Goal: Task Accomplishment & Management: Complete application form

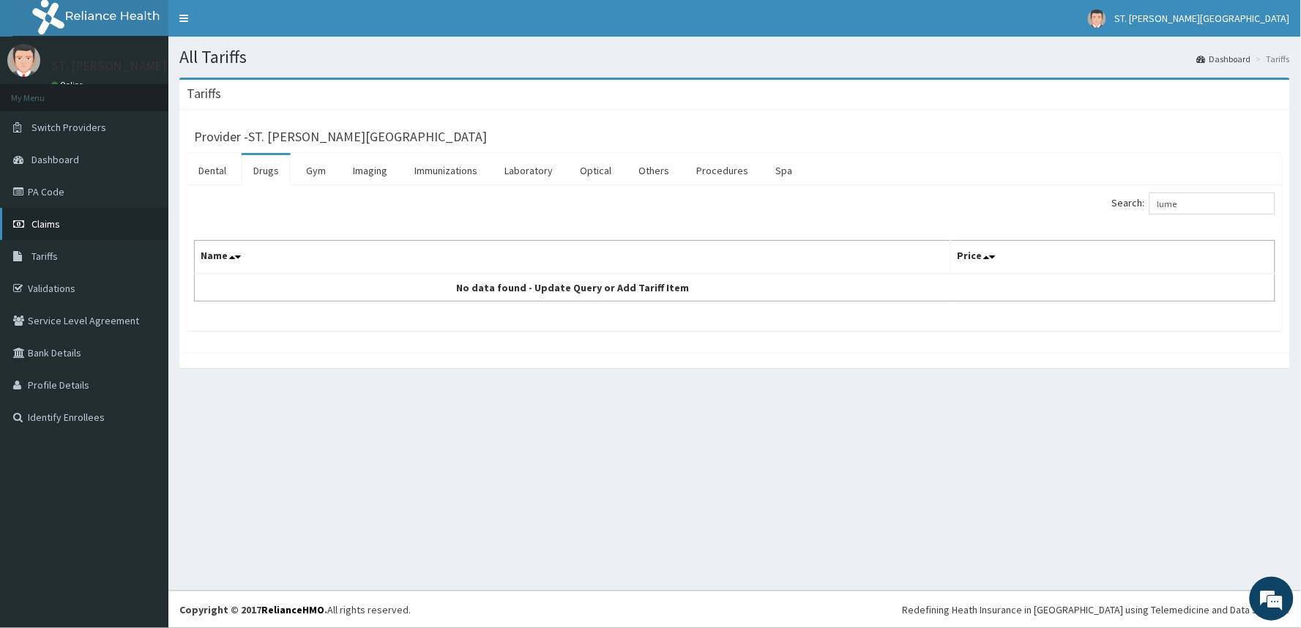
click at [57, 224] on span "Claims" at bounding box center [45, 223] width 29 height 13
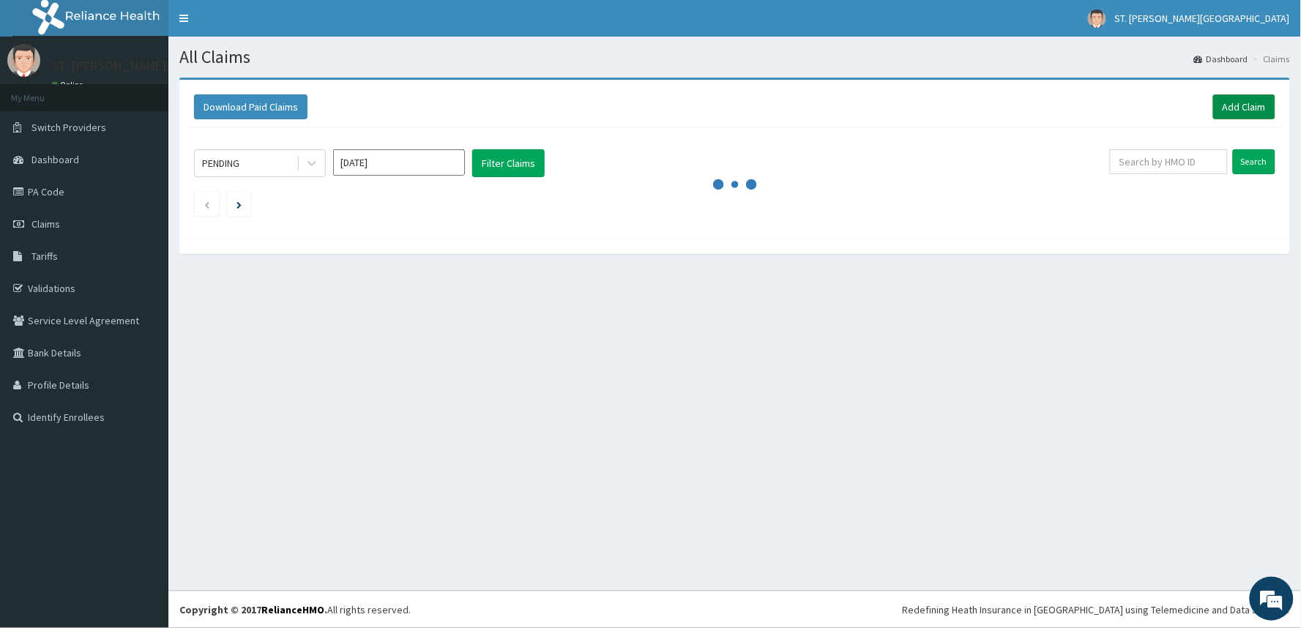
click at [1248, 103] on link "Add Claim" at bounding box center [1244, 106] width 62 height 25
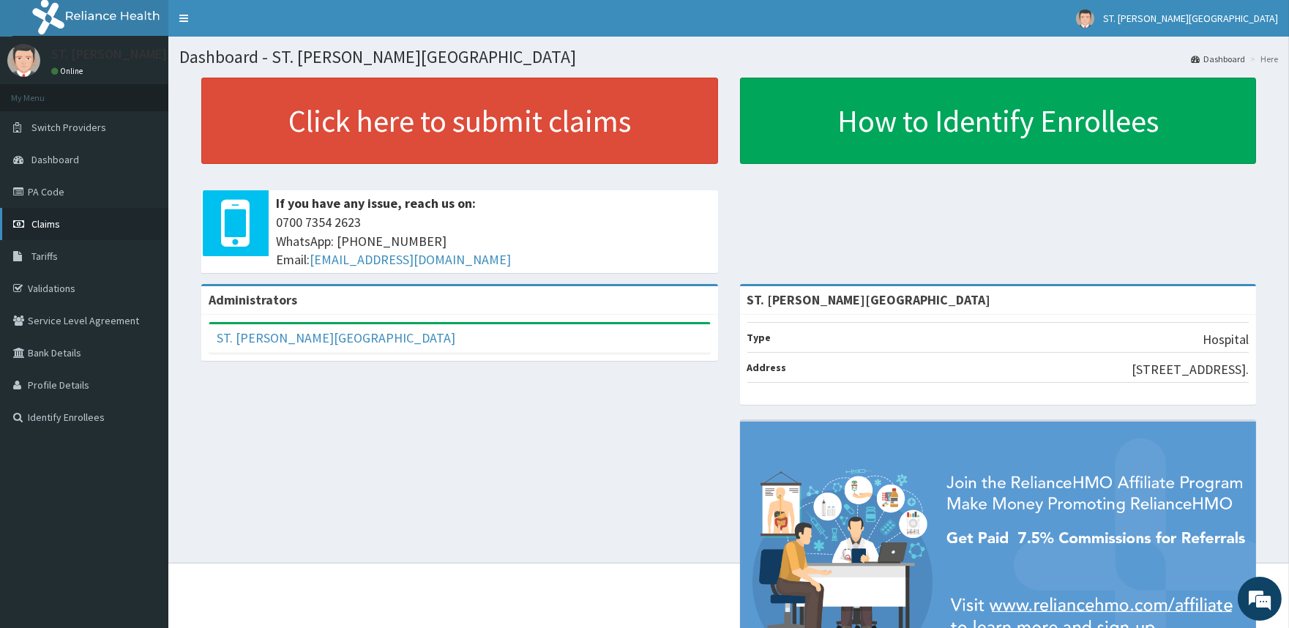
click at [51, 226] on span "Claims" at bounding box center [45, 223] width 29 height 13
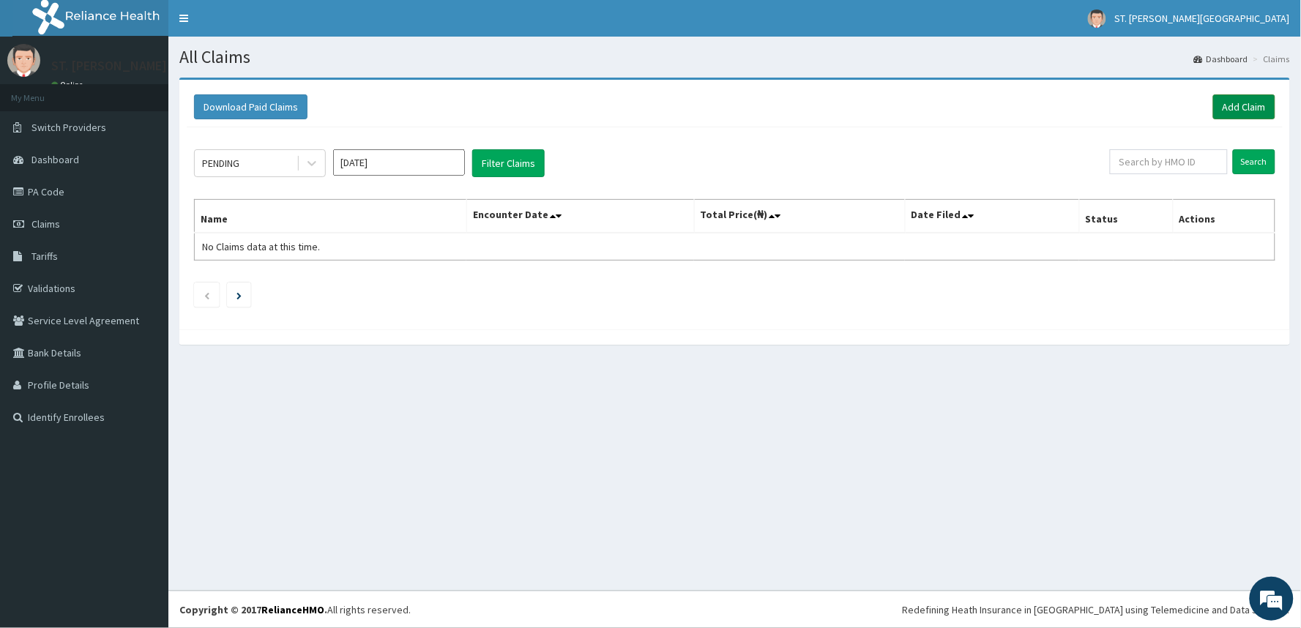
click at [1236, 103] on link "Add Claim" at bounding box center [1244, 106] width 62 height 25
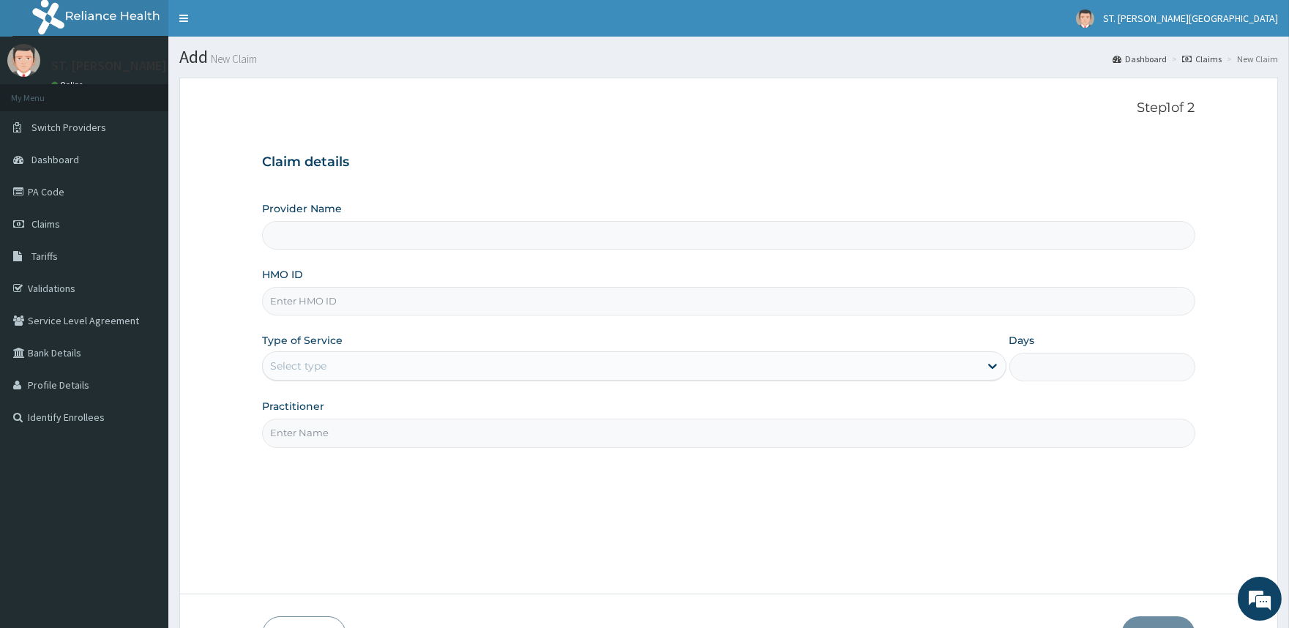
type input "ST. [PERSON_NAME][GEOGRAPHIC_DATA]"
click at [352, 297] on input "HMO ID" at bounding box center [728, 301] width 933 height 29
type input "LWW/10115/A"
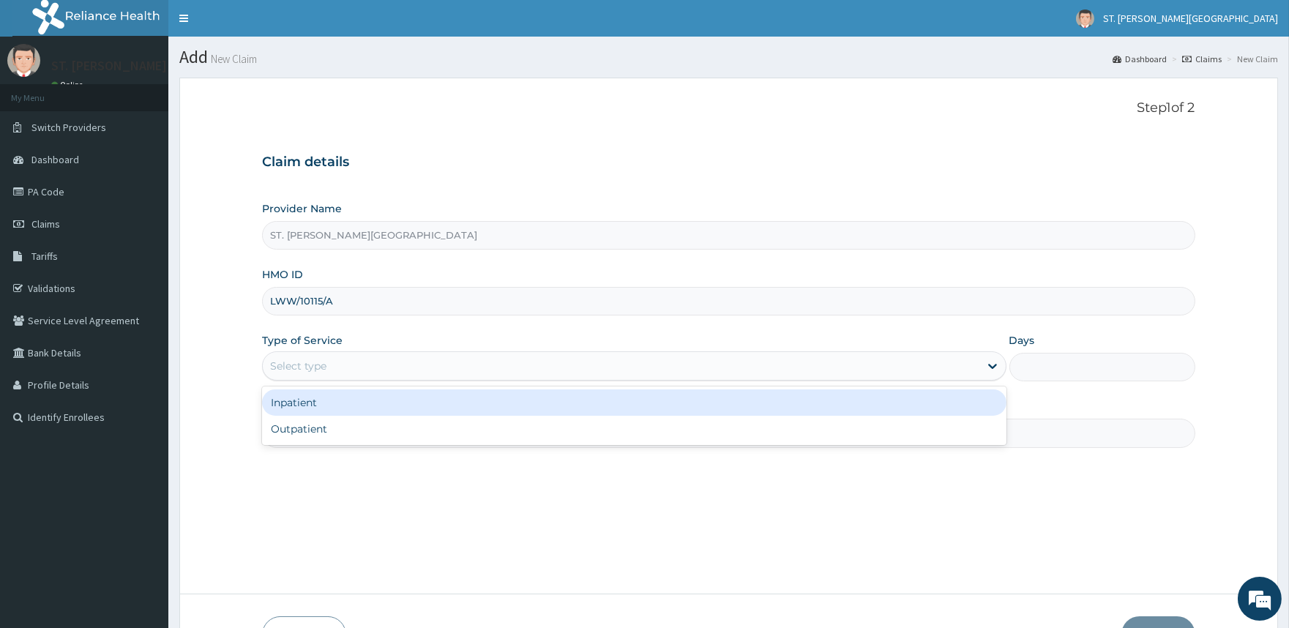
click at [371, 362] on div "Select type" at bounding box center [621, 365] width 716 height 23
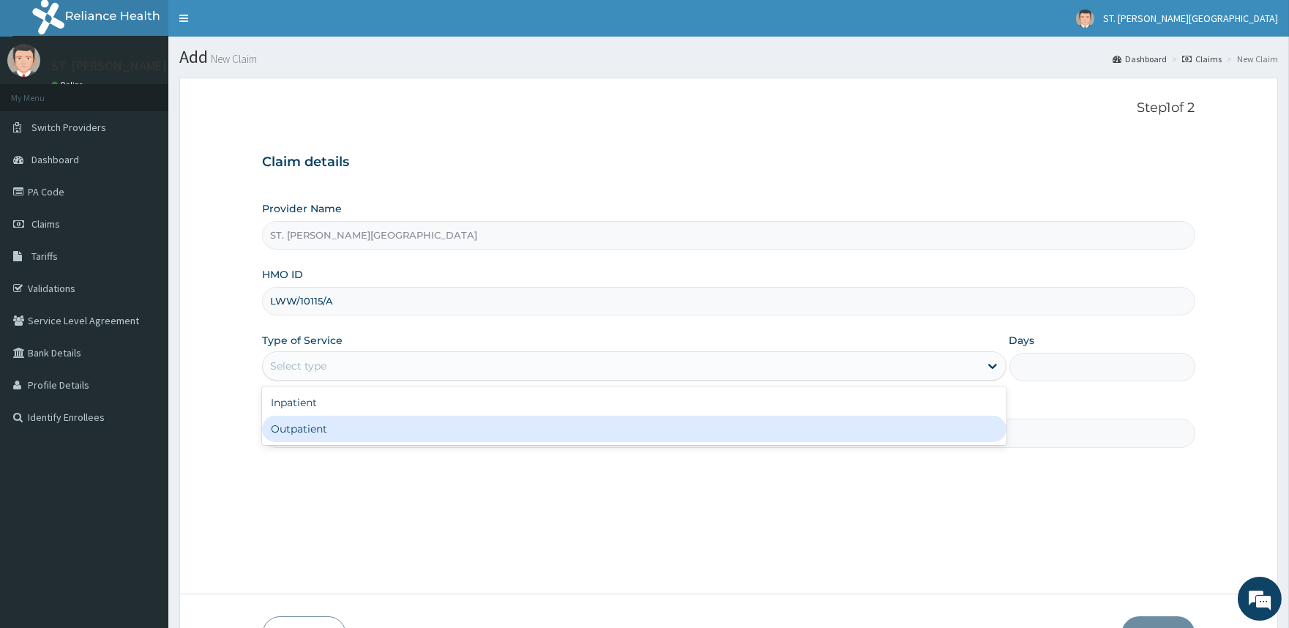
click at [378, 422] on div "Outpatient" at bounding box center [634, 429] width 744 height 26
type input "1"
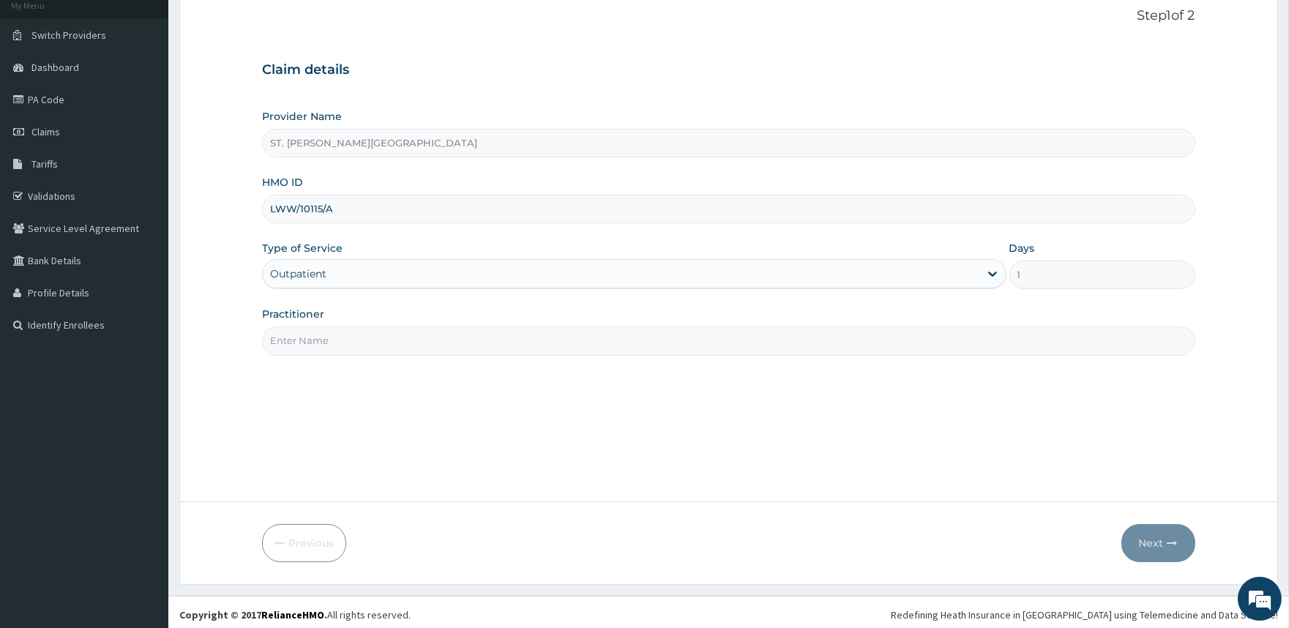
scroll to position [97, 0]
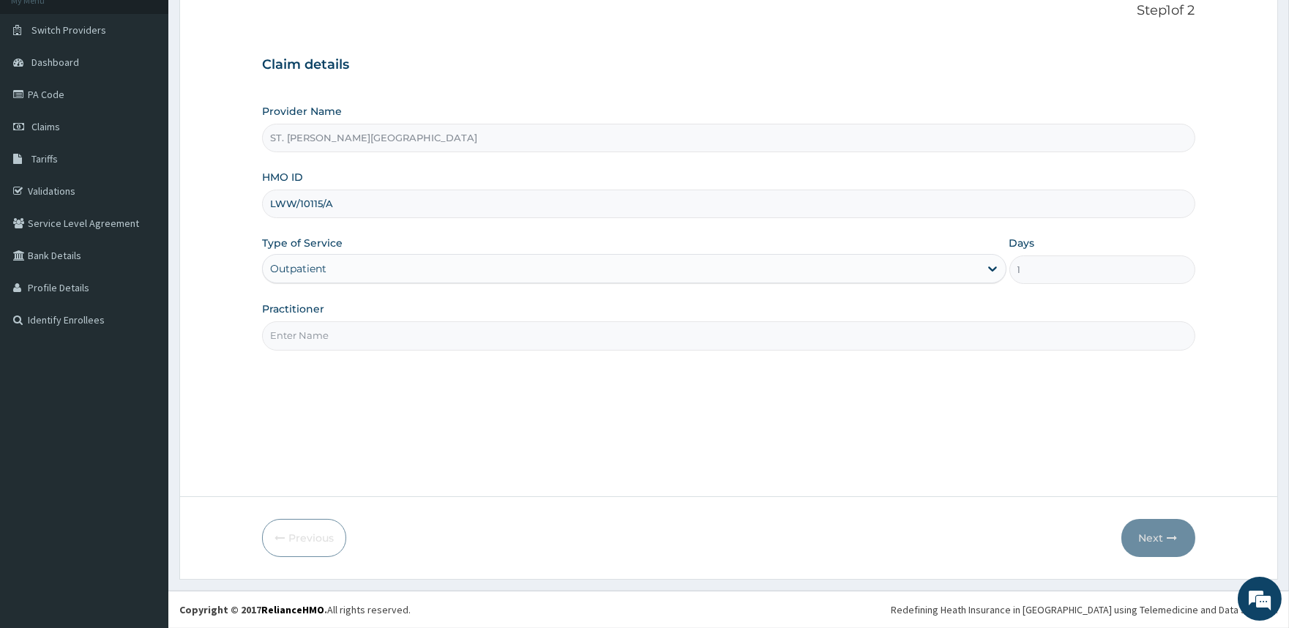
click at [406, 342] on input "Practitioner" at bounding box center [728, 335] width 933 height 29
type input "DR. UMEH"
click at [1142, 532] on button "Next" at bounding box center [1159, 538] width 74 height 38
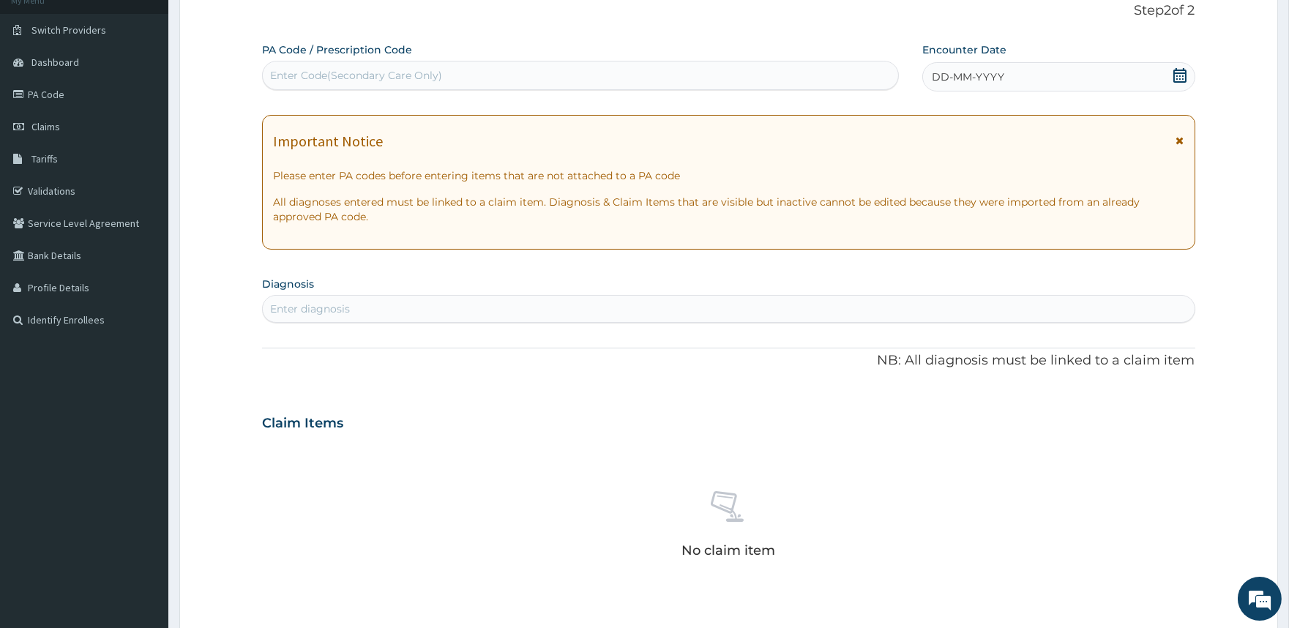
click at [1183, 140] on icon at bounding box center [1181, 140] width 8 height 10
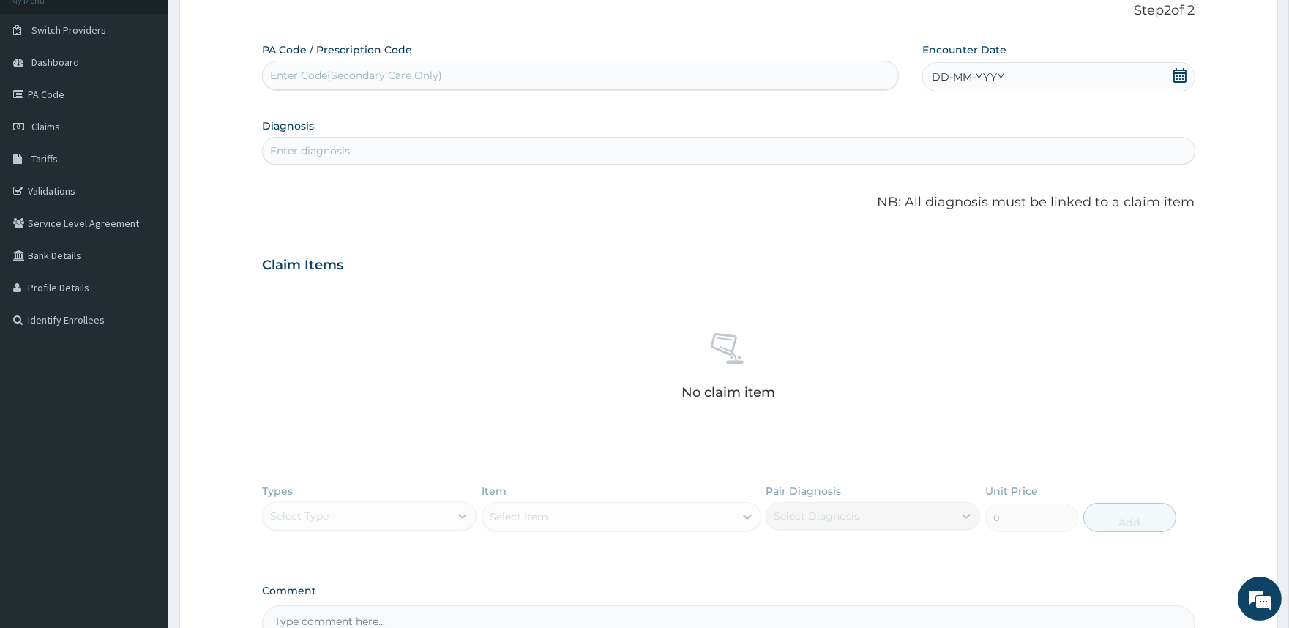
click at [1176, 79] on icon at bounding box center [1180, 75] width 15 height 15
click at [912, 215] on div "10" at bounding box center [908, 217] width 22 height 22
click at [414, 154] on div "Enter diagnosis" at bounding box center [728, 150] width 931 height 23
type input "plas"
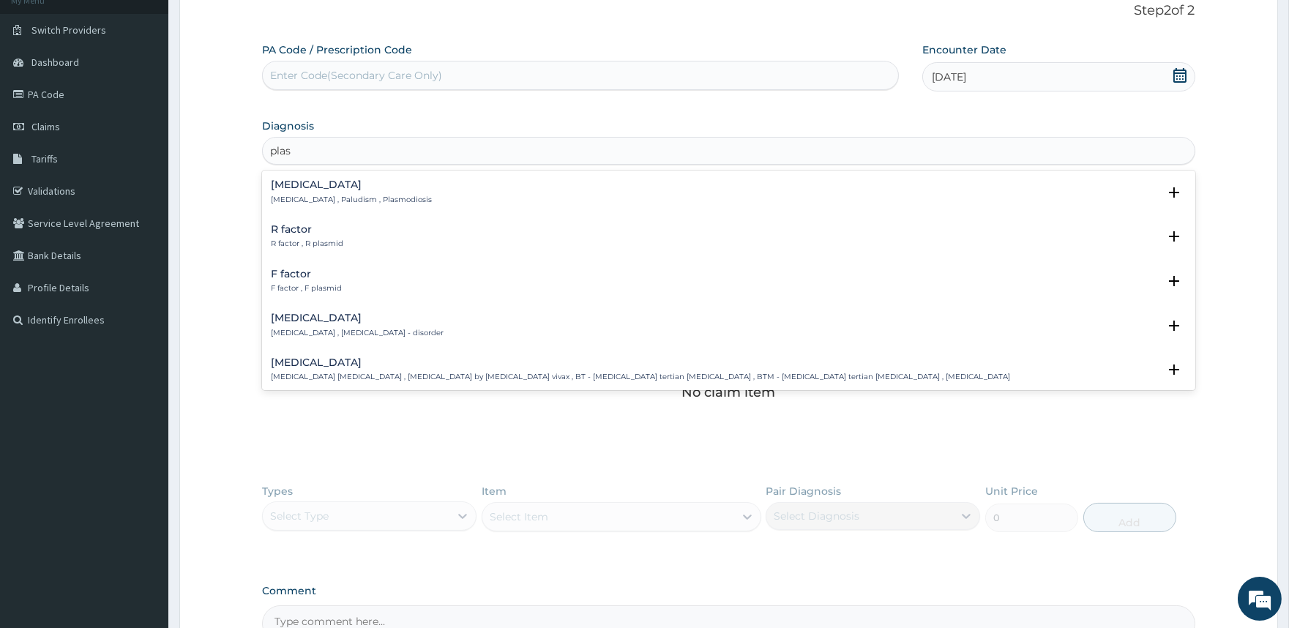
click at [353, 196] on p "[MEDICAL_DATA] , Paludism , Plasmodiosis" at bounding box center [351, 200] width 161 height 10
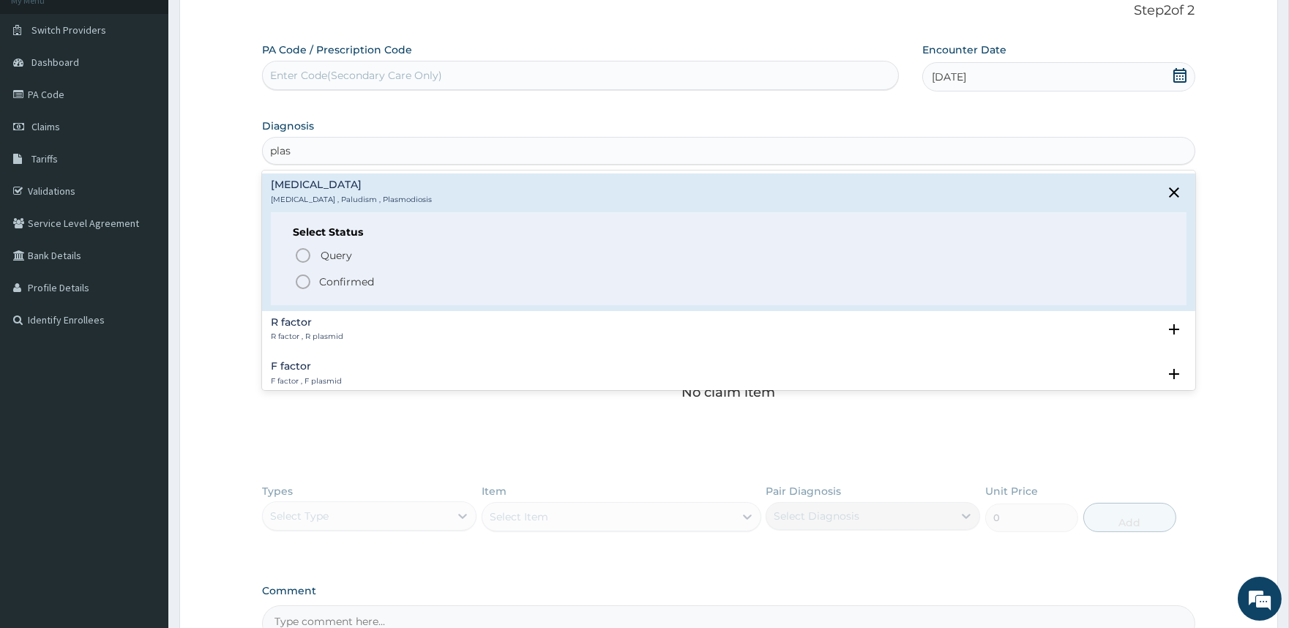
click at [360, 280] on p "Confirmed" at bounding box center [346, 282] width 55 height 15
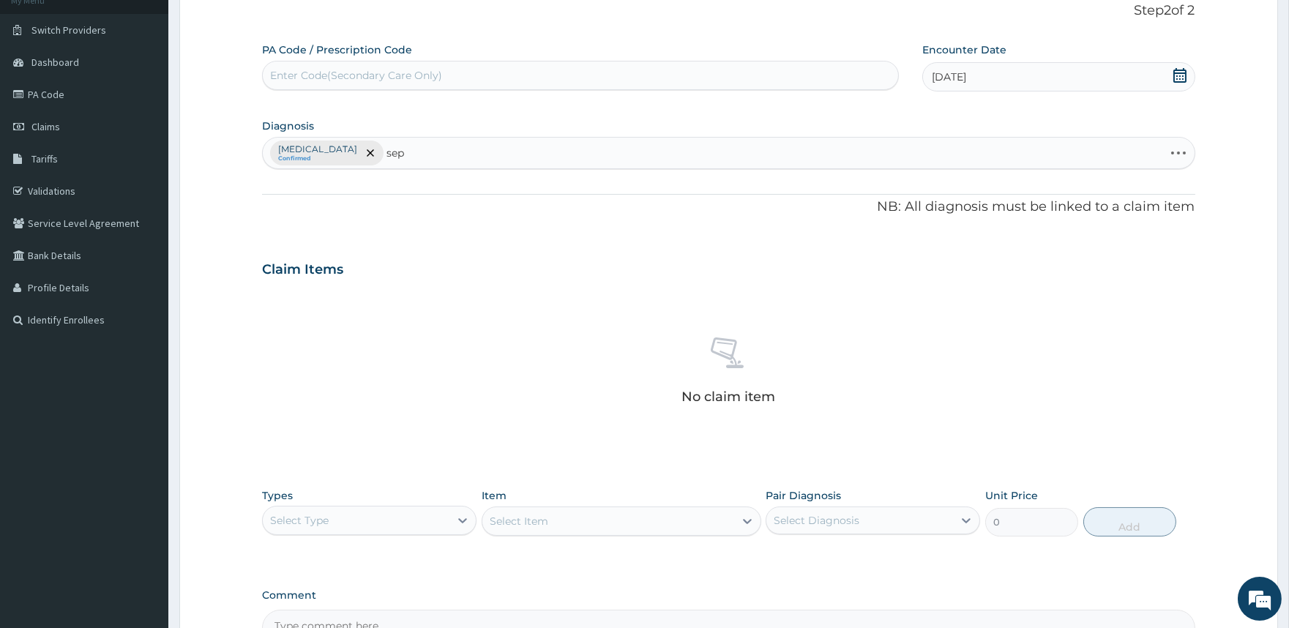
type input "seps"
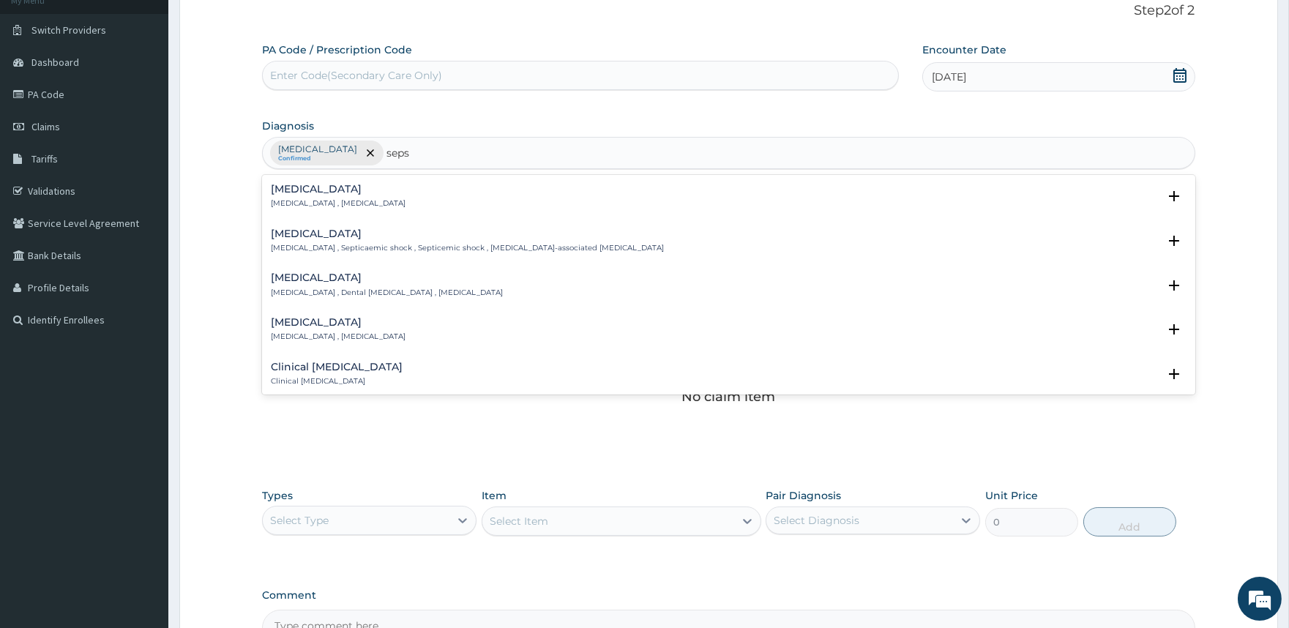
click at [328, 202] on p "[MEDICAL_DATA] , [MEDICAL_DATA]" at bounding box center [338, 203] width 135 height 10
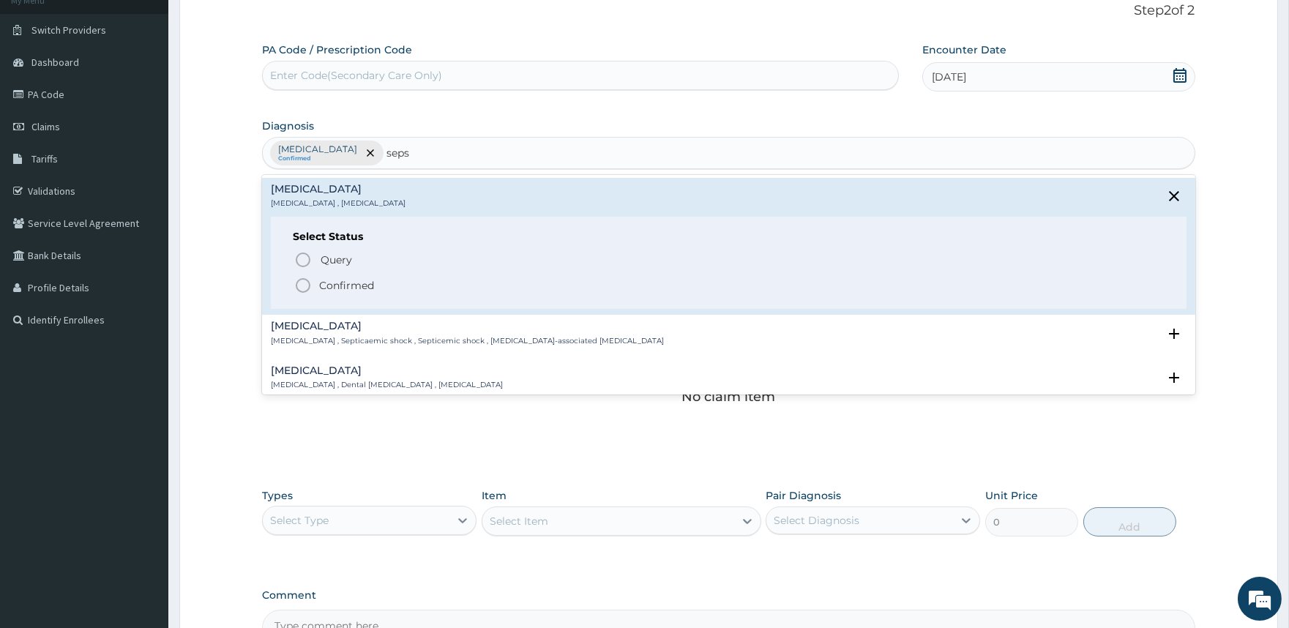
click at [348, 277] on span "Confirmed" at bounding box center [729, 286] width 870 height 18
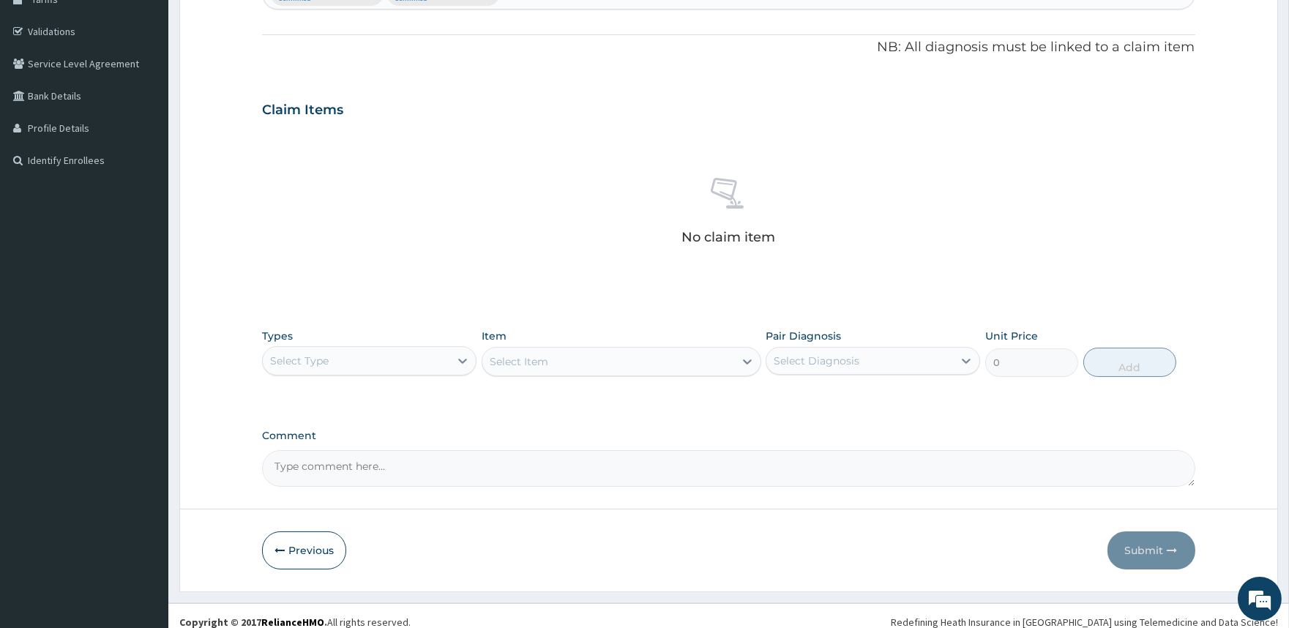
scroll to position [269, 0]
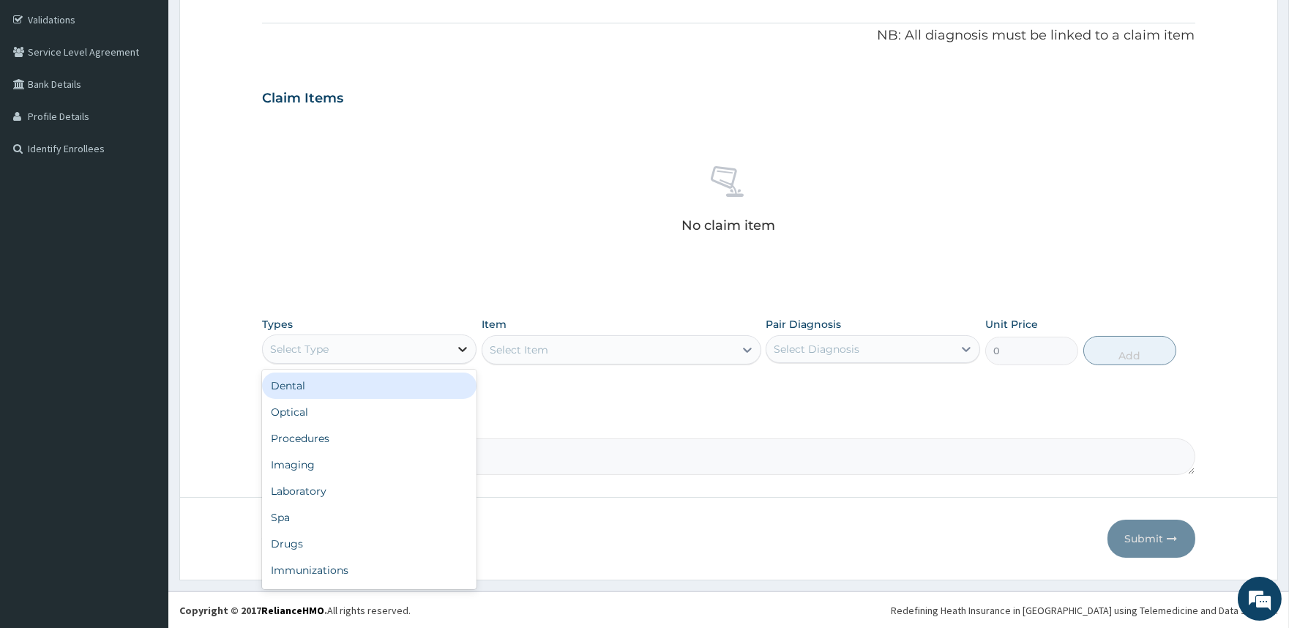
click at [461, 342] on icon at bounding box center [462, 349] width 15 height 15
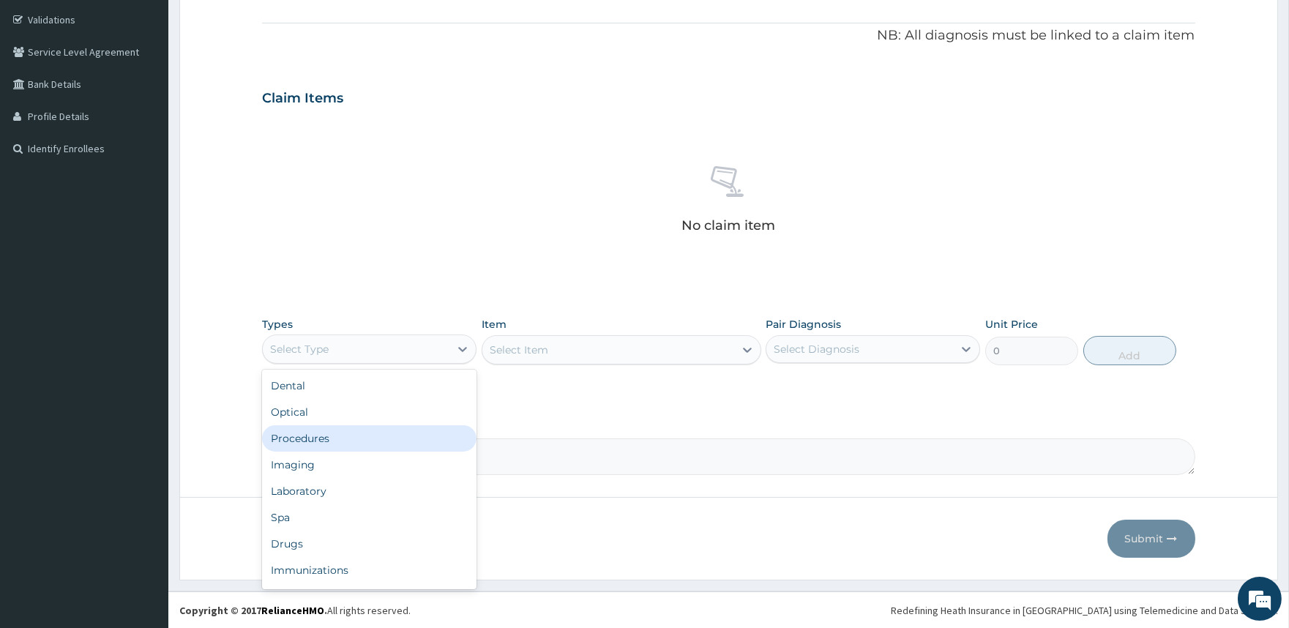
click at [396, 433] on div "Procedures" at bounding box center [369, 438] width 215 height 26
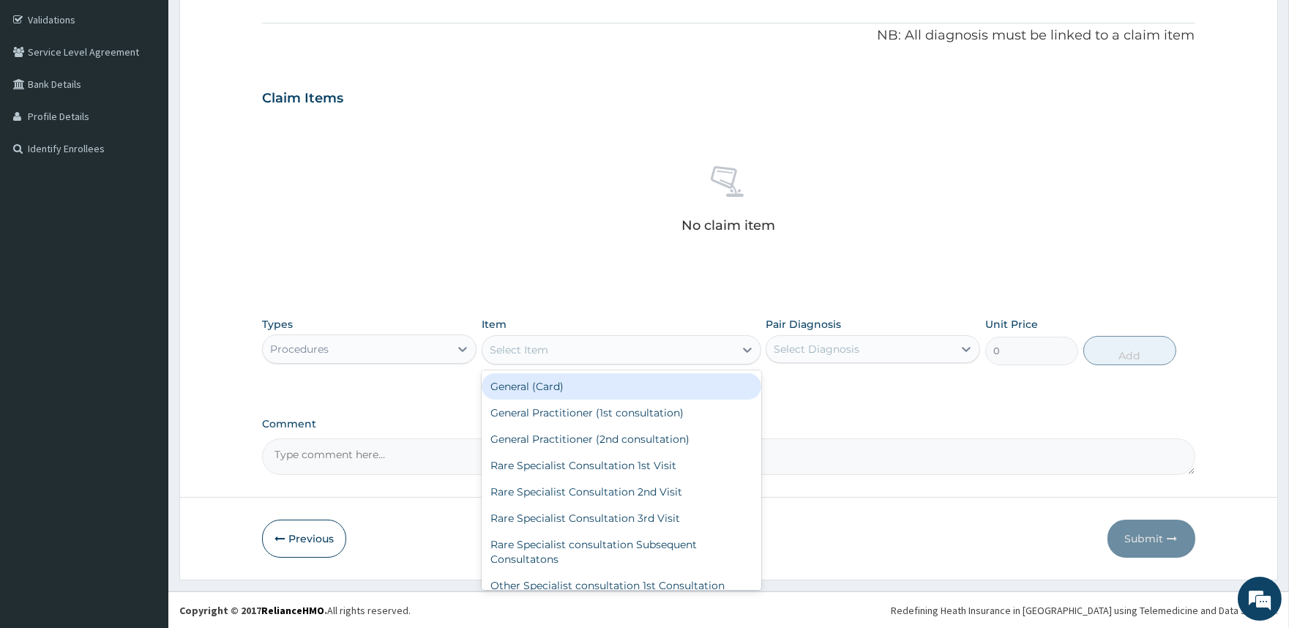
click at [576, 354] on div "Select Item" at bounding box center [609, 349] width 252 height 23
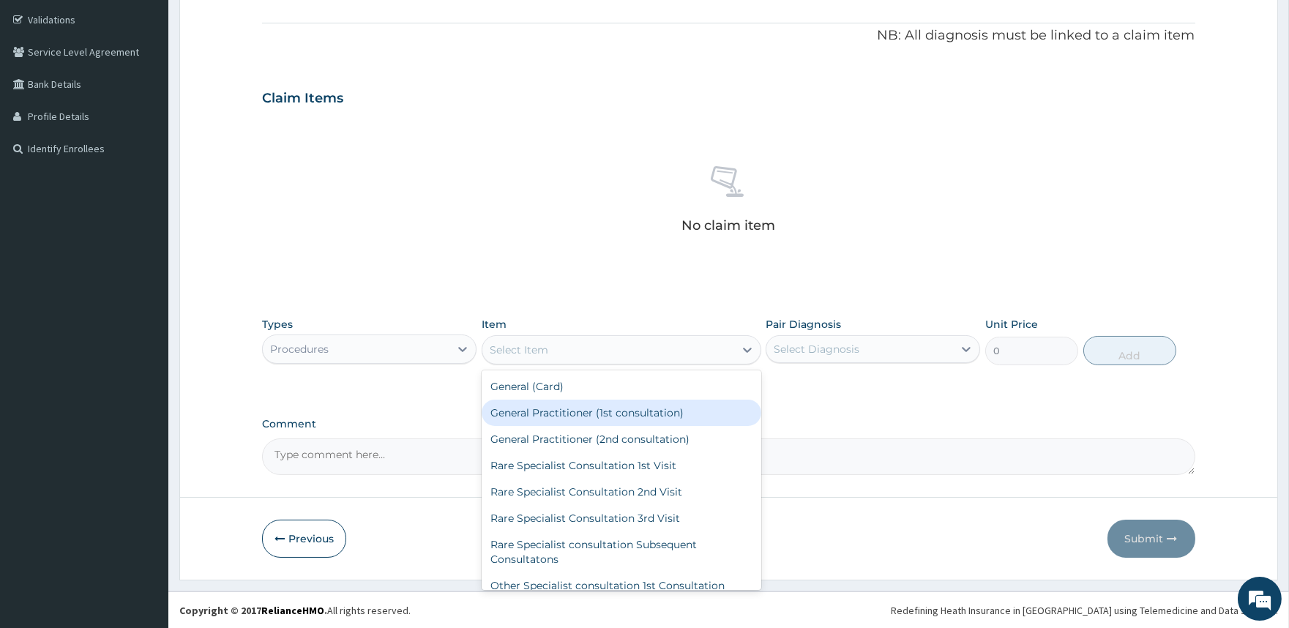
click at [576, 408] on div "General Practitioner (1st consultation)" at bounding box center [622, 413] width 280 height 26
type input "2000"
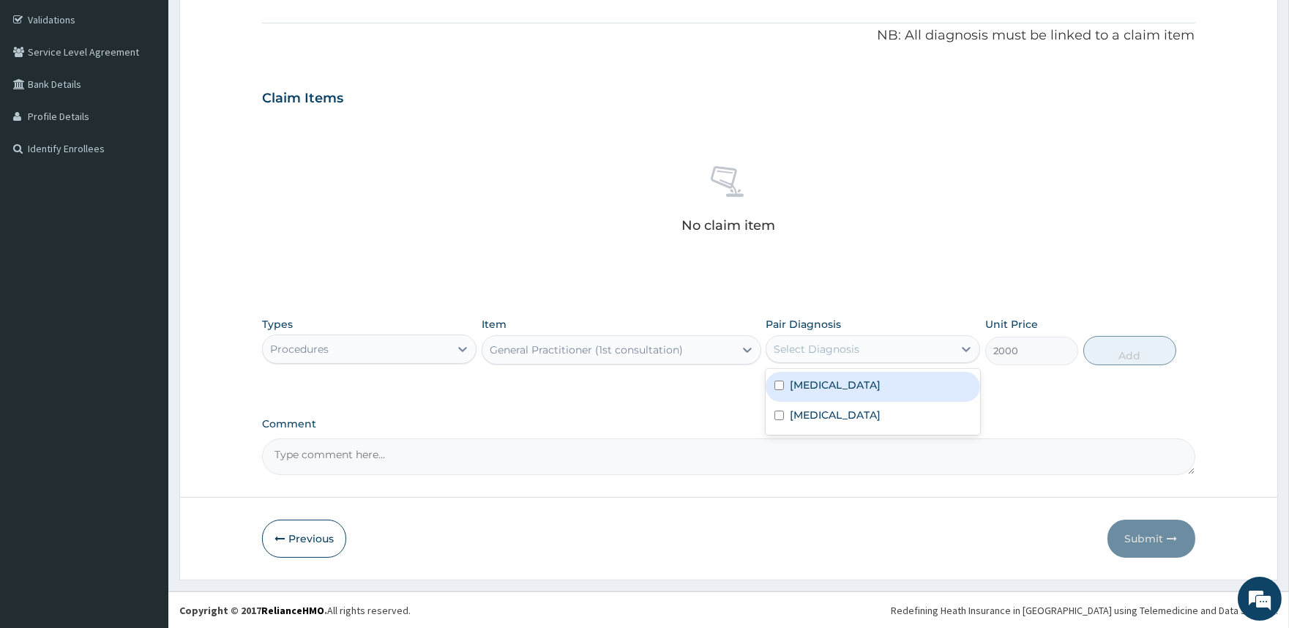
click at [802, 346] on div "Select Diagnosis" at bounding box center [817, 349] width 86 height 15
click at [804, 387] on label "[MEDICAL_DATA]" at bounding box center [835, 385] width 91 height 15
checkbox input "true"
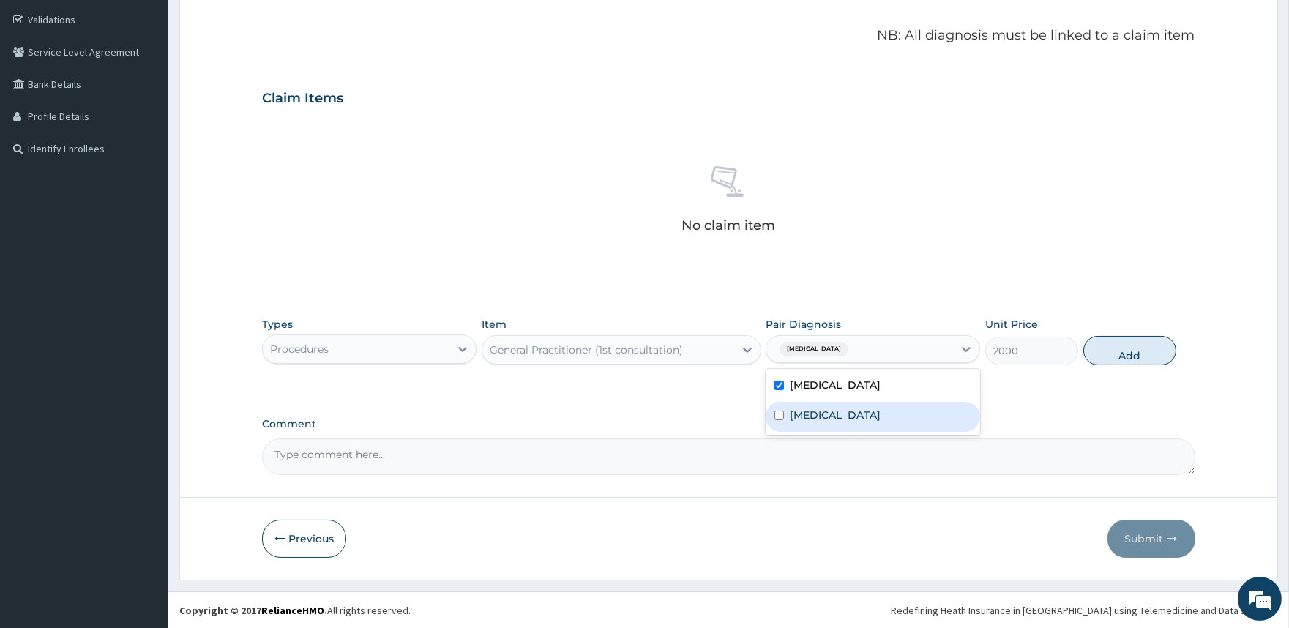
click at [806, 414] on label "[MEDICAL_DATA]" at bounding box center [835, 415] width 91 height 15
checkbox input "true"
click at [1121, 353] on button "Add" at bounding box center [1130, 350] width 93 height 29
type input "0"
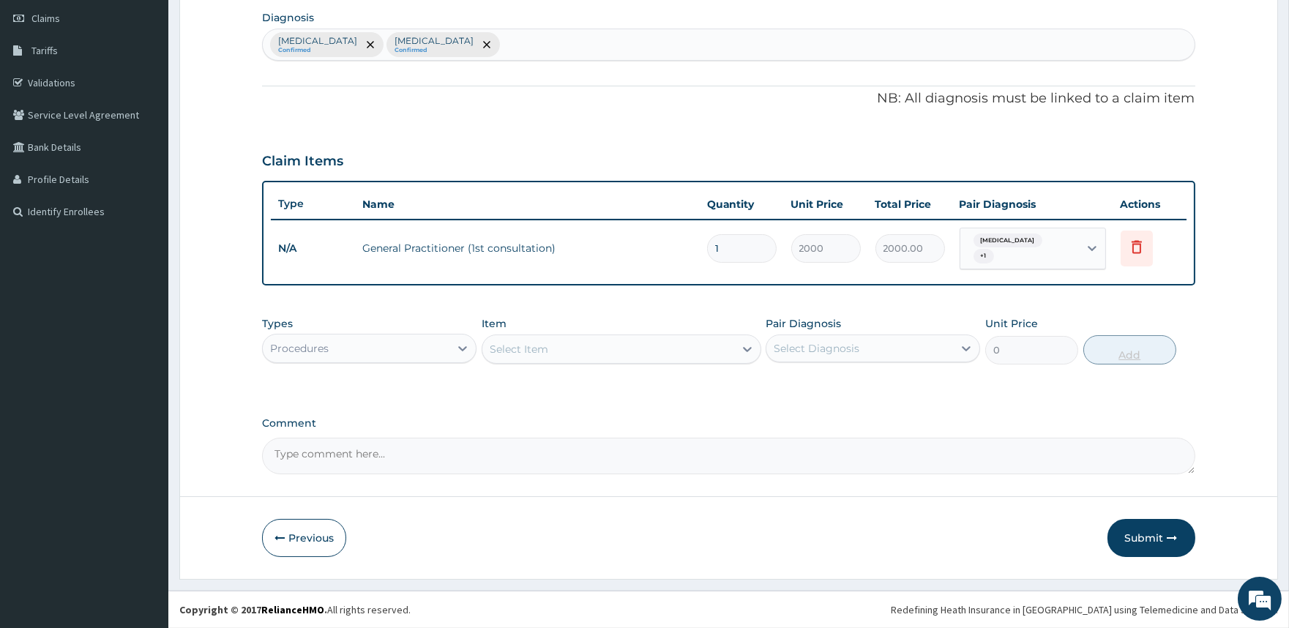
scroll to position [198, 0]
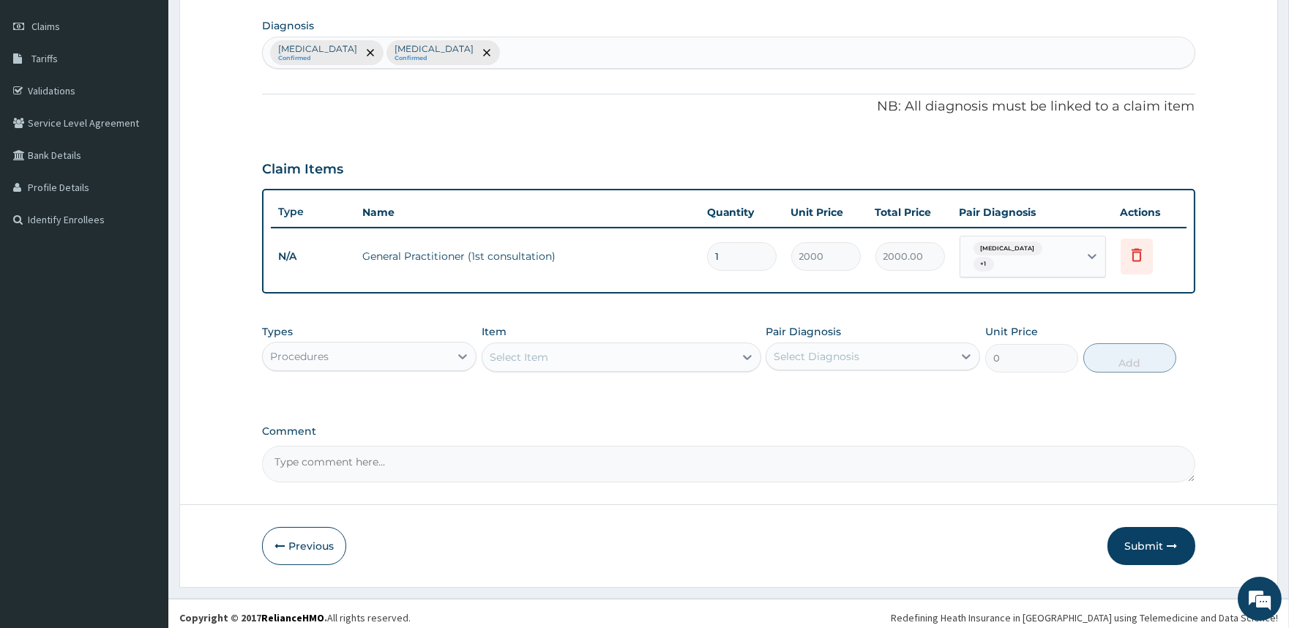
click at [447, 345] on div "Procedures" at bounding box center [356, 356] width 187 height 23
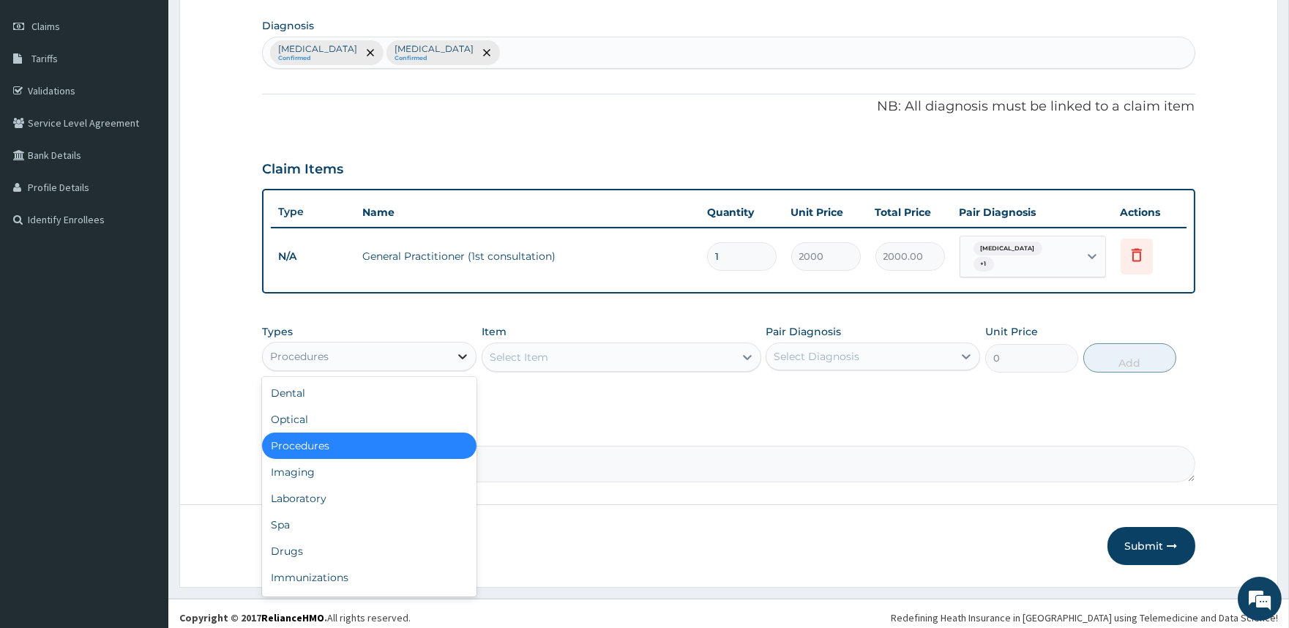
click at [466, 349] on icon at bounding box center [462, 356] width 15 height 15
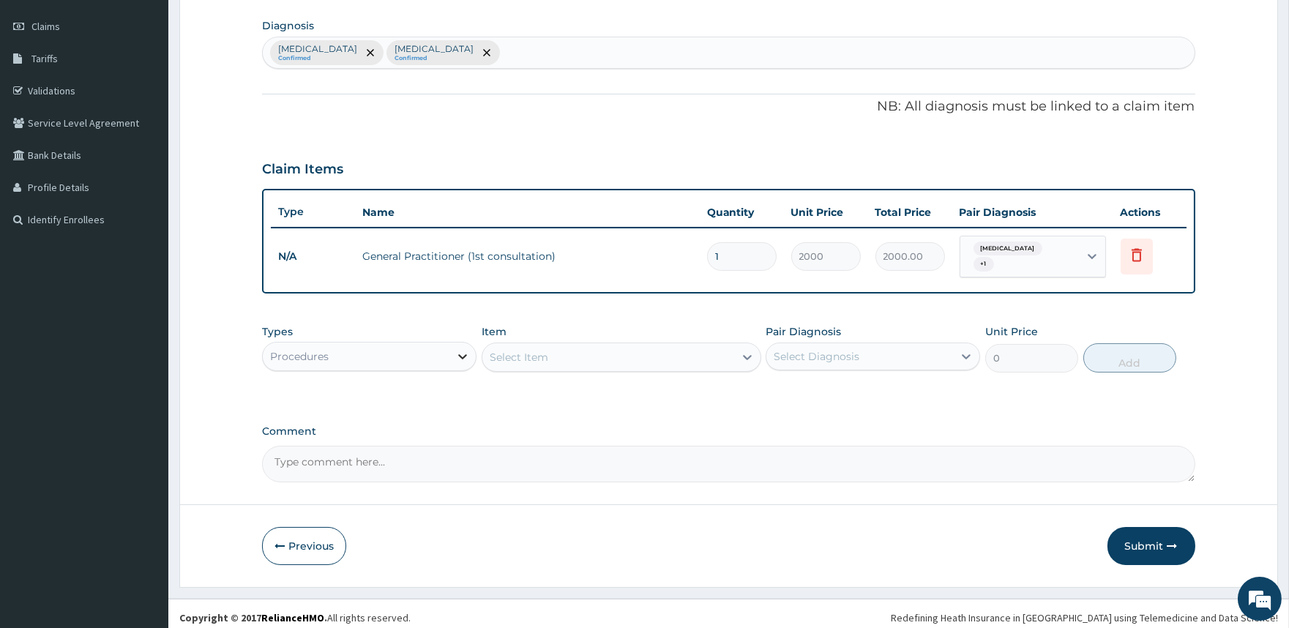
click at [466, 349] on icon at bounding box center [462, 356] width 15 height 15
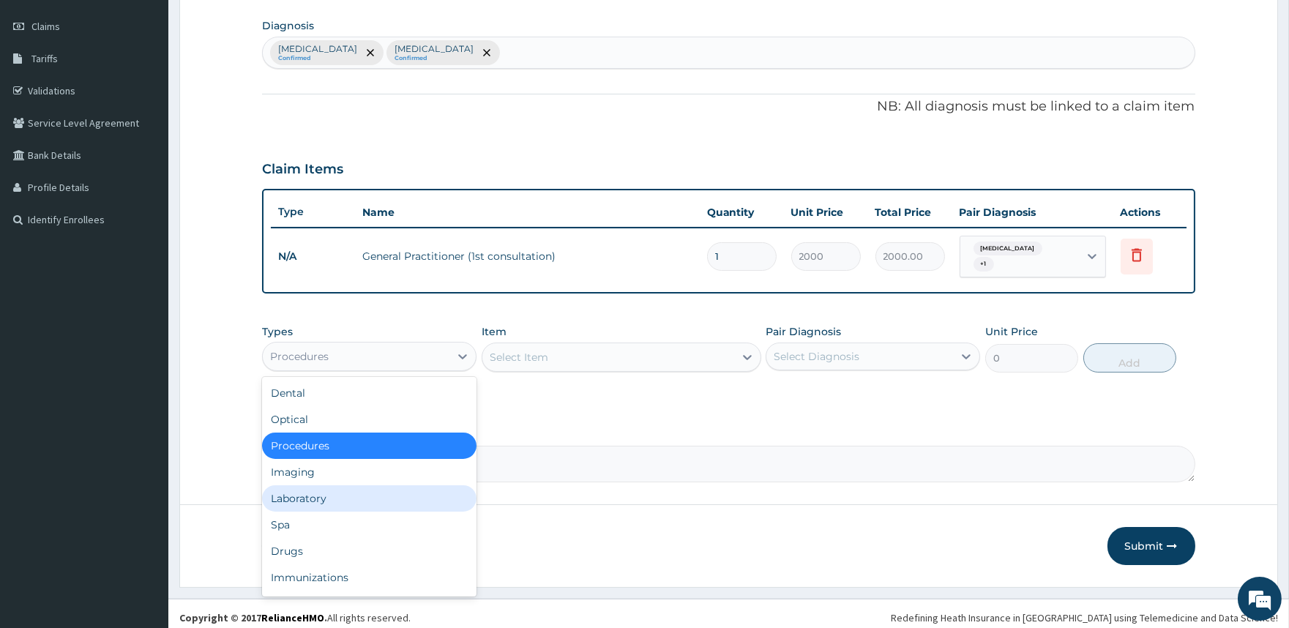
click at [330, 485] on div "Laboratory" at bounding box center [369, 498] width 215 height 26
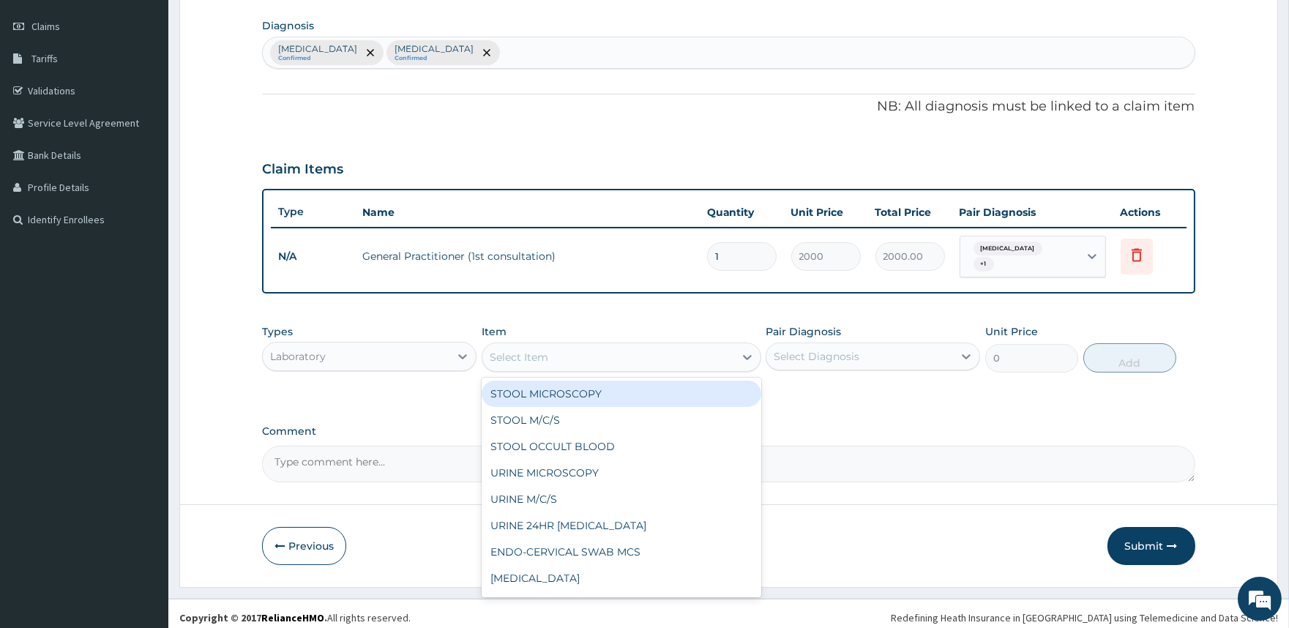
click at [543, 350] on div "Select Item" at bounding box center [519, 357] width 59 height 15
type input "mp"
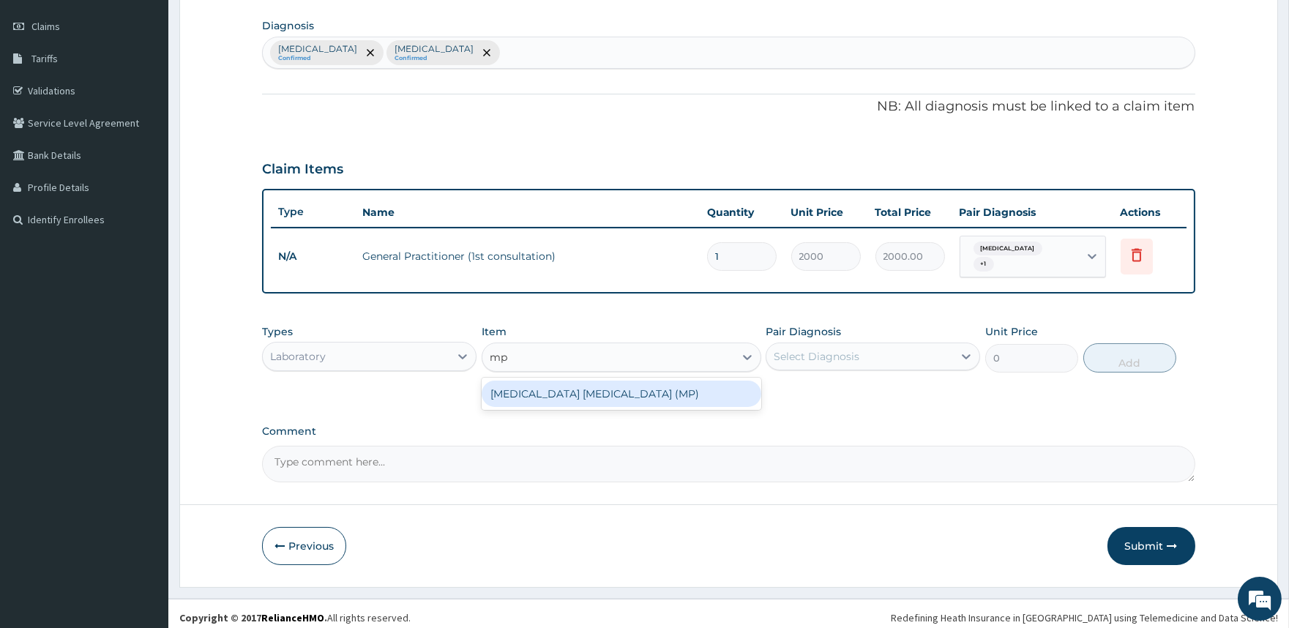
click at [573, 387] on div "[MEDICAL_DATA] [MEDICAL_DATA] (MP)" at bounding box center [622, 394] width 280 height 26
type input "2000"
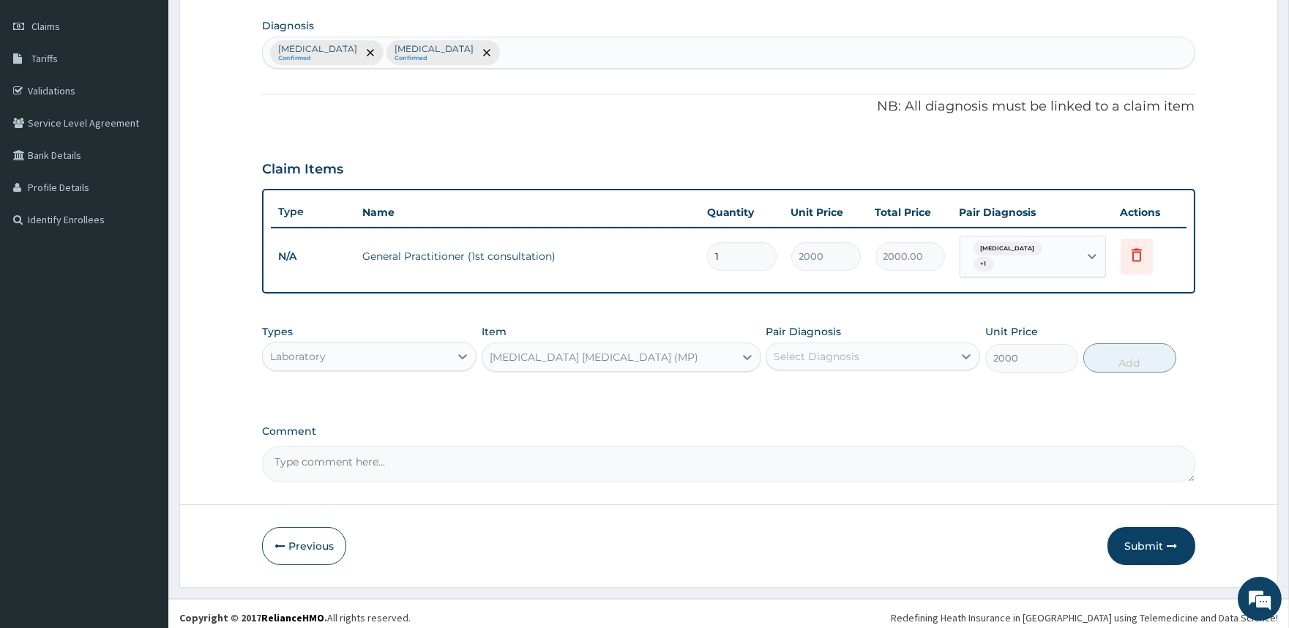
click at [803, 351] on div "Select Diagnosis" at bounding box center [817, 356] width 86 height 15
click at [796, 385] on label "[MEDICAL_DATA]" at bounding box center [835, 392] width 91 height 15
checkbox input "true"
click at [1124, 350] on button "Add" at bounding box center [1130, 357] width 93 height 29
type input "0"
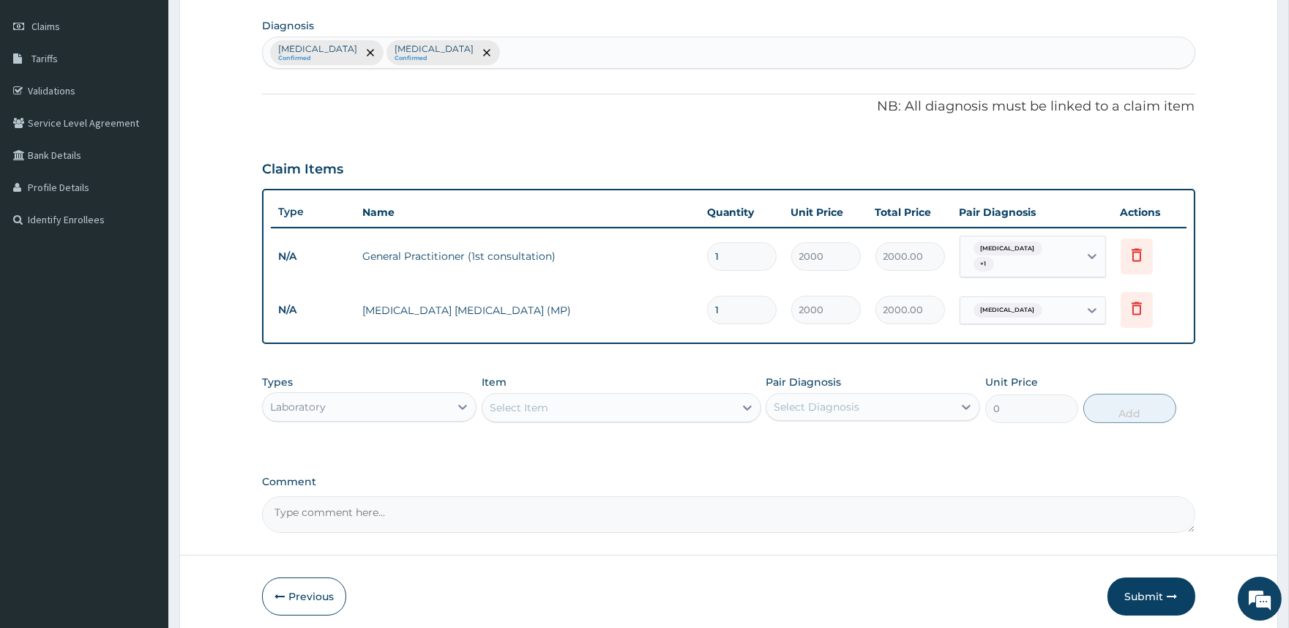
click at [618, 398] on div "Select Item" at bounding box center [609, 407] width 252 height 23
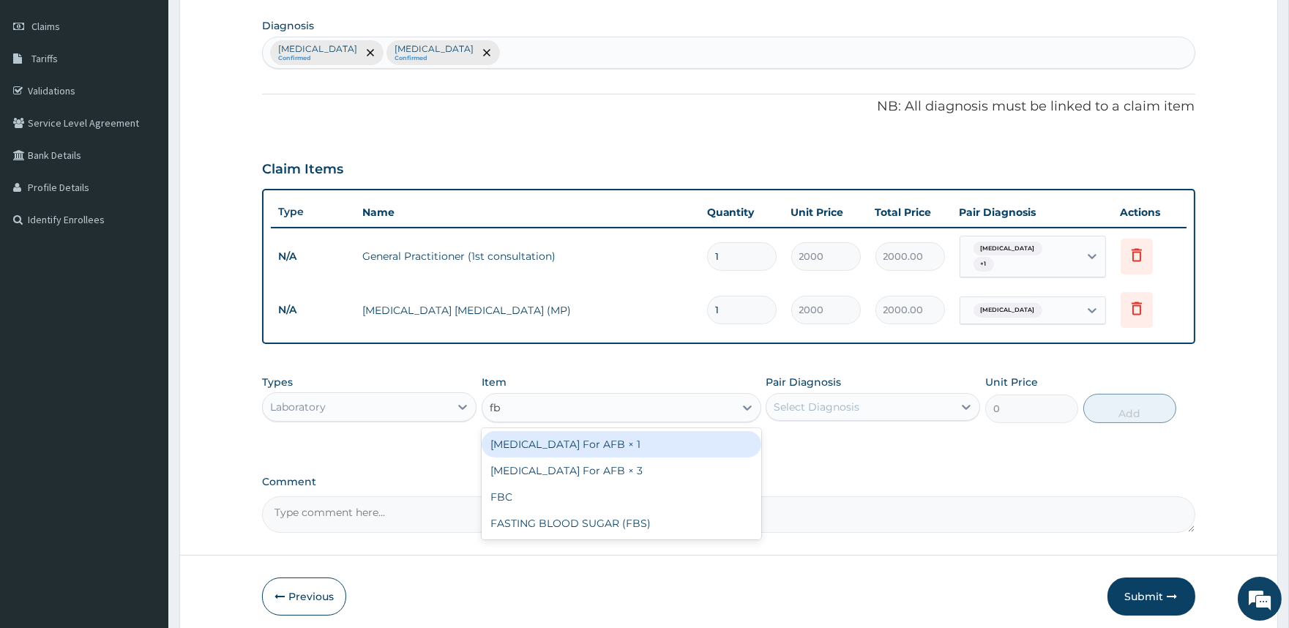
type input "fbc"
click at [559, 431] on div "FBC" at bounding box center [622, 444] width 280 height 26
type input "5000"
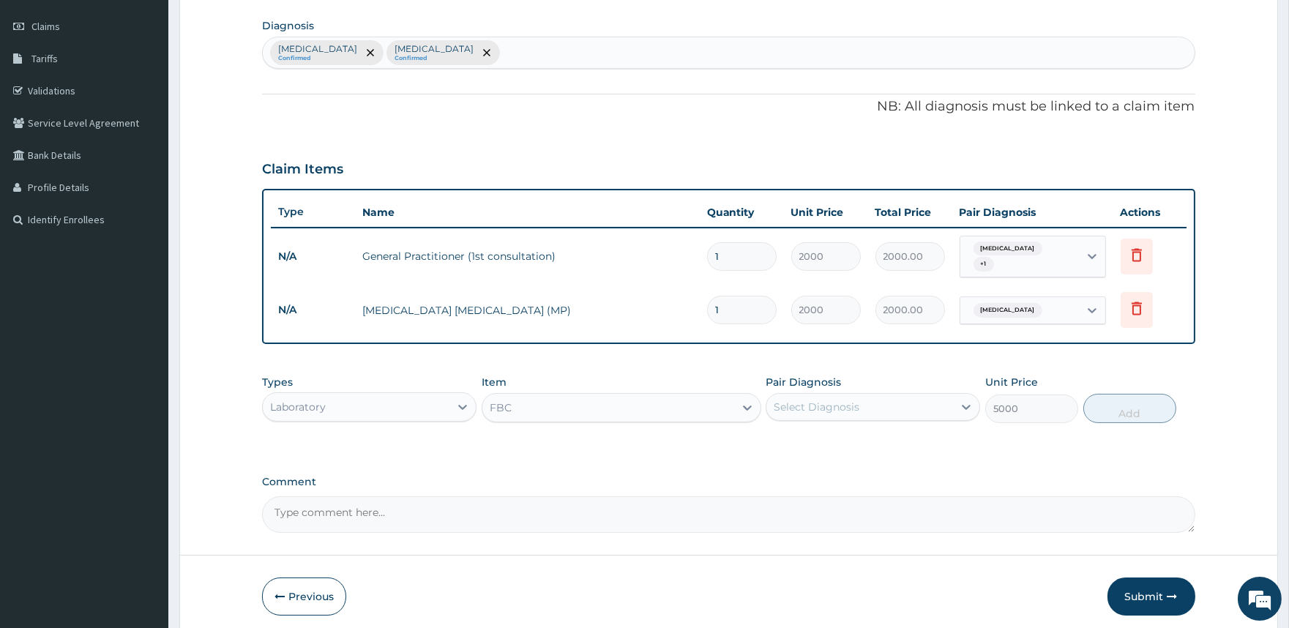
click at [885, 395] on div "Select Diagnosis" at bounding box center [860, 406] width 187 height 23
click at [823, 460] on div "[MEDICAL_DATA]" at bounding box center [873, 475] width 215 height 30
checkbox input "true"
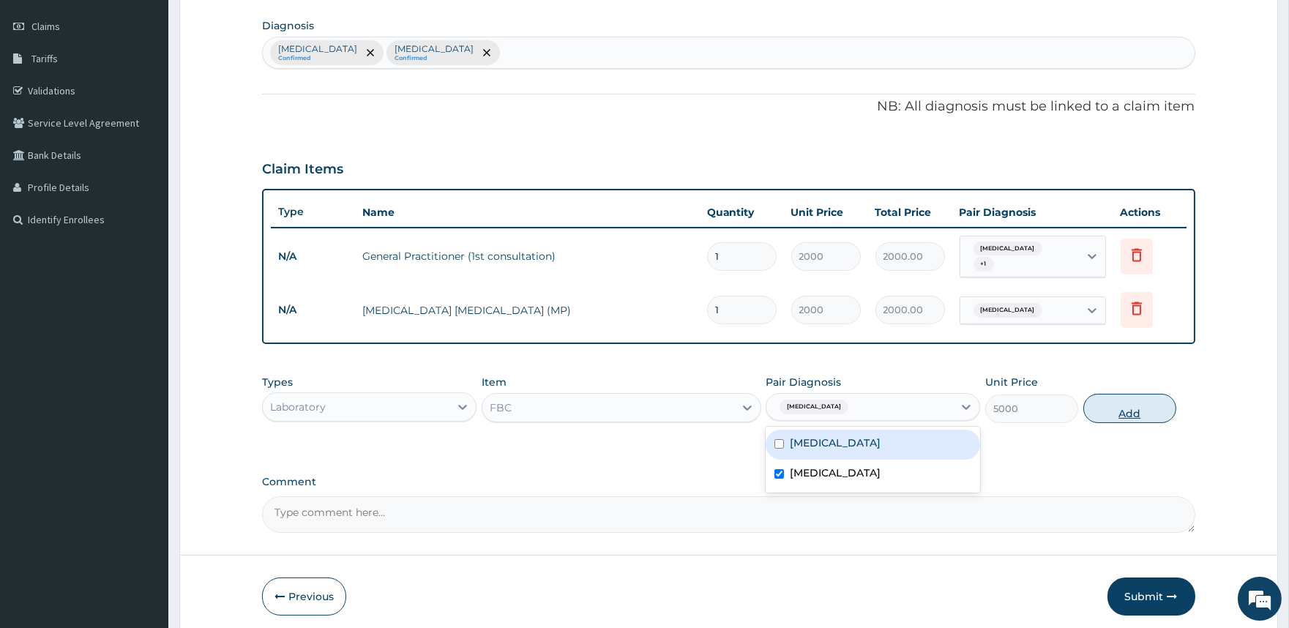
click at [1124, 406] on button "Add" at bounding box center [1130, 408] width 93 height 29
type input "0"
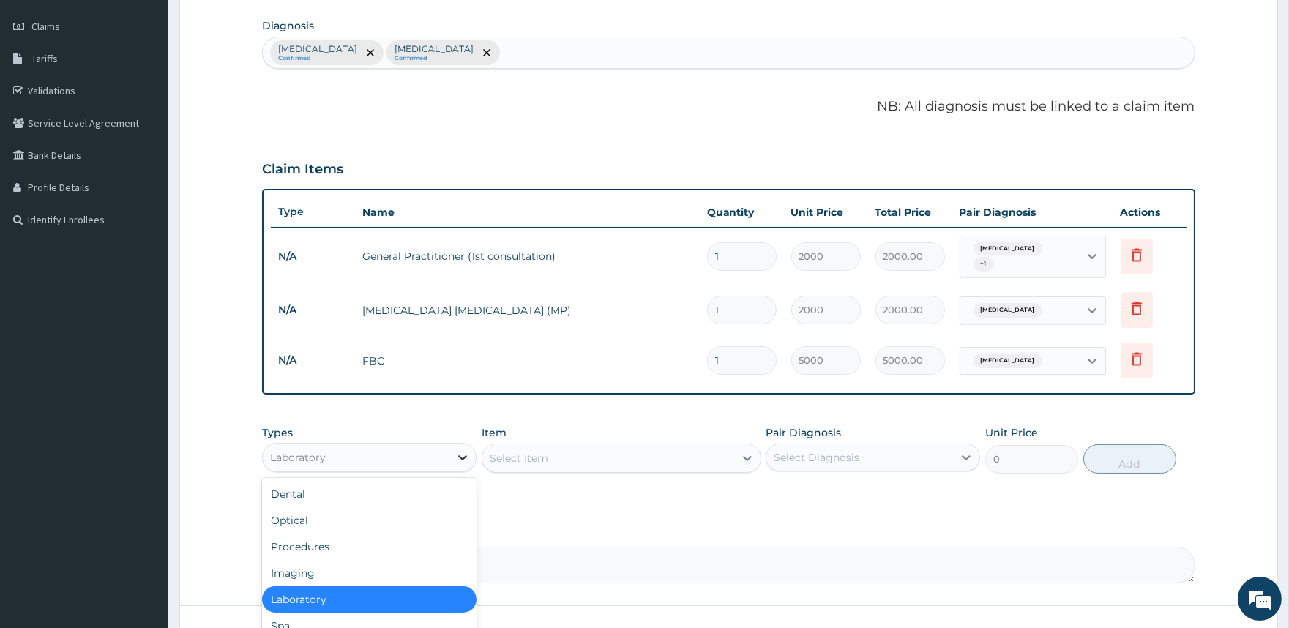
click at [460, 453] on icon at bounding box center [462, 457] width 15 height 15
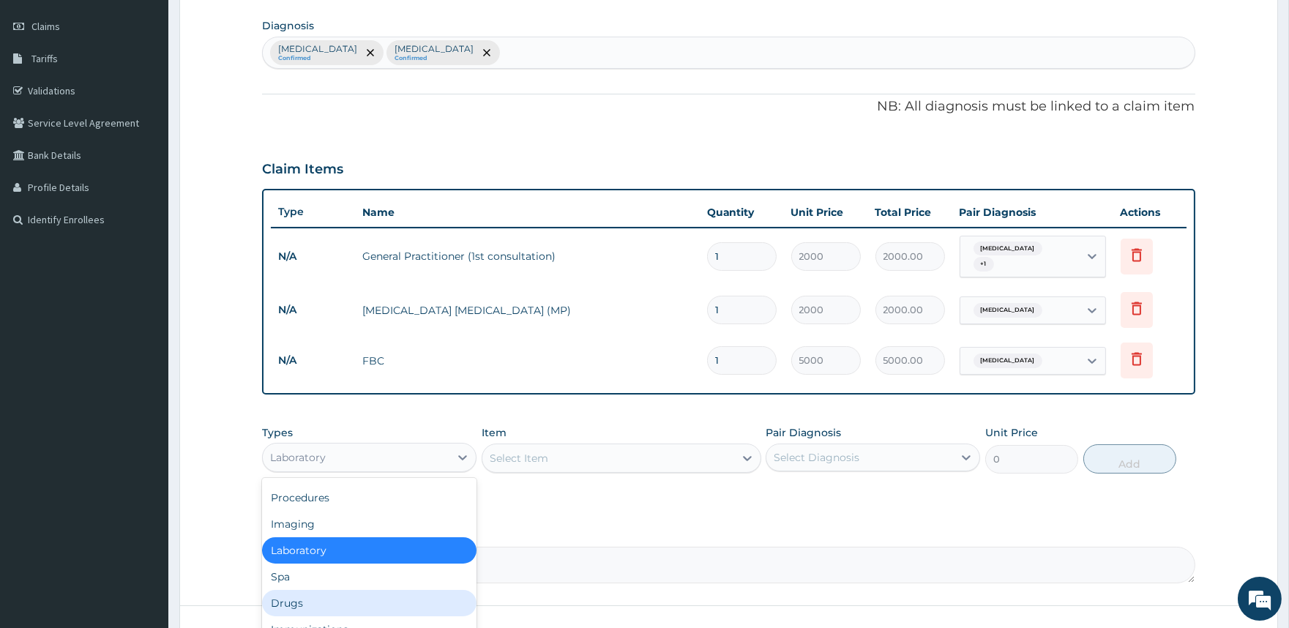
click at [319, 590] on div "Drugs" at bounding box center [369, 603] width 215 height 26
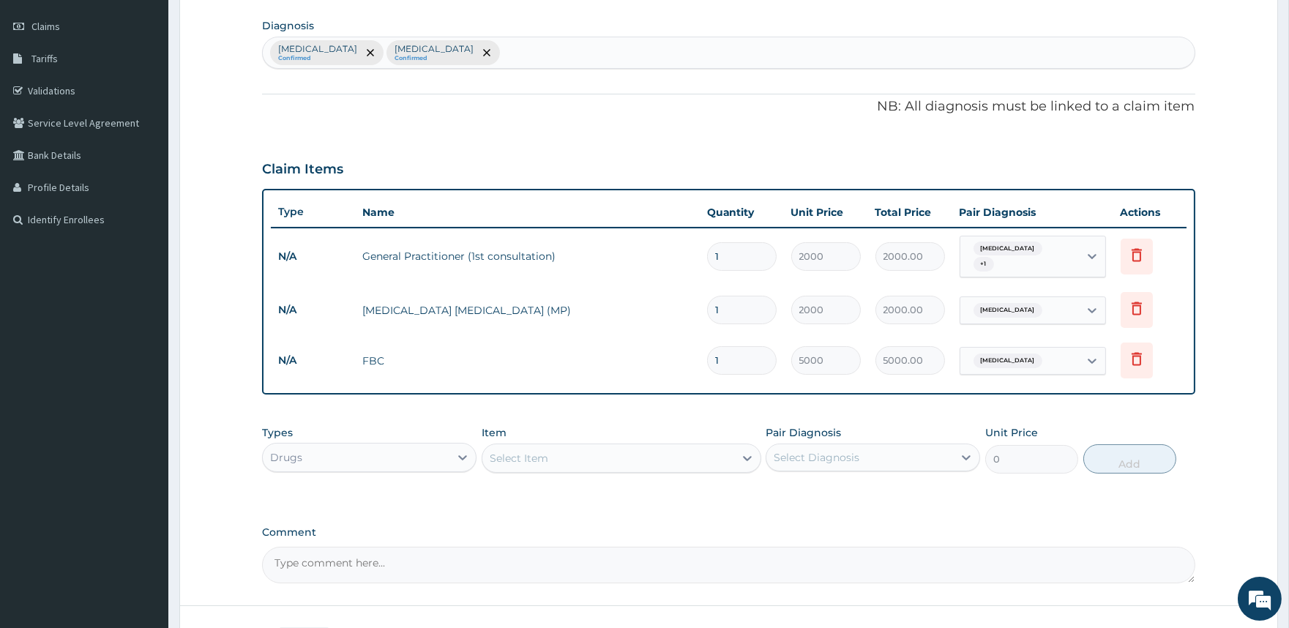
click at [606, 457] on div "Select Item" at bounding box center [609, 458] width 252 height 23
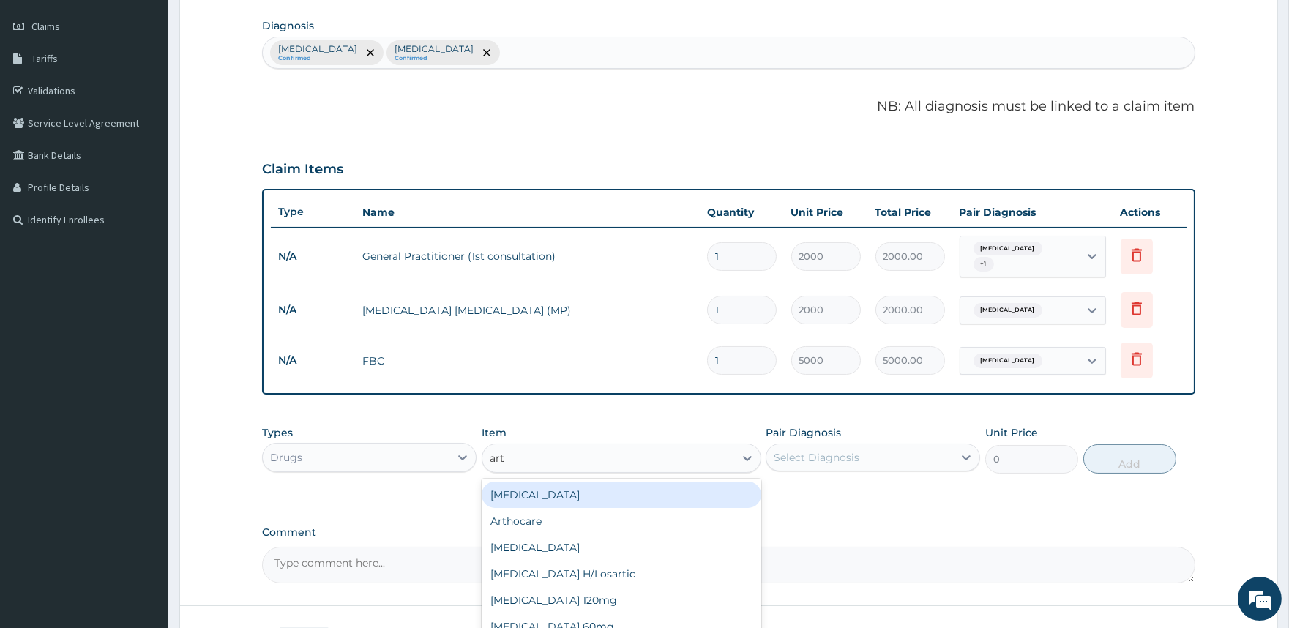
type input "arth"
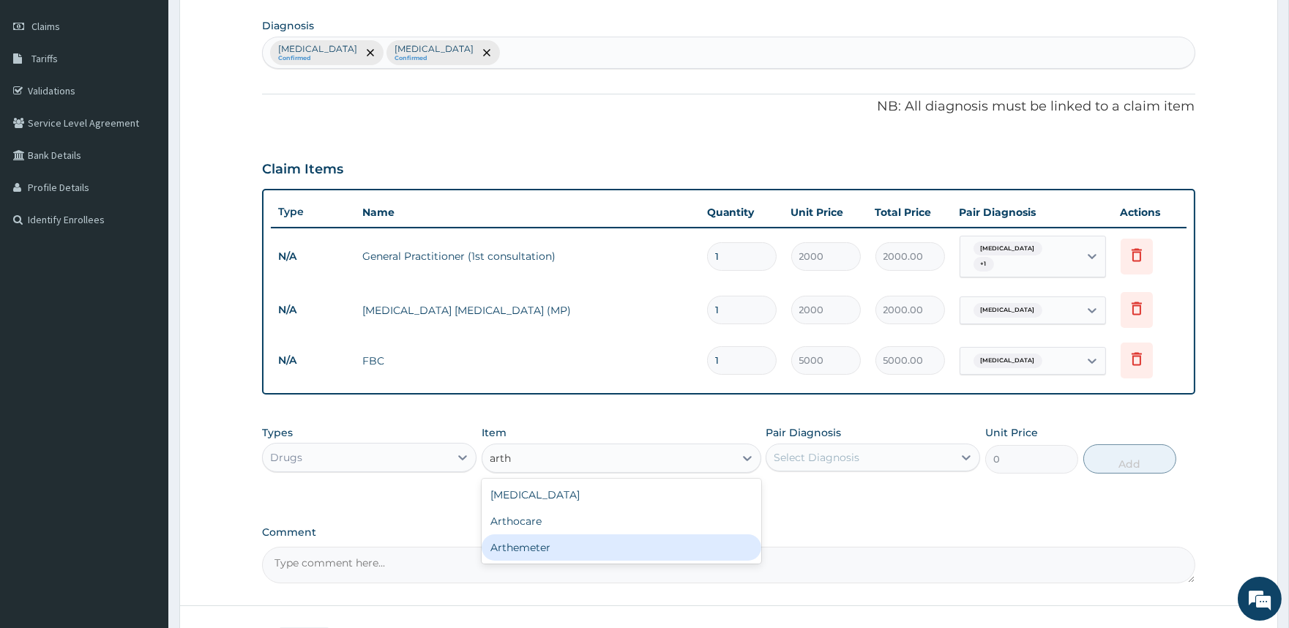
click at [525, 535] on div "Arthemeter" at bounding box center [622, 548] width 280 height 26
type input "960"
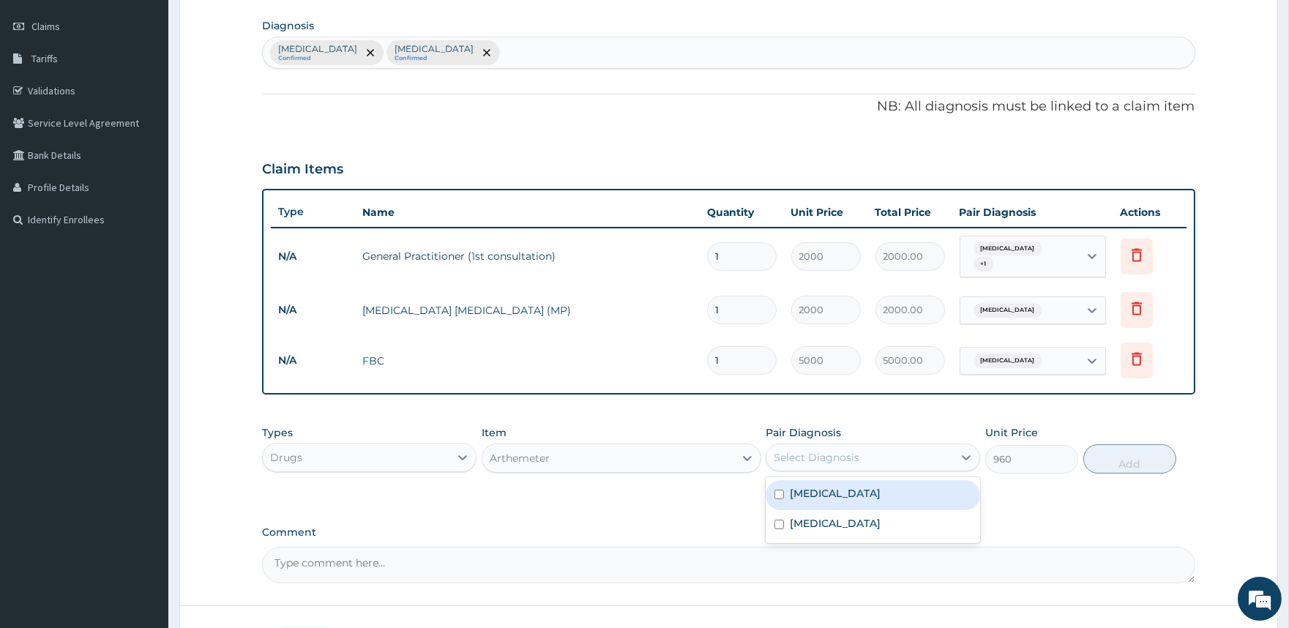
click at [808, 454] on div "Select Diagnosis" at bounding box center [817, 457] width 86 height 15
click at [790, 488] on label "[MEDICAL_DATA]" at bounding box center [835, 493] width 91 height 15
checkbox input "true"
click at [1117, 450] on button "Add" at bounding box center [1130, 458] width 93 height 29
type input "0"
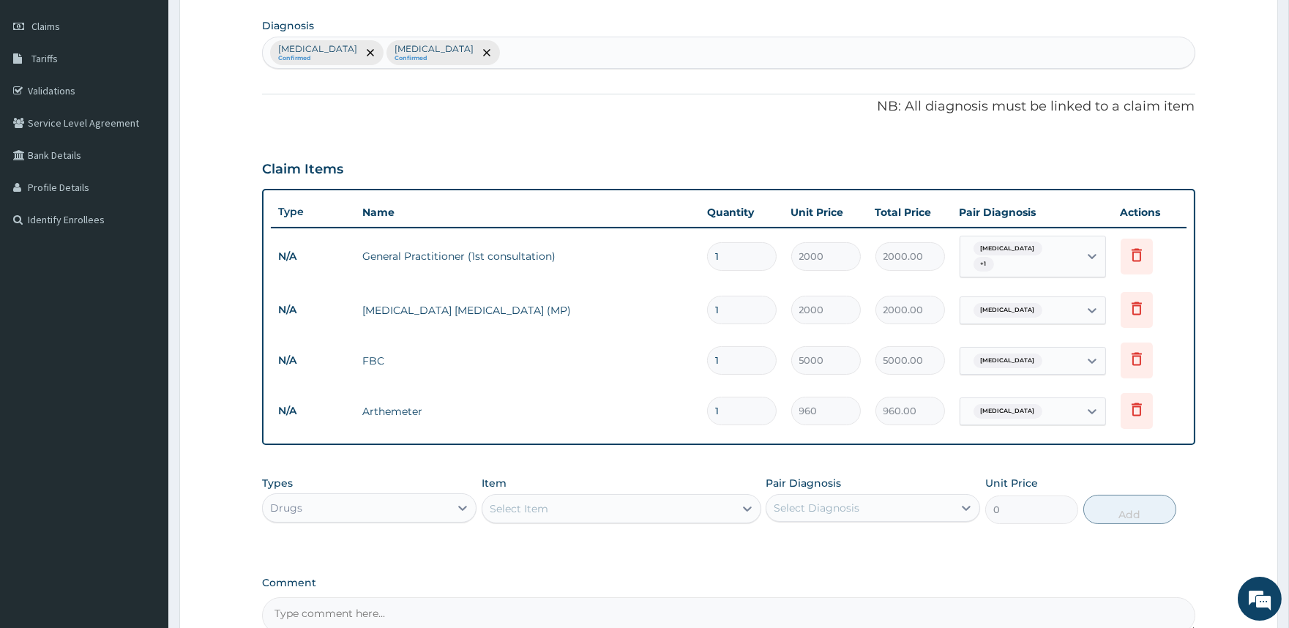
type input "0.00"
type input "6"
type input "5760.00"
type input "6"
click at [570, 506] on div "Select Item" at bounding box center [609, 508] width 252 height 23
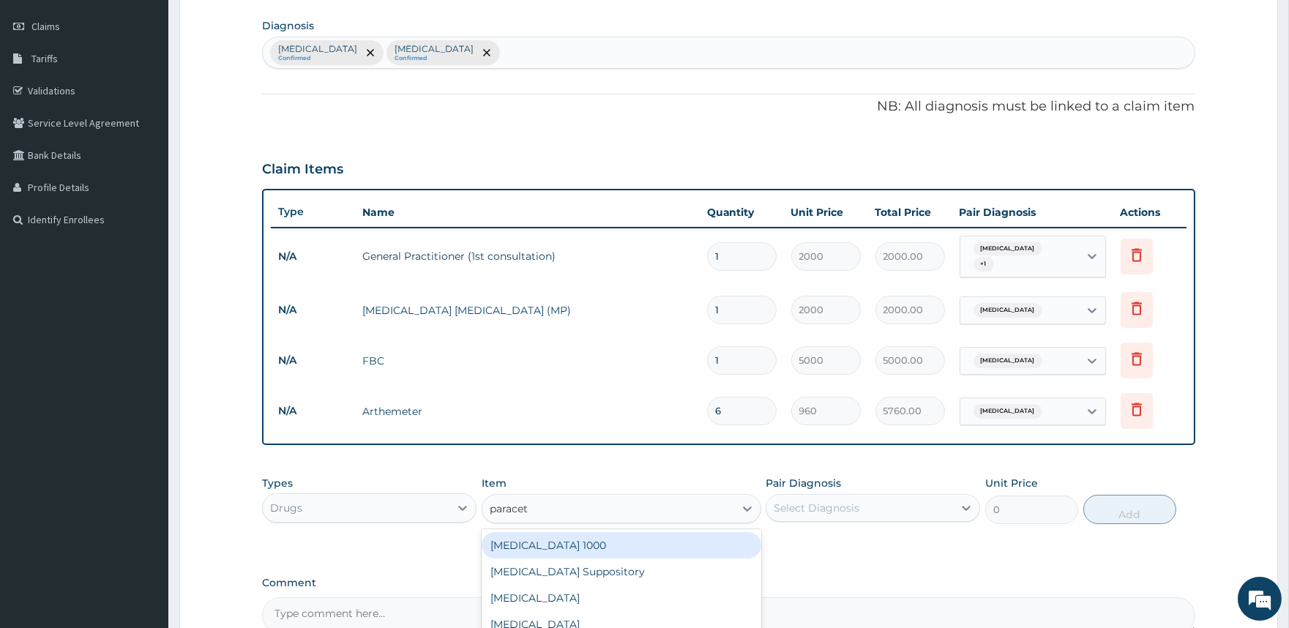
type input "paraceta"
click at [562, 544] on div "[MEDICAL_DATA] 1000" at bounding box center [622, 545] width 280 height 26
type input "20"
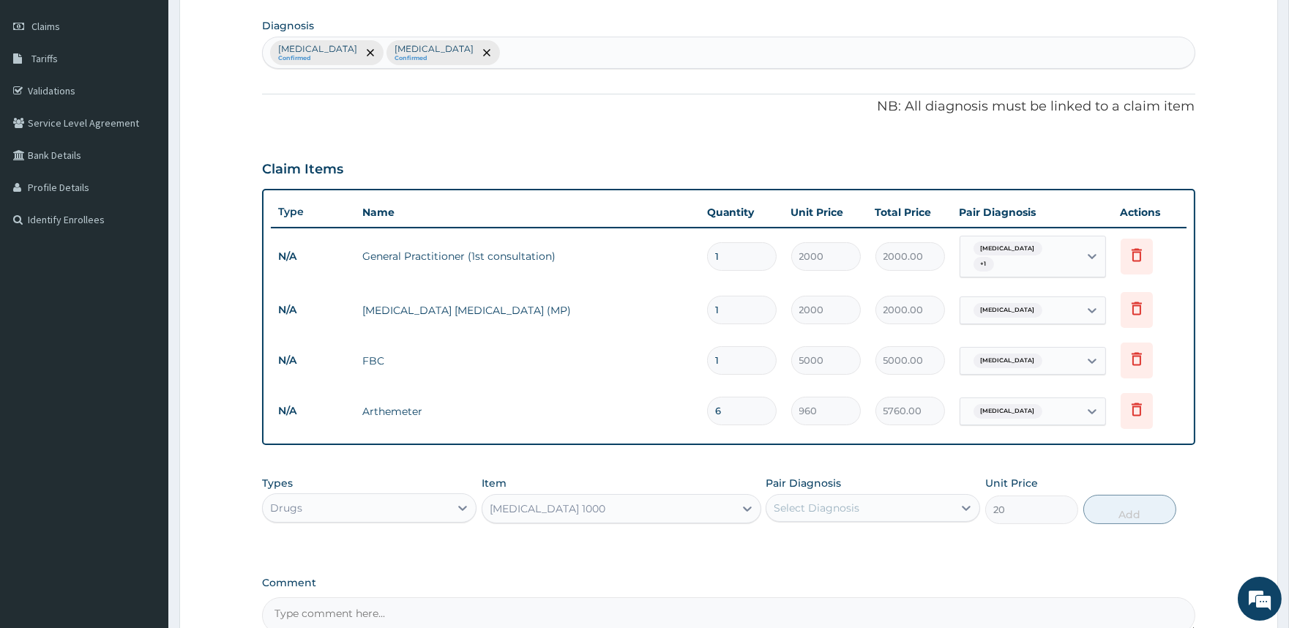
click at [810, 503] on div "Select Diagnosis" at bounding box center [817, 508] width 86 height 15
click at [820, 537] on label "[MEDICAL_DATA]" at bounding box center [835, 544] width 91 height 15
checkbox input "true"
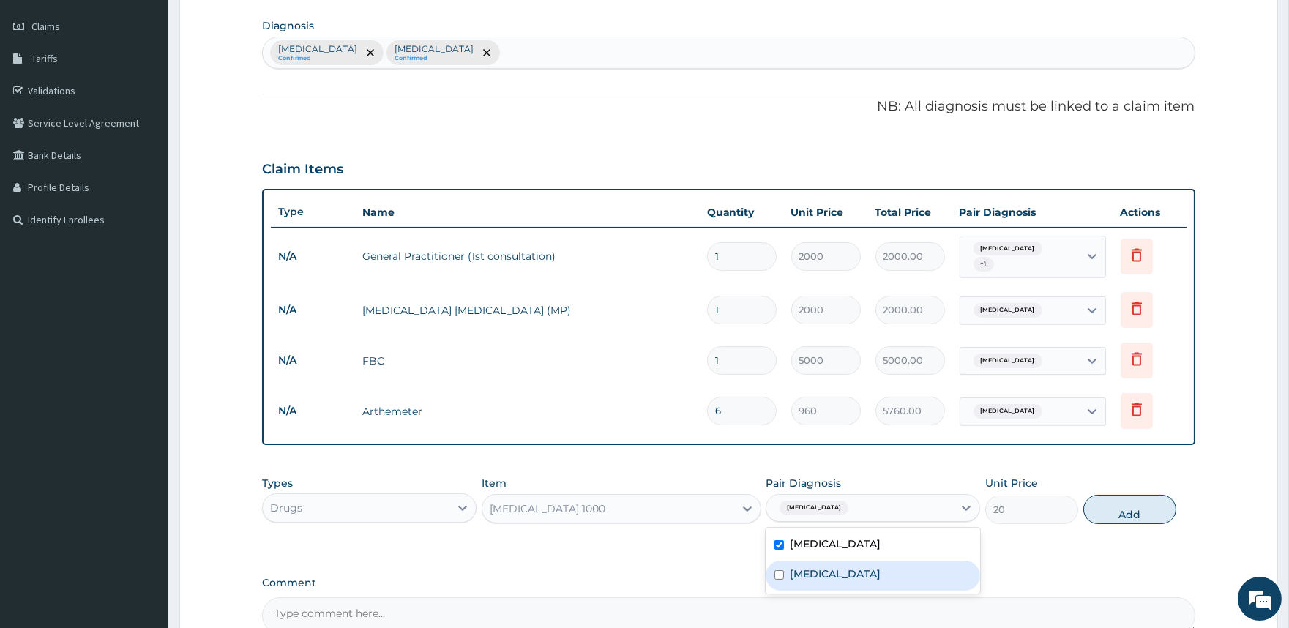
click at [824, 565] on div "[MEDICAL_DATA]" at bounding box center [873, 576] width 215 height 30
checkbox input "true"
click at [1142, 502] on button "Add" at bounding box center [1130, 509] width 93 height 29
type input "0"
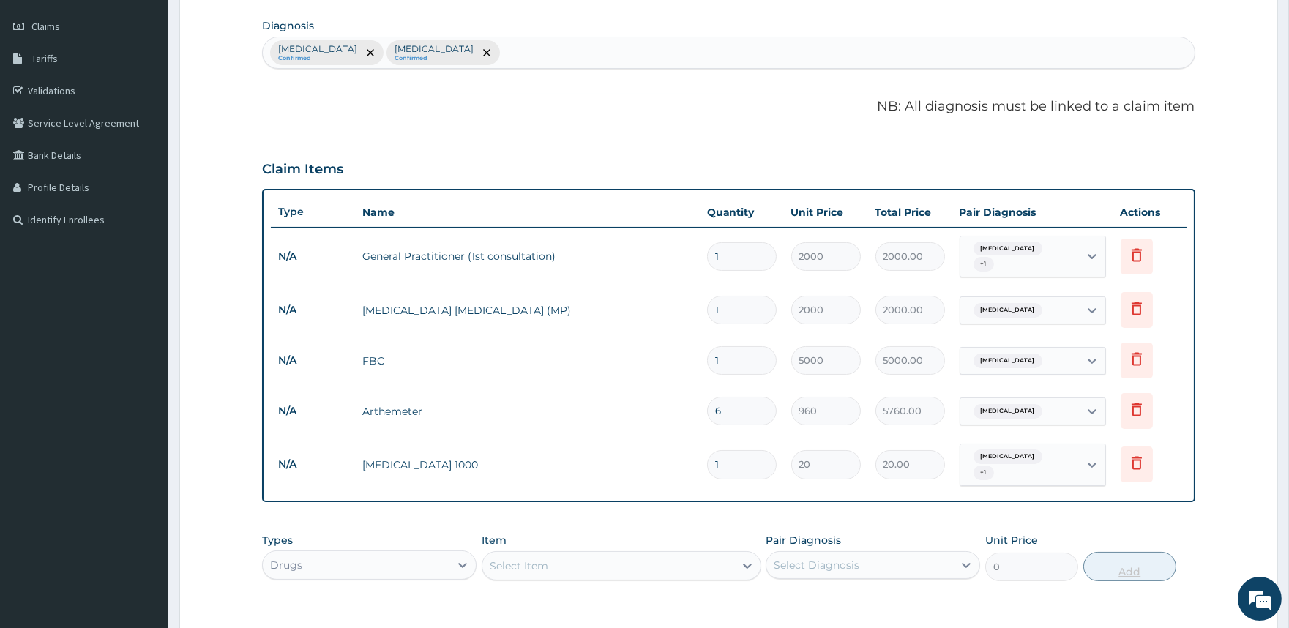
type input "18"
type input "360.00"
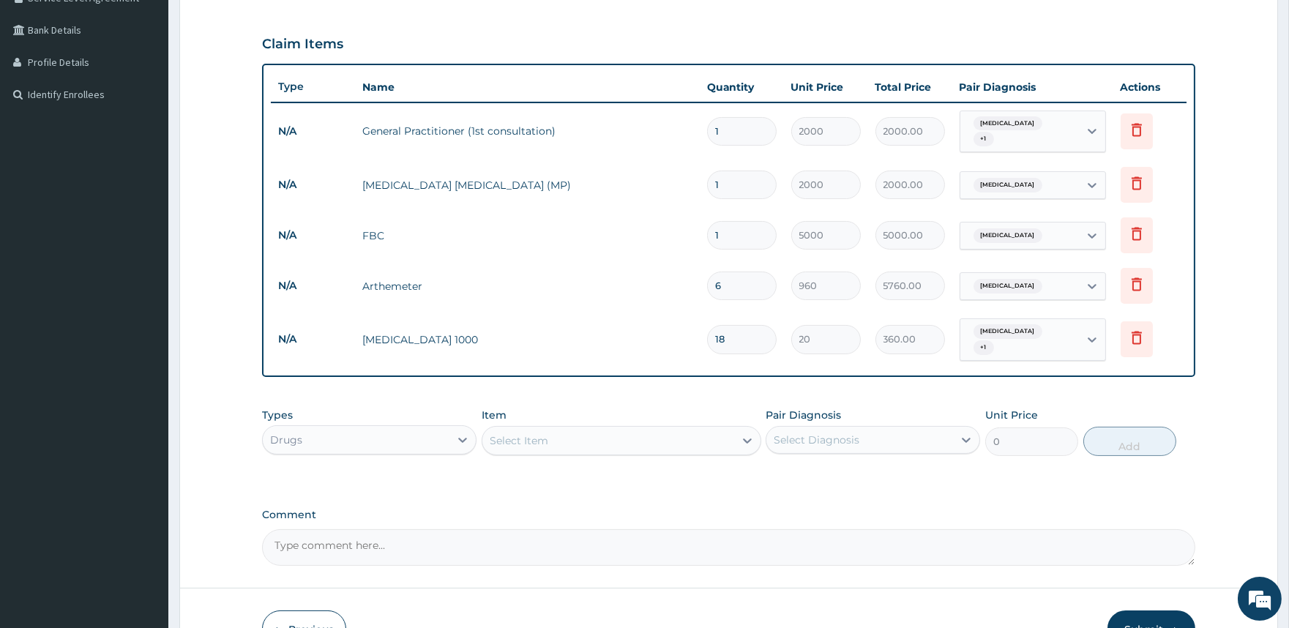
scroll to position [401, 0]
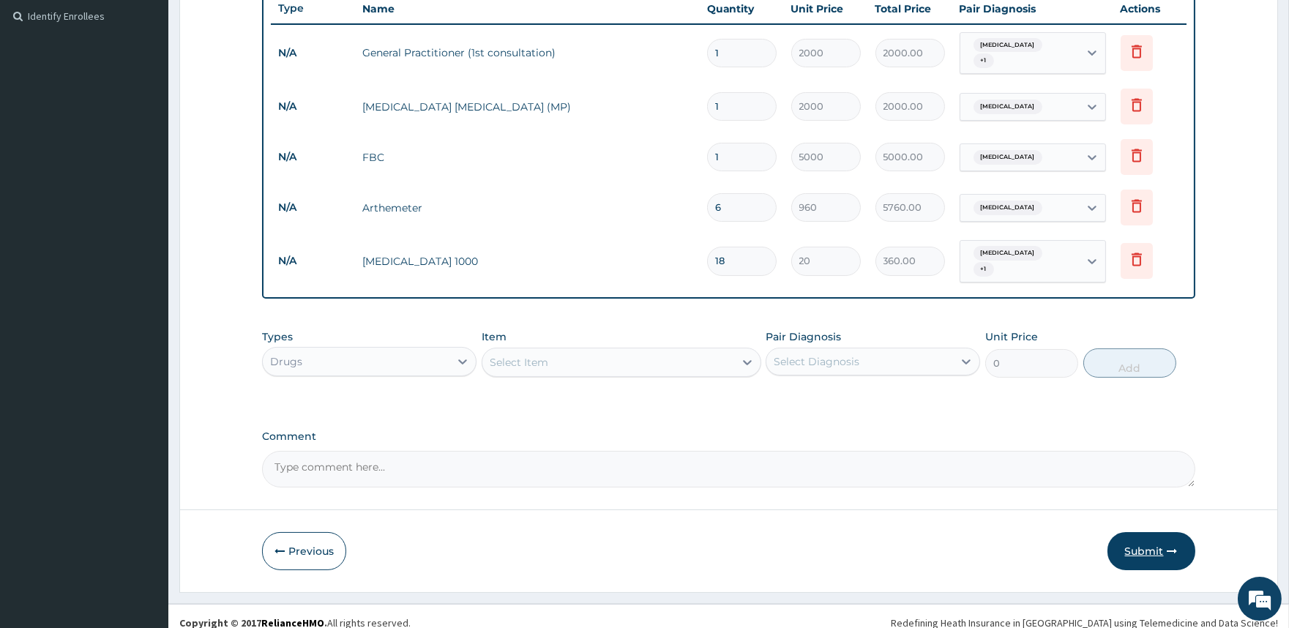
type input "18"
click at [1153, 532] on button "Submit" at bounding box center [1152, 551] width 88 height 38
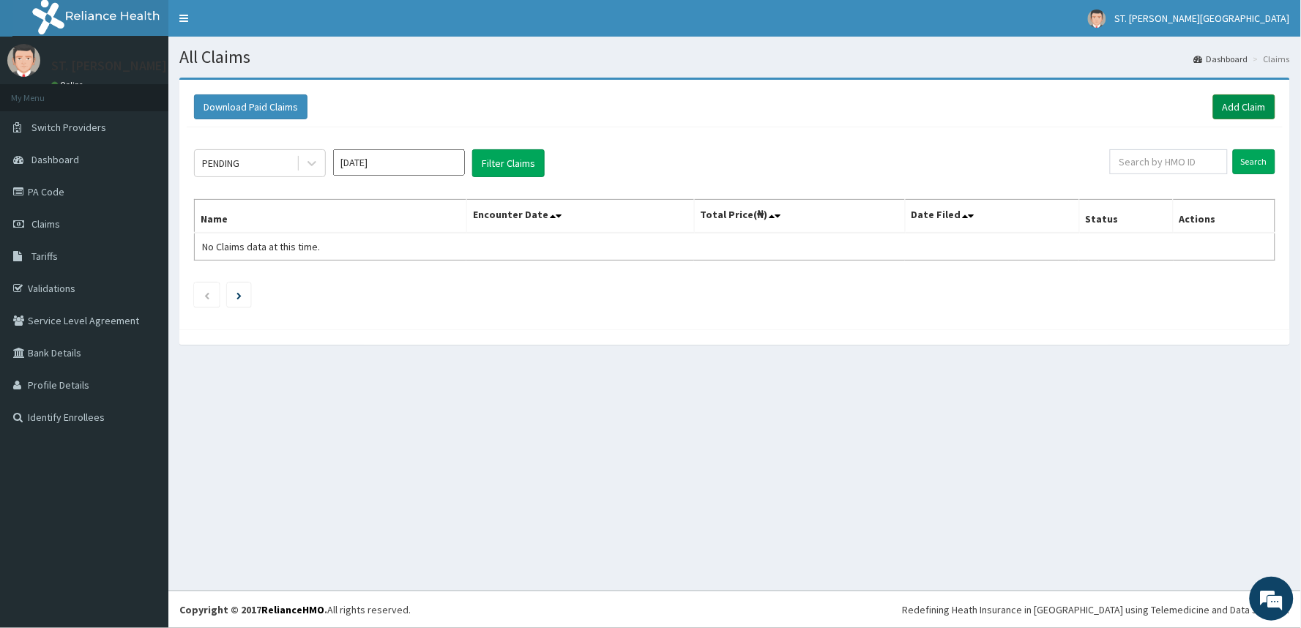
click at [1259, 107] on link "Add Claim" at bounding box center [1244, 106] width 62 height 25
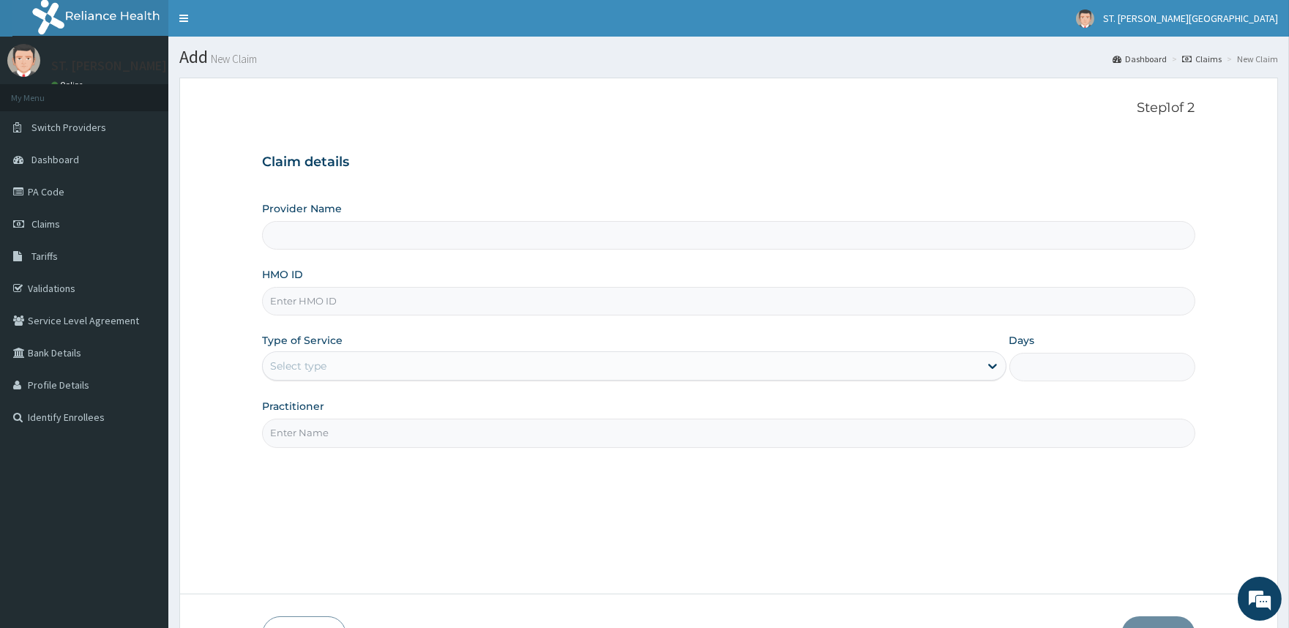
type input "ST. [PERSON_NAME][GEOGRAPHIC_DATA]"
click at [356, 303] on input "HMO ID" at bounding box center [728, 301] width 933 height 29
type input "PPY/10360/A"
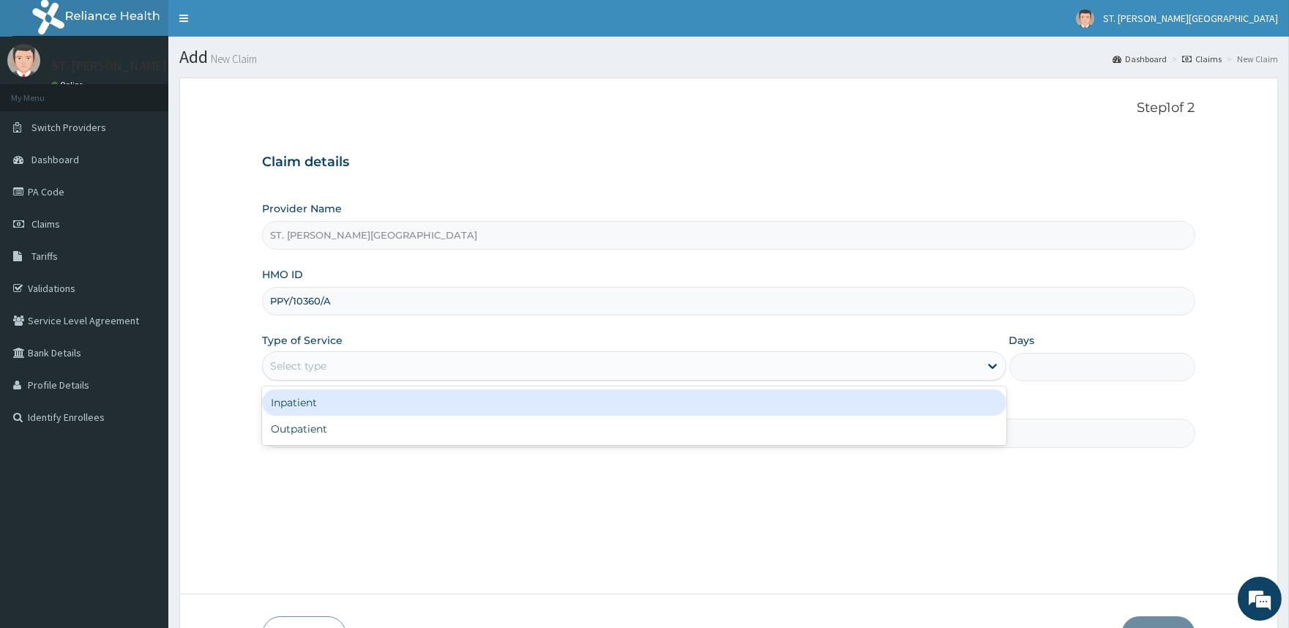
click at [363, 365] on div "Select type" at bounding box center [621, 365] width 716 height 23
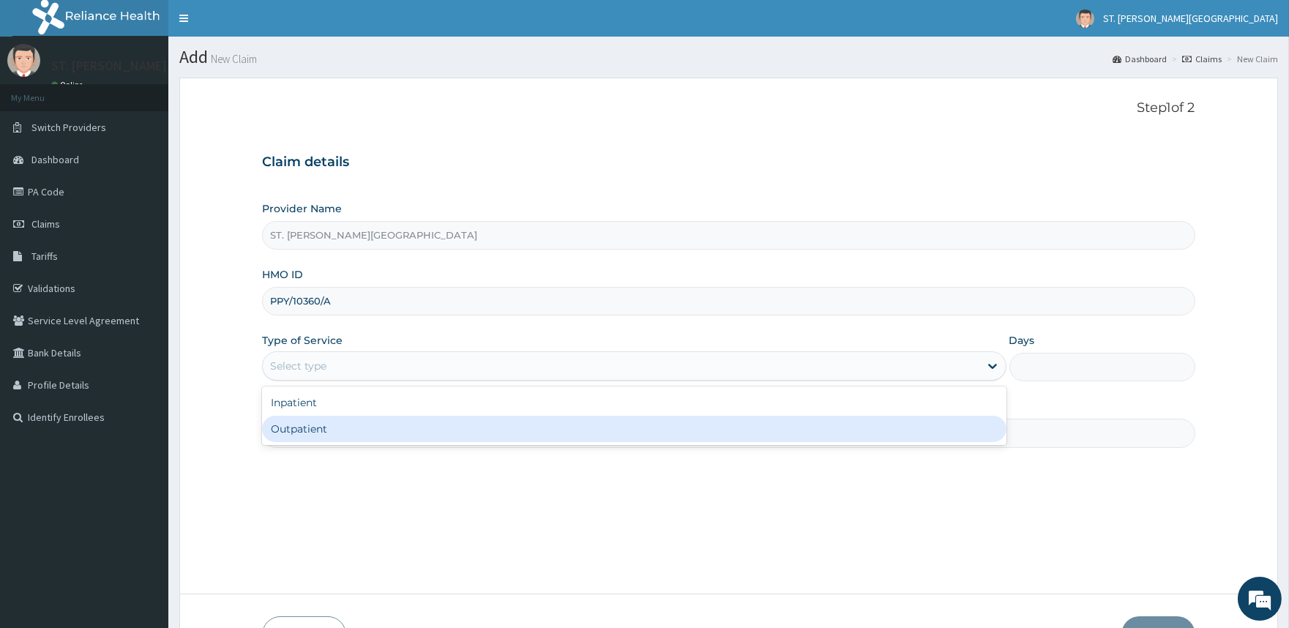
click at [346, 425] on div "Outpatient" at bounding box center [634, 429] width 744 height 26
type input "1"
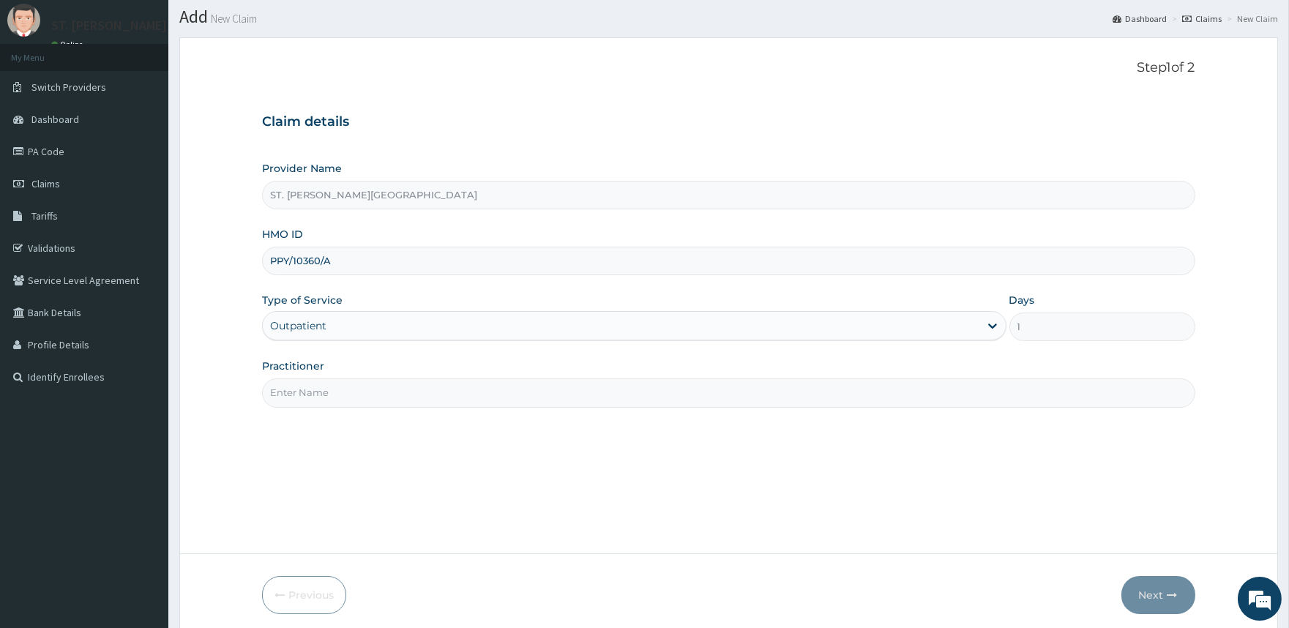
scroll to position [81, 0]
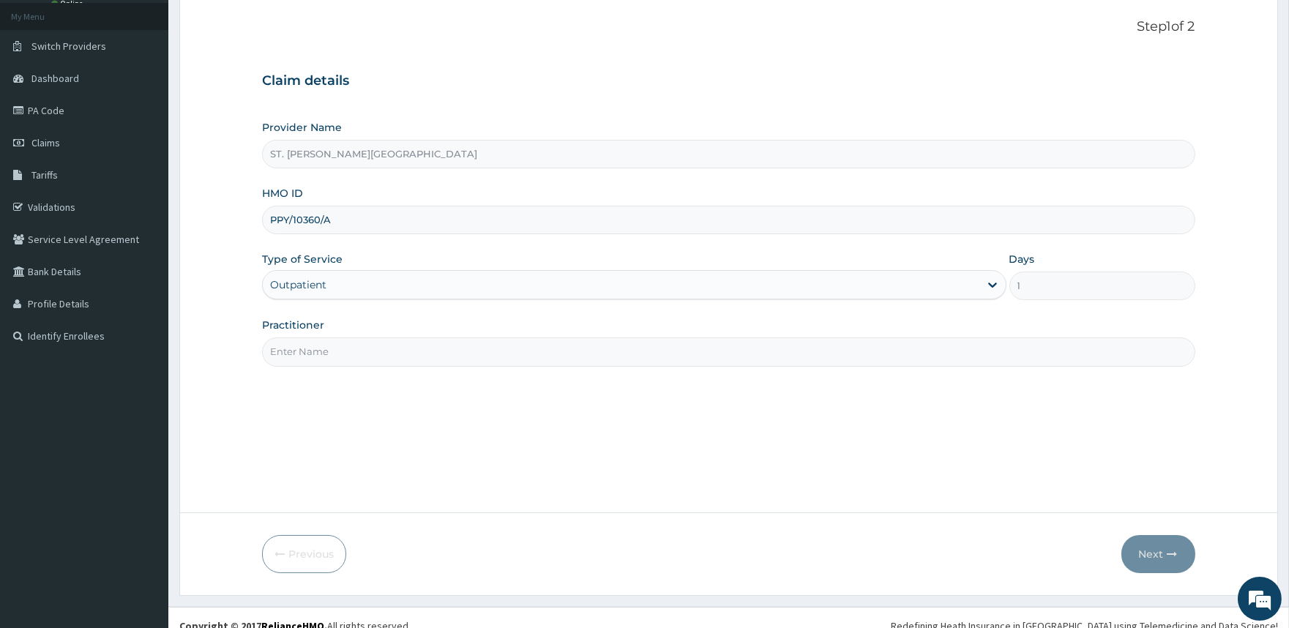
click at [373, 356] on input "Practitioner" at bounding box center [728, 352] width 933 height 29
type input "DR. UMEH"
click at [1150, 552] on button "Next" at bounding box center [1159, 554] width 74 height 38
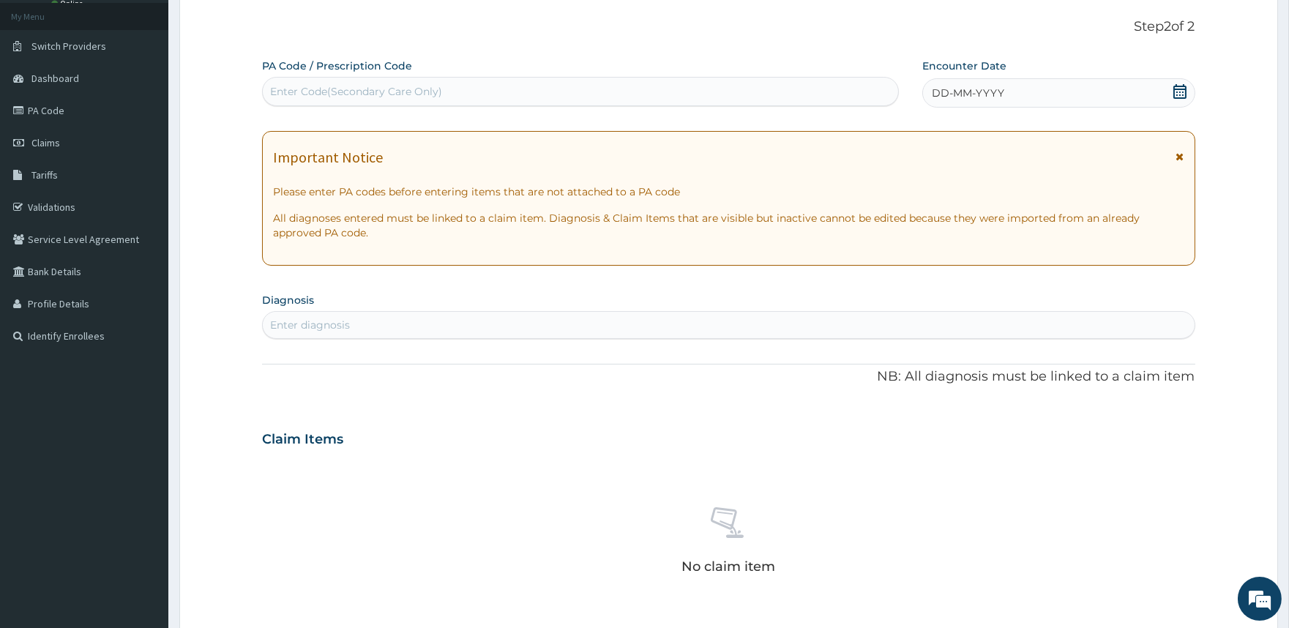
click at [1181, 155] on icon at bounding box center [1181, 157] width 8 height 10
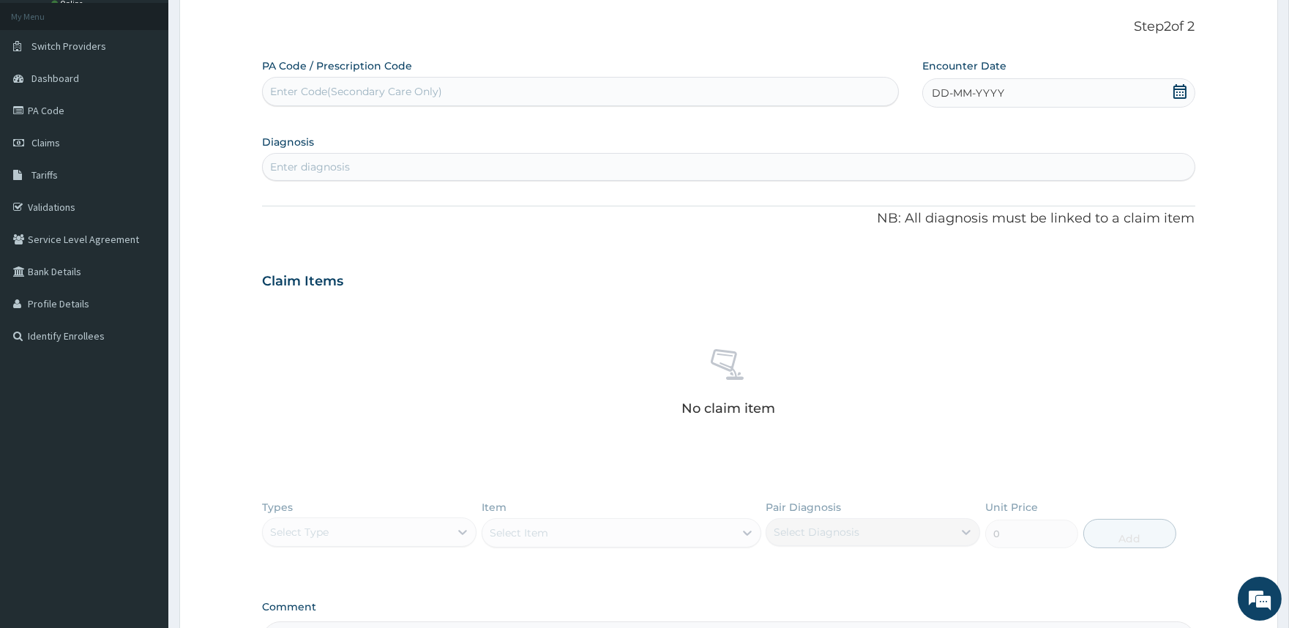
click at [1177, 96] on icon at bounding box center [1180, 91] width 15 height 15
click at [909, 227] on div "10" at bounding box center [908, 233] width 22 height 22
click at [302, 163] on div "Enter diagnosis" at bounding box center [310, 167] width 80 height 15
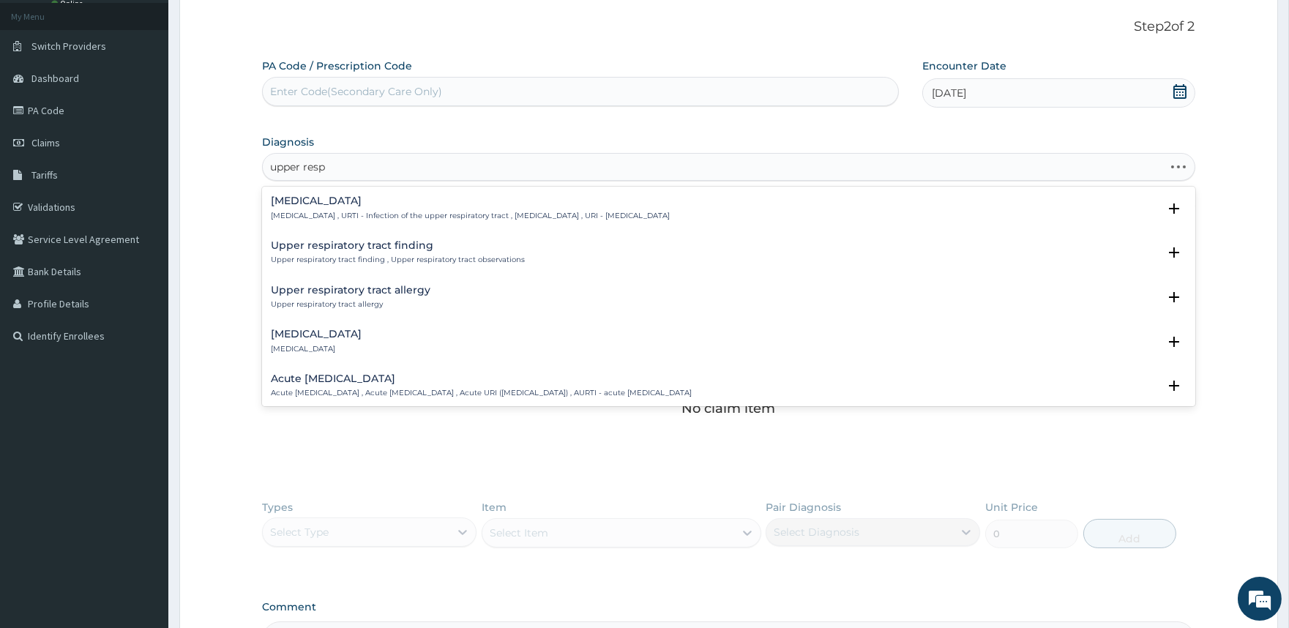
type input "upper respi"
click at [345, 340] on div "Acute upper respiratory infection Acute upper respiratory infection , Acute upp…" at bounding box center [481, 342] width 421 height 26
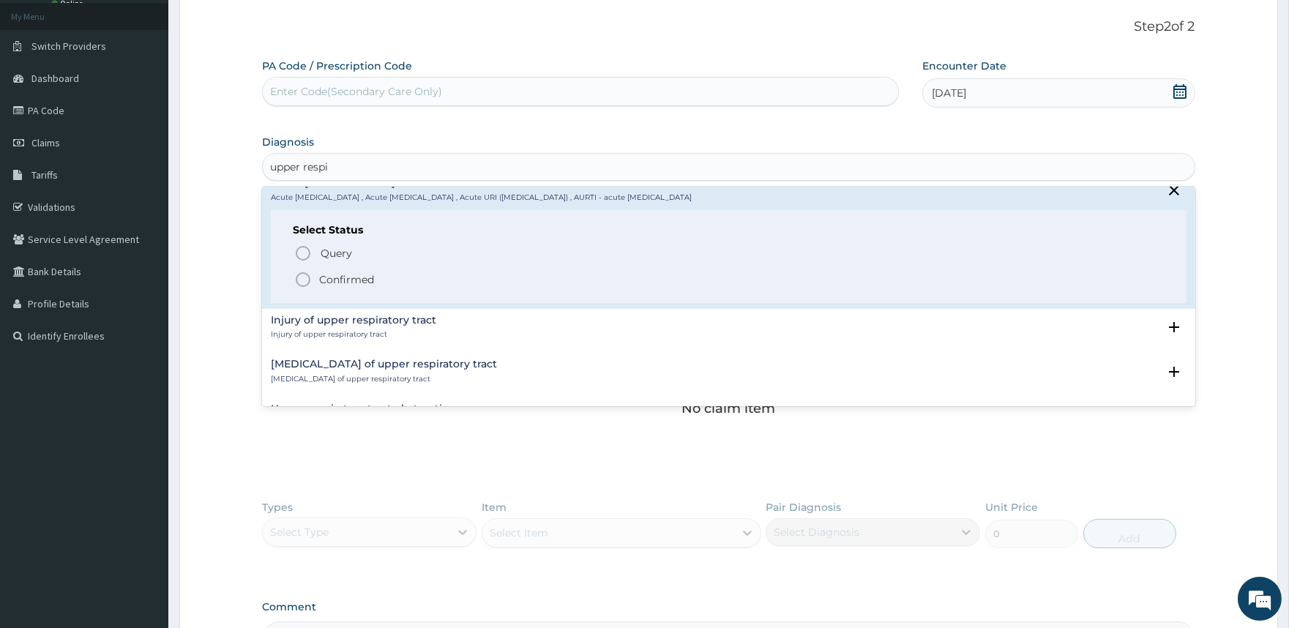
scroll to position [163, 0]
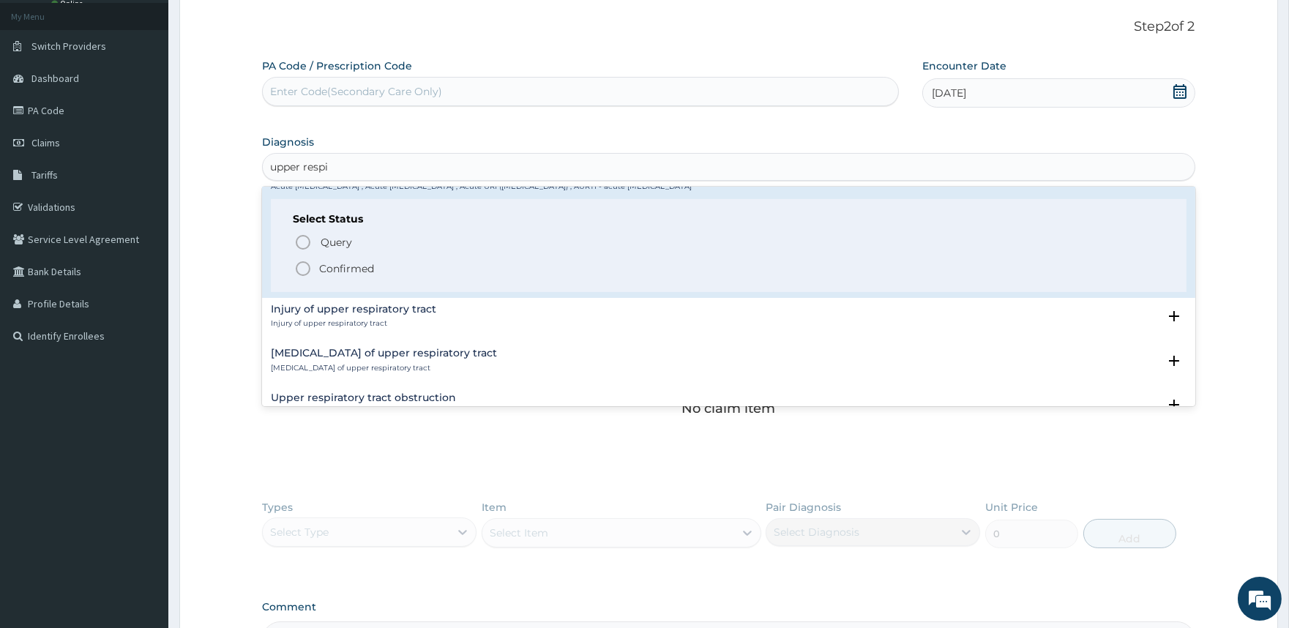
click at [324, 267] on p "Confirmed" at bounding box center [346, 268] width 55 height 15
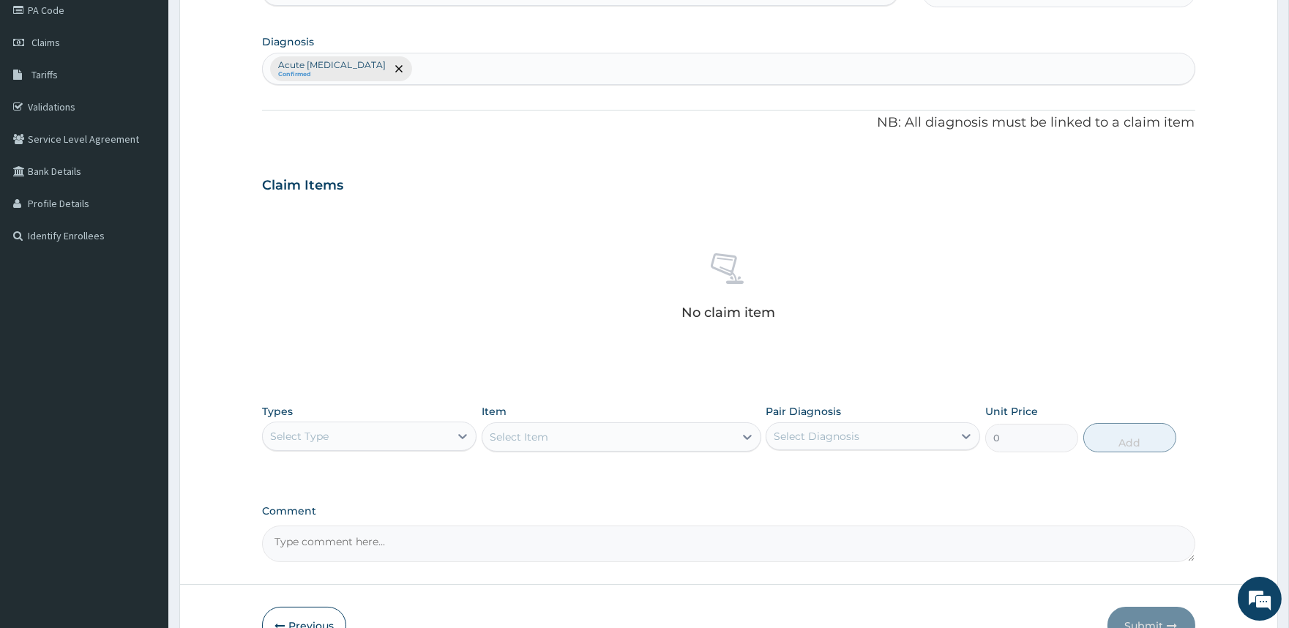
scroll to position [25, 0]
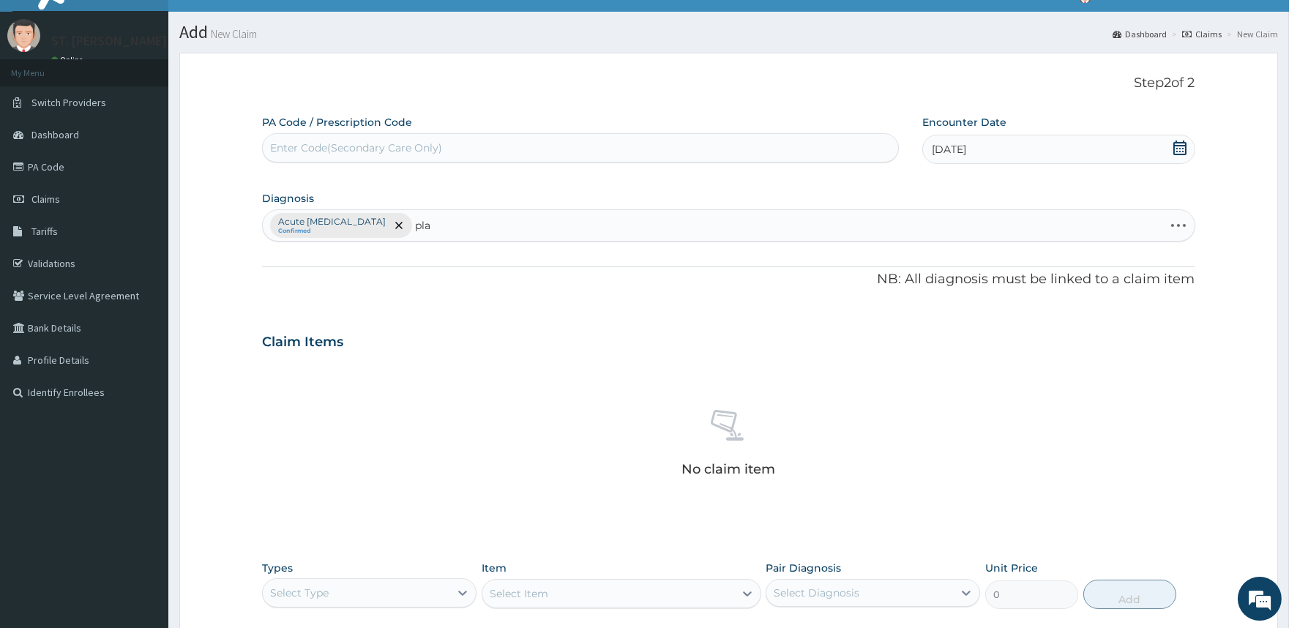
type input "plas"
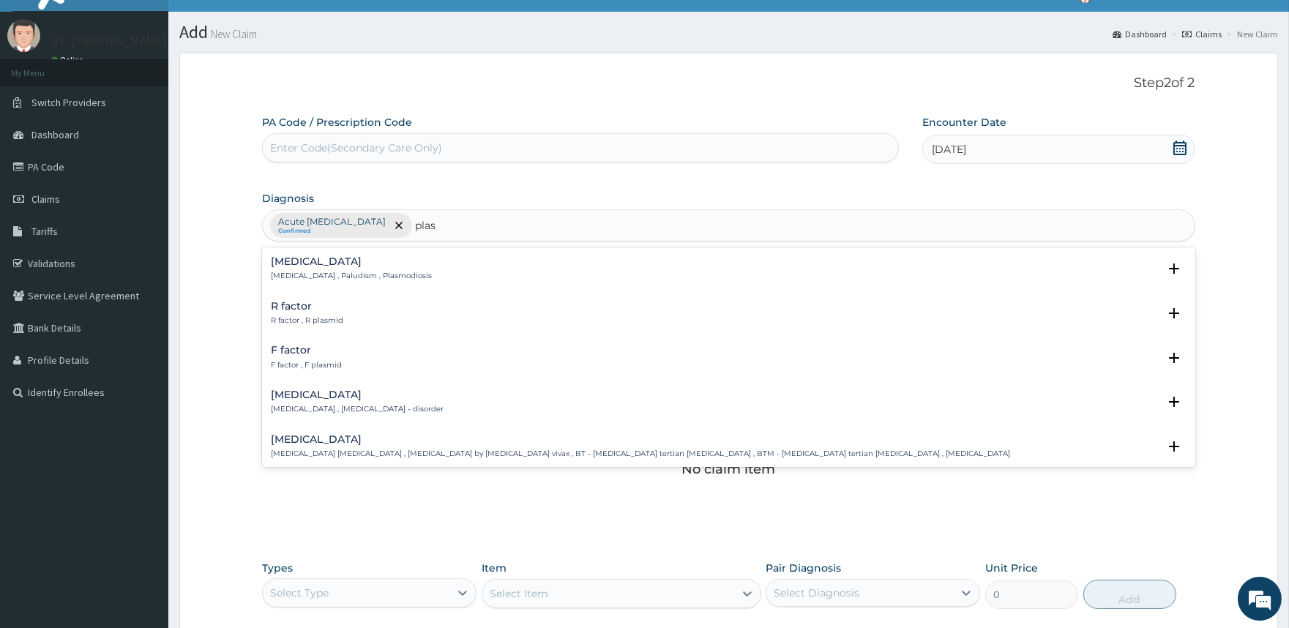
click at [362, 260] on h4 "[MEDICAL_DATA]" at bounding box center [351, 261] width 161 height 11
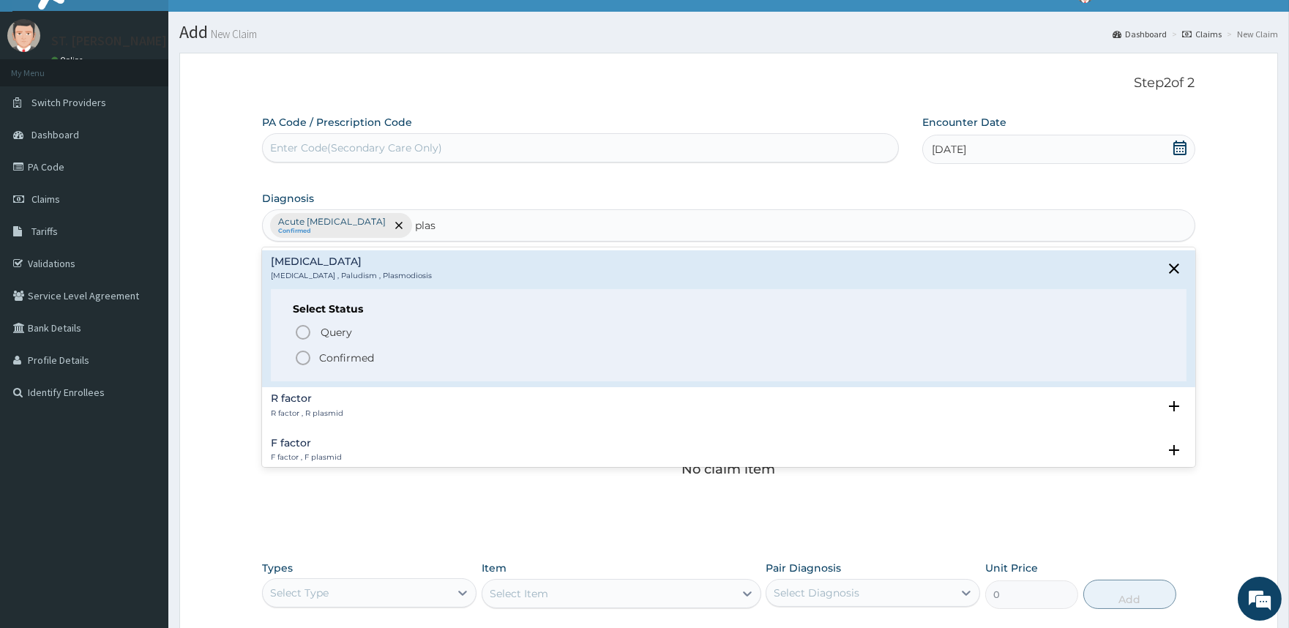
click at [360, 360] on p "Confirmed" at bounding box center [346, 358] width 55 height 15
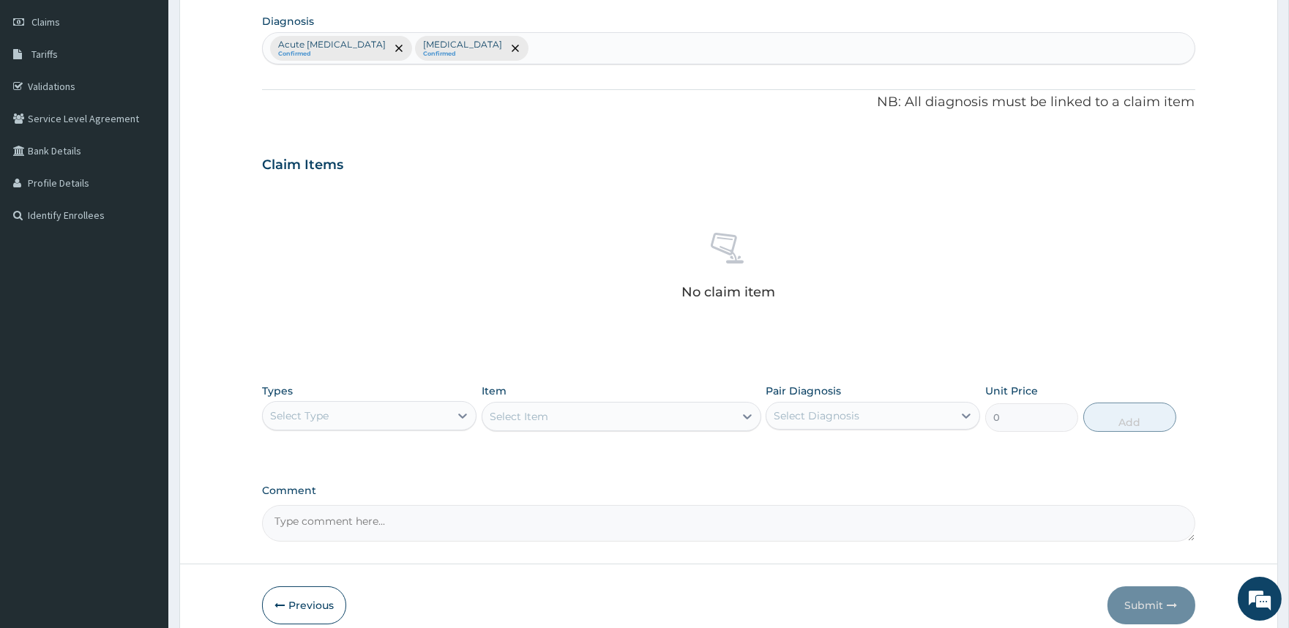
scroll to position [269, 0]
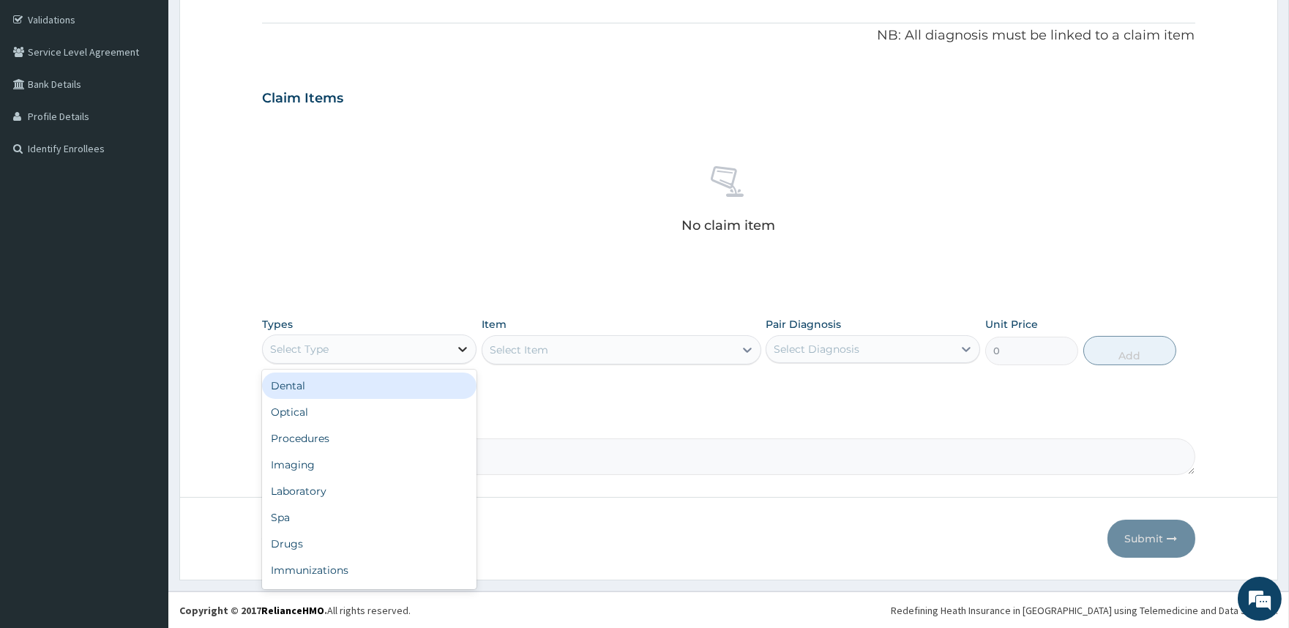
click at [452, 343] on div at bounding box center [463, 349] width 26 height 26
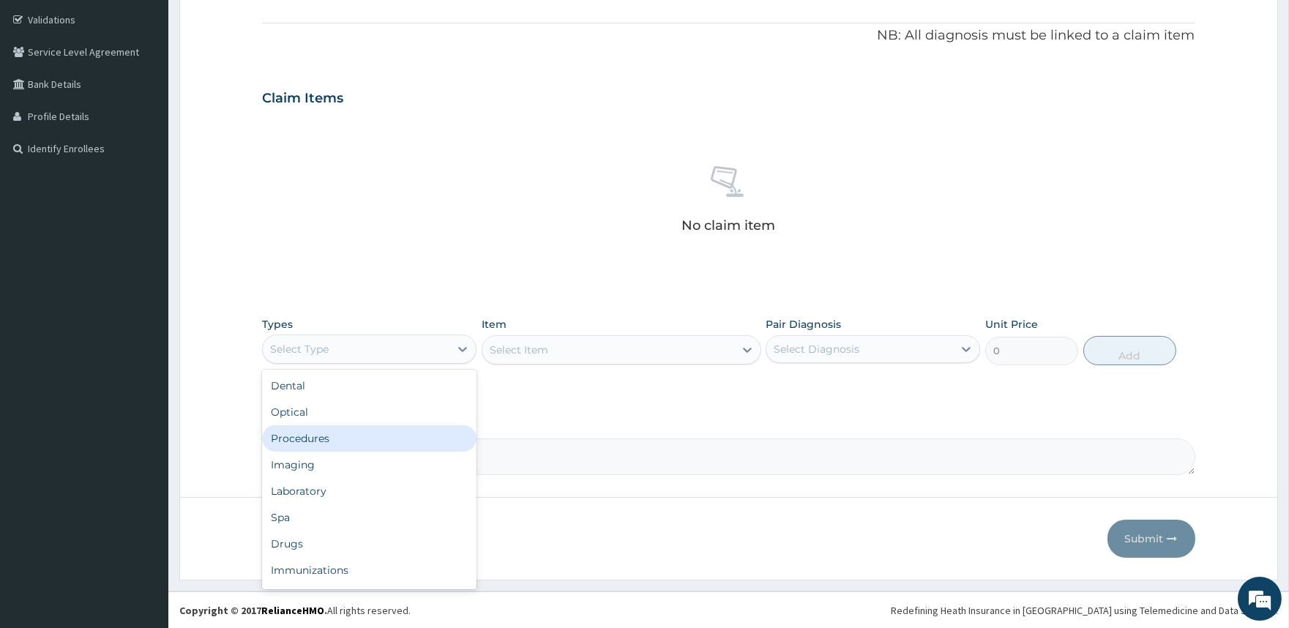
click at [305, 436] on div "Procedures" at bounding box center [369, 438] width 215 height 26
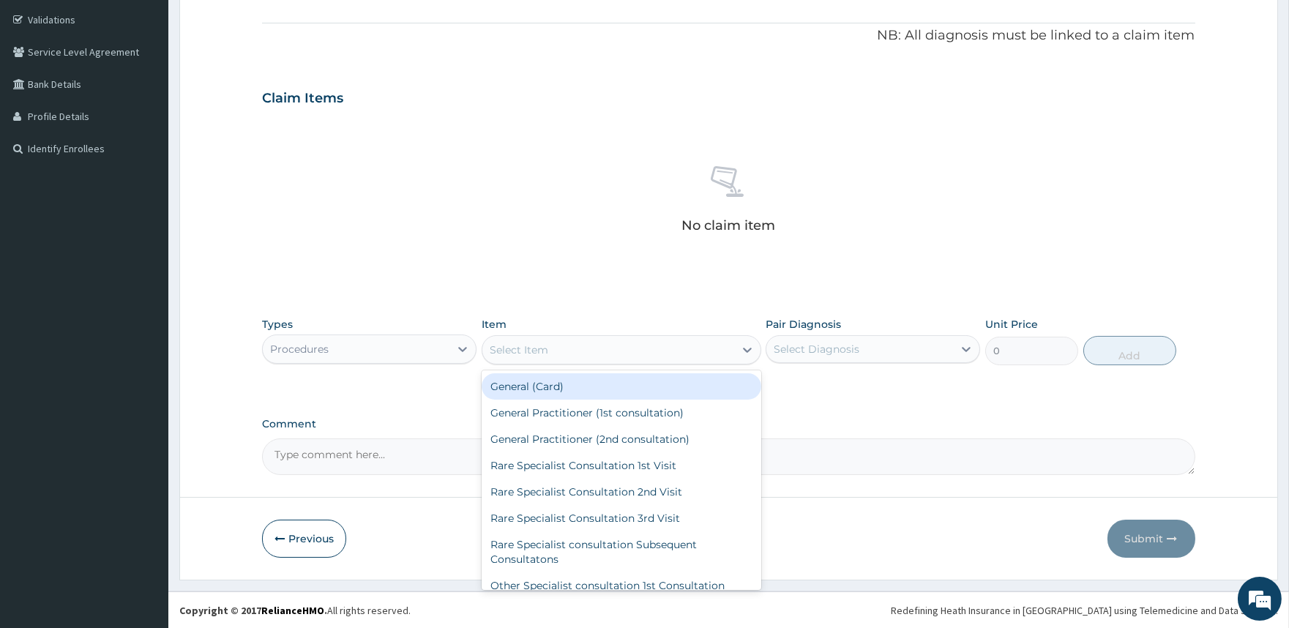
click at [562, 349] on div "Select Item" at bounding box center [609, 349] width 252 height 23
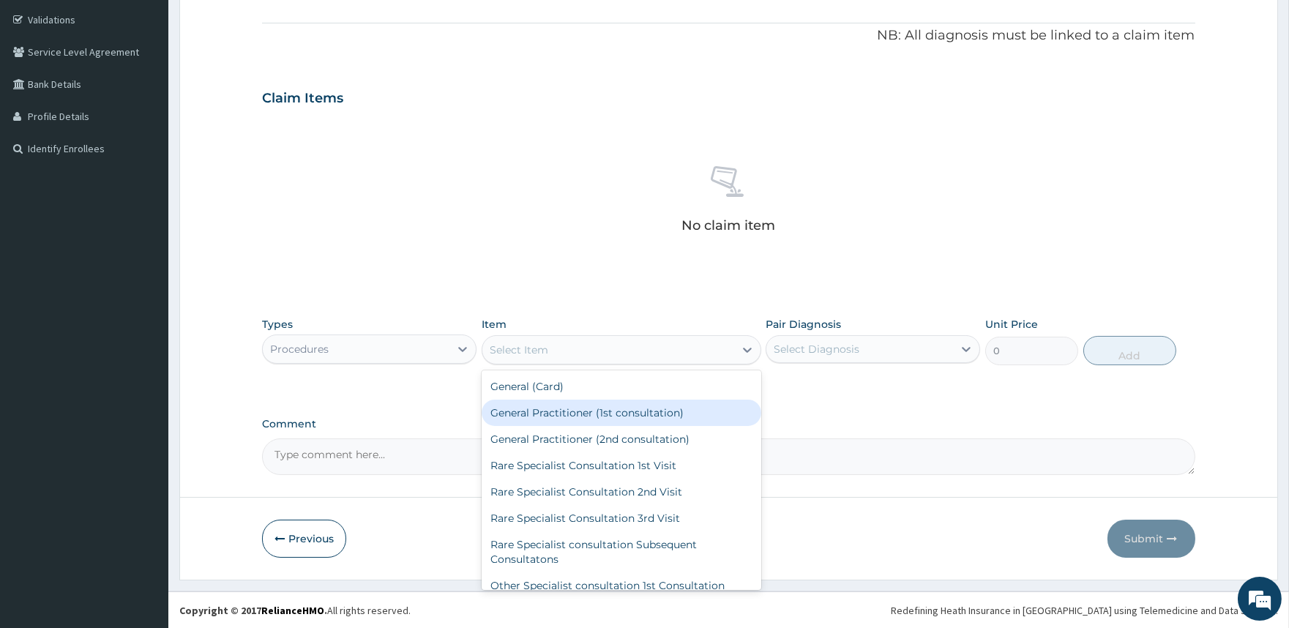
click at [580, 420] on div "General Practitioner (1st consultation)" at bounding box center [622, 413] width 280 height 26
type input "2000"
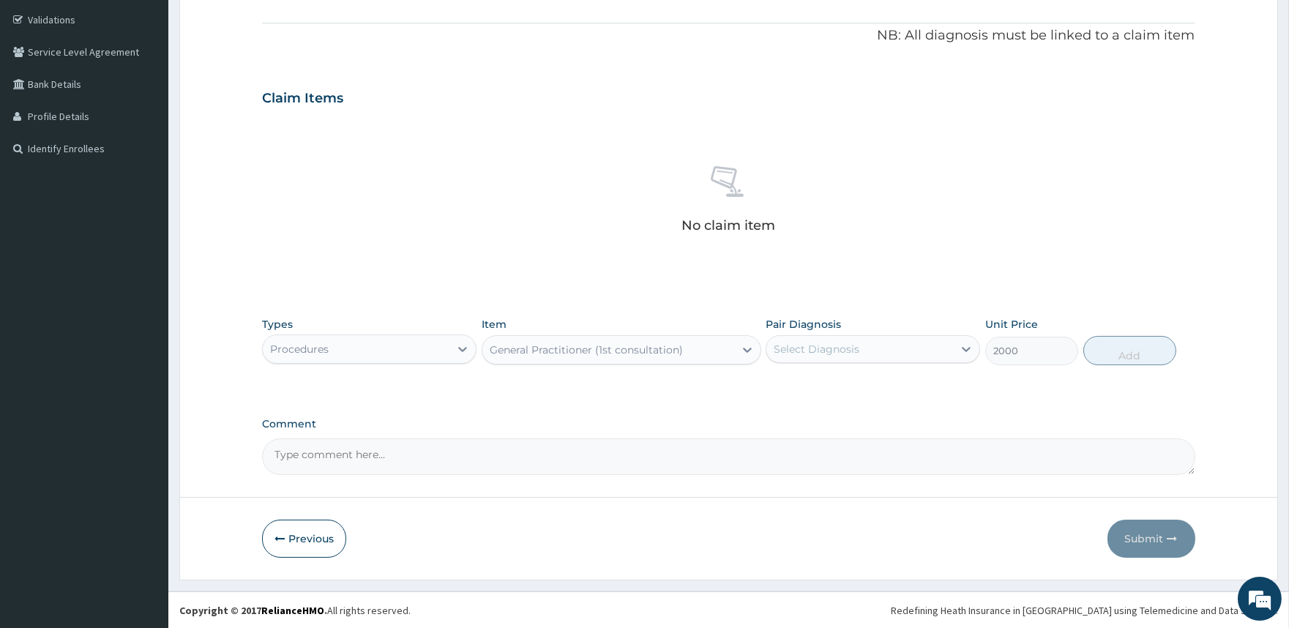
click at [831, 343] on div "Select Diagnosis" at bounding box center [817, 349] width 86 height 15
click at [833, 378] on label "Acute upper respiratory infection" at bounding box center [852, 385] width 124 height 15
checkbox input "true"
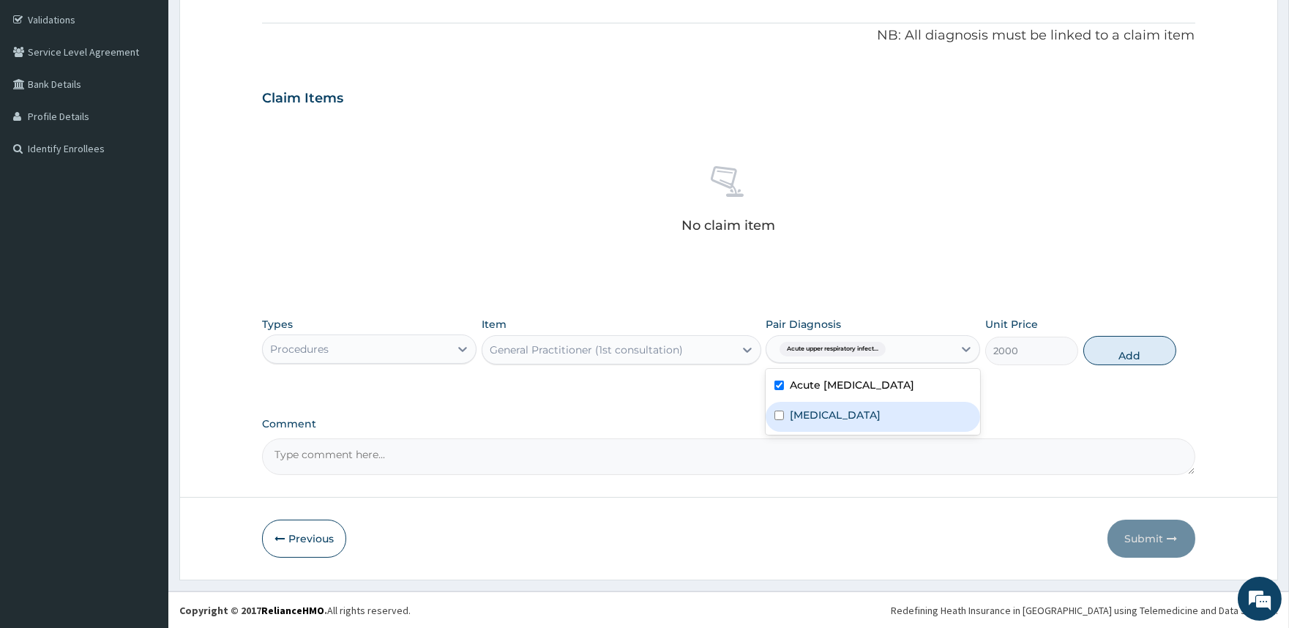
click at [814, 413] on label "[MEDICAL_DATA]" at bounding box center [835, 415] width 91 height 15
checkbox input "true"
click at [1117, 352] on button "Add" at bounding box center [1130, 350] width 93 height 29
type input "0"
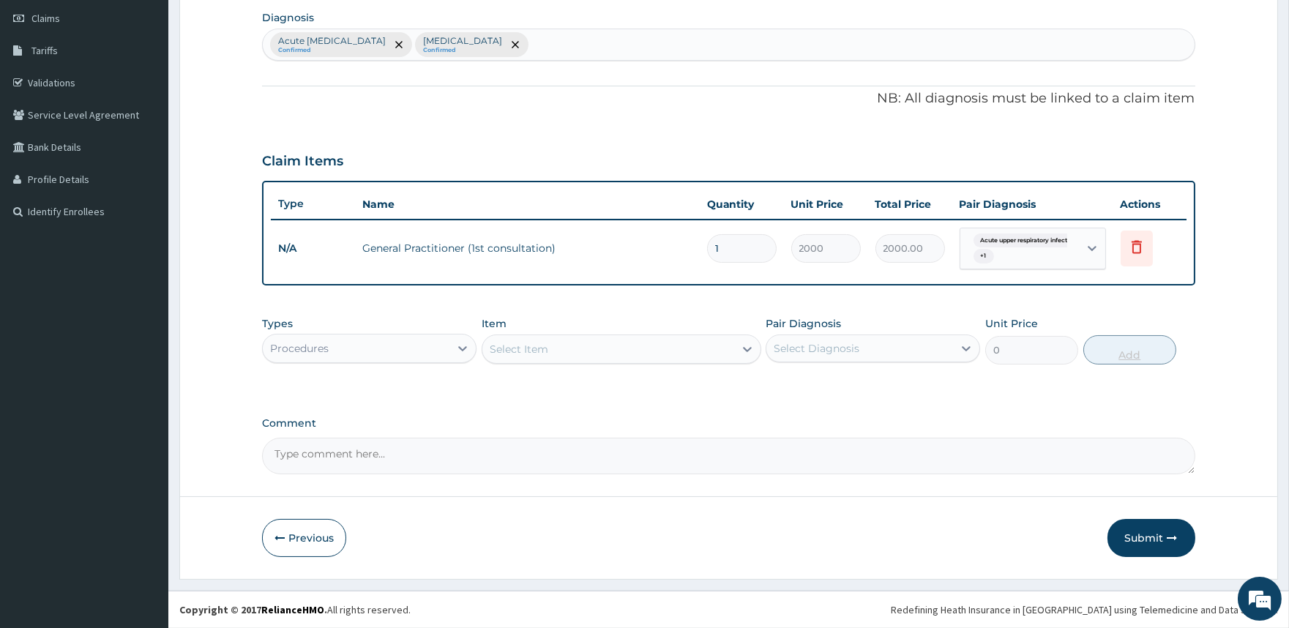
scroll to position [204, 0]
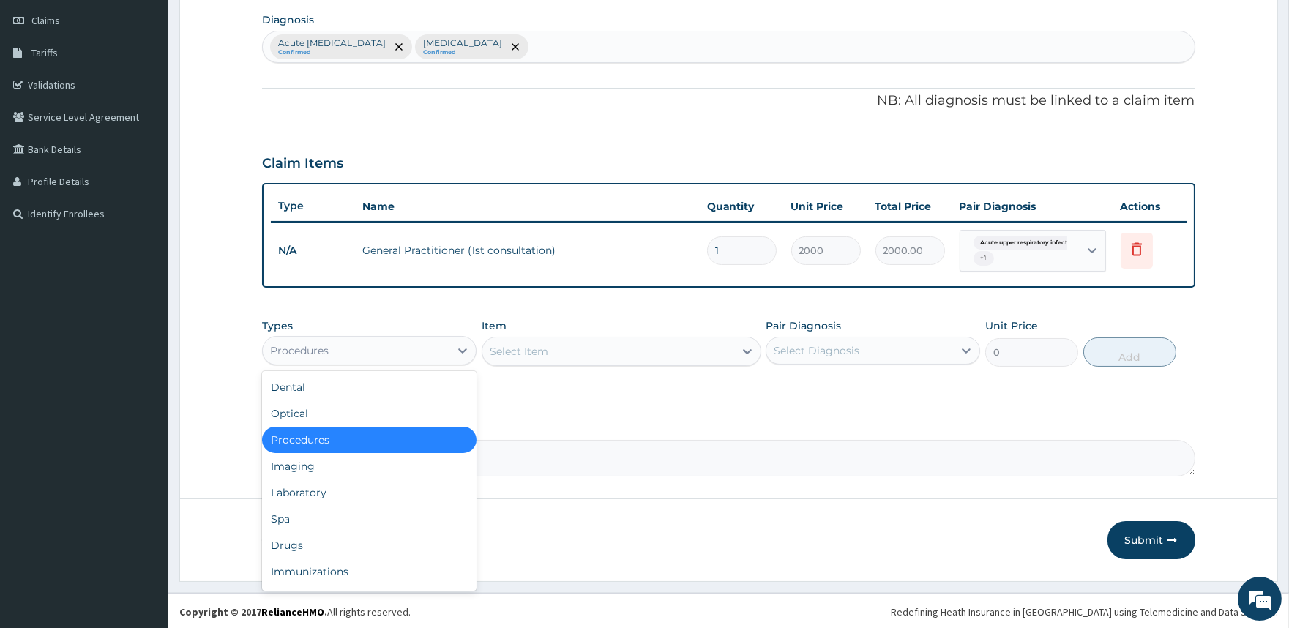
click at [387, 346] on div "Procedures" at bounding box center [356, 350] width 187 height 23
click at [377, 493] on div "Laboratory" at bounding box center [369, 493] width 215 height 26
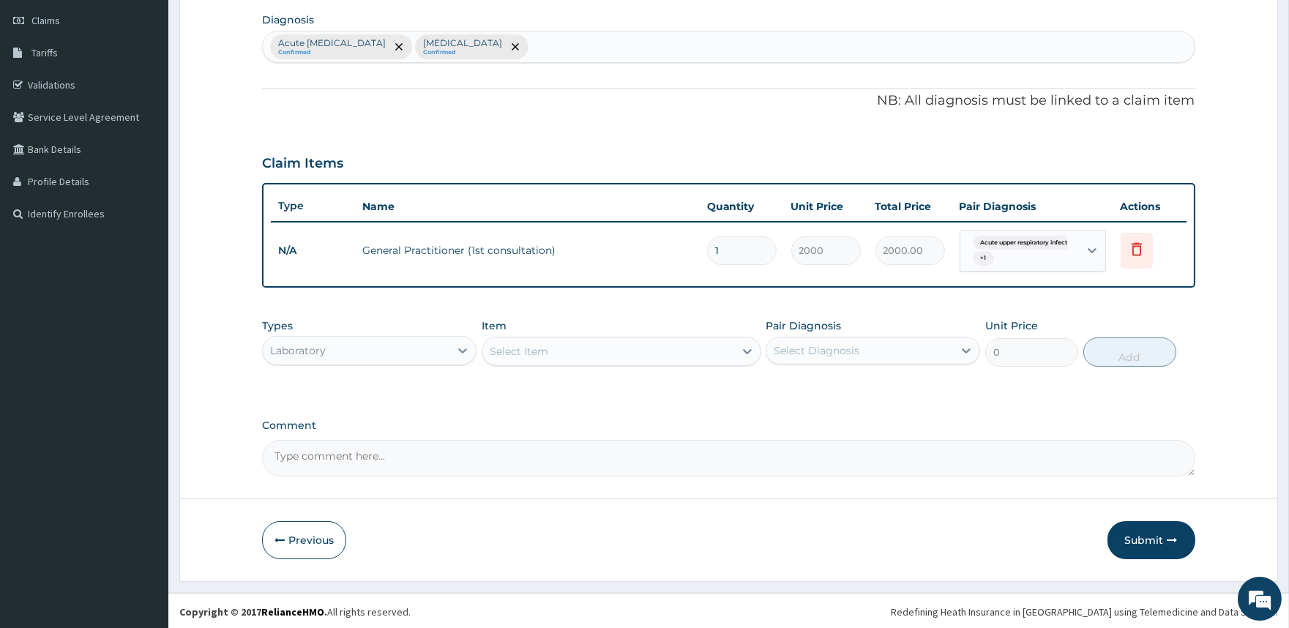
click at [672, 349] on div "Select Item" at bounding box center [609, 351] width 252 height 23
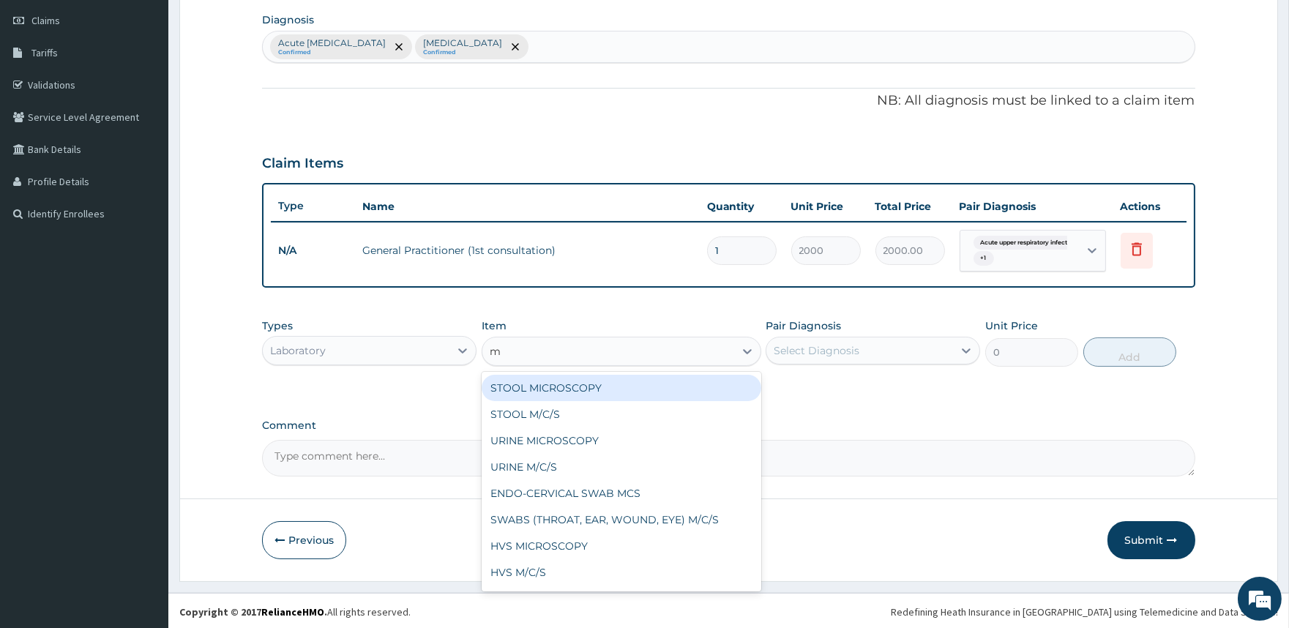
type input "mp"
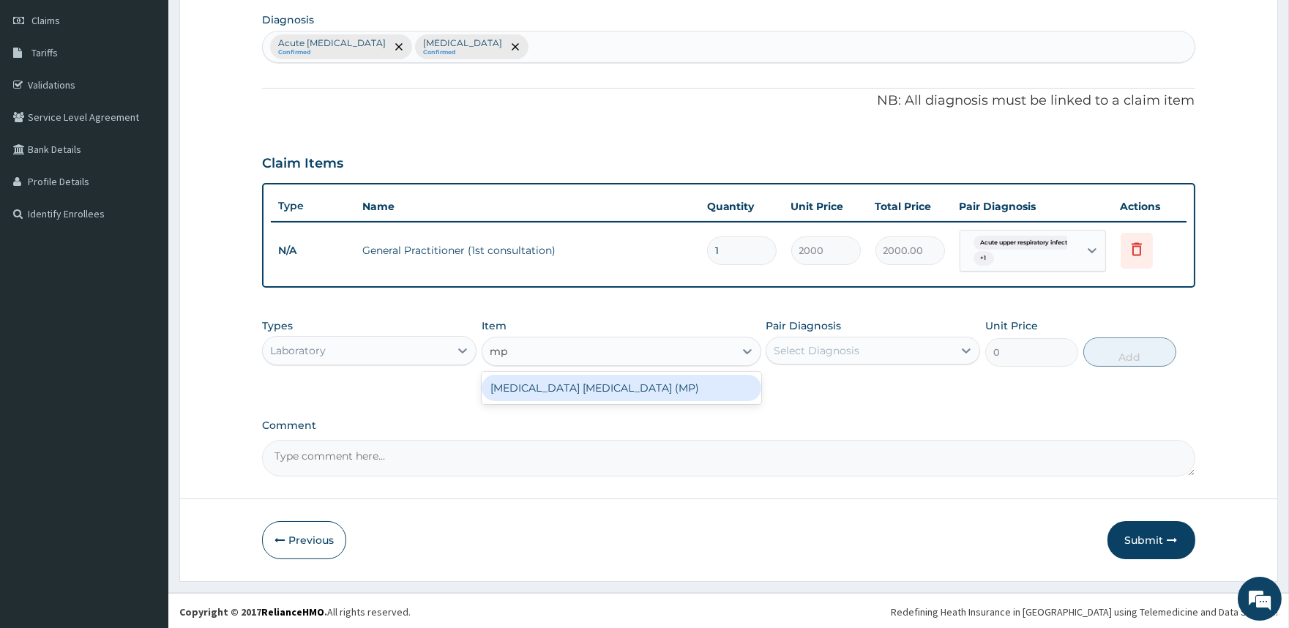
click at [671, 383] on div "[MEDICAL_DATA] [MEDICAL_DATA] (MP)" at bounding box center [622, 388] width 280 height 26
type input "2000"
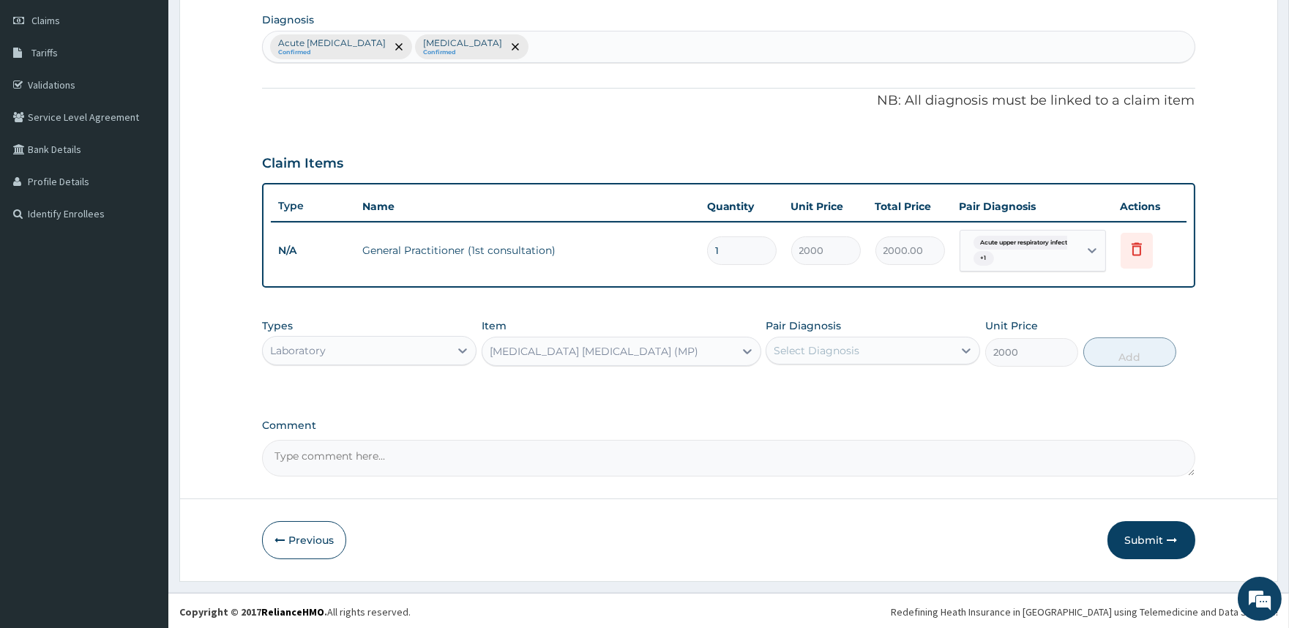
click at [873, 350] on div "Select Diagnosis" at bounding box center [860, 350] width 187 height 23
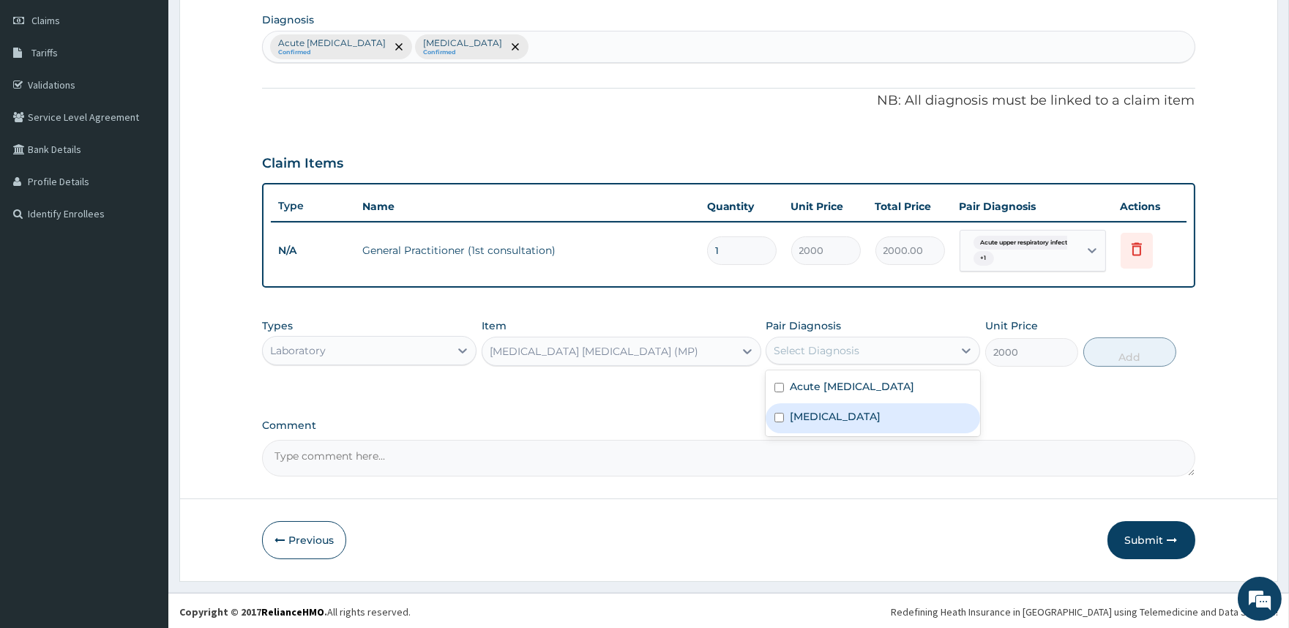
click at [817, 422] on div "[MEDICAL_DATA]" at bounding box center [873, 418] width 215 height 30
checkbox input "true"
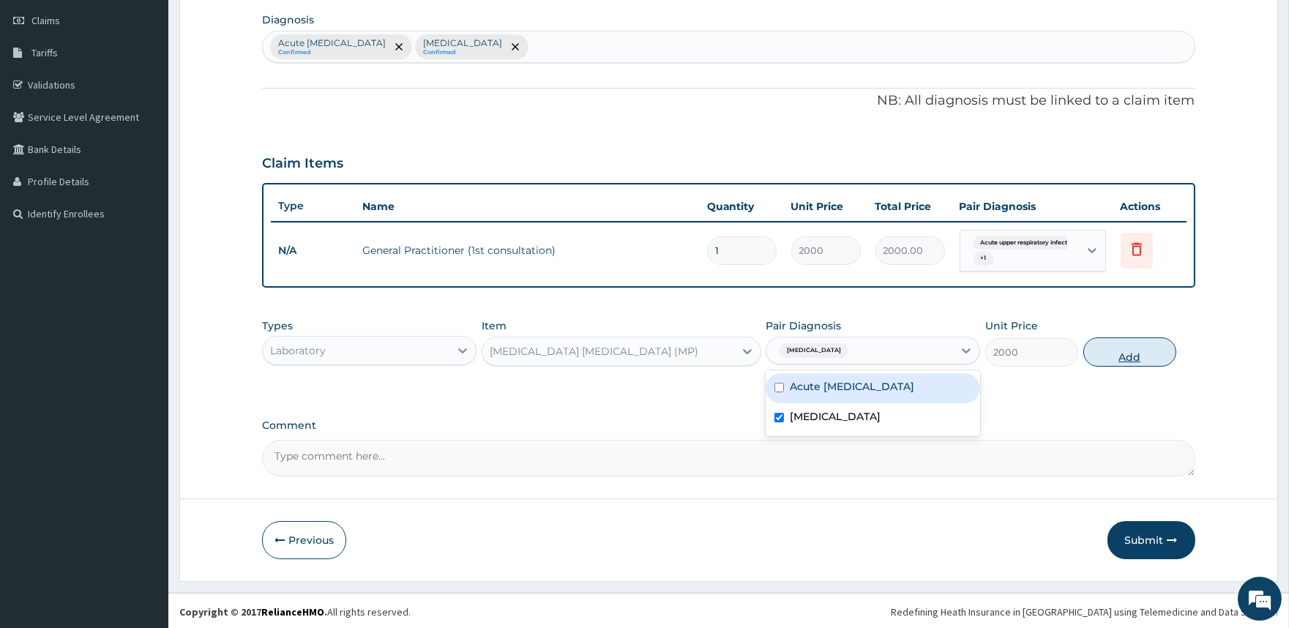
click at [1116, 357] on button "Add" at bounding box center [1130, 352] width 93 height 29
type input "0"
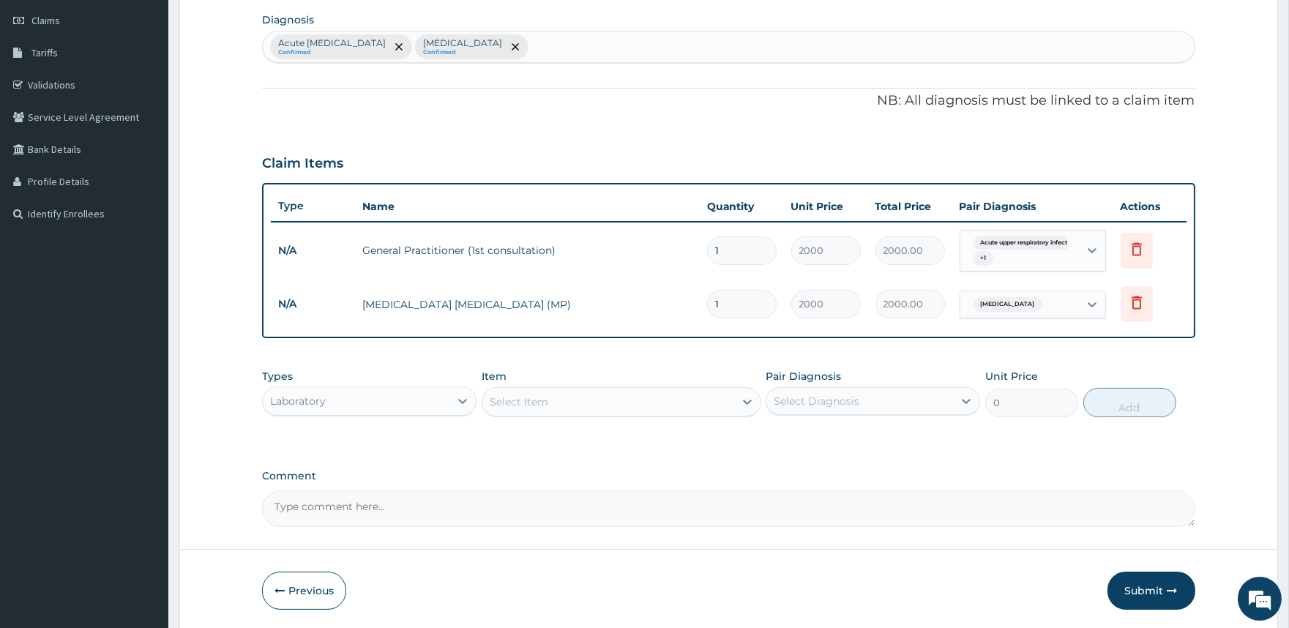
click at [577, 393] on div "Select Item" at bounding box center [609, 401] width 252 height 23
type input "fbc"
click at [611, 442] on div "FBC" at bounding box center [622, 438] width 280 height 26
type input "5000"
click at [792, 398] on div "Select Diagnosis" at bounding box center [817, 401] width 86 height 15
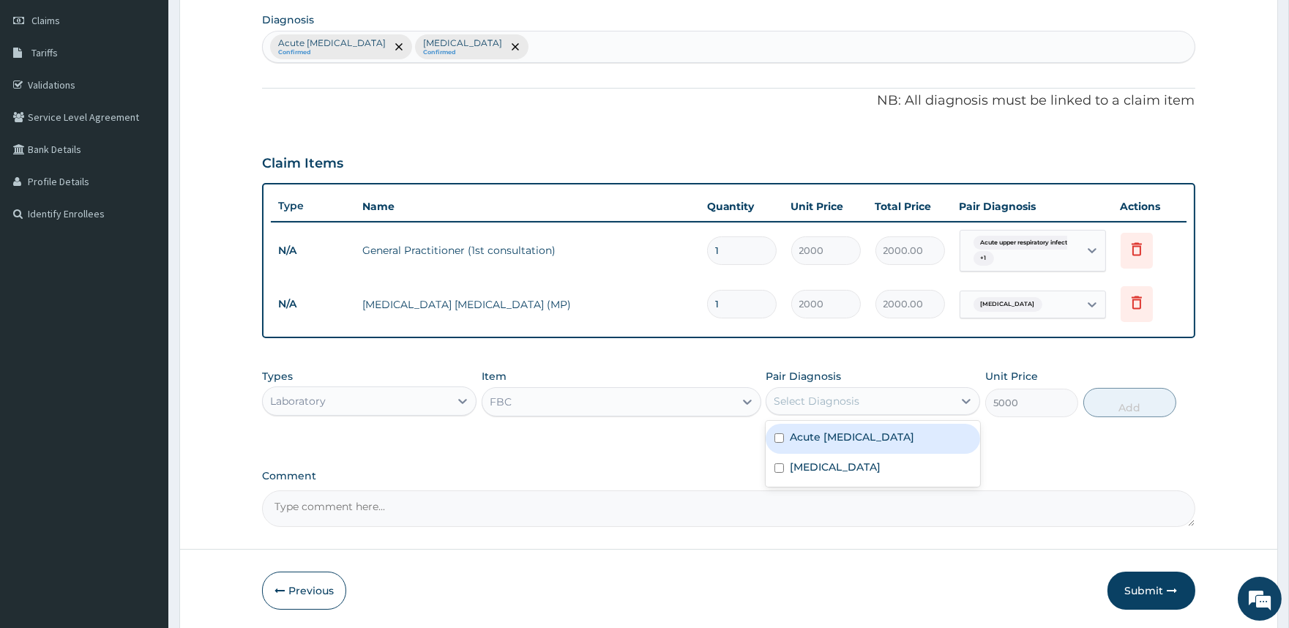
click at [792, 433] on label "Acute upper respiratory infection" at bounding box center [852, 437] width 124 height 15
checkbox input "true"
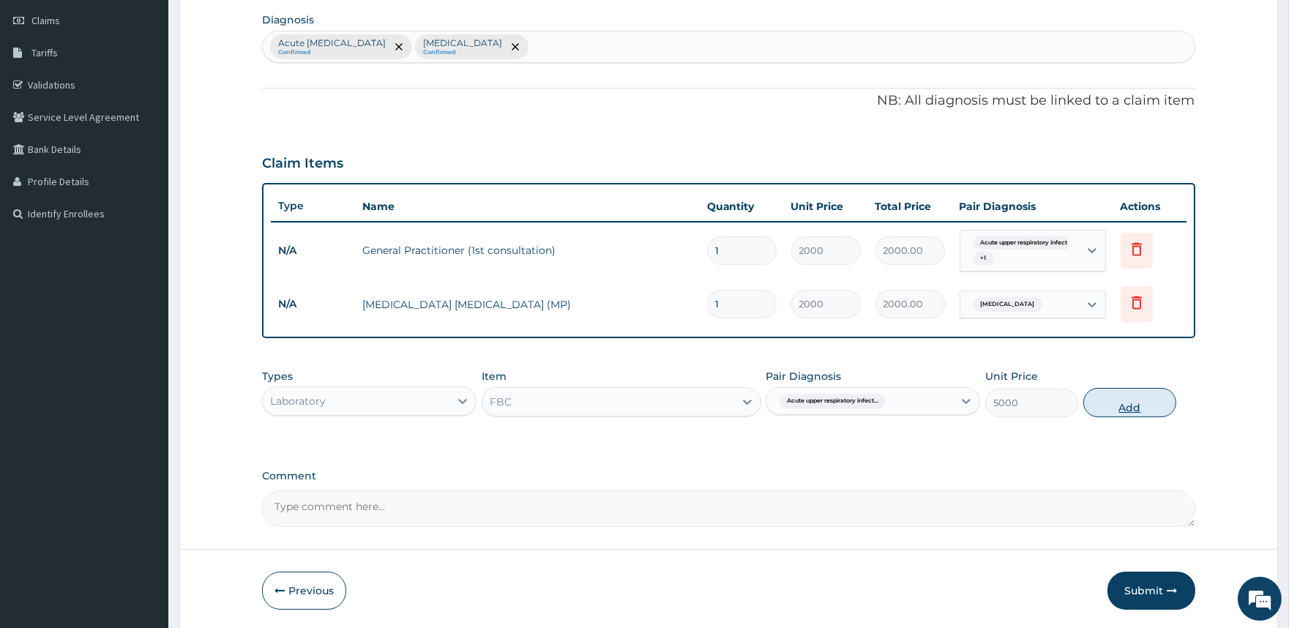
click at [1128, 409] on button "Add" at bounding box center [1130, 402] width 93 height 29
type input "0"
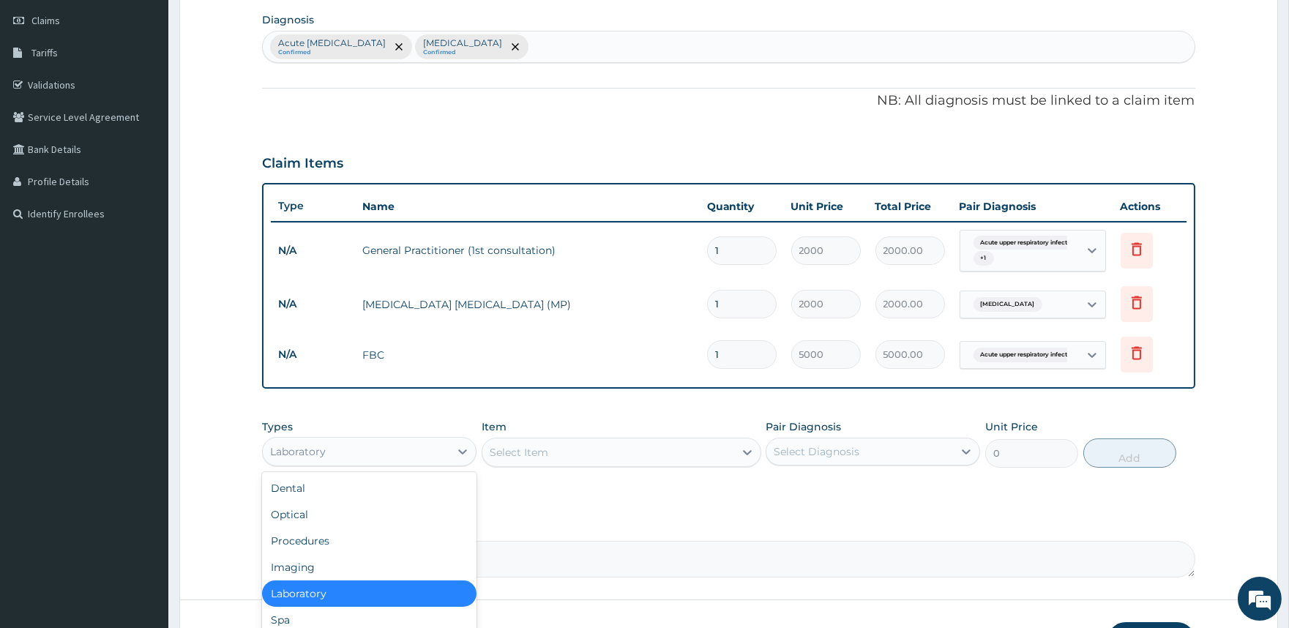
click at [411, 444] on div "Laboratory" at bounding box center [356, 451] width 187 height 23
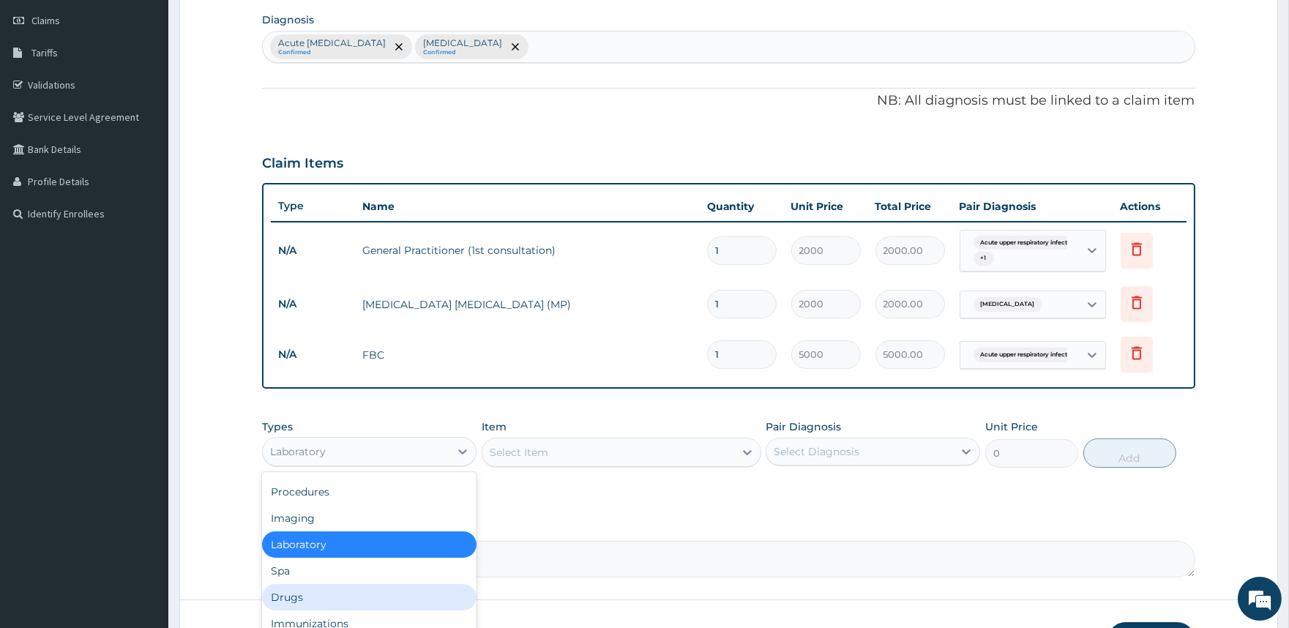
click at [331, 584] on div "Drugs" at bounding box center [369, 597] width 215 height 26
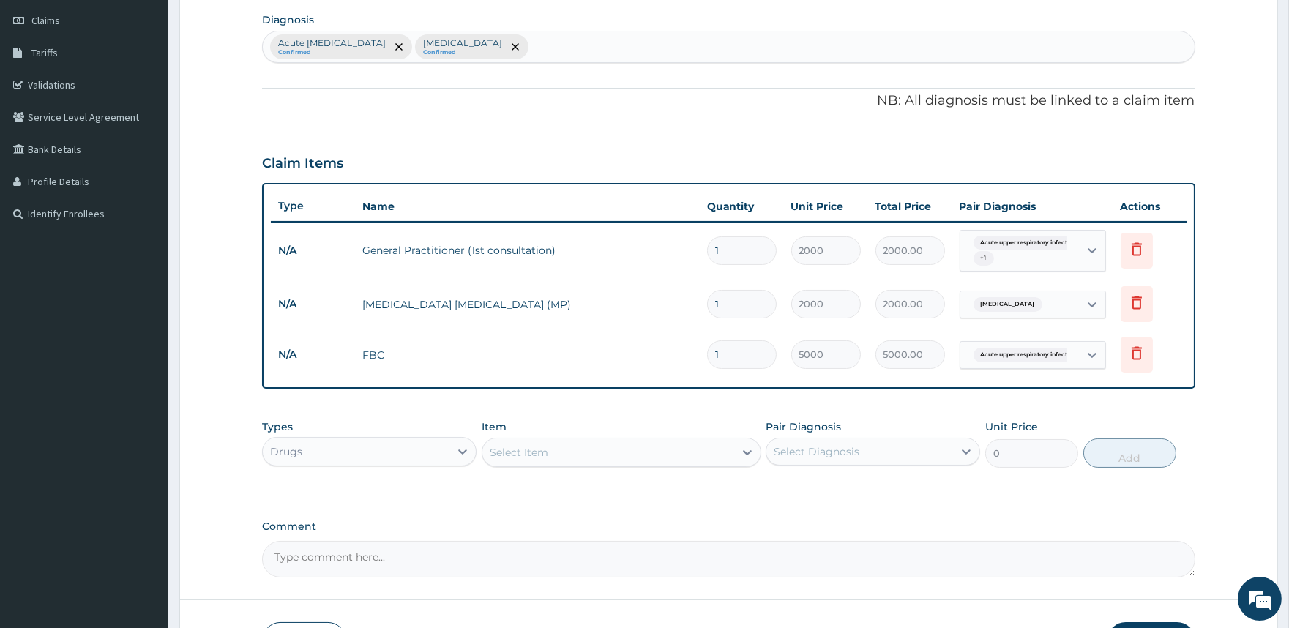
click at [612, 455] on div "Select Item" at bounding box center [609, 452] width 252 height 23
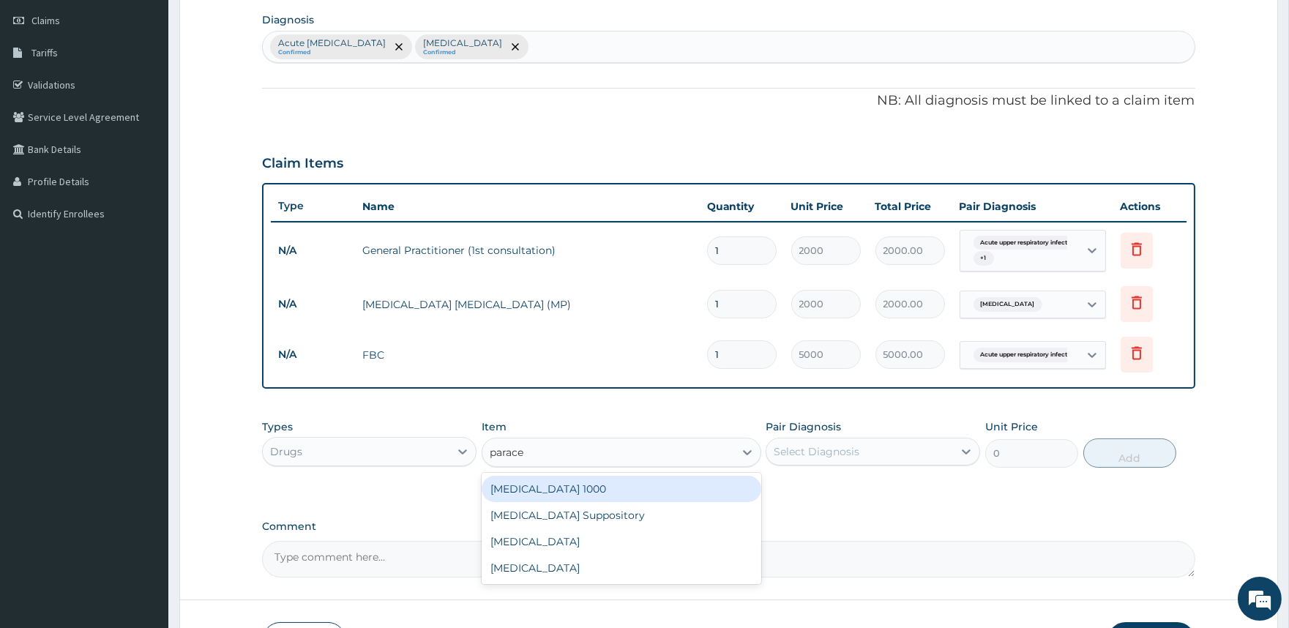
type input "paracet"
click at [579, 487] on div "[MEDICAL_DATA] 1000" at bounding box center [622, 489] width 280 height 26
type input "20"
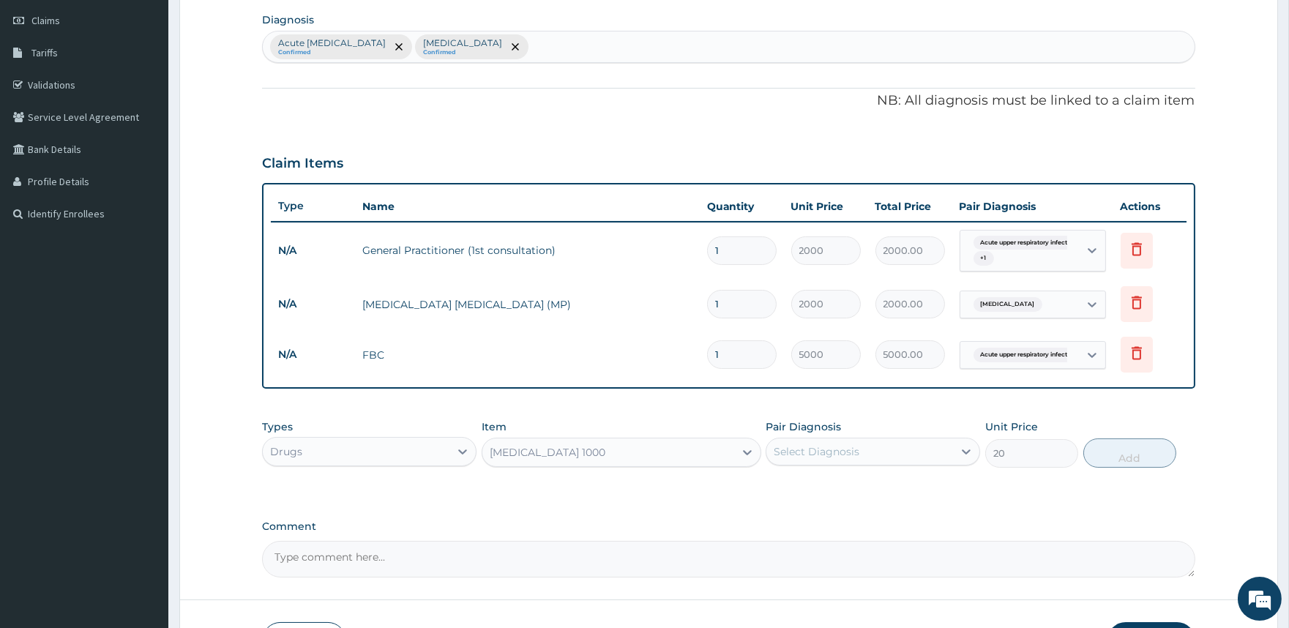
click at [843, 455] on div "Select Diagnosis" at bounding box center [817, 451] width 86 height 15
click at [830, 494] on div "Acute upper respiratory infection" at bounding box center [873, 489] width 215 height 30
checkbox input "true"
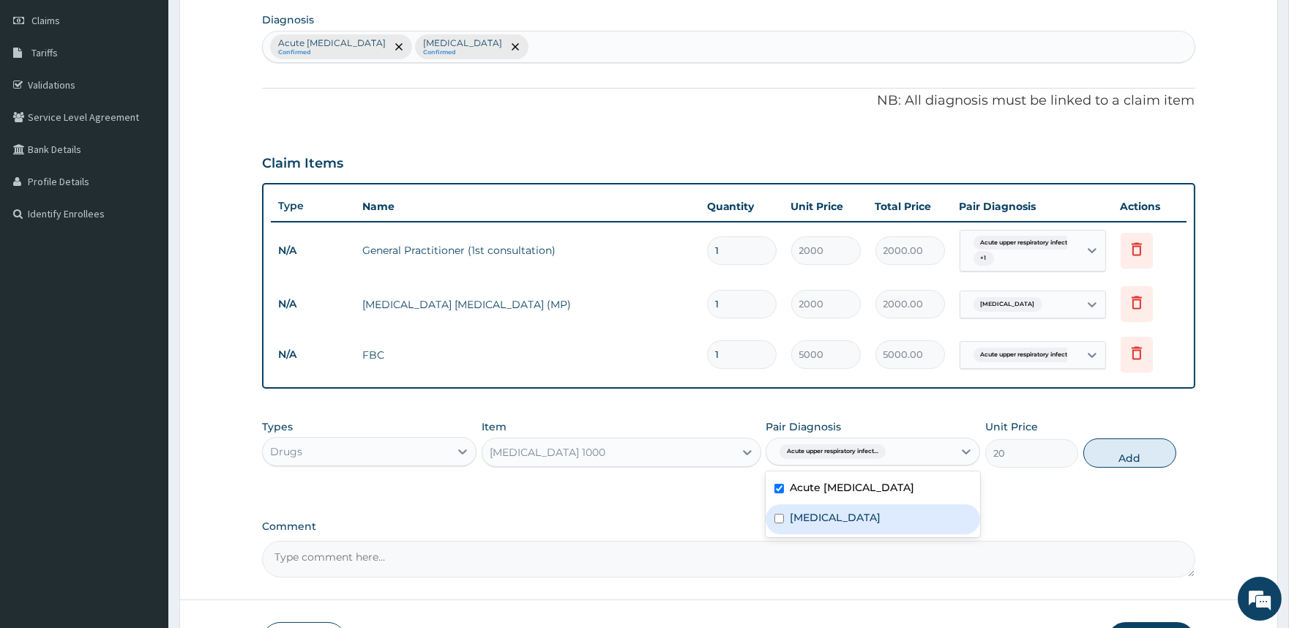
click at [830, 507] on div "[MEDICAL_DATA]" at bounding box center [873, 520] width 215 height 30
checkbox input "true"
click at [1123, 460] on button "Add" at bounding box center [1130, 453] width 93 height 29
type input "0"
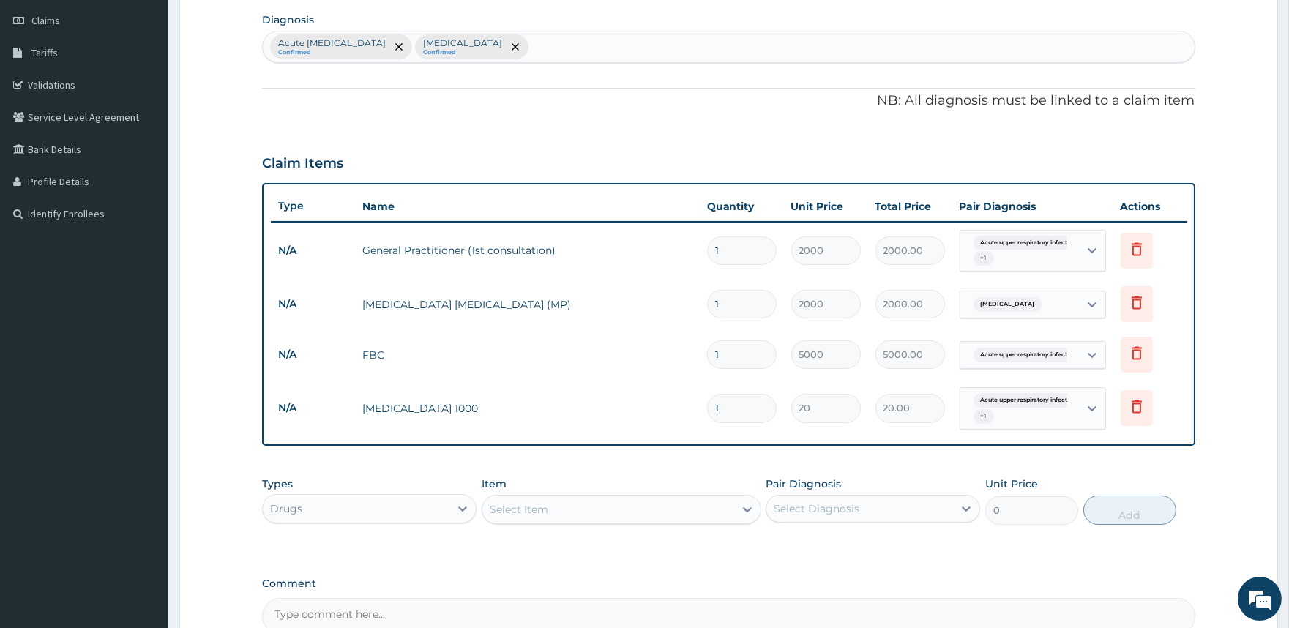
type input "18"
type input "360.00"
type input "18"
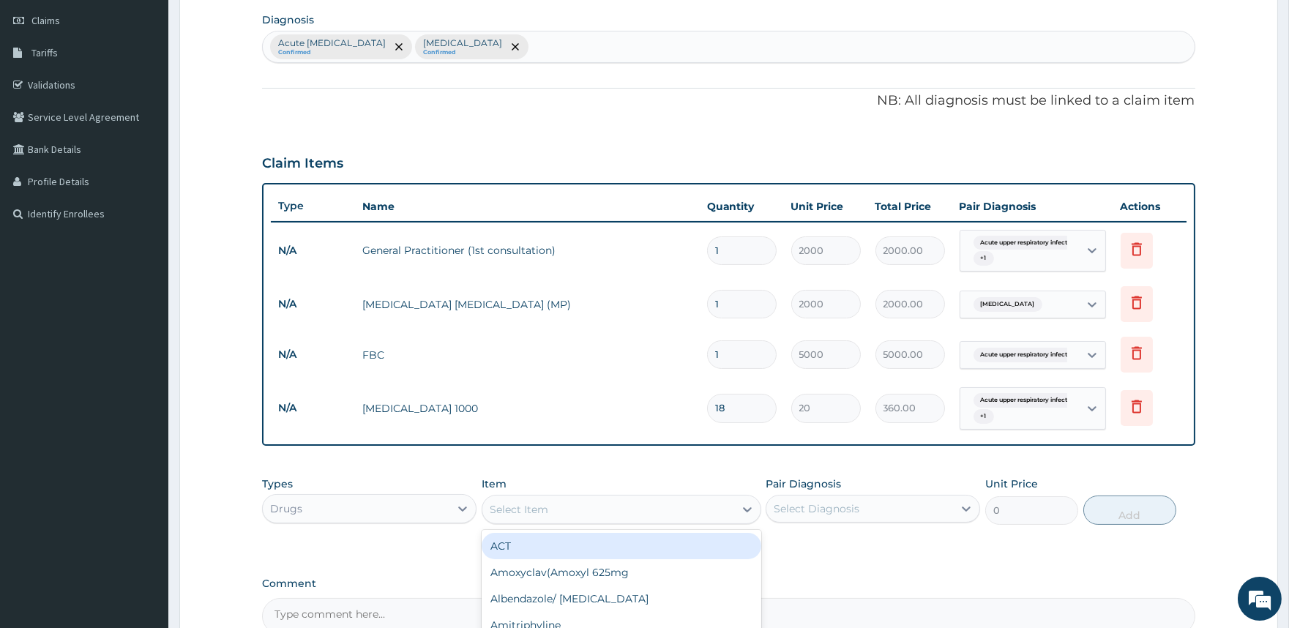
click at [671, 513] on div "Select Item" at bounding box center [609, 509] width 252 height 23
type input "piriton"
click at [611, 546] on div "Piriton tab" at bounding box center [622, 546] width 280 height 26
type input "24"
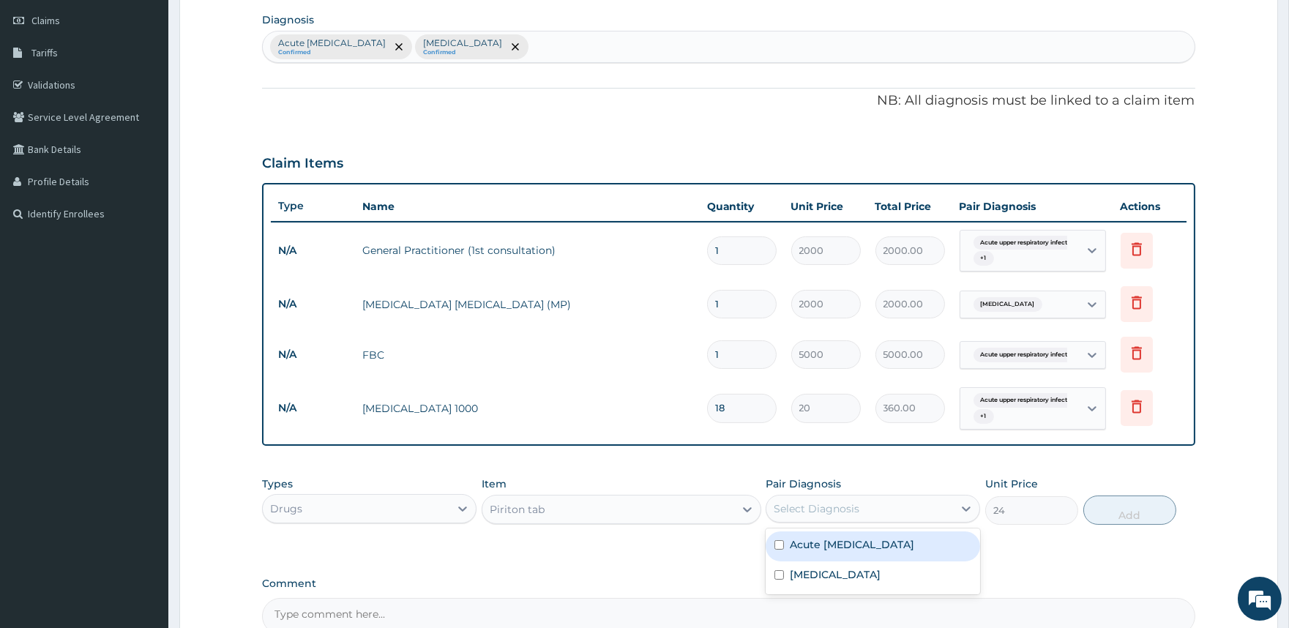
click at [833, 502] on div "Select Diagnosis" at bounding box center [817, 509] width 86 height 15
click at [839, 550] on label "Acute upper respiratory infection" at bounding box center [852, 544] width 124 height 15
checkbox input "true"
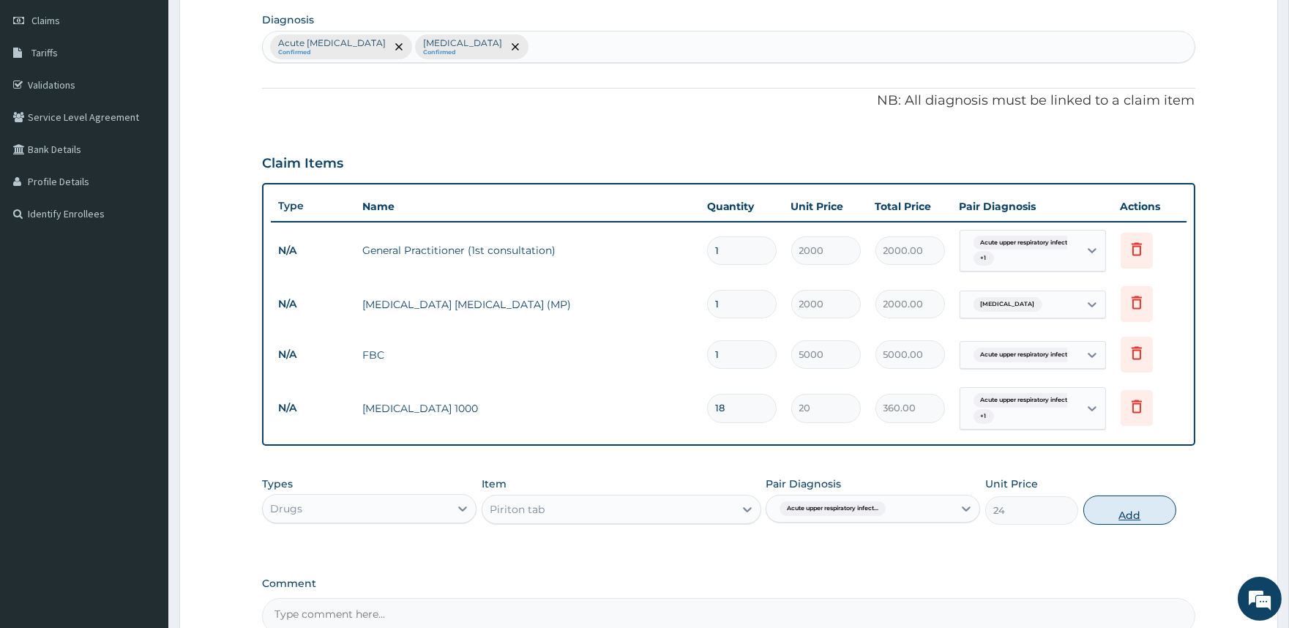
click at [1114, 511] on button "Add" at bounding box center [1130, 510] width 93 height 29
type input "0"
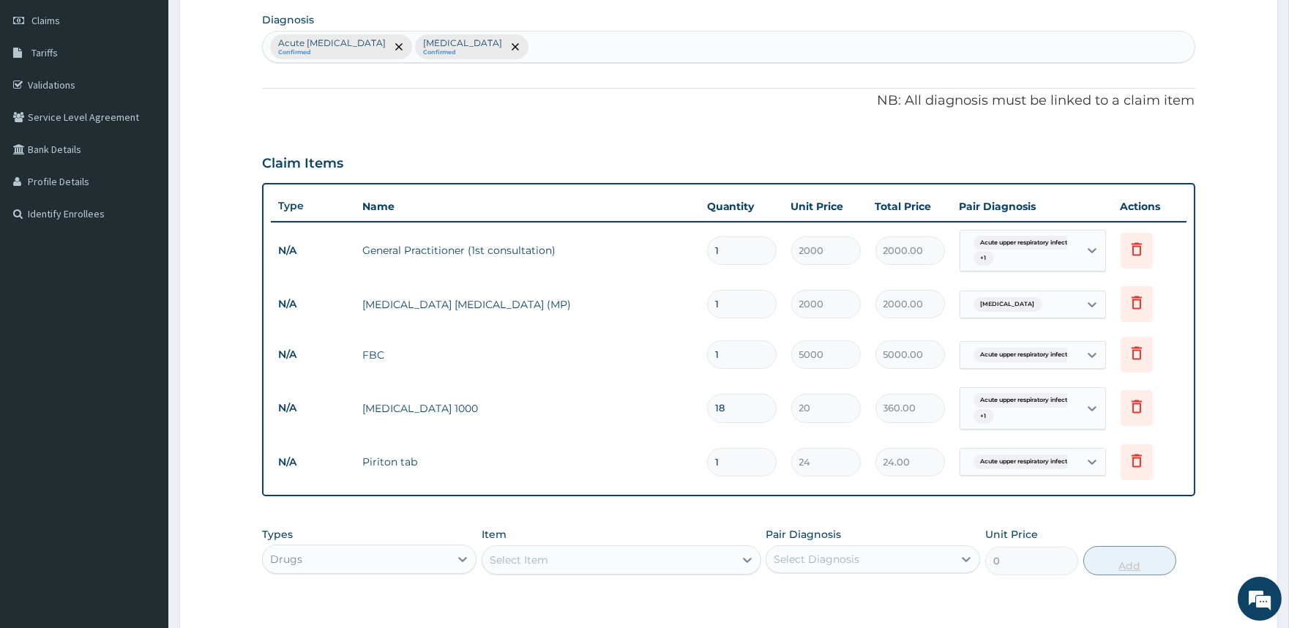
type input "10"
type input "240.00"
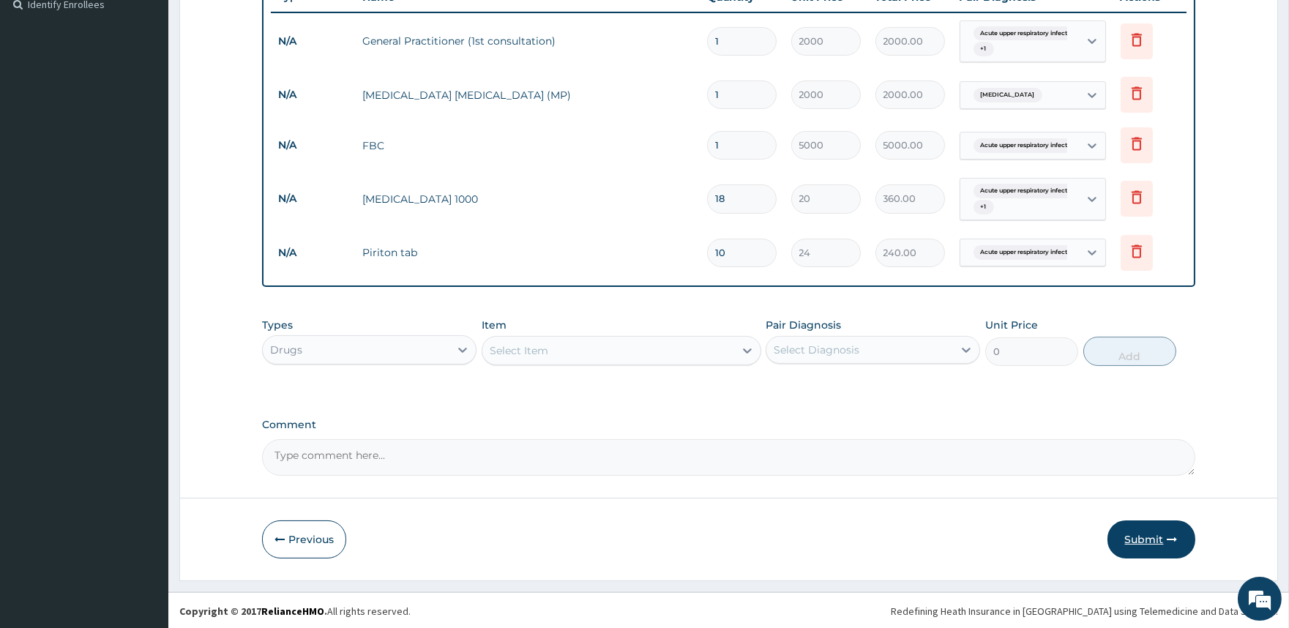
type input "10"
click at [1158, 539] on button "Submit" at bounding box center [1152, 540] width 88 height 38
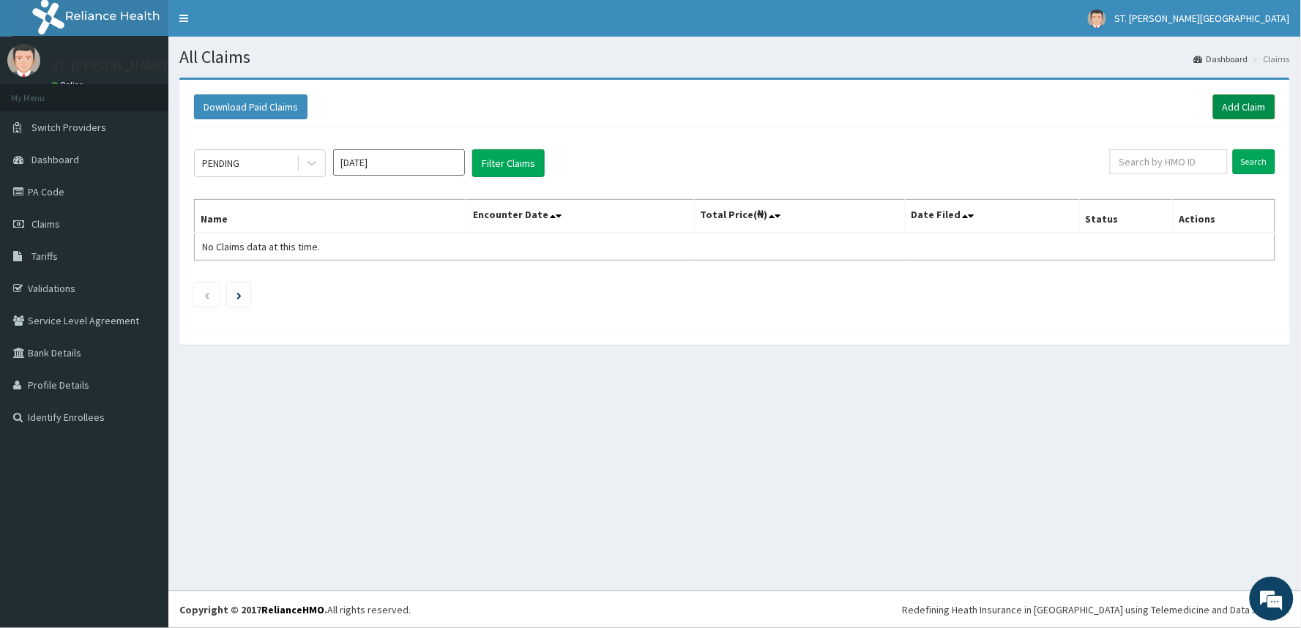
click at [1243, 108] on link "Add Claim" at bounding box center [1244, 106] width 62 height 25
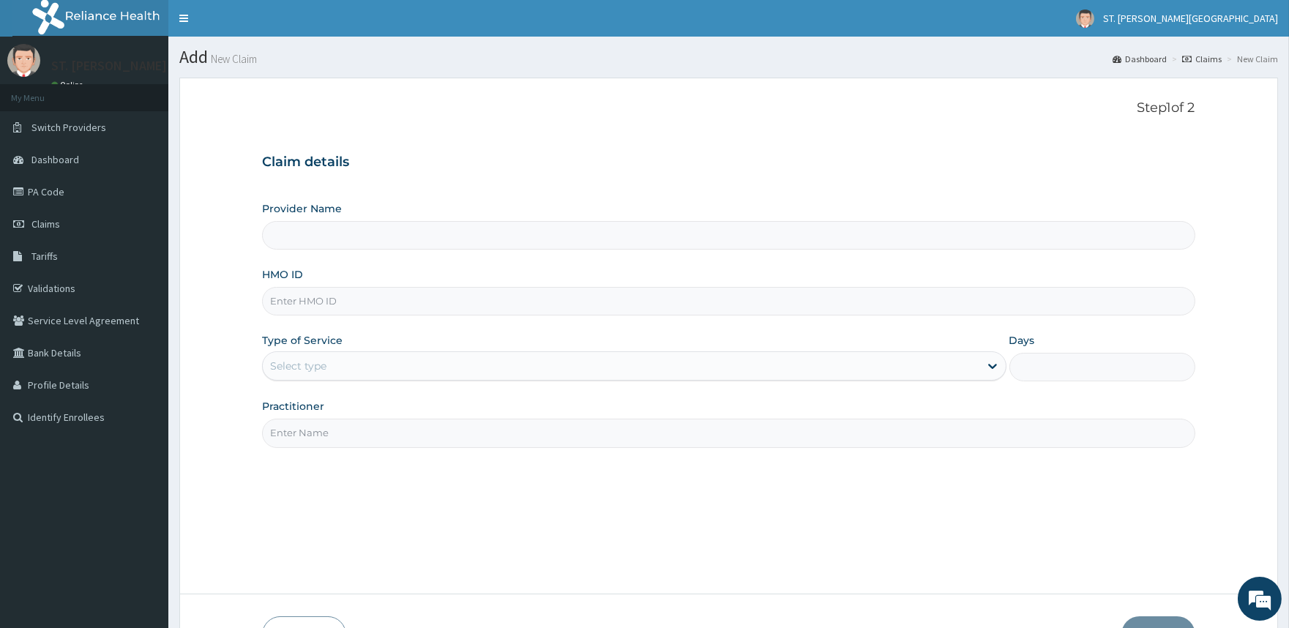
type input "ST. [PERSON_NAME][GEOGRAPHIC_DATA]"
click at [333, 294] on input "HMO ID" at bounding box center [728, 301] width 933 height 29
type input "PRN/10081/A"
click at [333, 362] on div "Select type" at bounding box center [621, 365] width 716 height 23
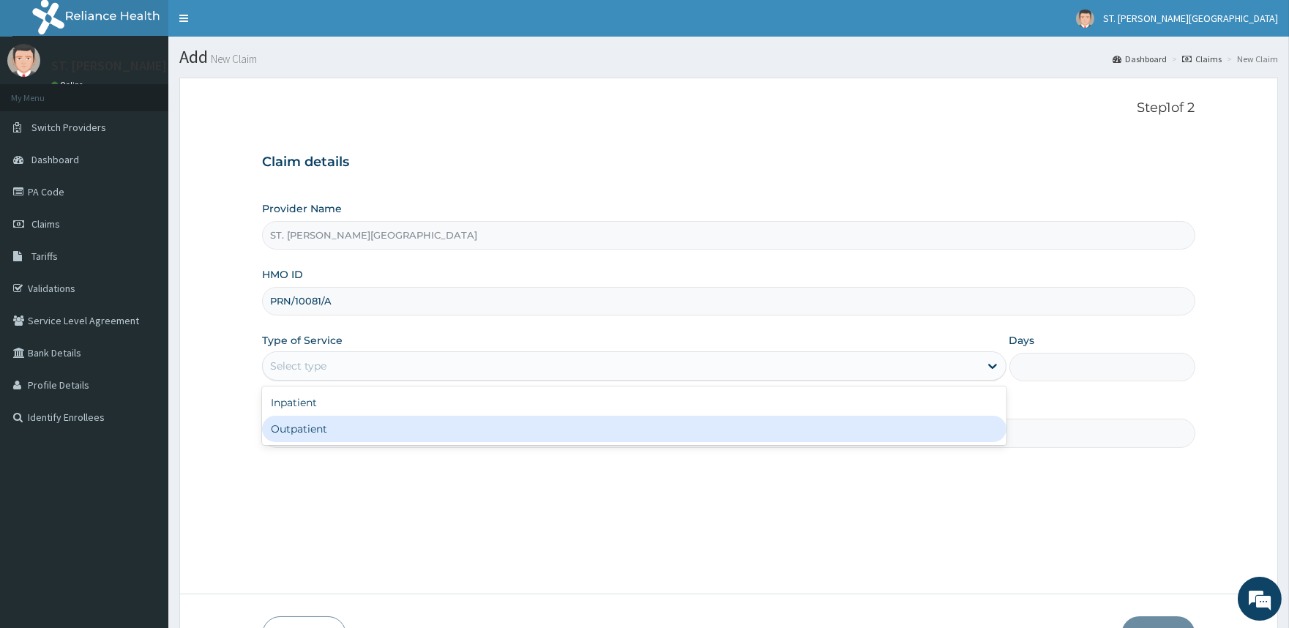
click at [319, 425] on div "Outpatient" at bounding box center [634, 429] width 744 height 26
type input "1"
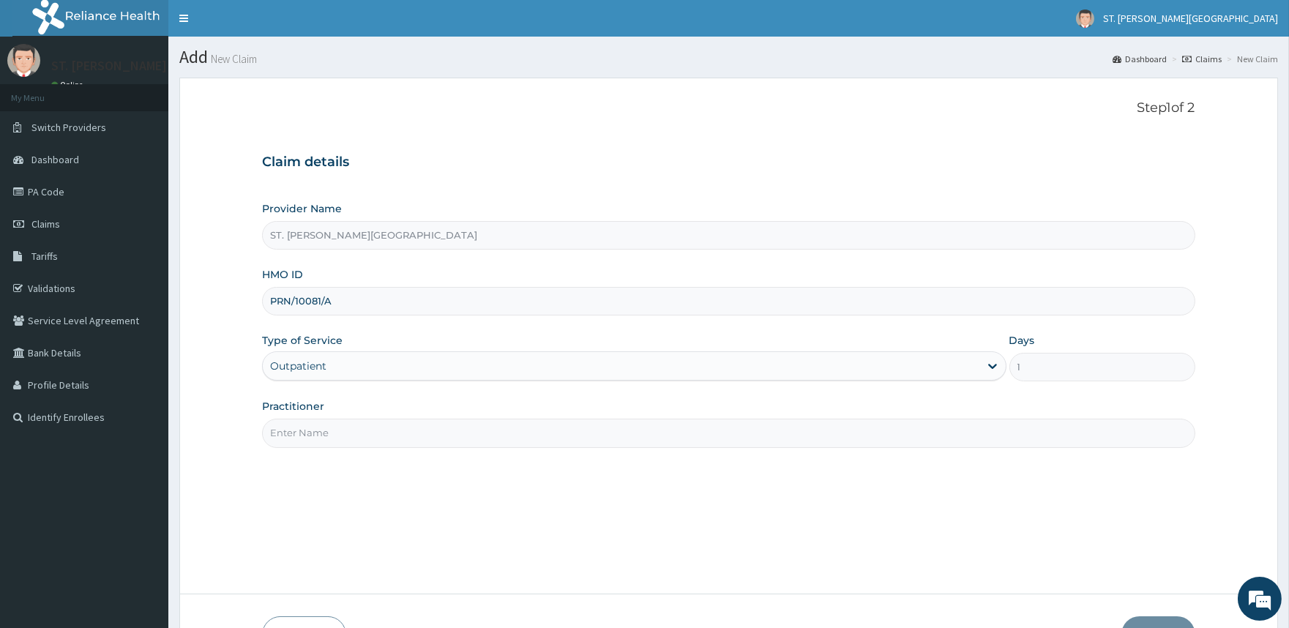
click at [319, 425] on input "Practitioner" at bounding box center [728, 433] width 933 height 29
type input "[PERSON_NAME]"
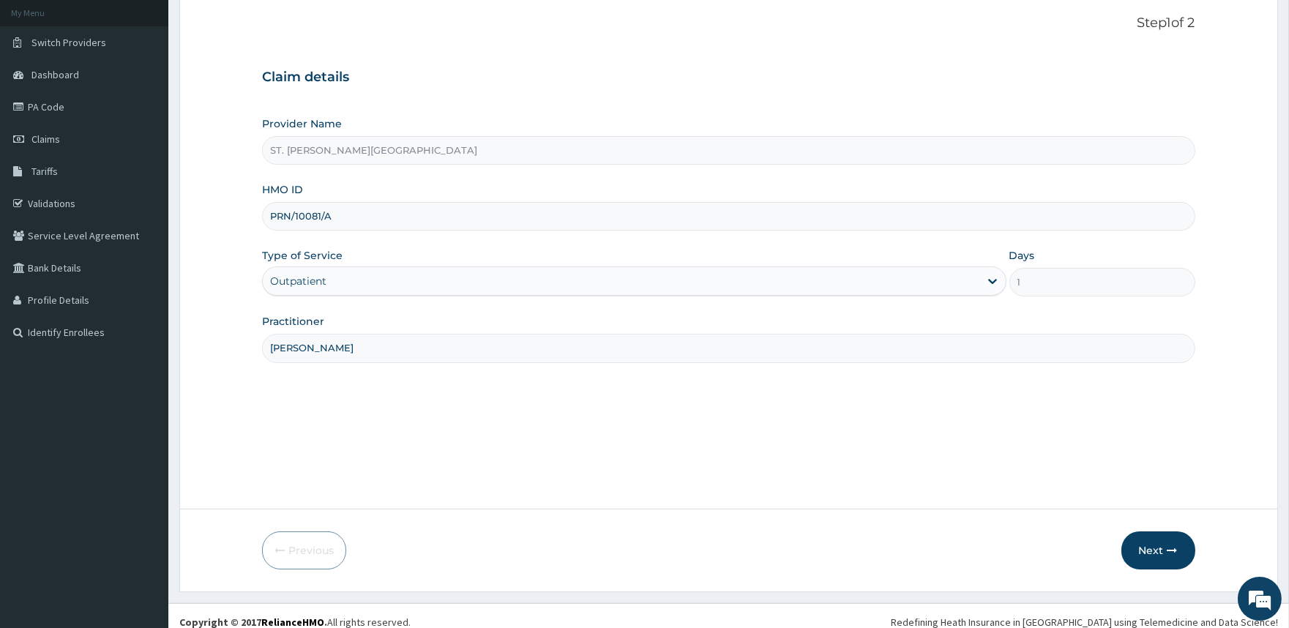
scroll to position [97, 0]
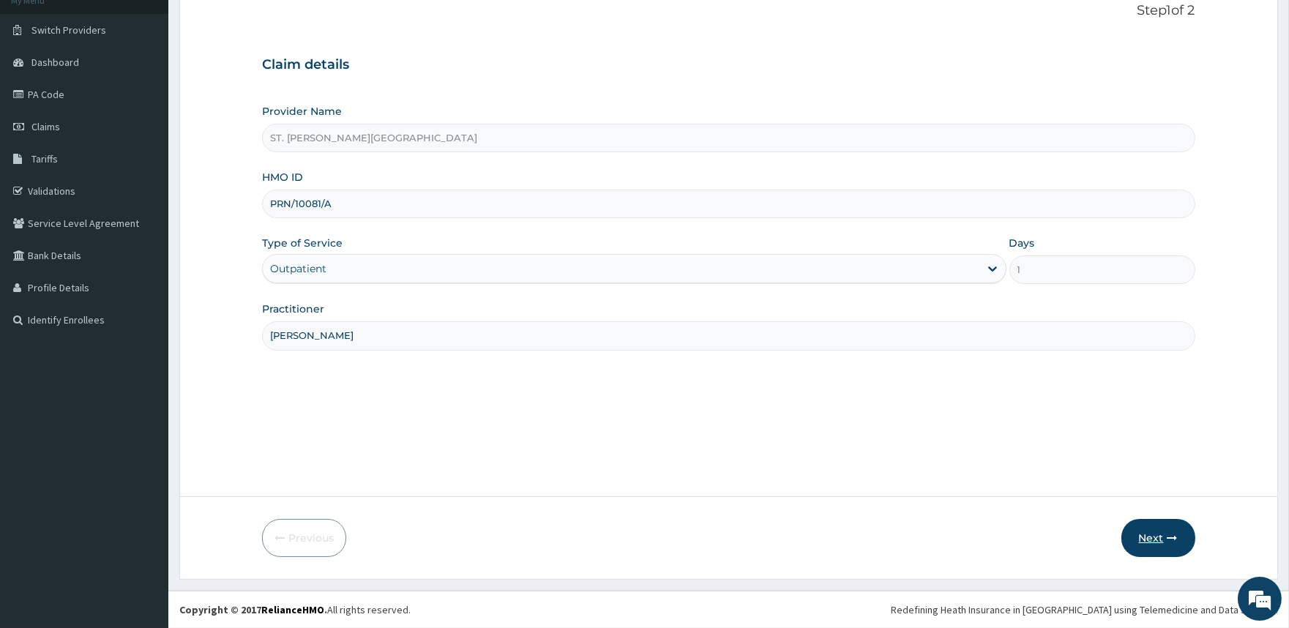
click at [1155, 540] on button "Next" at bounding box center [1159, 538] width 74 height 38
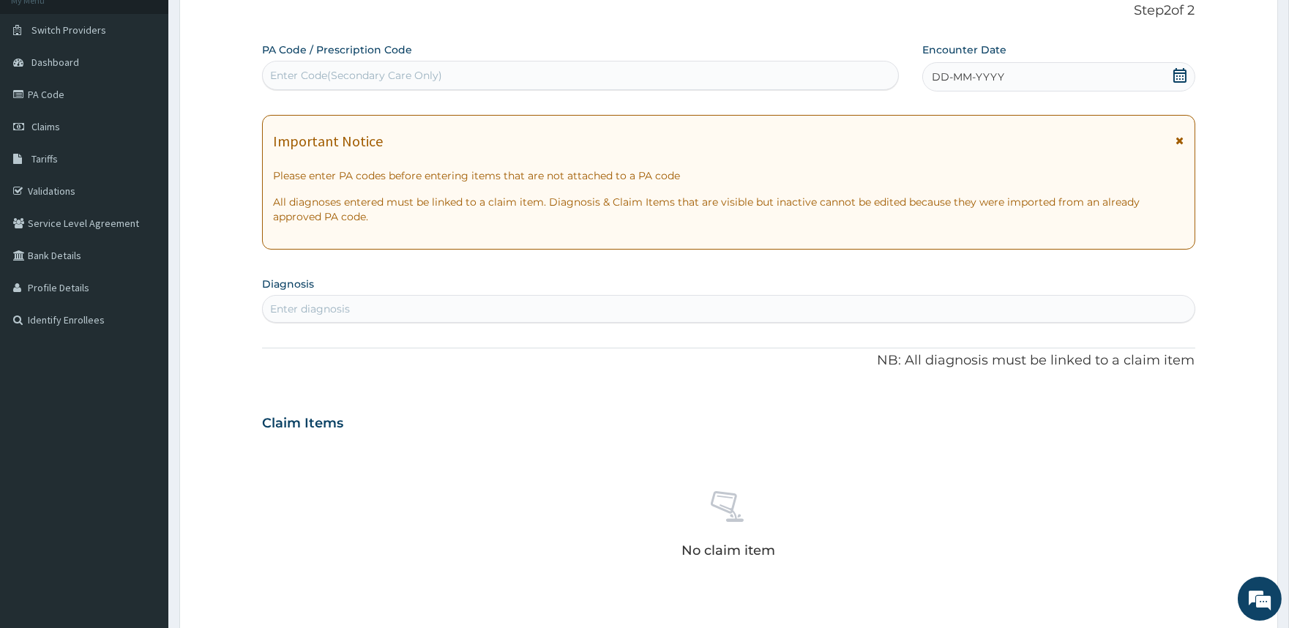
click at [1177, 141] on icon at bounding box center [1181, 140] width 8 height 10
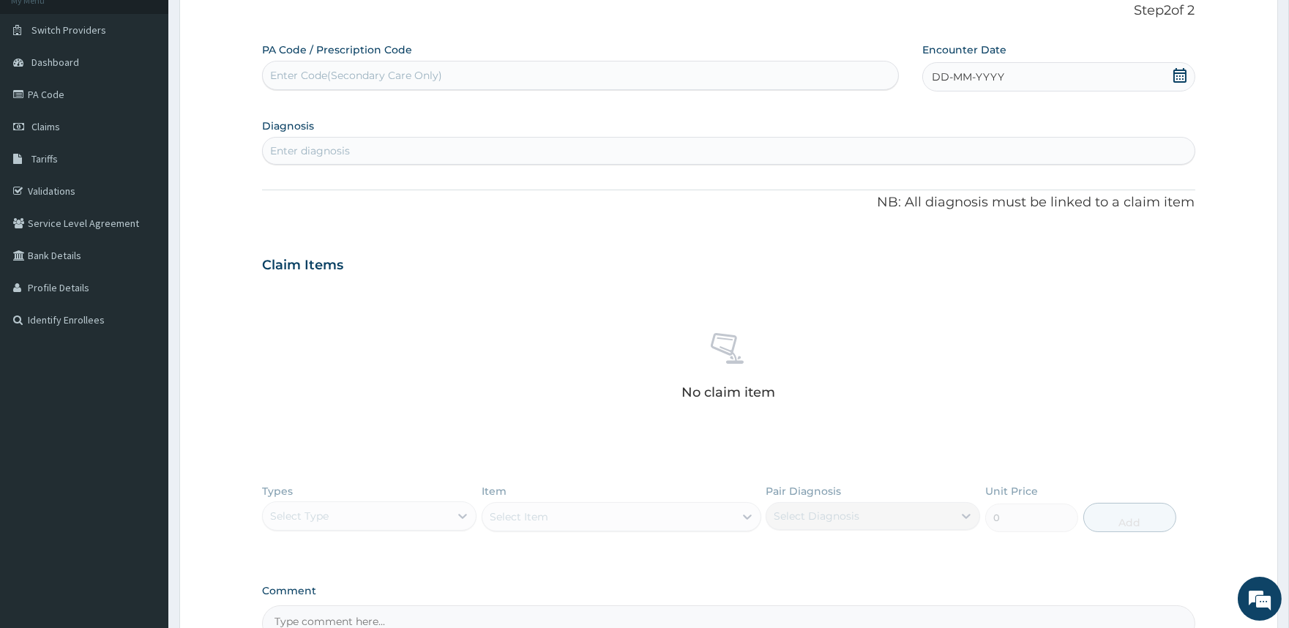
click at [1181, 74] on icon at bounding box center [1180, 75] width 15 height 15
click at [1024, 189] on div "8" at bounding box center [1030, 193] width 22 height 22
click at [419, 145] on div "Enter diagnosis" at bounding box center [728, 150] width 931 height 23
type input "plas"
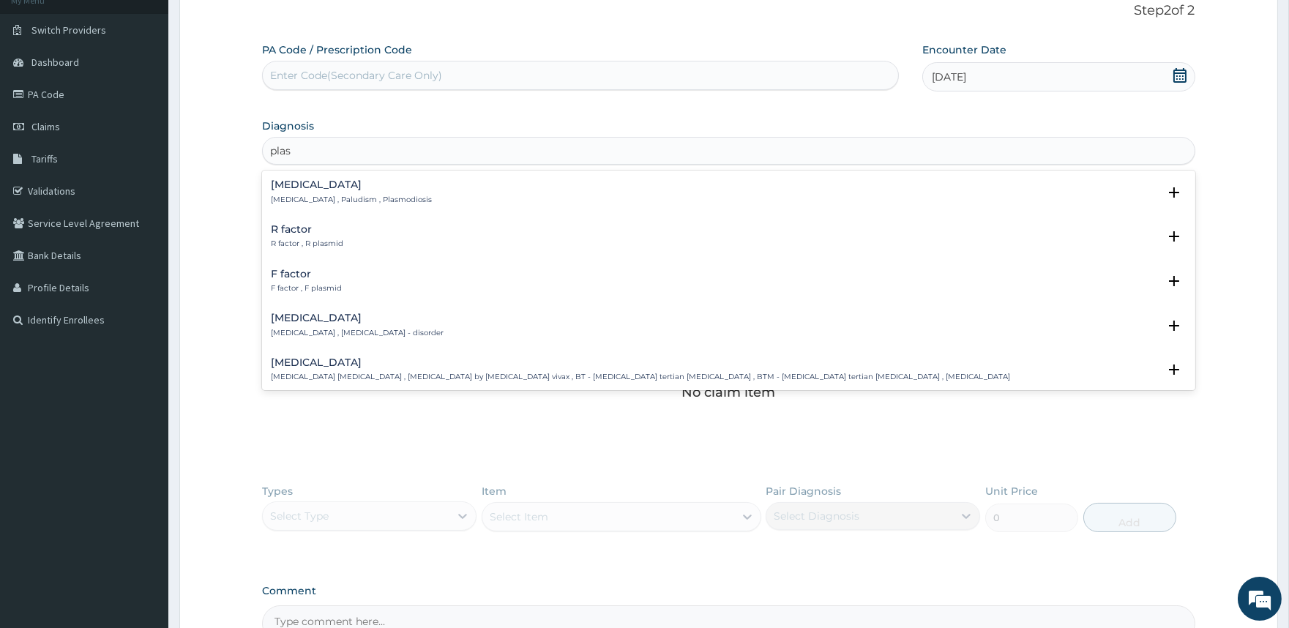
click at [370, 204] on p "Malaria , Paludism , Plasmodiosis" at bounding box center [351, 200] width 161 height 10
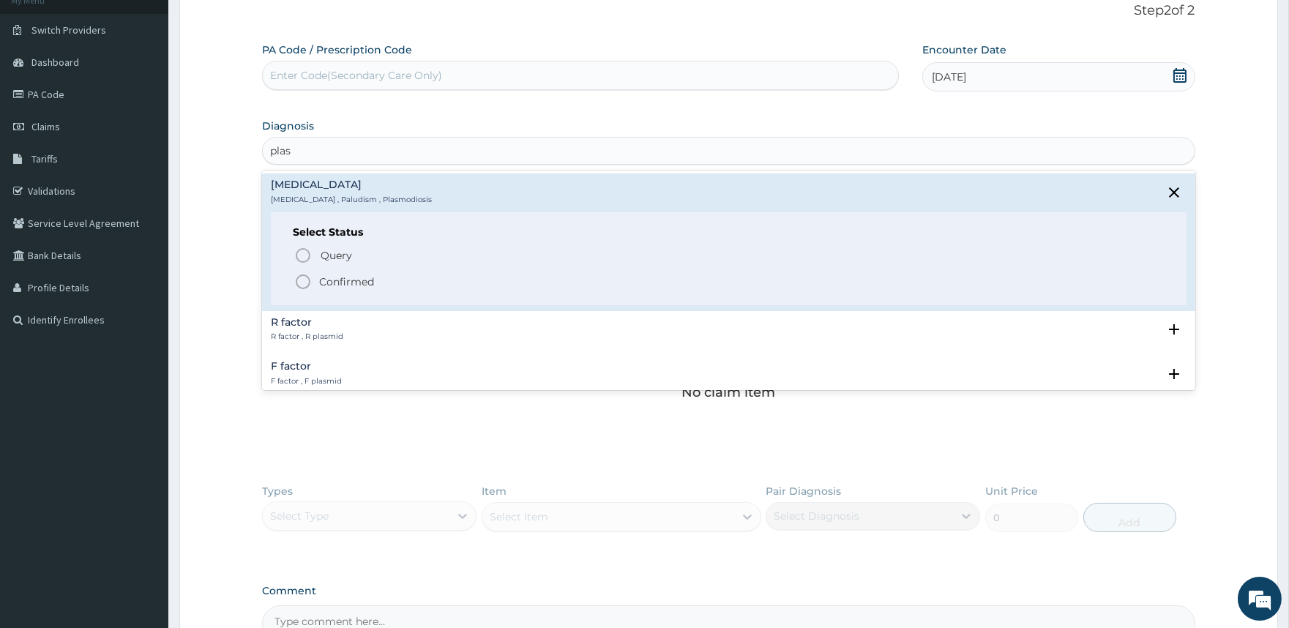
click at [341, 275] on p "Confirmed" at bounding box center [346, 282] width 55 height 15
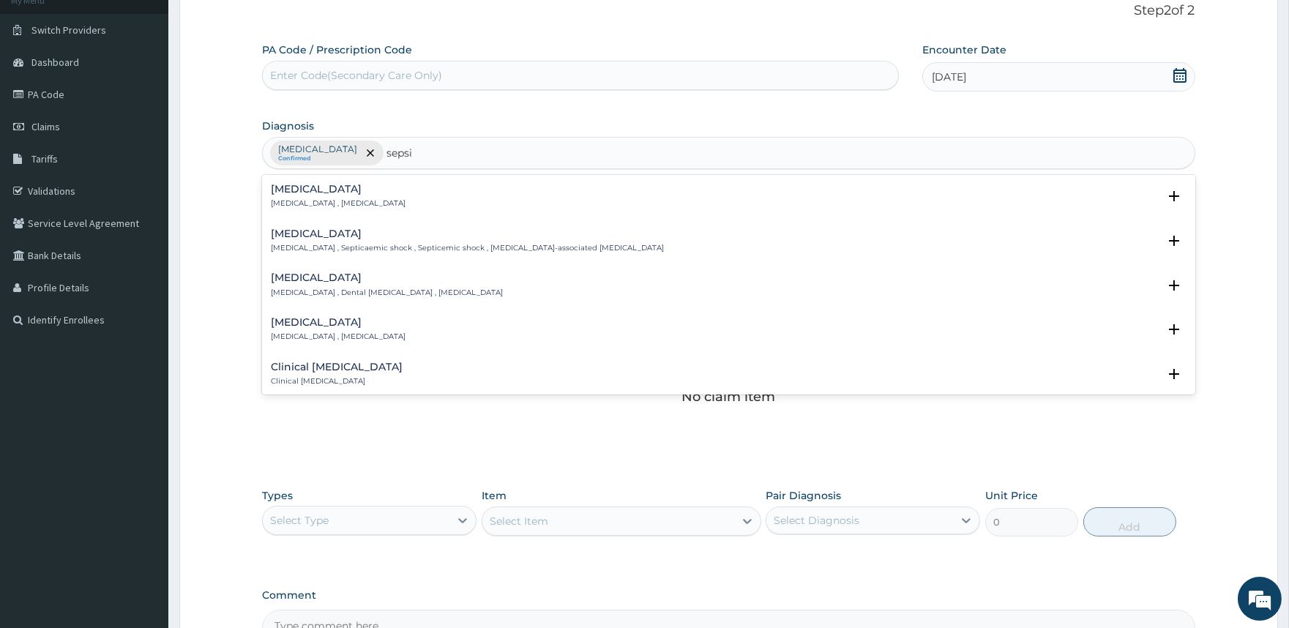
type input "sepsis"
click at [304, 185] on h4 "Sepsis" at bounding box center [338, 189] width 135 height 11
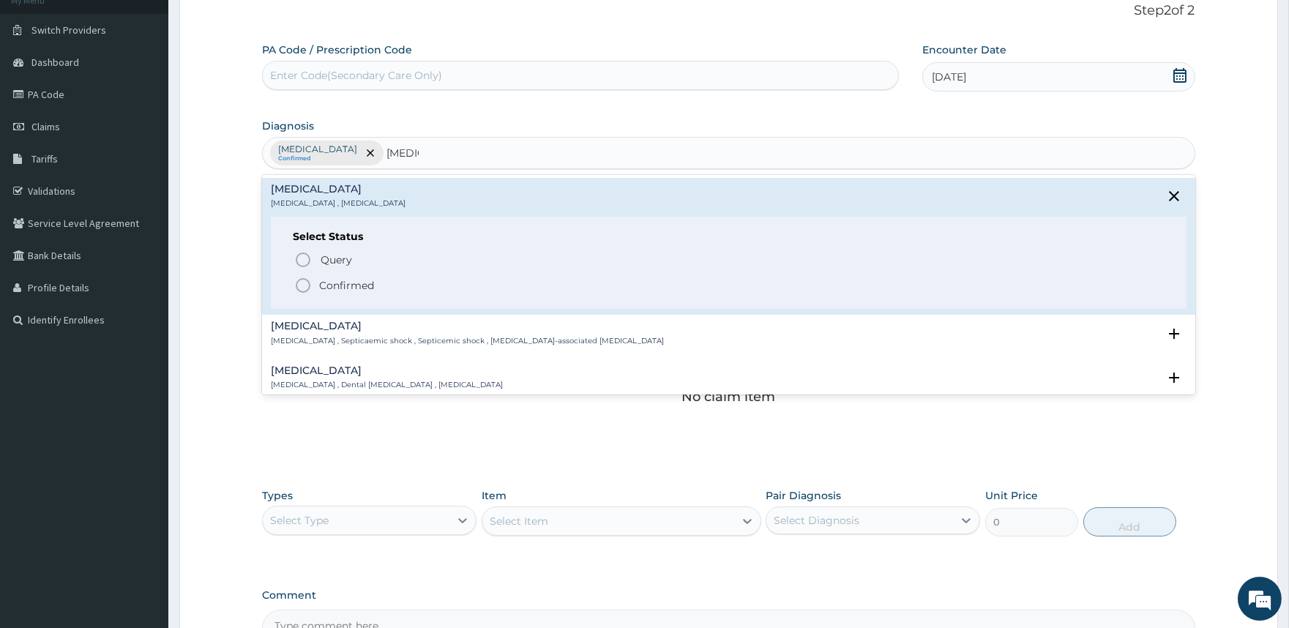
click at [333, 278] on p "Confirmed" at bounding box center [346, 285] width 55 height 15
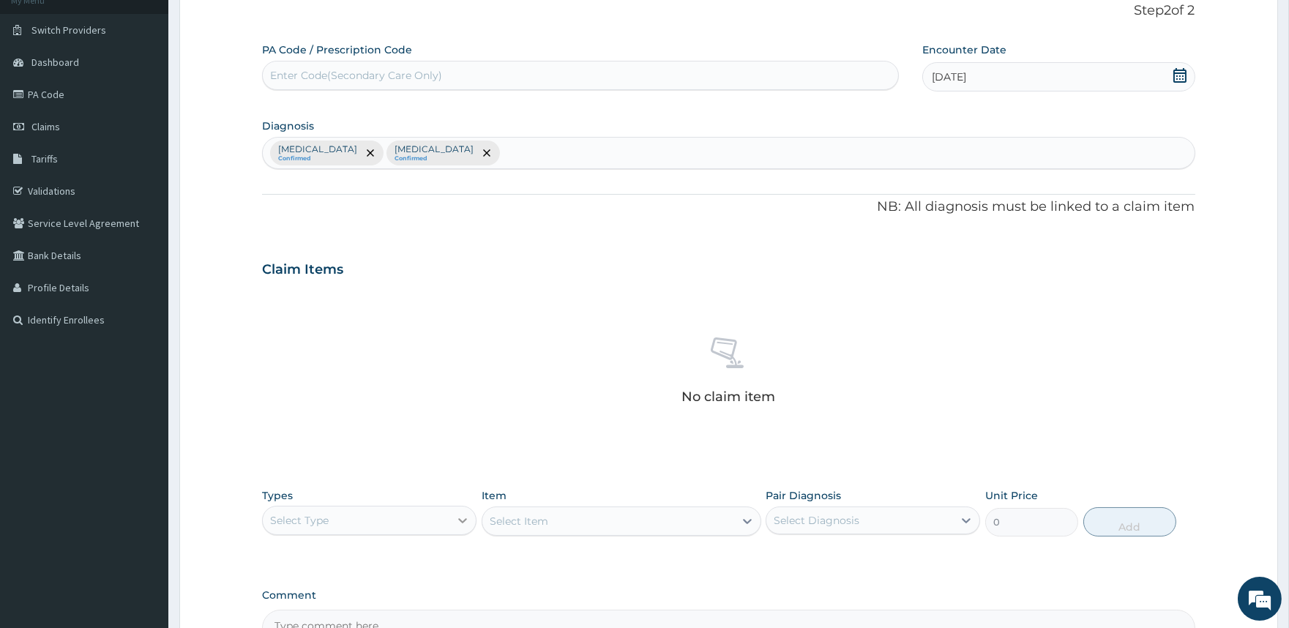
click at [460, 527] on div at bounding box center [463, 520] width 26 height 26
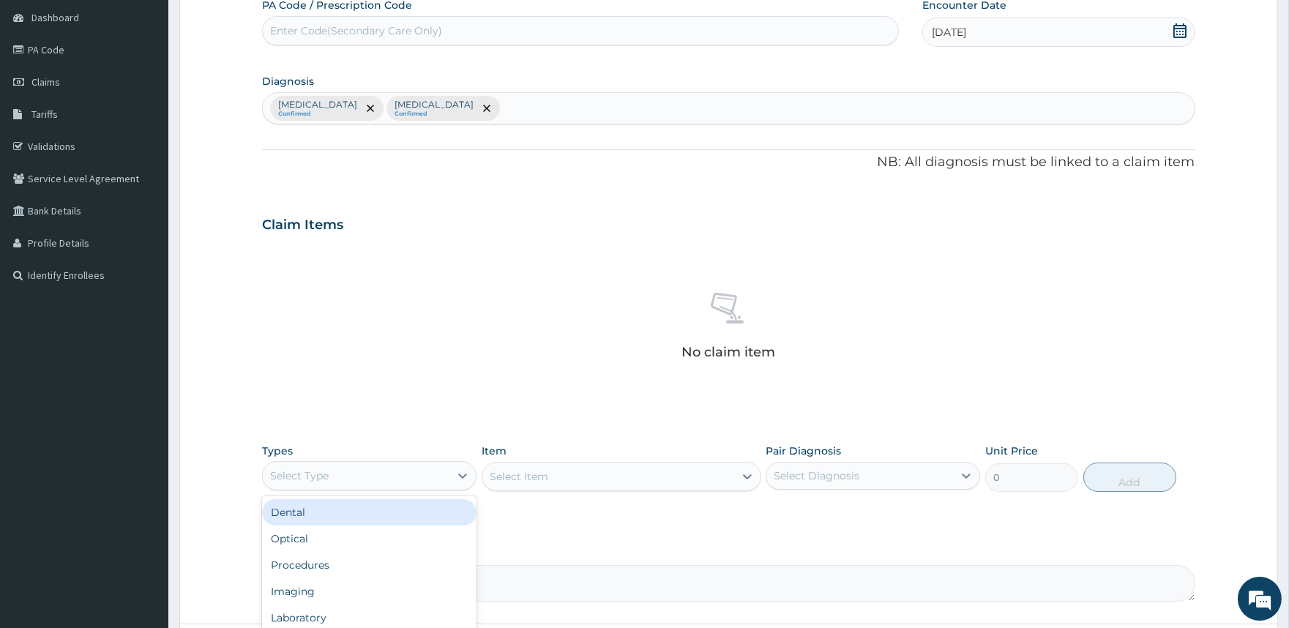
scroll to position [269, 0]
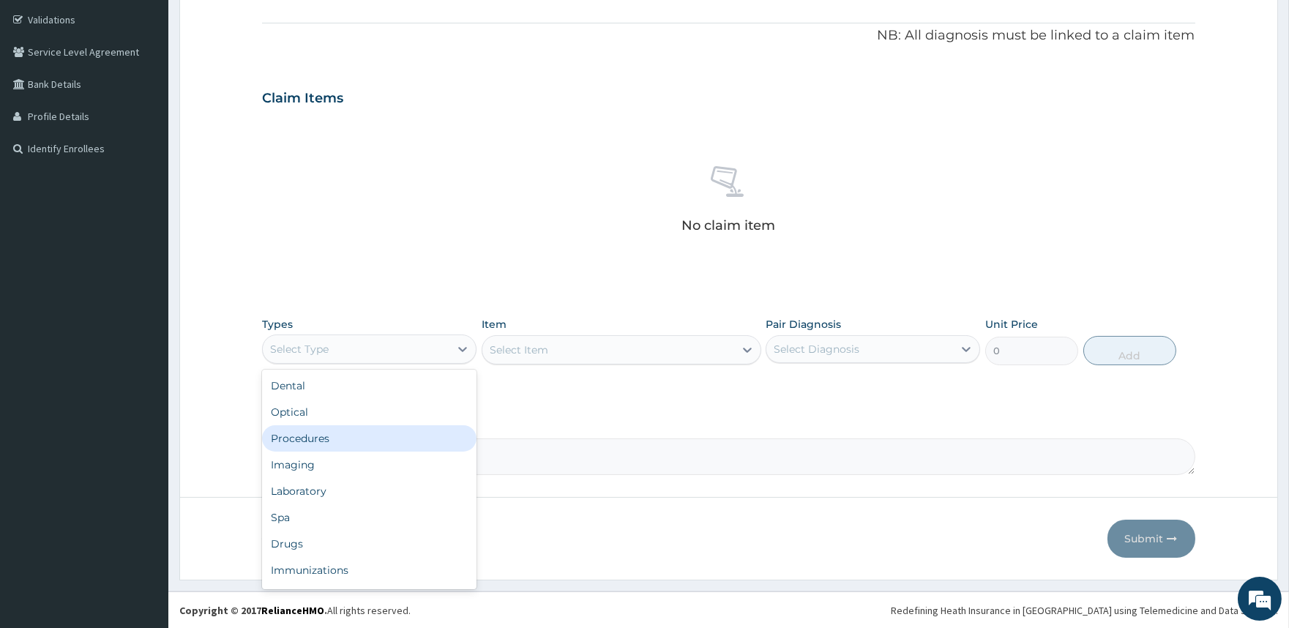
click at [346, 441] on div "Procedures" at bounding box center [369, 438] width 215 height 26
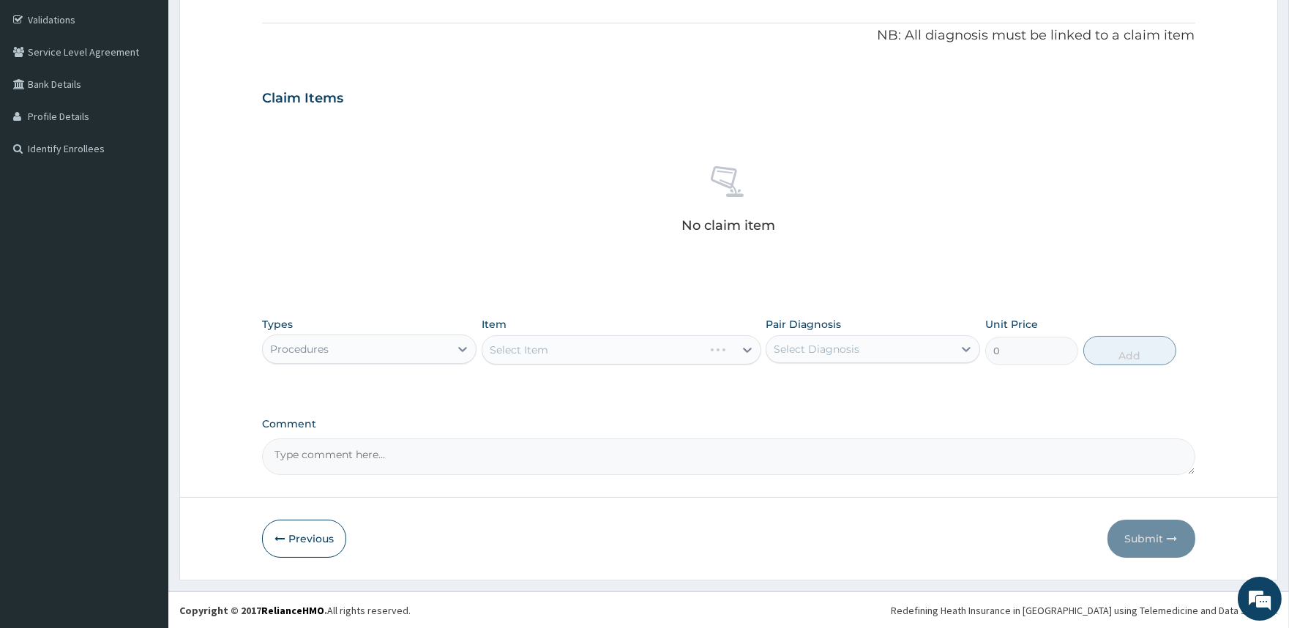
click at [644, 351] on div "Select Item" at bounding box center [622, 349] width 280 height 29
click at [653, 351] on div "Select Item" at bounding box center [609, 349] width 252 height 23
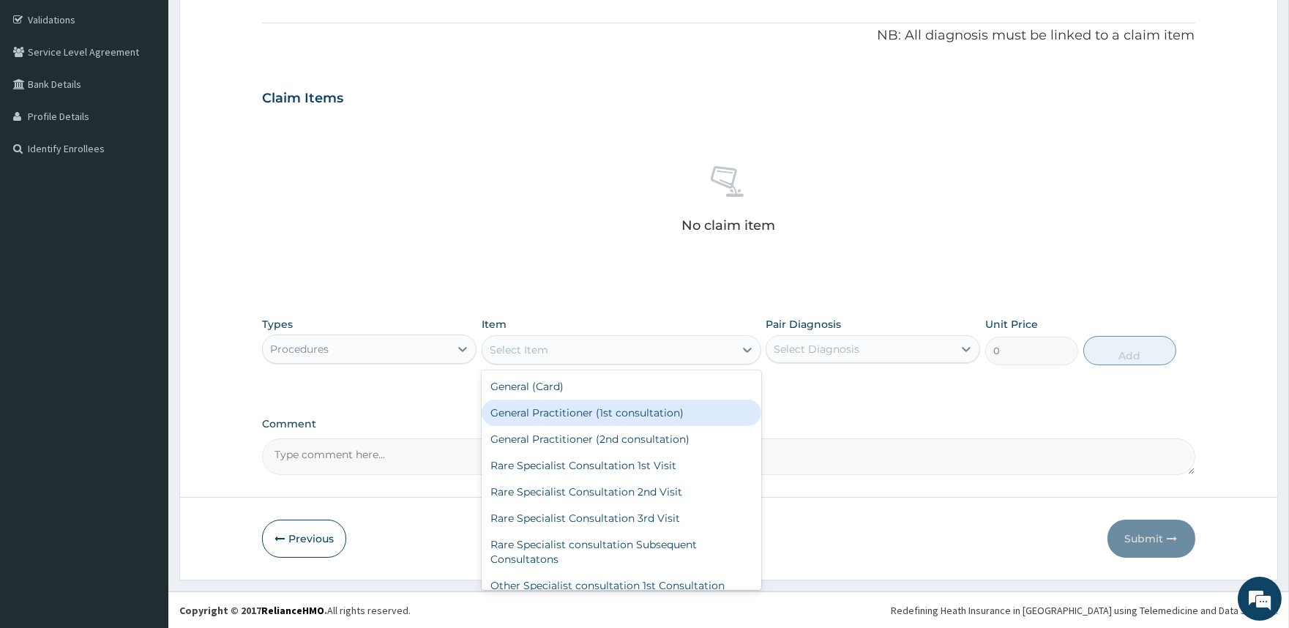
click at [626, 419] on div "General Practitioner (1st consultation)" at bounding box center [622, 413] width 280 height 26
type input "2000"
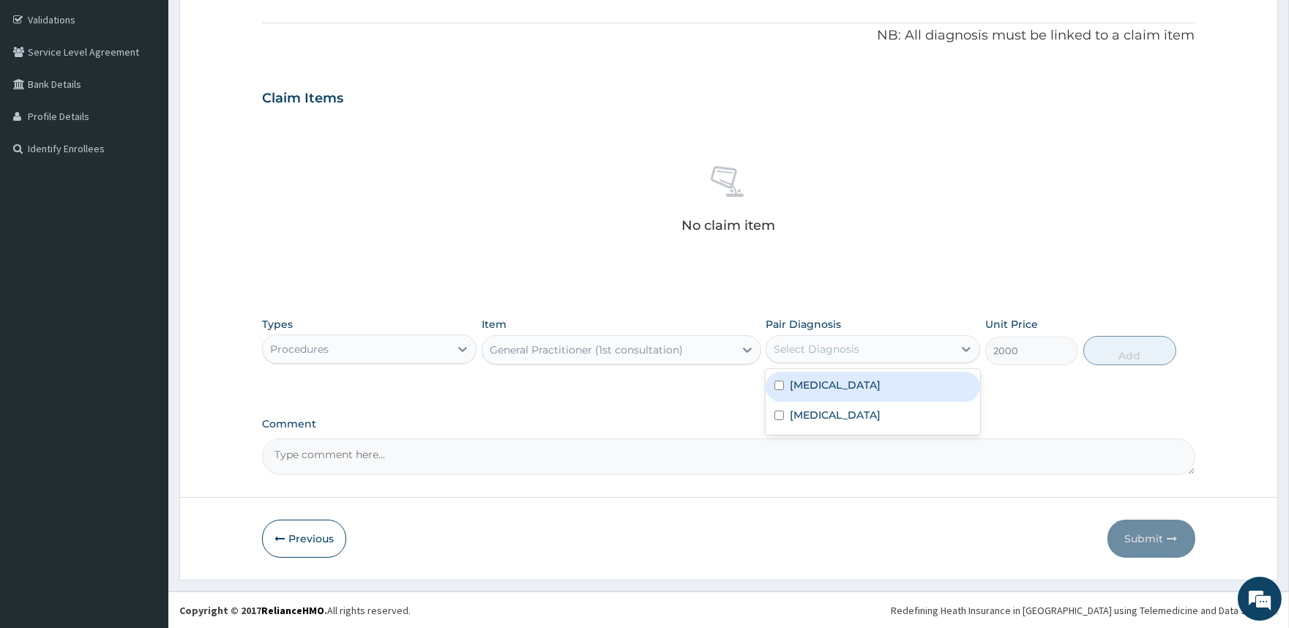
click at [828, 349] on div "Select Diagnosis" at bounding box center [817, 349] width 86 height 15
drag, startPoint x: 829, startPoint y: 386, endPoint x: 810, endPoint y: 420, distance: 39.3
click at [829, 387] on div "Malaria" at bounding box center [873, 387] width 215 height 30
checkbox input "true"
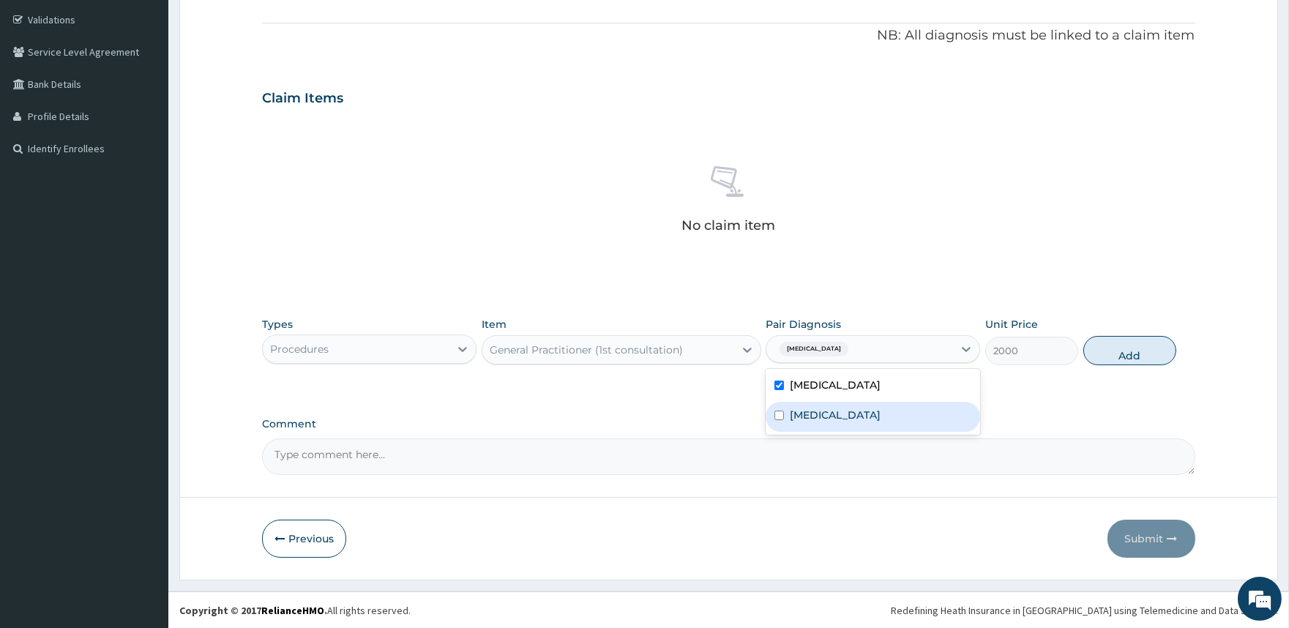
click at [810, 421] on label "Sepsis" at bounding box center [835, 415] width 91 height 15
checkbox input "true"
click at [1130, 360] on button "Add" at bounding box center [1130, 350] width 93 height 29
type input "0"
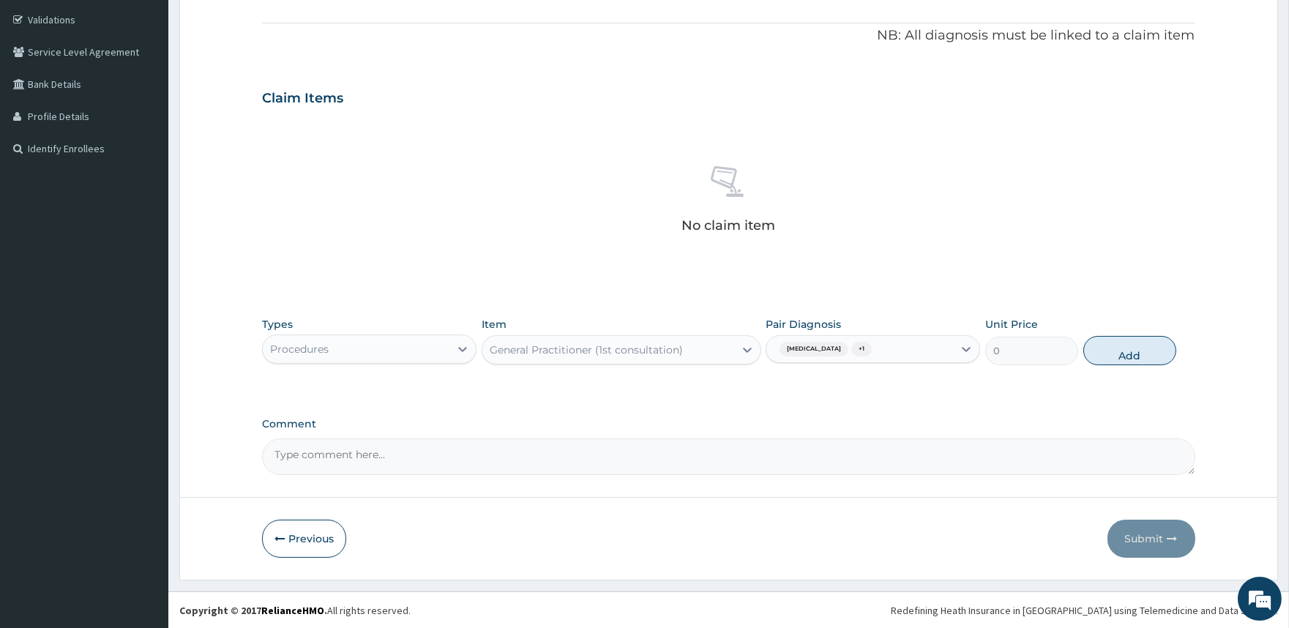
scroll to position [198, 0]
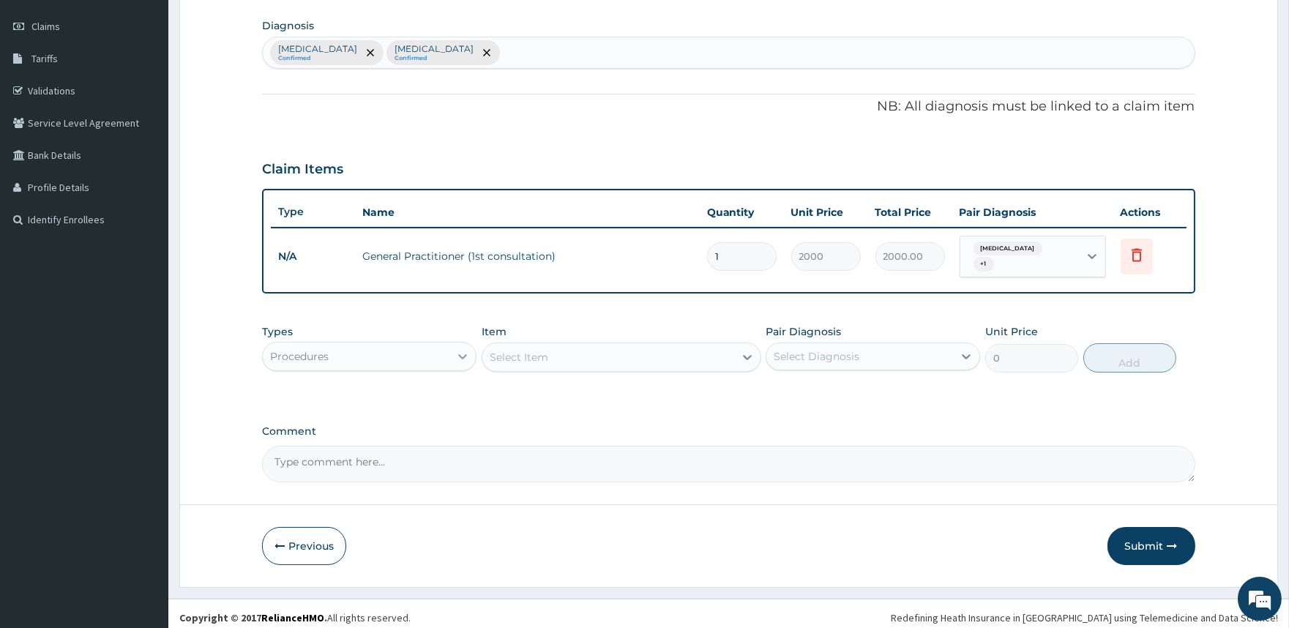
click at [460, 354] on icon at bounding box center [463, 356] width 9 height 5
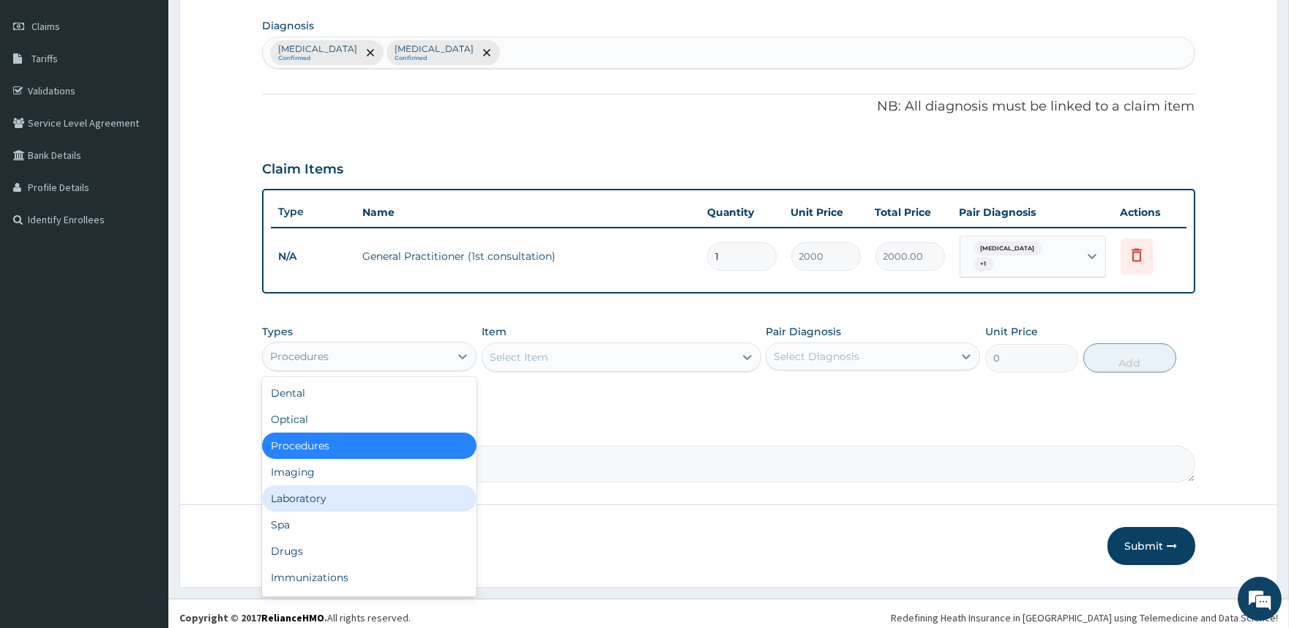
click at [344, 496] on div "Laboratory" at bounding box center [369, 498] width 215 height 26
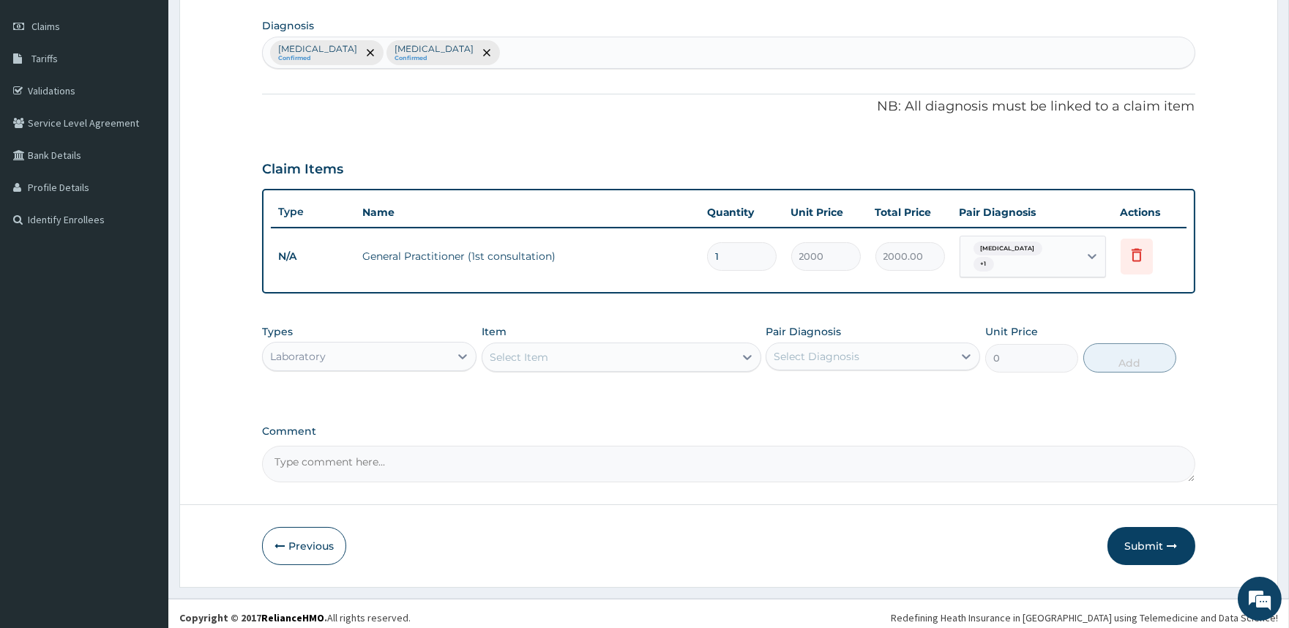
click at [744, 350] on icon at bounding box center [747, 357] width 15 height 15
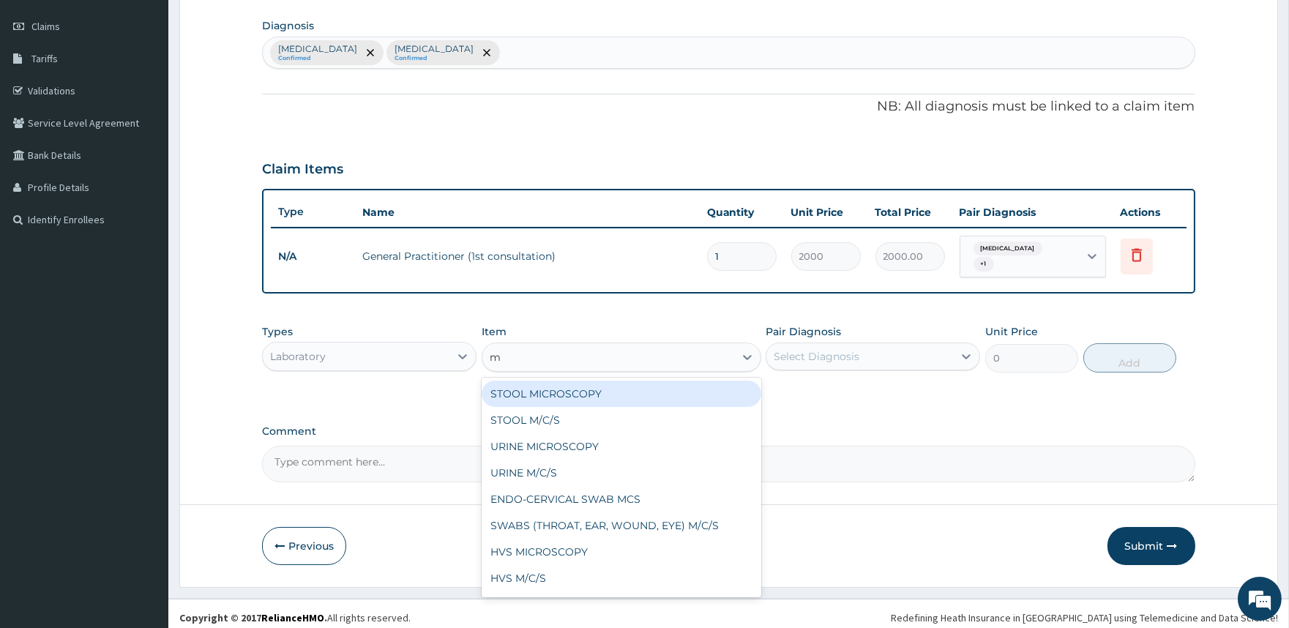
type input "mp"
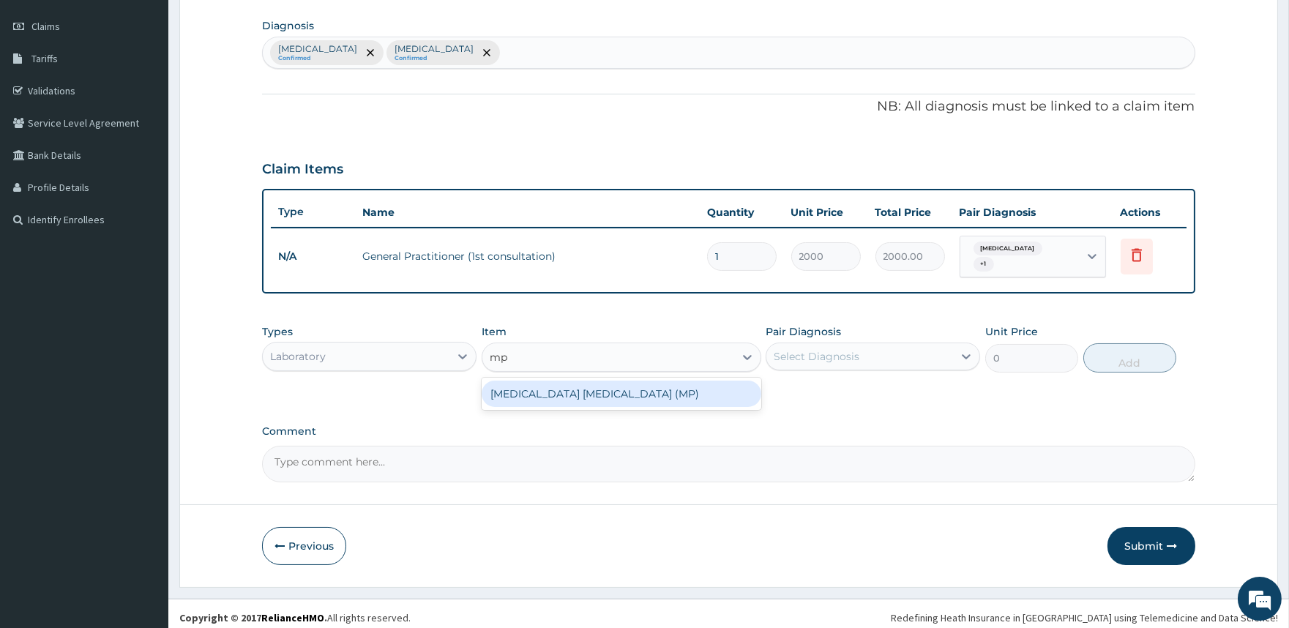
click at [750, 393] on div "MALARIA PARASITE (MP)" at bounding box center [622, 394] width 280 height 26
type input "2000"
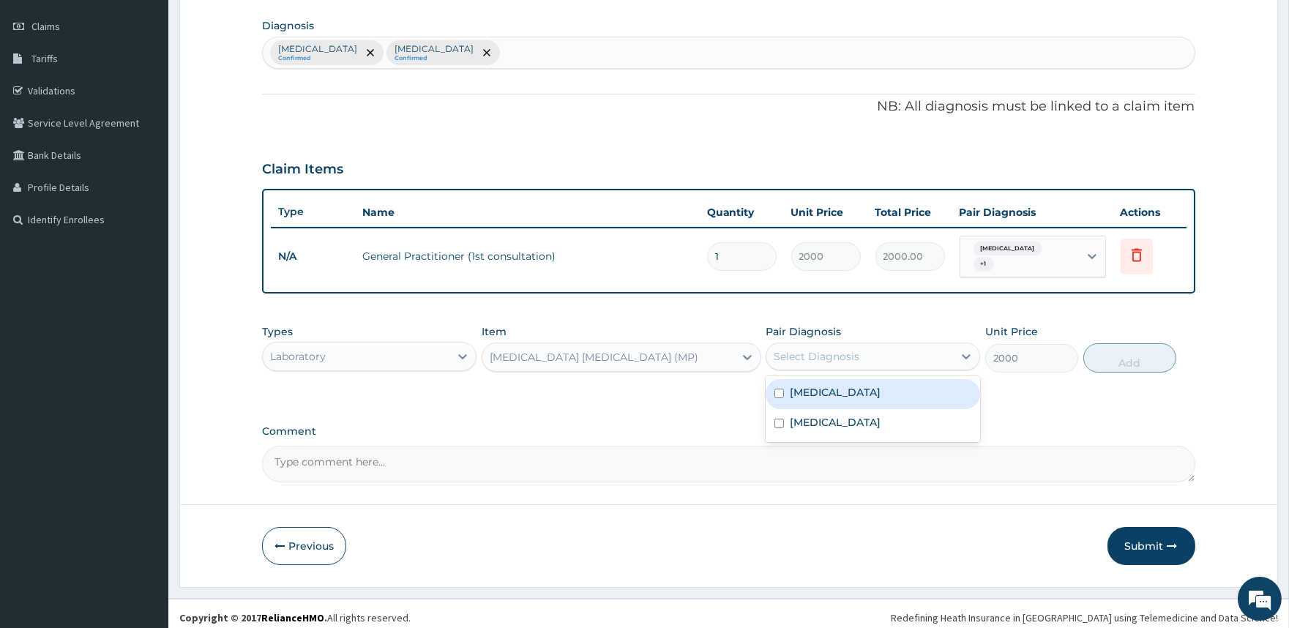
click at [852, 349] on div "Select Diagnosis" at bounding box center [817, 356] width 86 height 15
click at [862, 385] on div "Malaria" at bounding box center [873, 394] width 215 height 30
checkbox input "true"
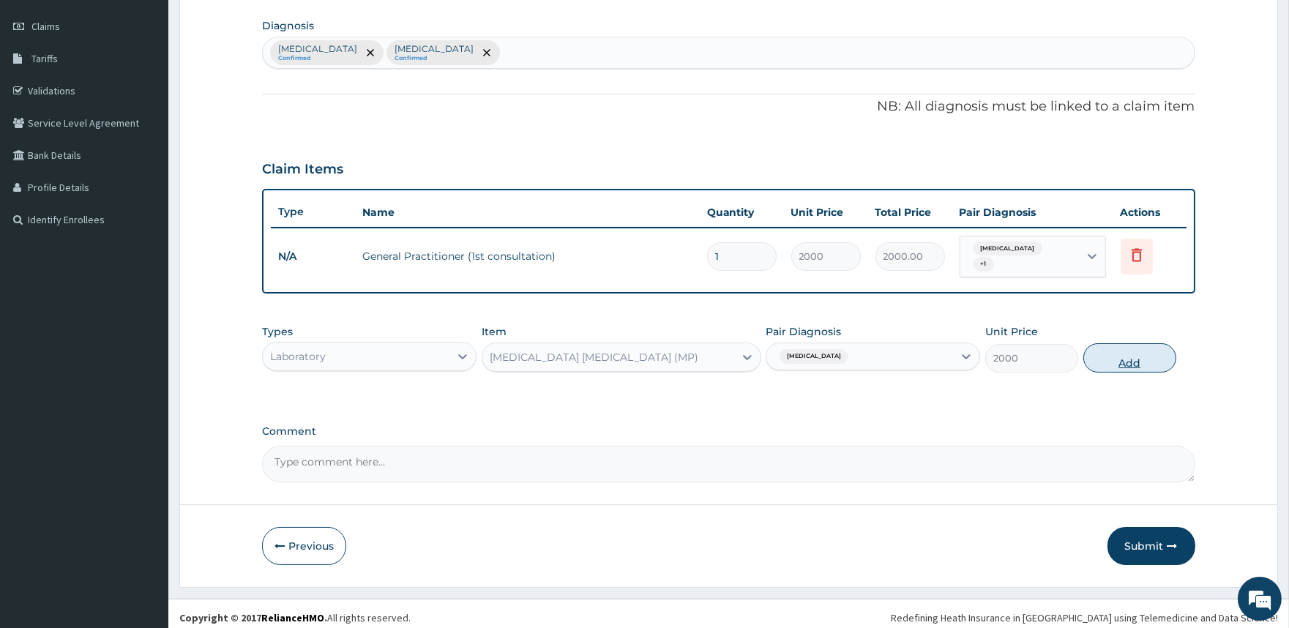
click at [1128, 357] on button "Add" at bounding box center [1130, 357] width 93 height 29
type input "0"
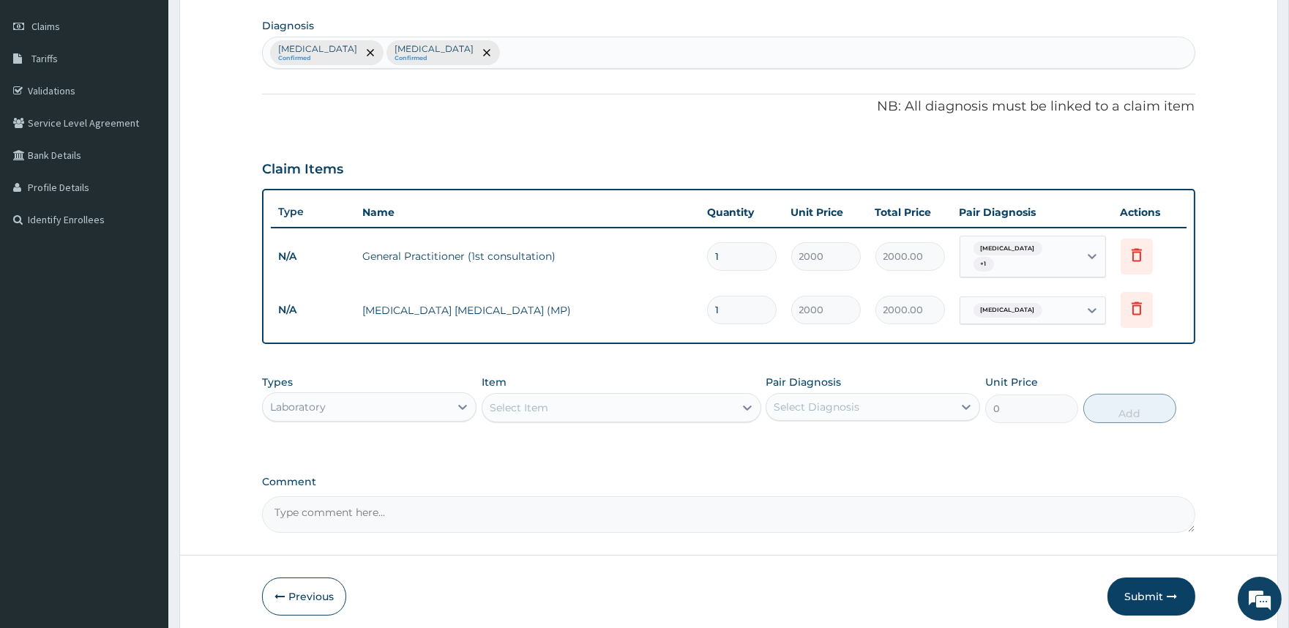
click at [581, 403] on div "Select Item" at bounding box center [609, 407] width 252 height 23
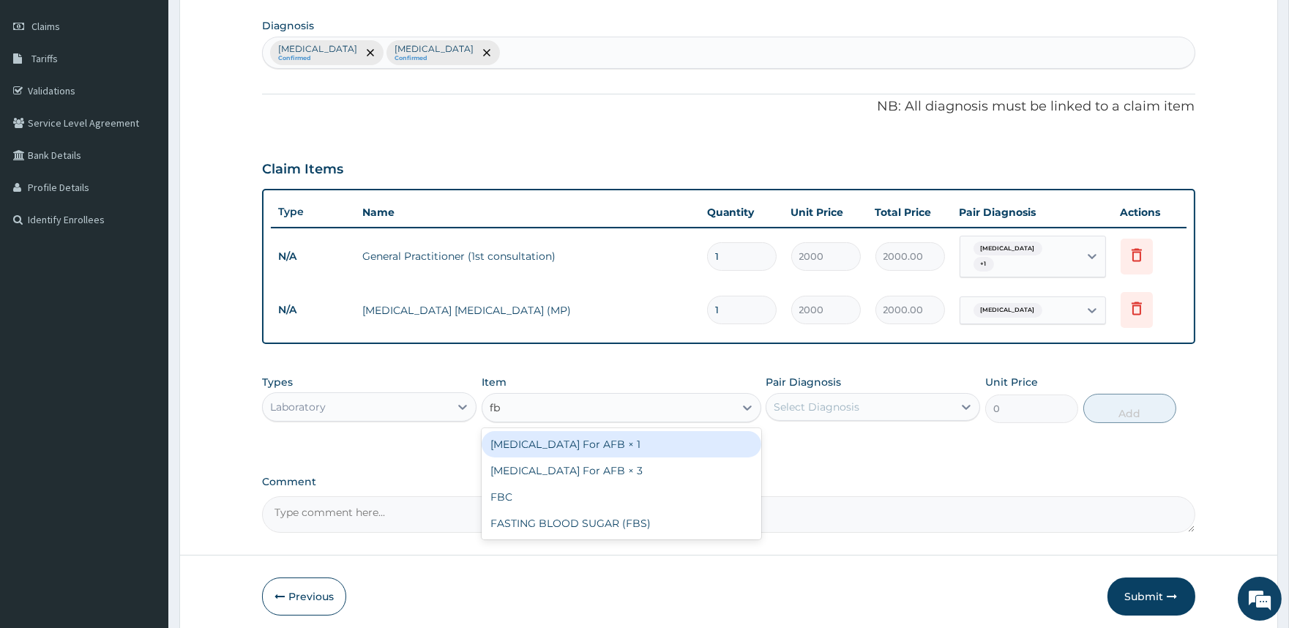
type input "fbc"
click at [677, 433] on div "FBC" at bounding box center [622, 444] width 280 height 26
type input "5000"
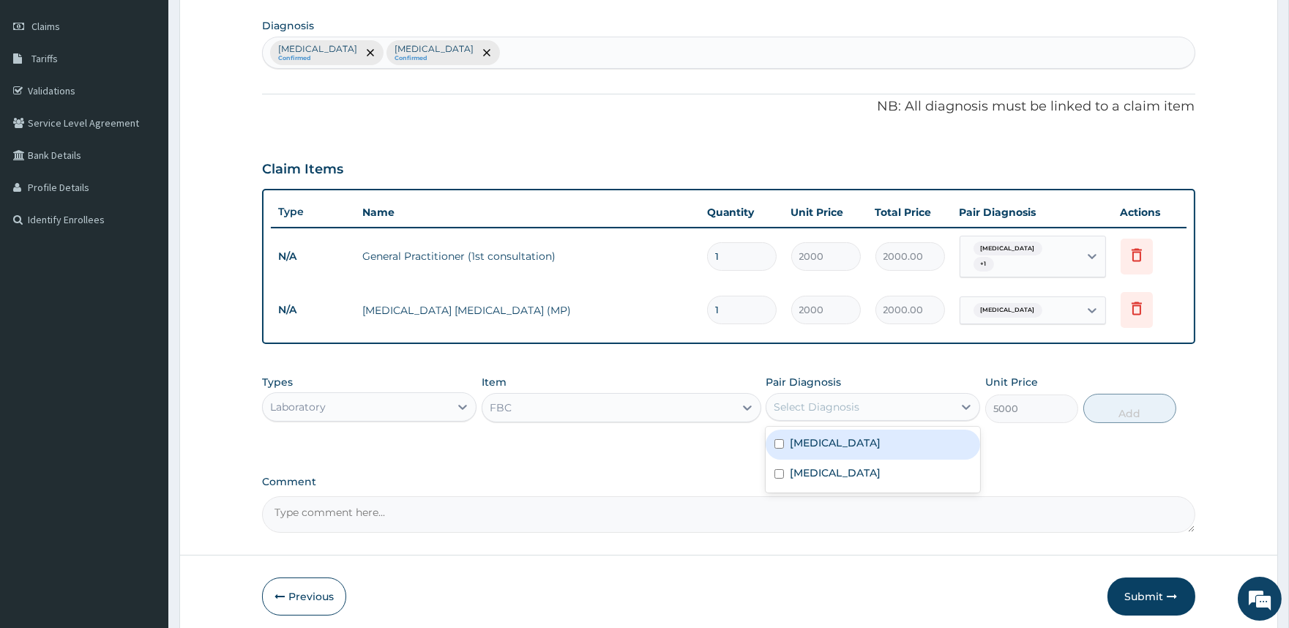
click at [803, 401] on div "Select Diagnosis" at bounding box center [817, 407] width 86 height 15
drag, startPoint x: 788, startPoint y: 471, endPoint x: 792, endPoint y: 423, distance: 47.8
click at [787, 471] on div "Sepsis" at bounding box center [873, 475] width 215 height 30
checkbox input "true"
click at [1118, 406] on button "Add" at bounding box center [1130, 408] width 93 height 29
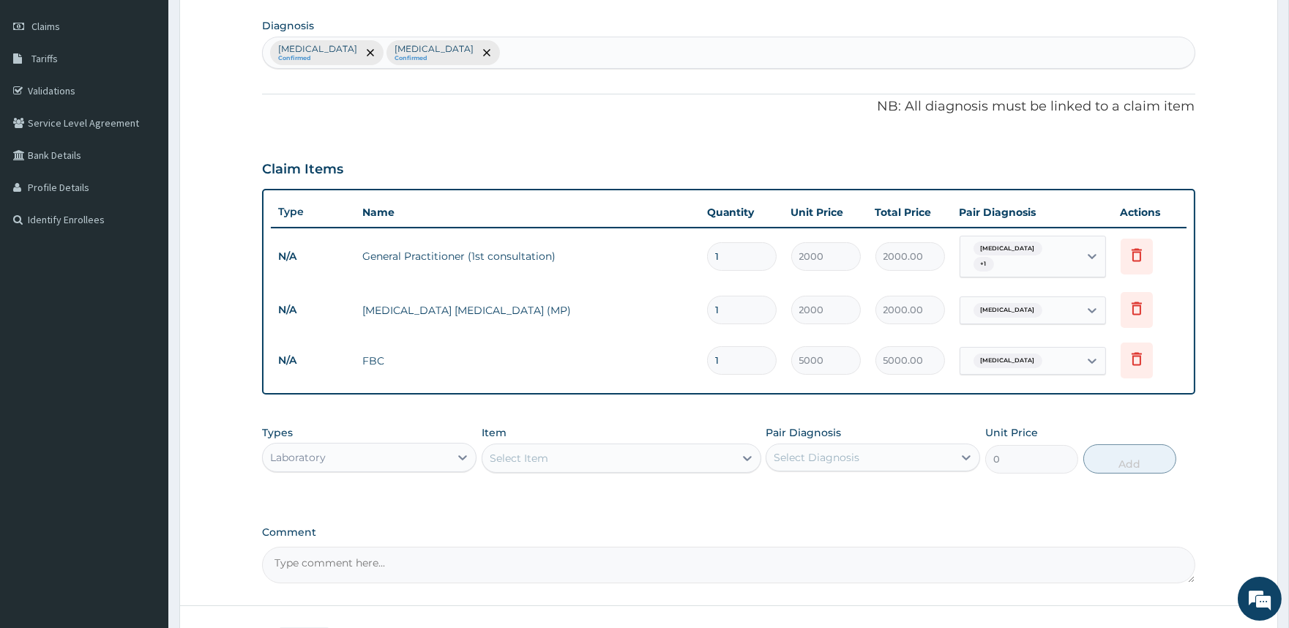
click at [423, 447] on div "Laboratory" at bounding box center [356, 457] width 187 height 23
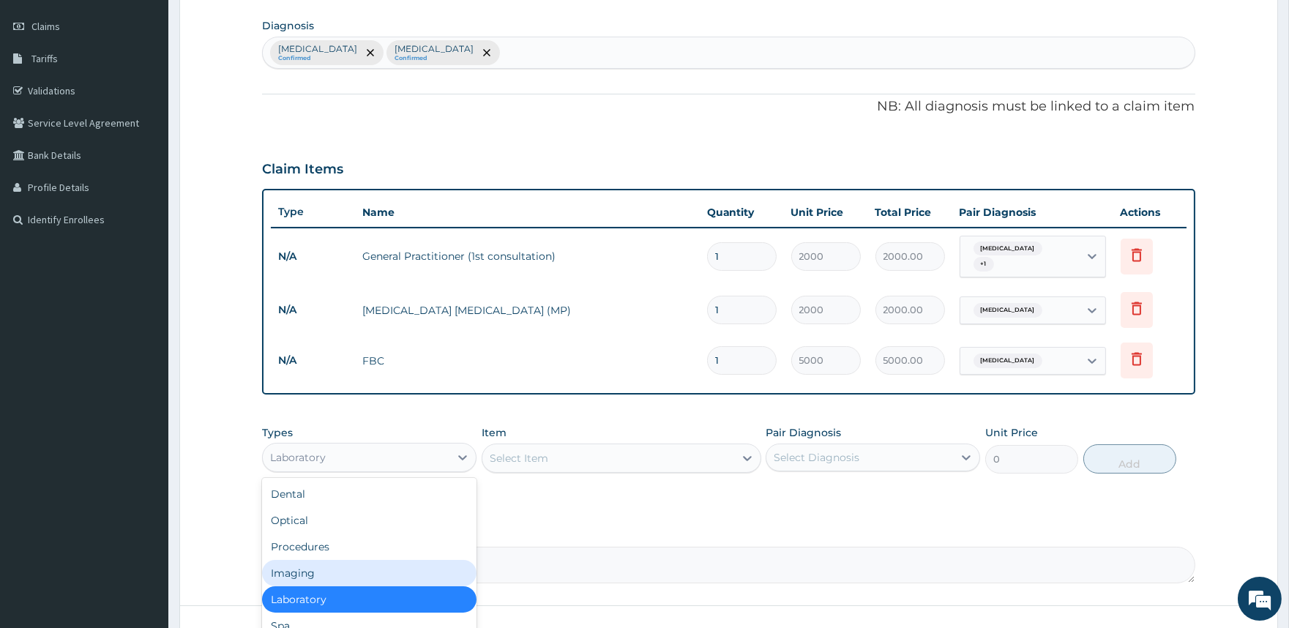
scroll to position [49, 0]
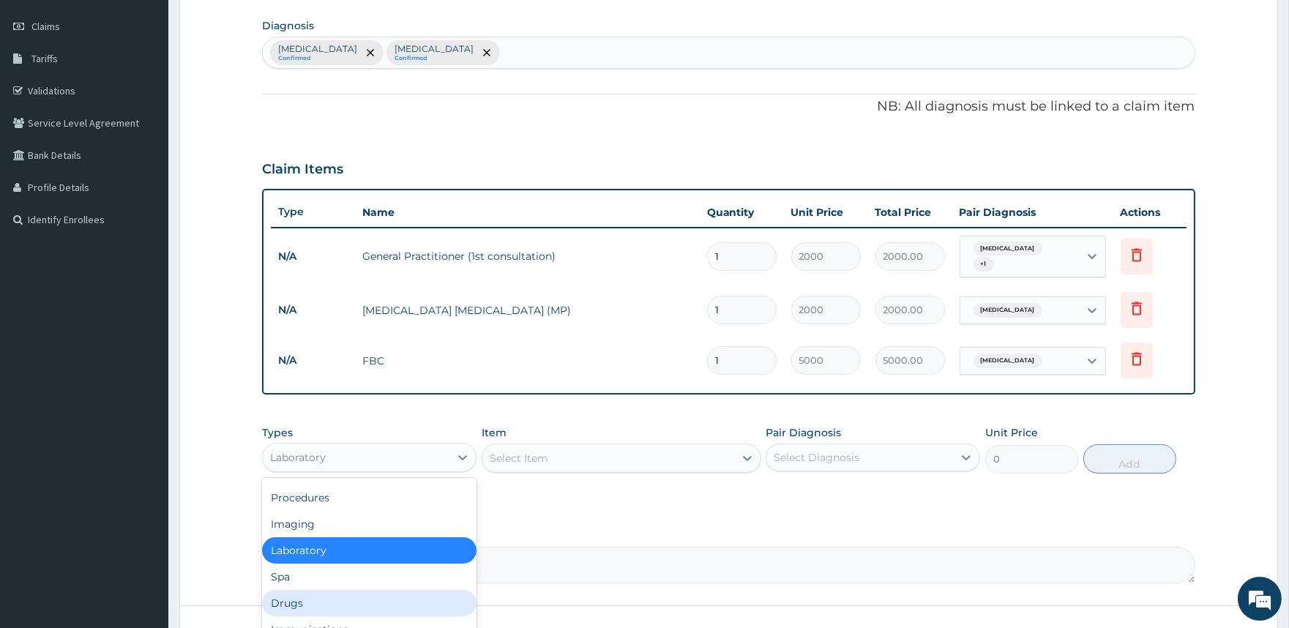
click at [338, 590] on div "Drugs" at bounding box center [369, 603] width 215 height 26
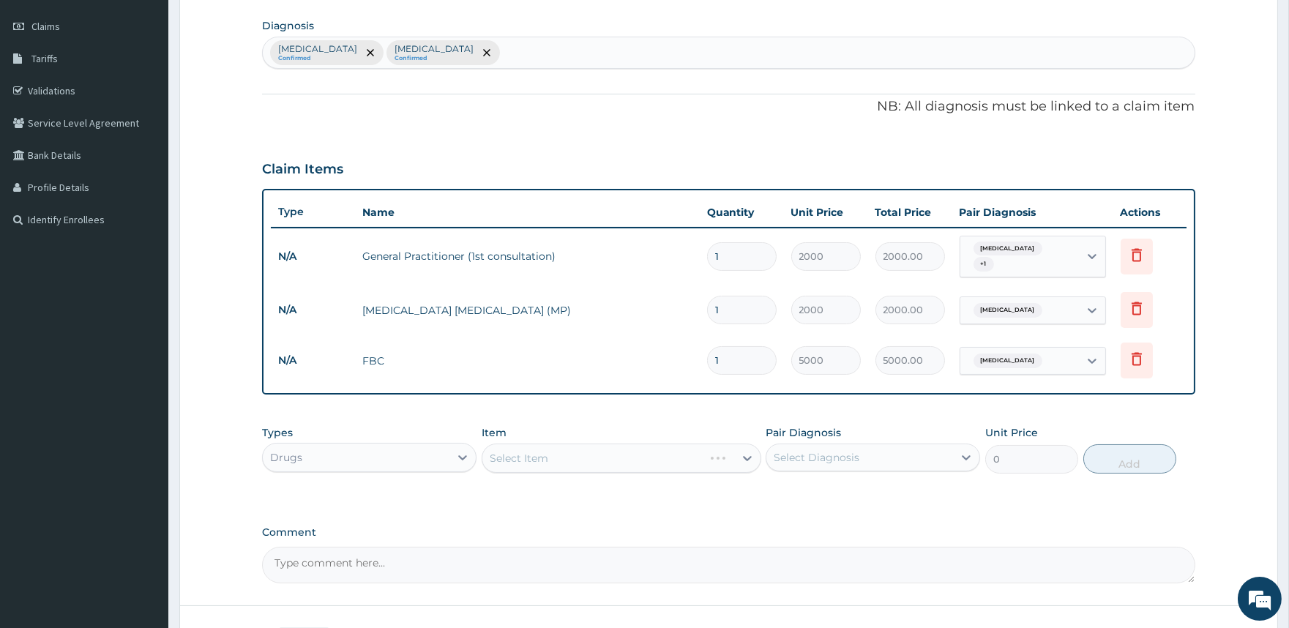
click at [660, 449] on div "Select Item" at bounding box center [622, 458] width 280 height 29
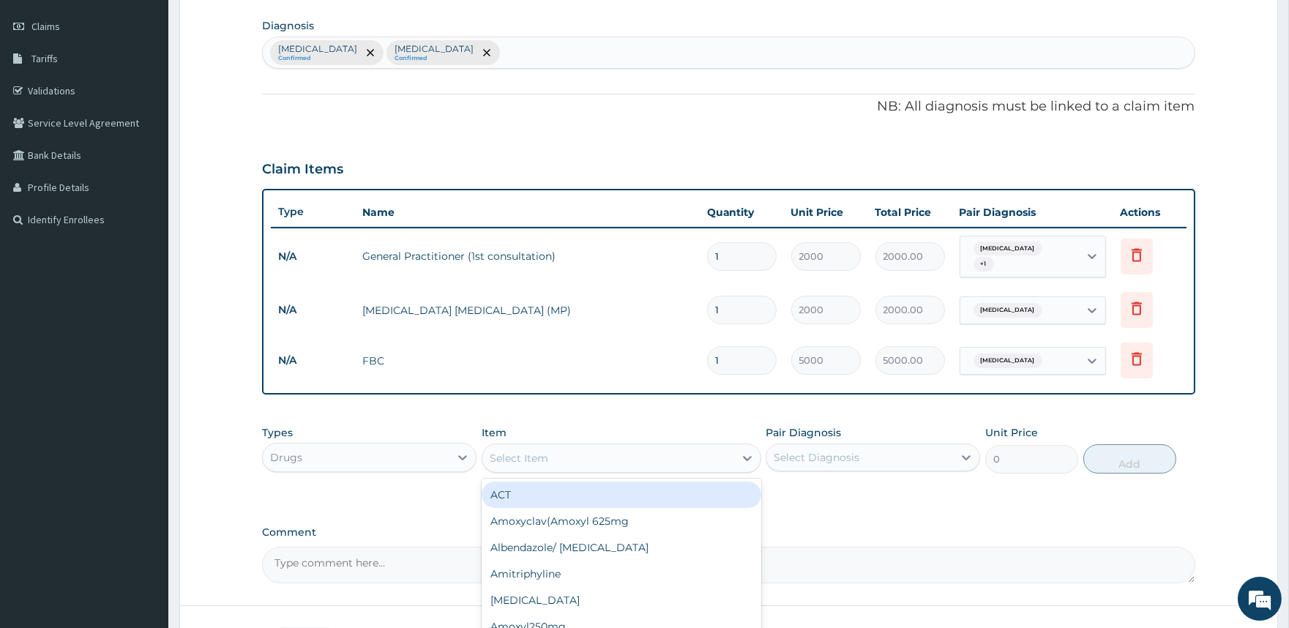
click at [712, 450] on div "Select Item" at bounding box center [609, 458] width 252 height 23
click at [655, 484] on div "ACT" at bounding box center [622, 495] width 280 height 26
type input "176"
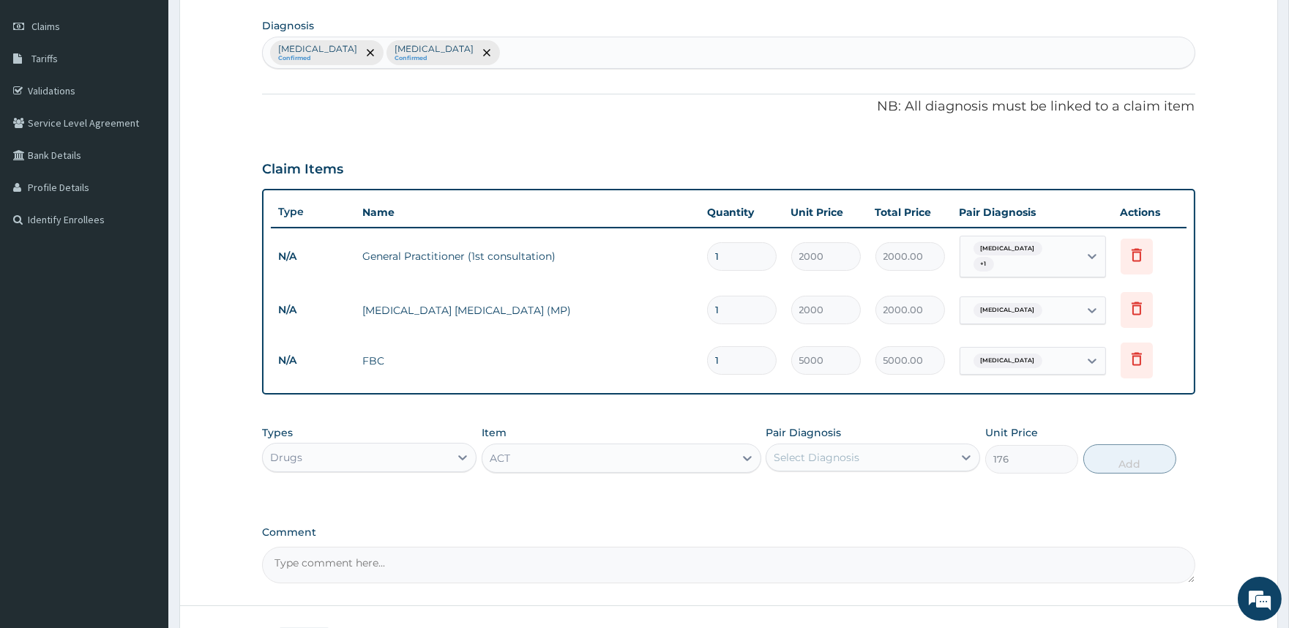
click at [848, 446] on div "Select Diagnosis" at bounding box center [860, 457] width 187 height 23
click at [828, 486] on label "Malaria" at bounding box center [835, 493] width 91 height 15
checkbox input "true"
click at [1125, 457] on button "Add" at bounding box center [1130, 458] width 93 height 29
type input "0"
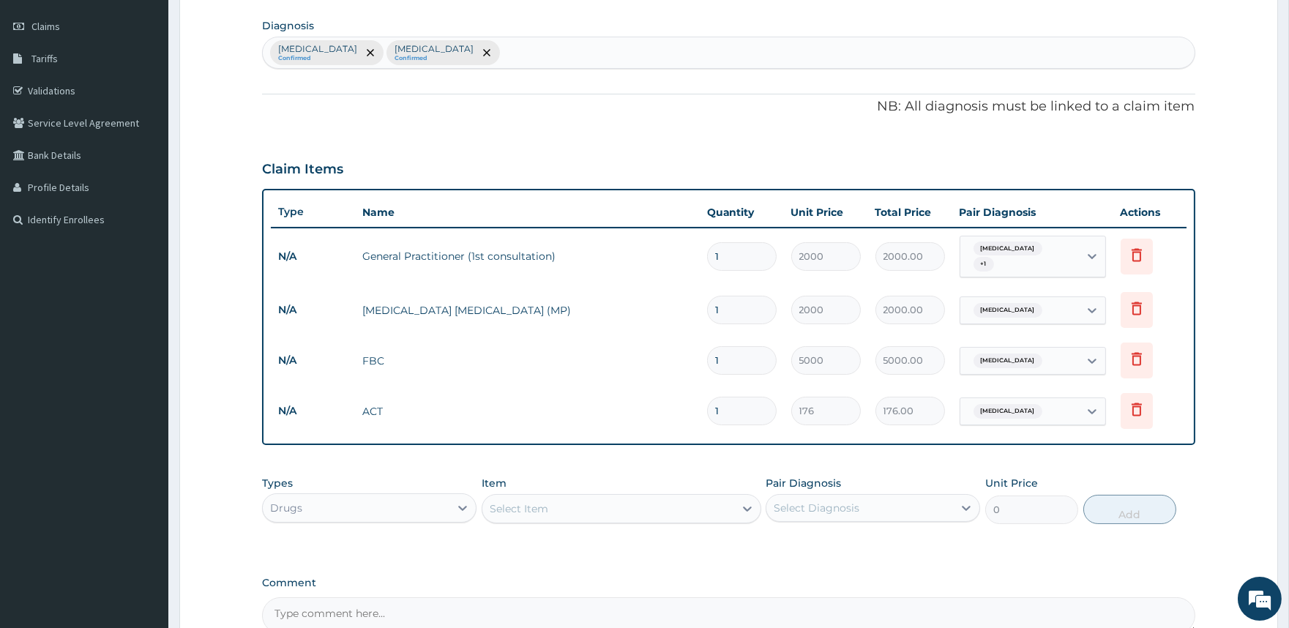
click at [658, 498] on div "Select Item" at bounding box center [609, 508] width 252 height 23
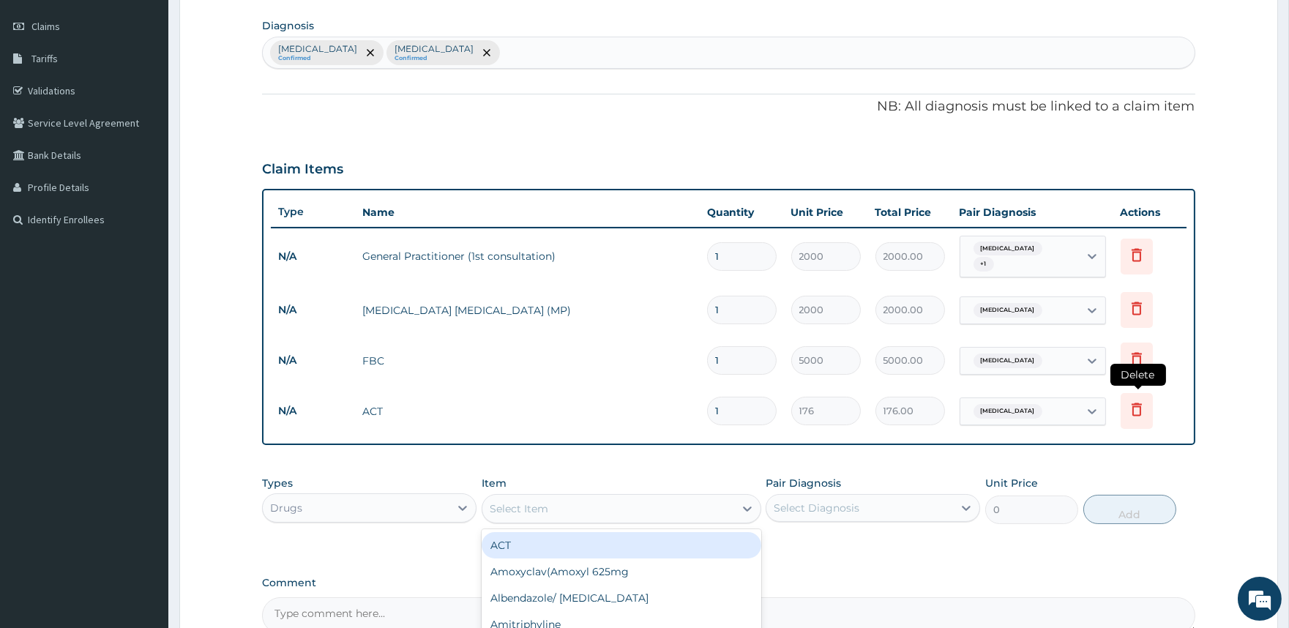
click at [1126, 408] on icon at bounding box center [1137, 411] width 32 height 36
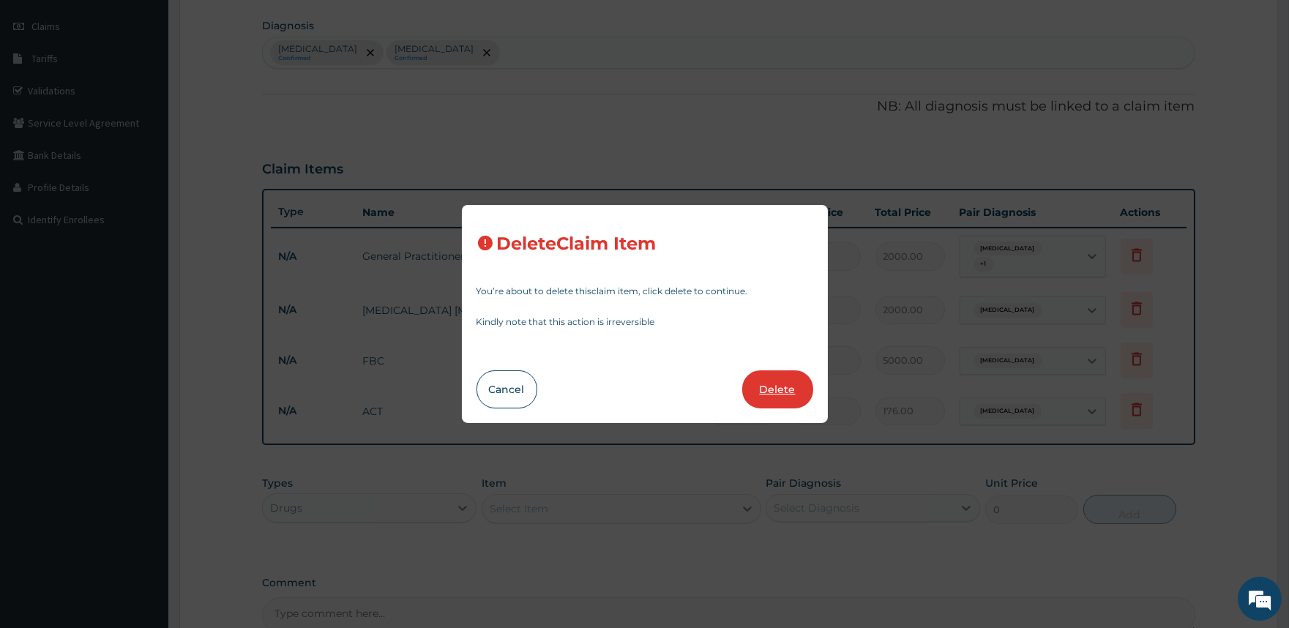
click at [781, 388] on button "Delete" at bounding box center [777, 390] width 71 height 38
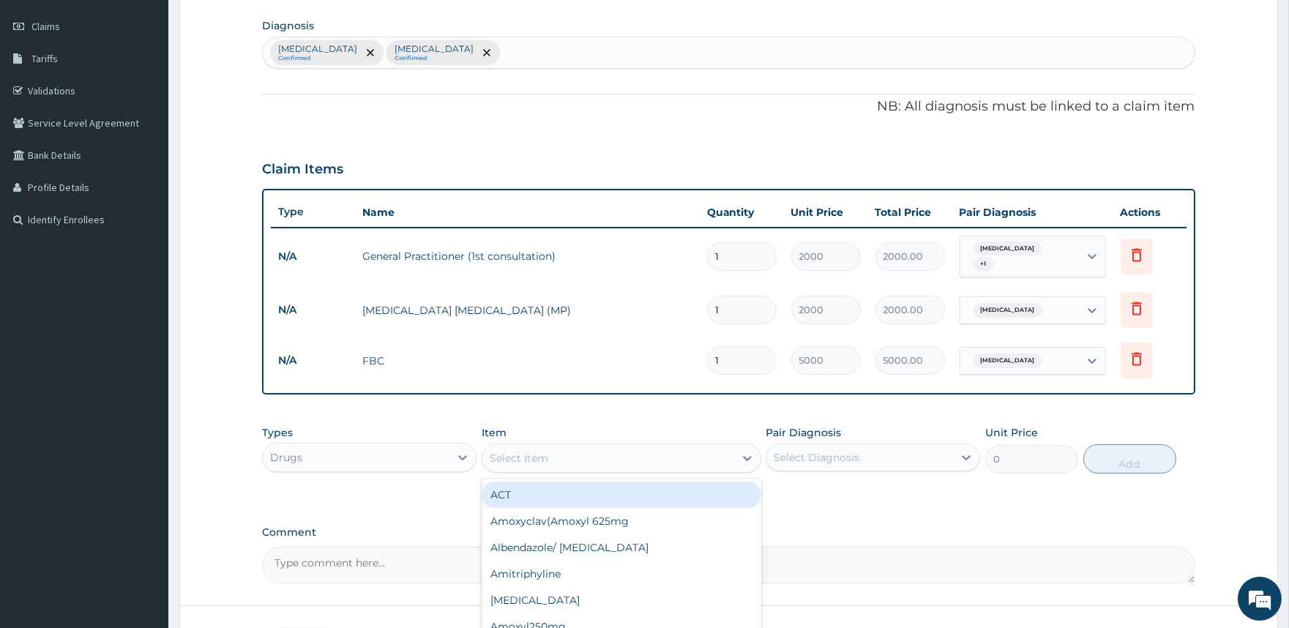
click at [576, 449] on div "Select Item" at bounding box center [609, 458] width 252 height 23
type input "alaxi"
click at [637, 488] on div "P-Alaxin" at bounding box center [622, 495] width 280 height 26
type input "200"
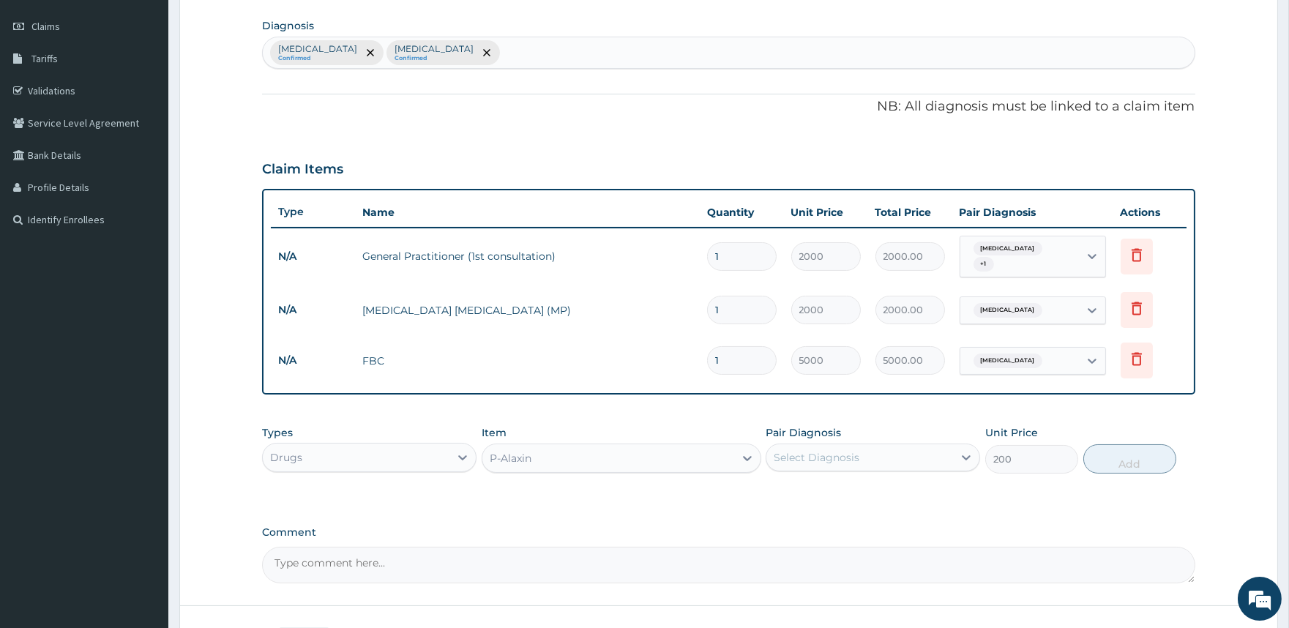
click at [830, 450] on div "Select Diagnosis" at bounding box center [817, 457] width 86 height 15
click at [820, 486] on label "Malaria" at bounding box center [835, 493] width 91 height 15
checkbox input "true"
click at [1115, 460] on button "Add" at bounding box center [1130, 458] width 93 height 29
type input "0"
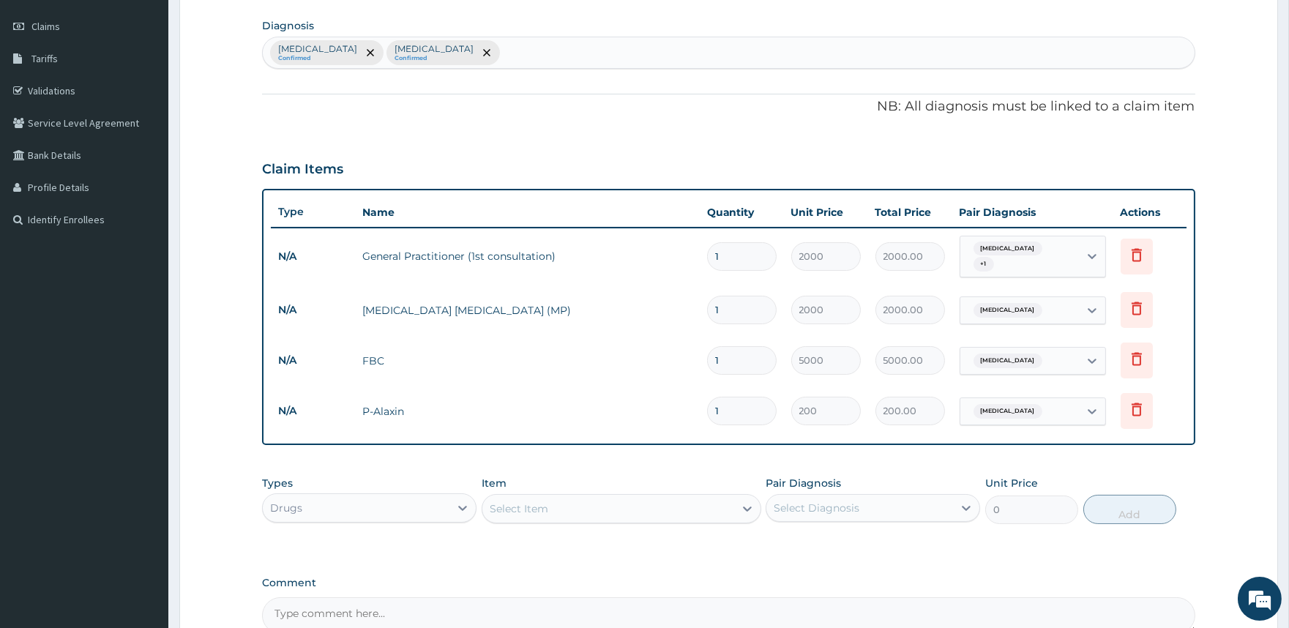
type input "0.00"
type input "9"
type input "1800.00"
type input "9"
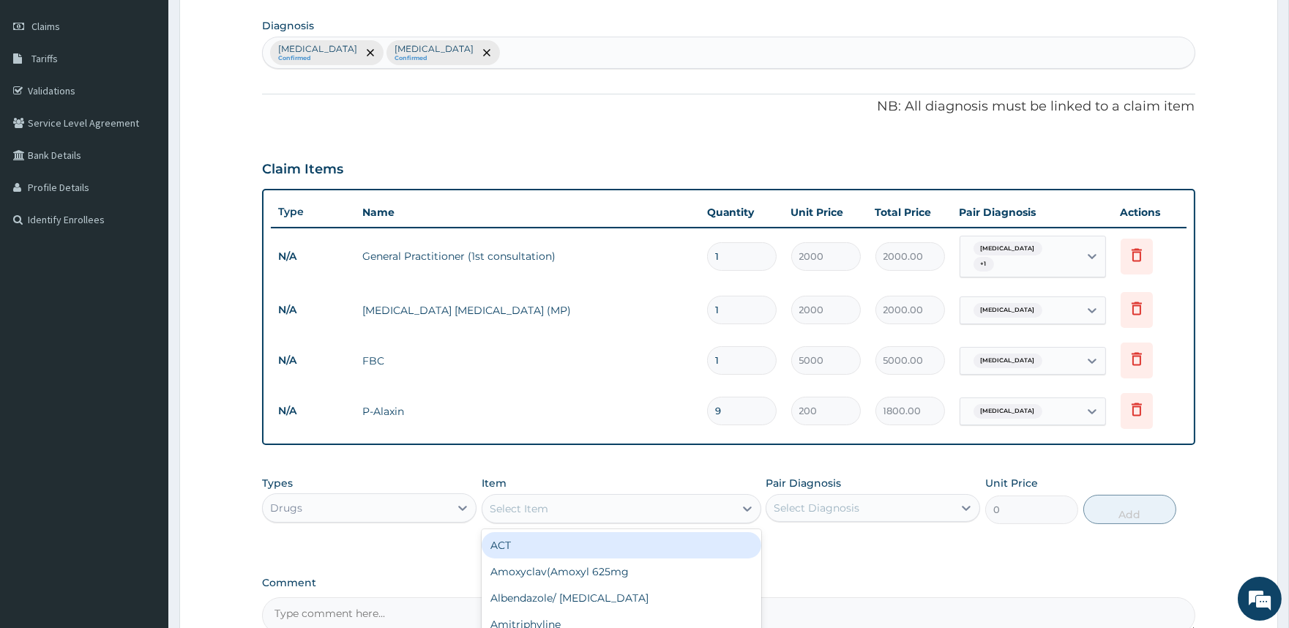
click at [561, 506] on div "Select Item" at bounding box center [609, 508] width 252 height 23
type input "paraceta"
click at [570, 536] on div "Paracetamol 1000" at bounding box center [622, 545] width 280 height 26
type input "20"
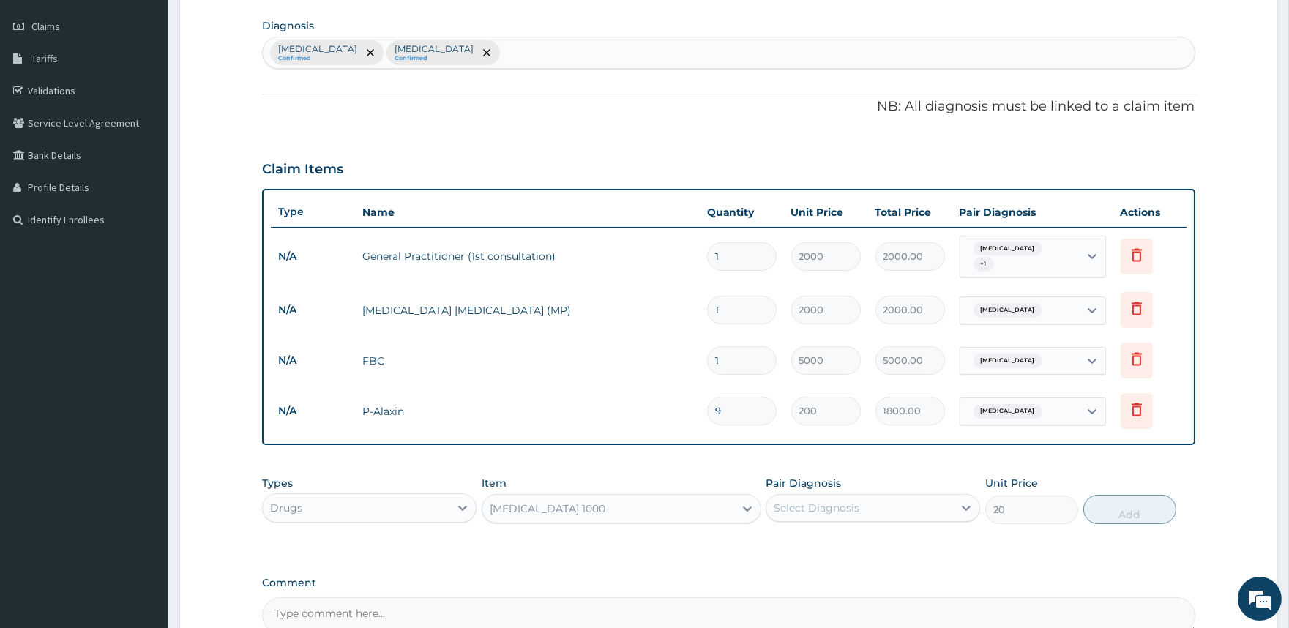
click at [867, 502] on div "Select Diagnosis" at bounding box center [860, 507] width 187 height 23
click at [848, 538] on div "Malaria" at bounding box center [873, 546] width 215 height 30
checkbox input "true"
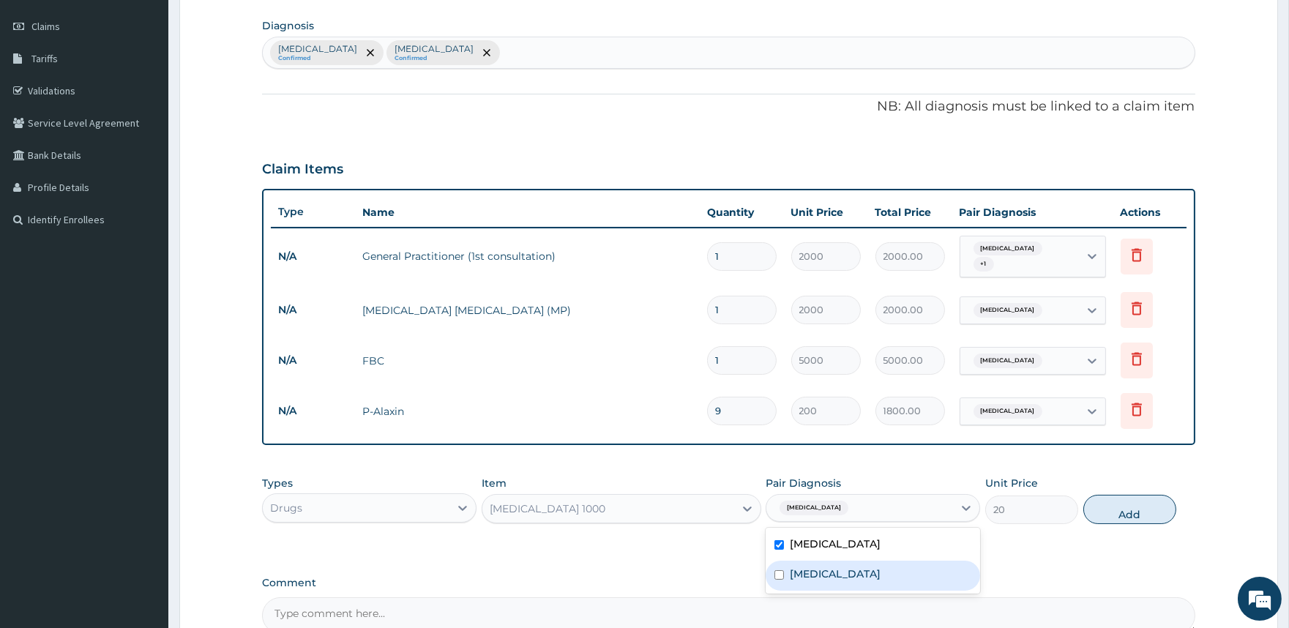
click at [831, 569] on div "Sepsis" at bounding box center [873, 576] width 215 height 30
checkbox input "true"
click at [1136, 509] on button "Add" at bounding box center [1130, 509] width 93 height 29
type input "0"
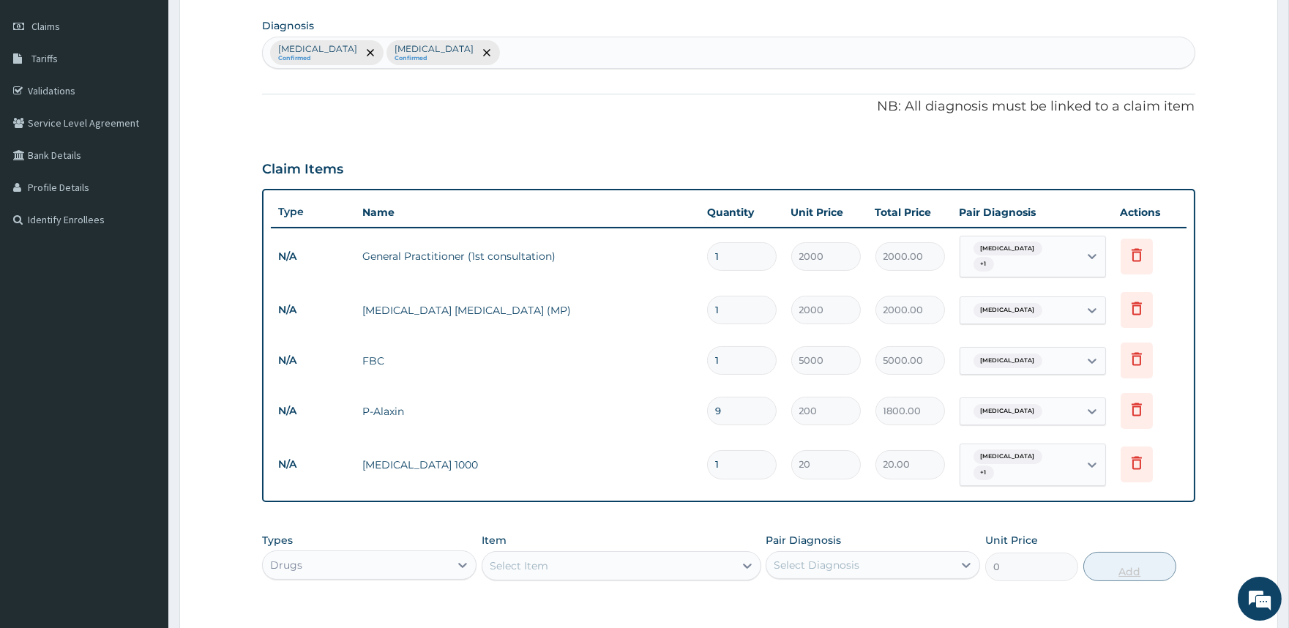
type input "18"
type input "360.00"
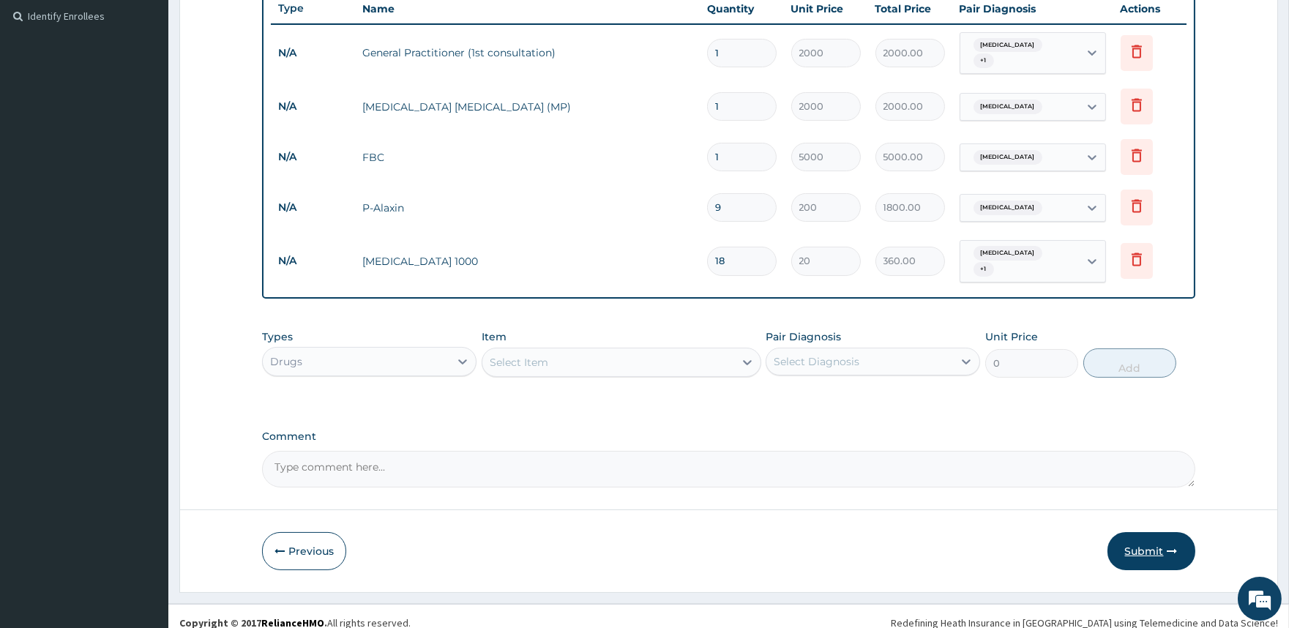
type input "18"
click at [1147, 532] on button "Submit" at bounding box center [1152, 551] width 88 height 38
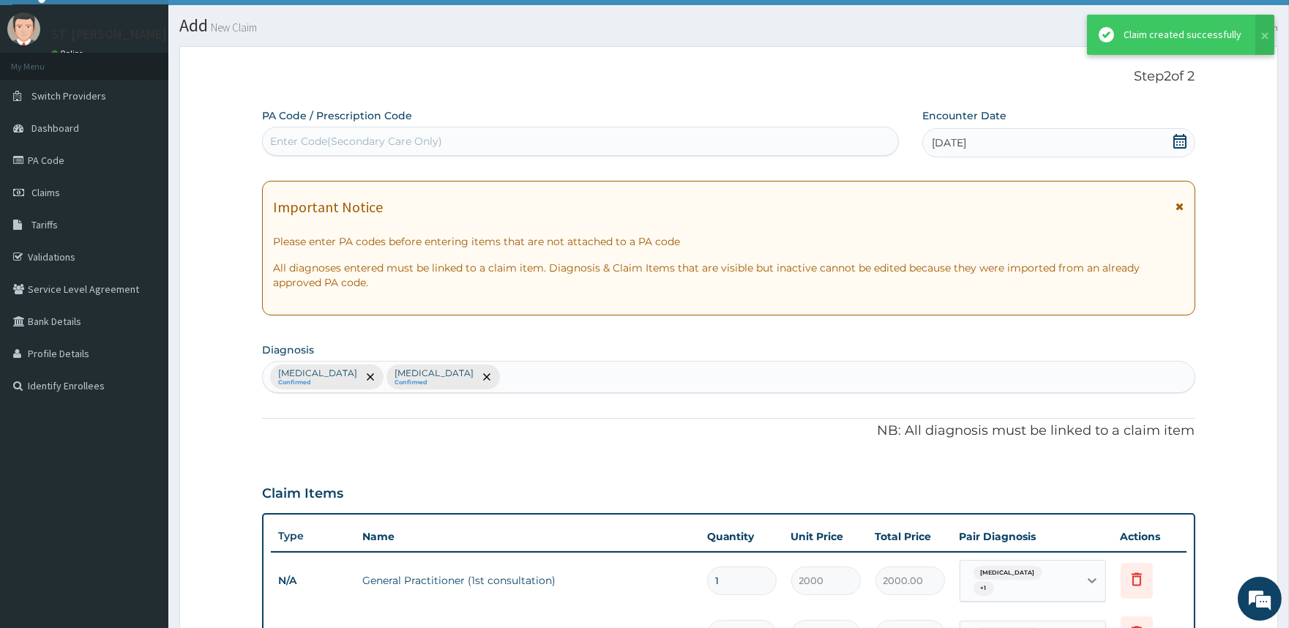
scroll to position [401, 0]
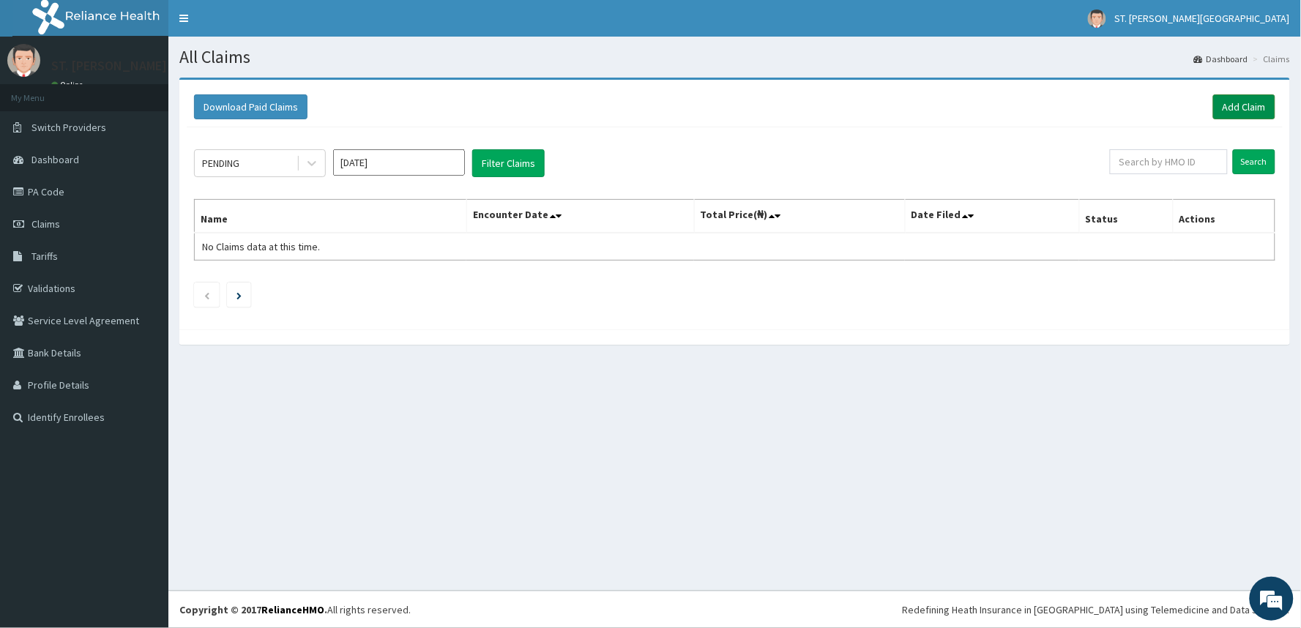
click at [1238, 107] on link "Add Claim" at bounding box center [1244, 106] width 62 height 25
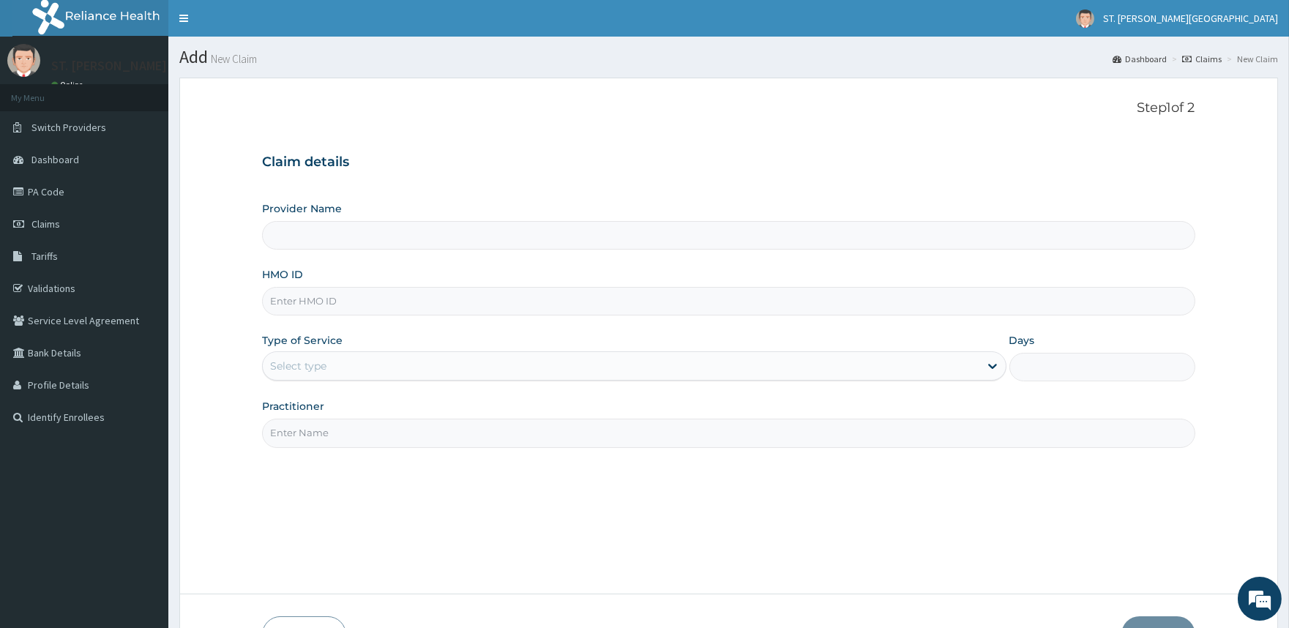
type input "ST. [PERSON_NAME][GEOGRAPHIC_DATA]"
click at [395, 302] on input "HMO ID" at bounding box center [728, 301] width 933 height 29
type input "s"
type input "SOZ/10001/A"
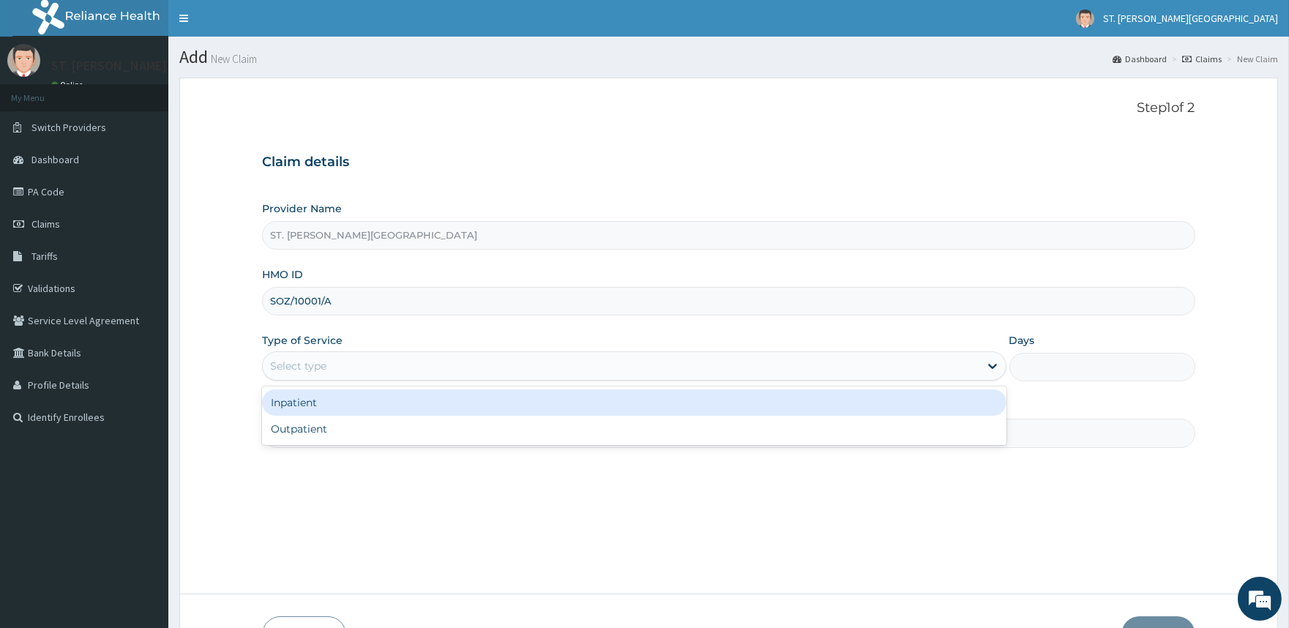
click at [319, 370] on div "Select type" at bounding box center [298, 366] width 56 height 15
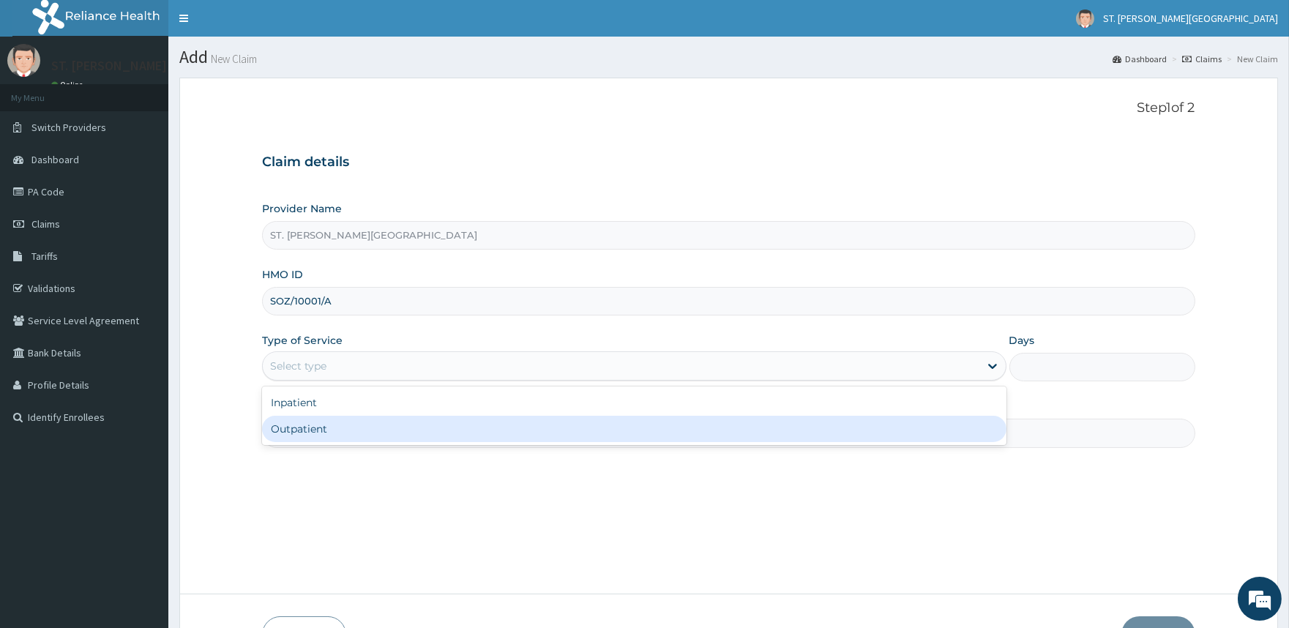
click at [310, 423] on div "Outpatient" at bounding box center [634, 429] width 744 height 26
type input "1"
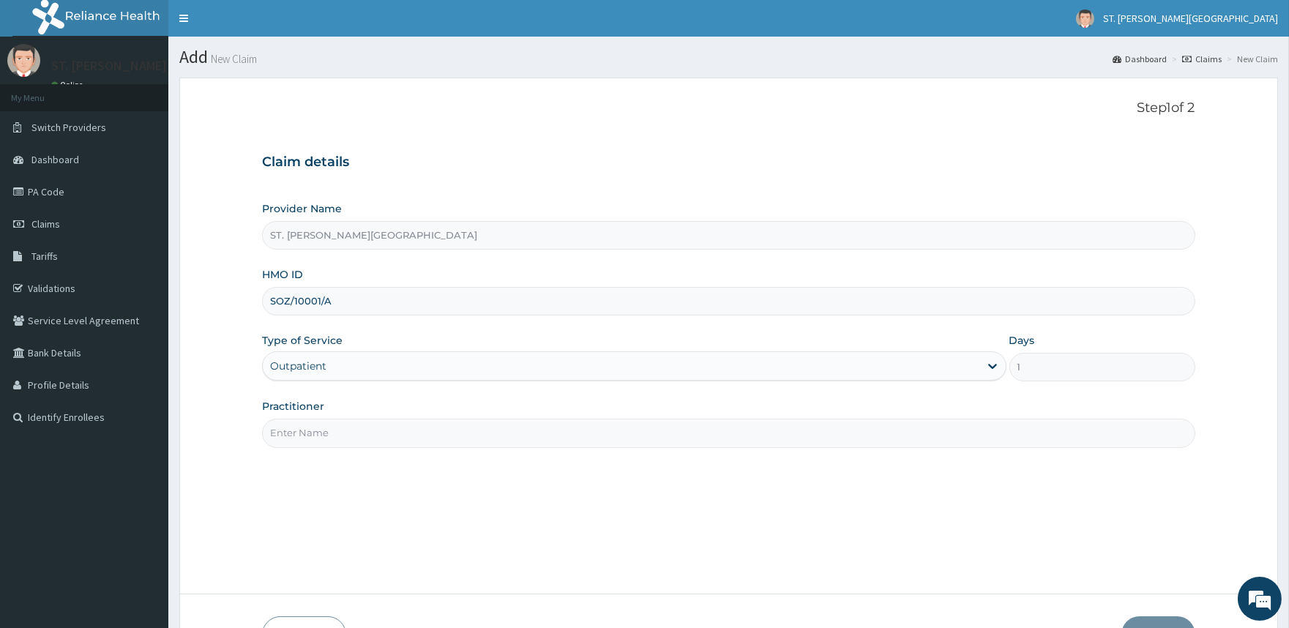
click at [312, 433] on input "Practitioner" at bounding box center [728, 433] width 933 height 29
type input "[PERSON_NAME]"
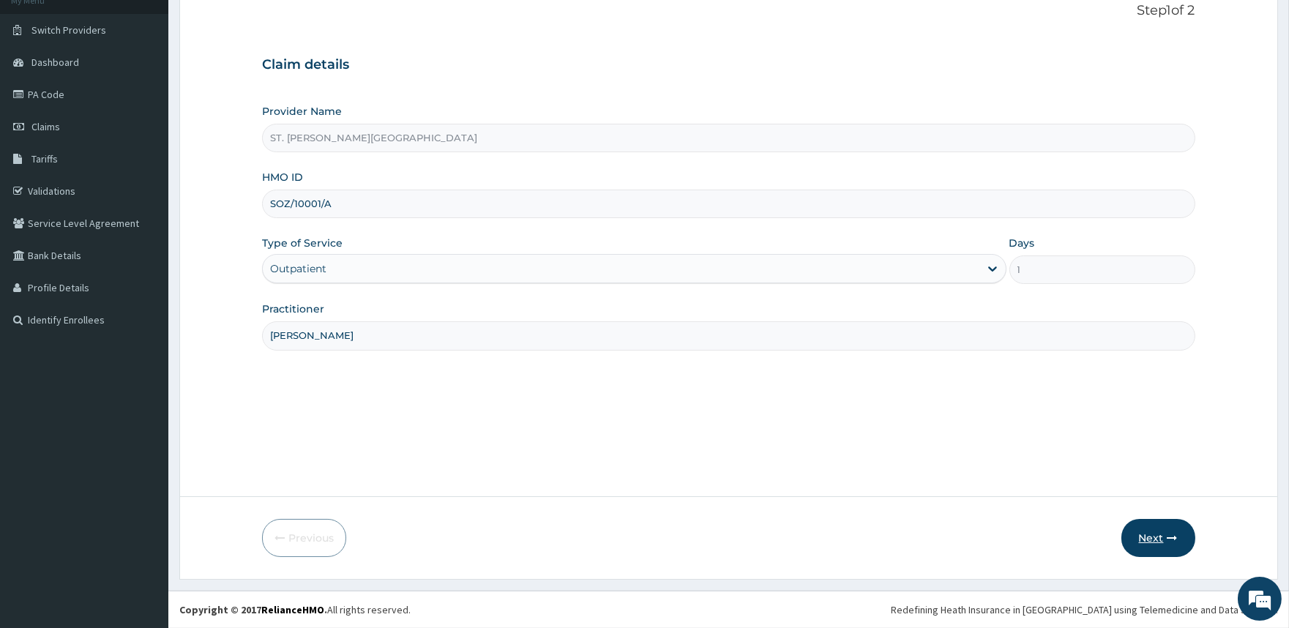
click at [1155, 539] on button "Next" at bounding box center [1159, 538] width 74 height 38
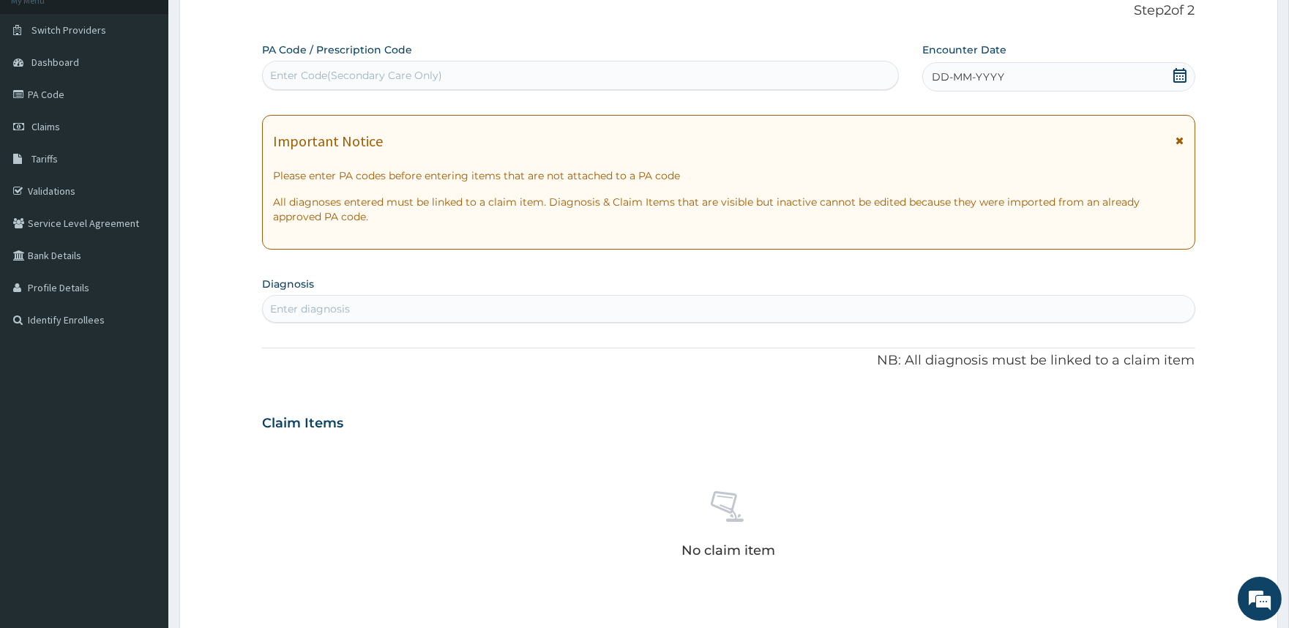
click at [1177, 141] on icon at bounding box center [1181, 140] width 8 height 10
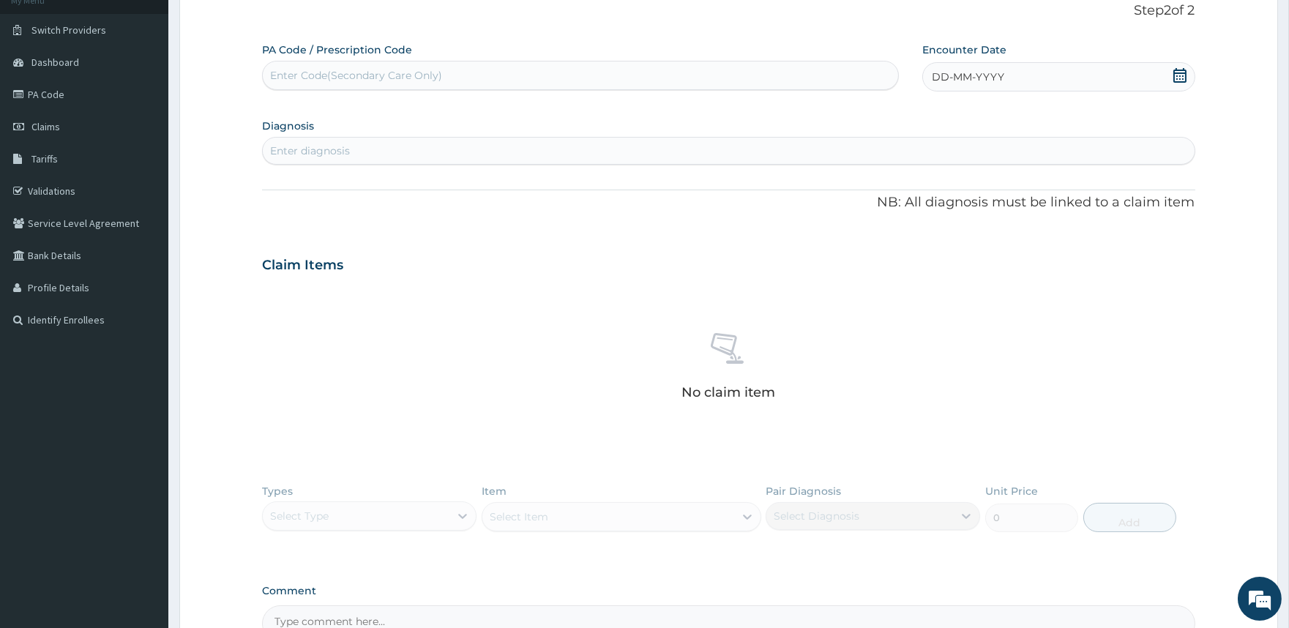
click at [1174, 71] on icon at bounding box center [1180, 75] width 13 height 15
click at [1051, 191] on div "9" at bounding box center [1054, 193] width 22 height 22
click at [435, 157] on div "Enter diagnosis" at bounding box center [728, 150] width 931 height 23
type input "PLAS"
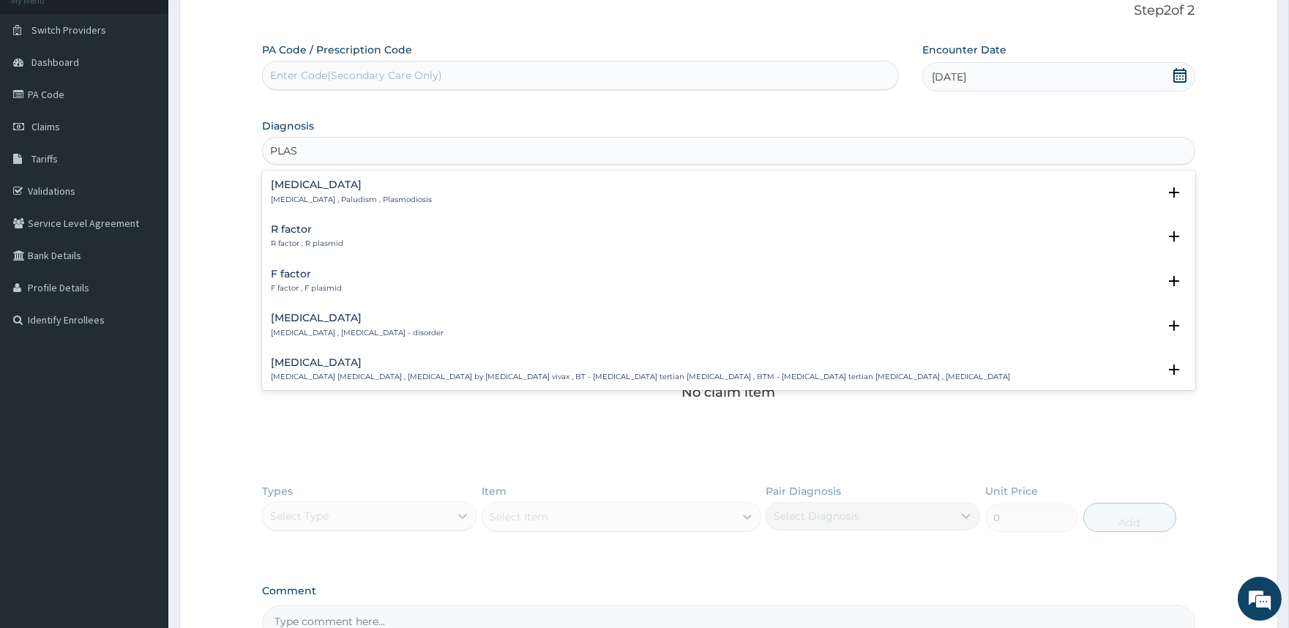
click at [371, 196] on p "[MEDICAL_DATA] , Paludism , Plasmodiosis" at bounding box center [351, 200] width 161 height 10
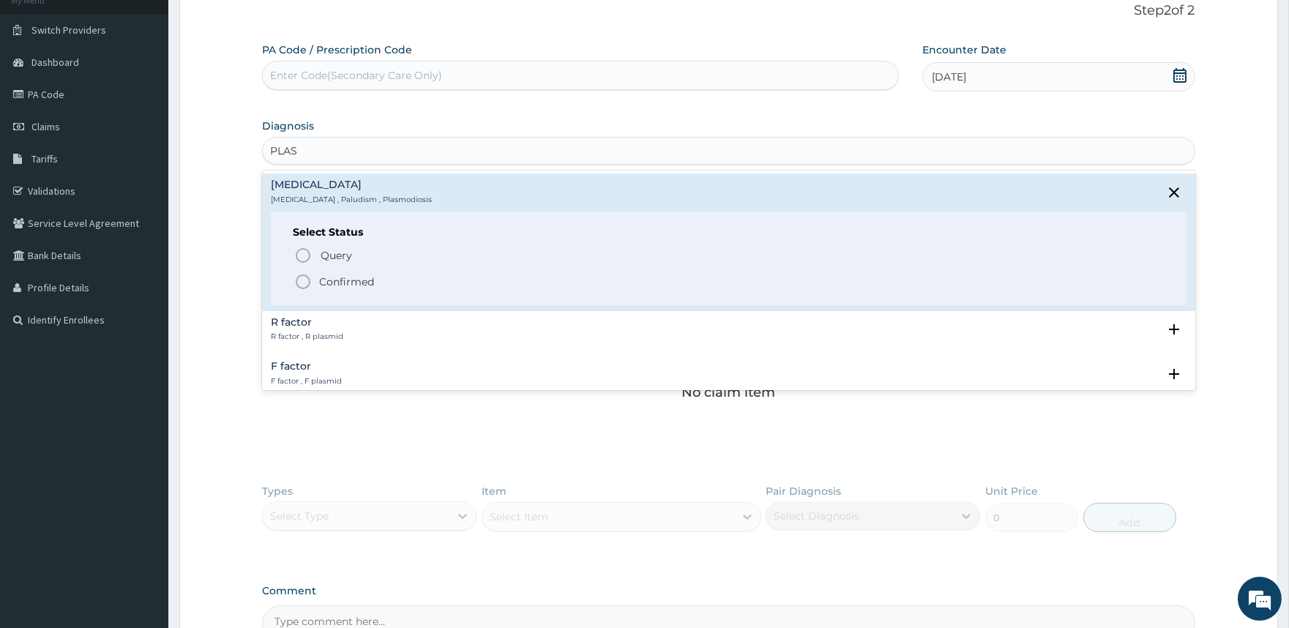
click at [332, 281] on p "Confirmed" at bounding box center [346, 282] width 55 height 15
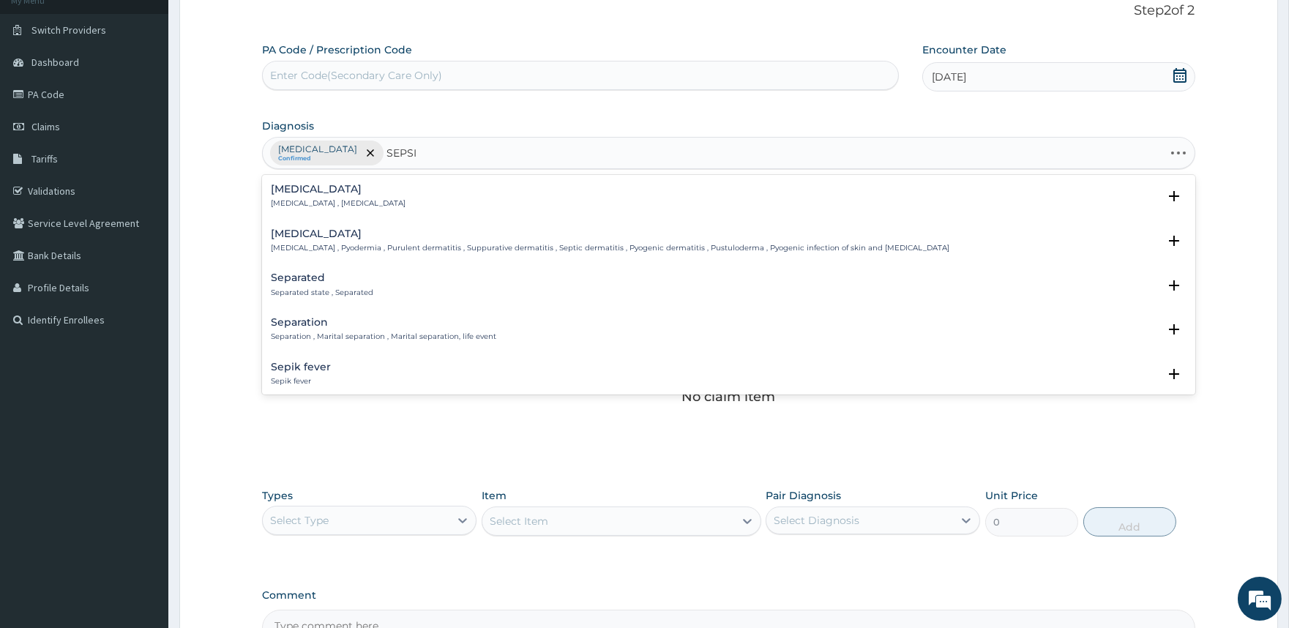
type input "[MEDICAL_DATA]"
click at [341, 194] on h4 "[MEDICAL_DATA]" at bounding box center [338, 189] width 135 height 11
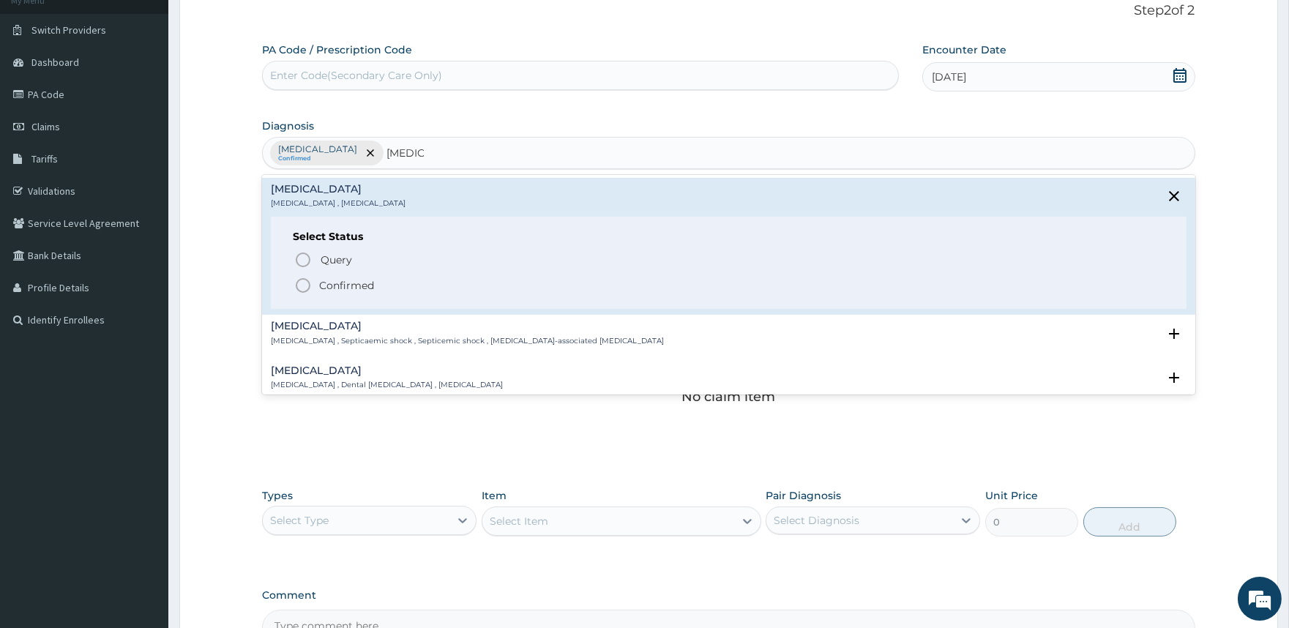
click at [343, 282] on p "Confirmed" at bounding box center [346, 285] width 55 height 15
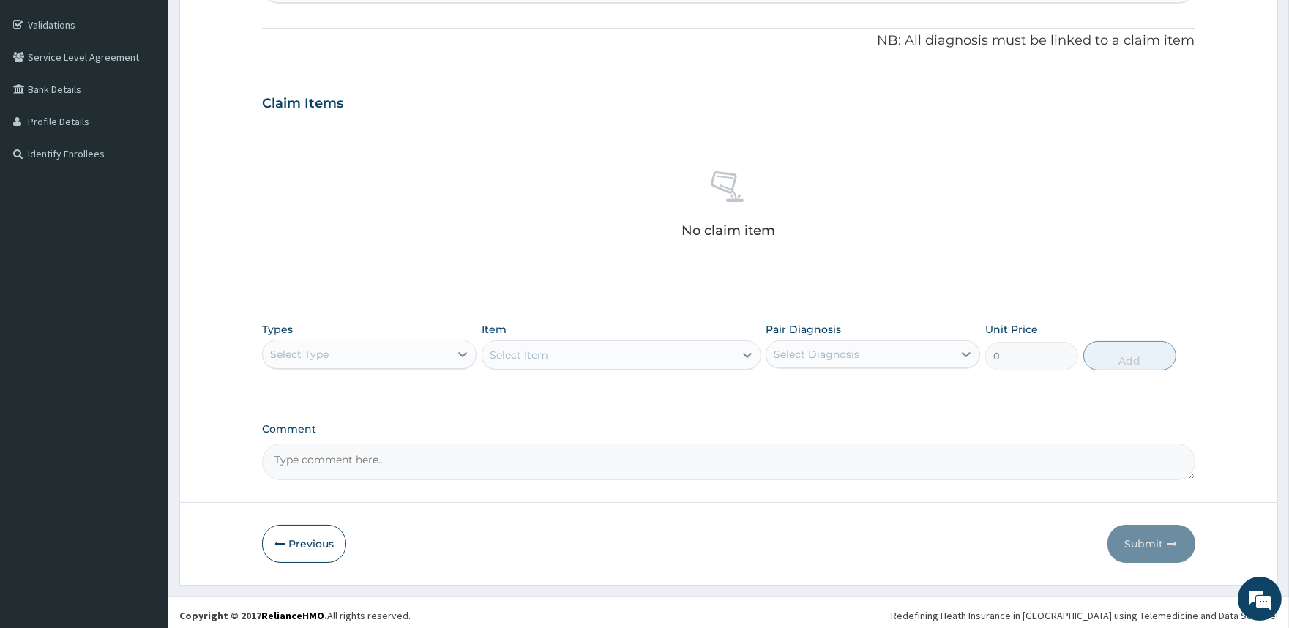
scroll to position [269, 0]
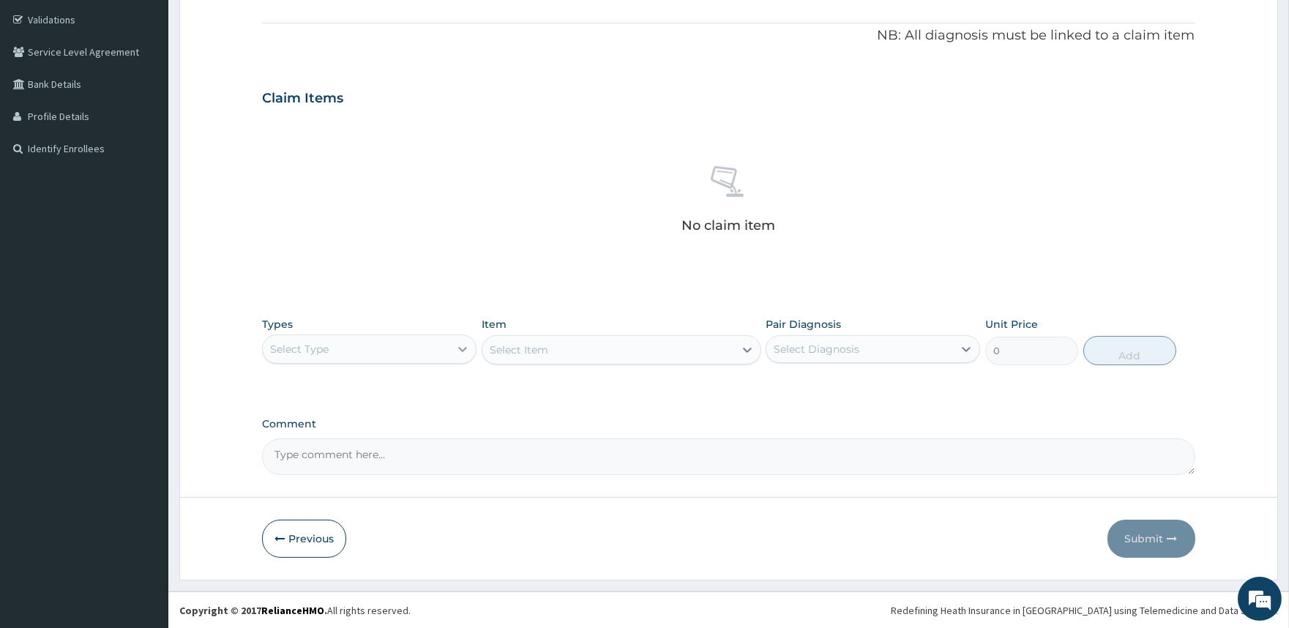
click at [464, 346] on icon at bounding box center [462, 349] width 15 height 15
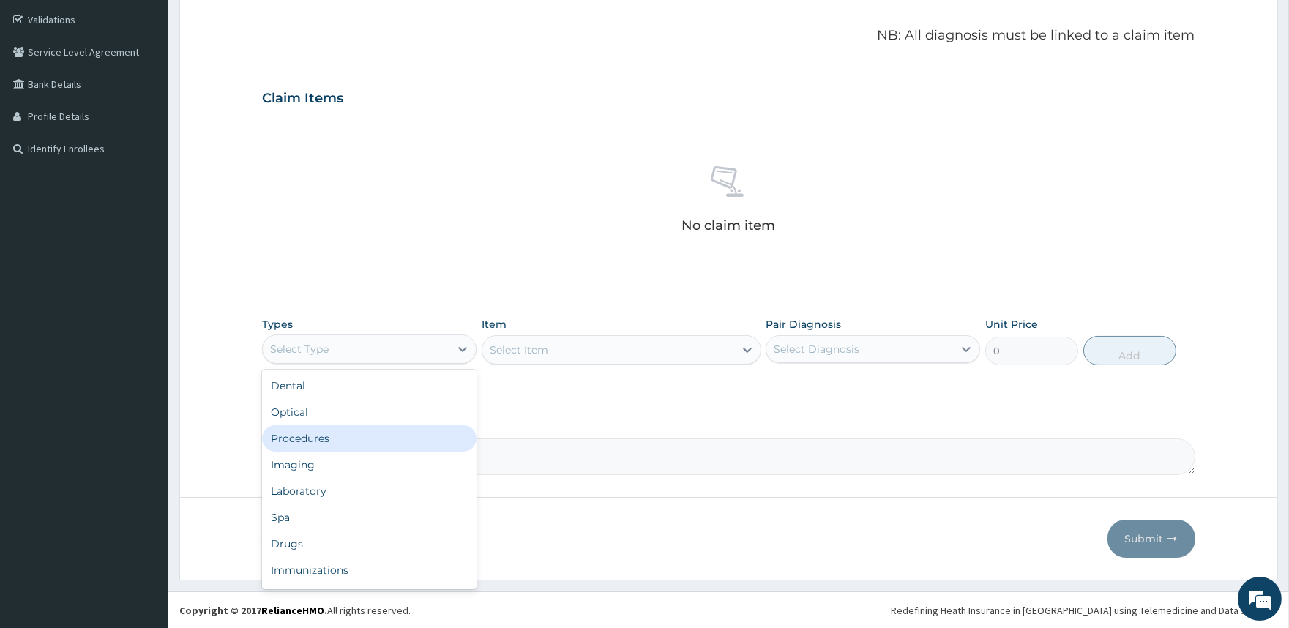
click at [426, 430] on div "Procedures" at bounding box center [369, 438] width 215 height 26
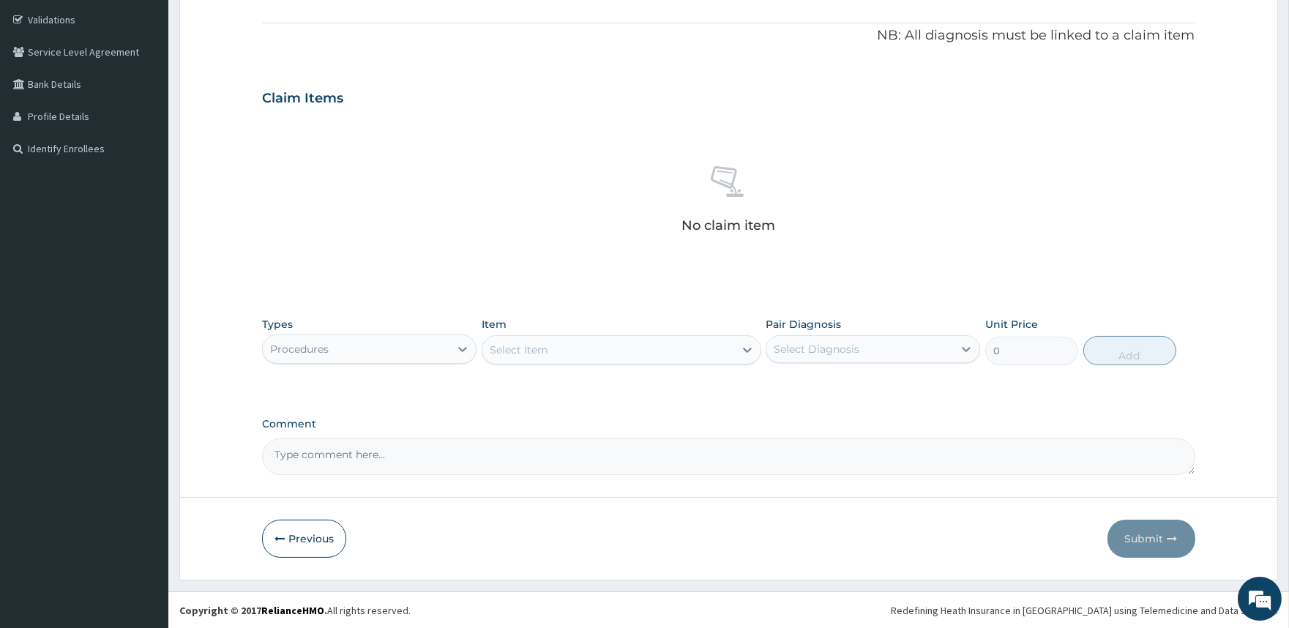
click at [745, 353] on icon at bounding box center [747, 350] width 15 height 15
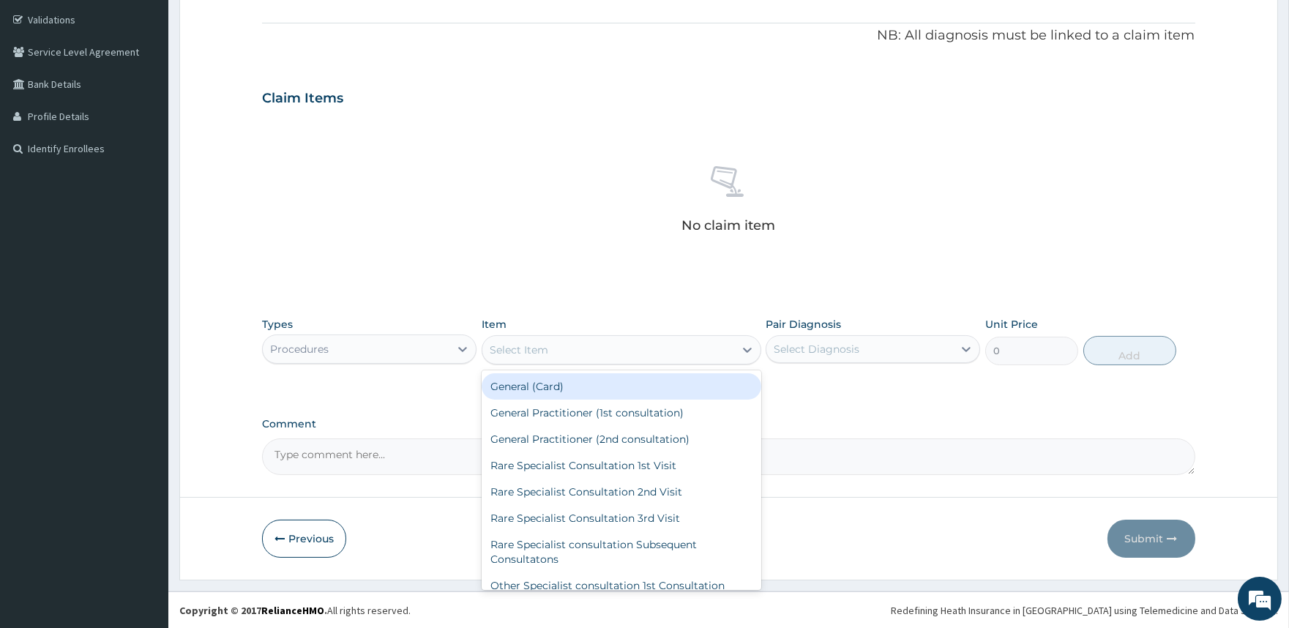
click at [688, 384] on div "General (Card)" at bounding box center [622, 386] width 280 height 26
type input "1000"
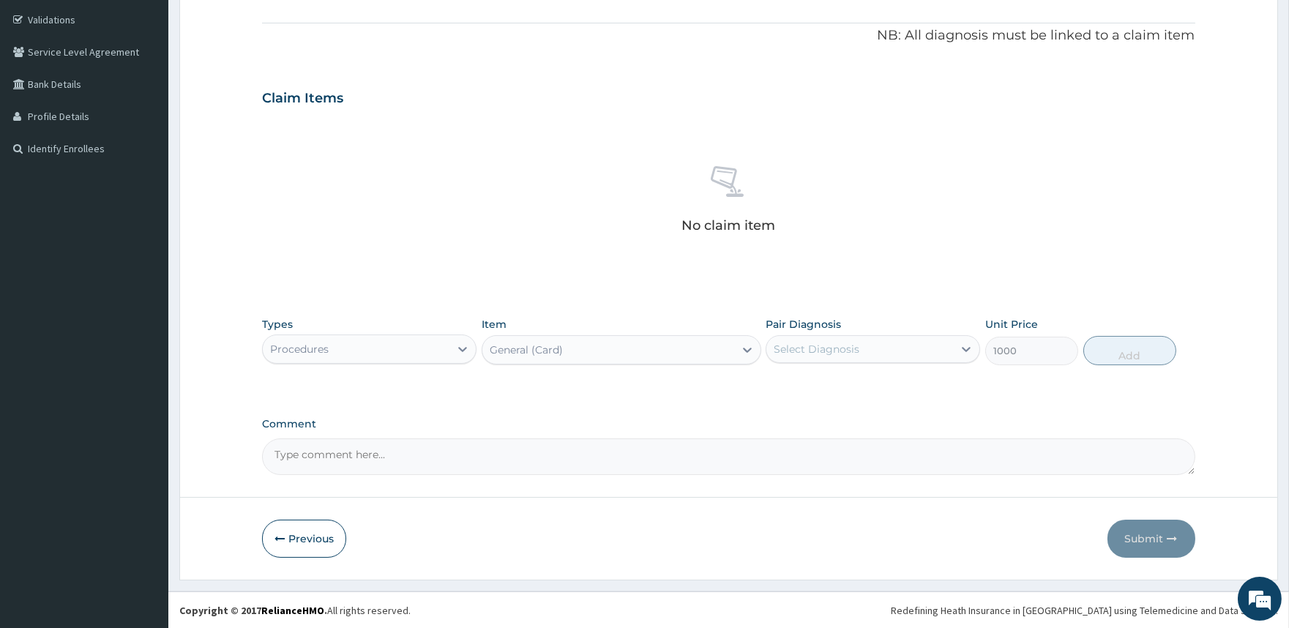
click at [855, 351] on div "Select Diagnosis" at bounding box center [817, 349] width 86 height 15
click at [842, 387] on div "[MEDICAL_DATA]" at bounding box center [873, 387] width 215 height 30
checkbox input "true"
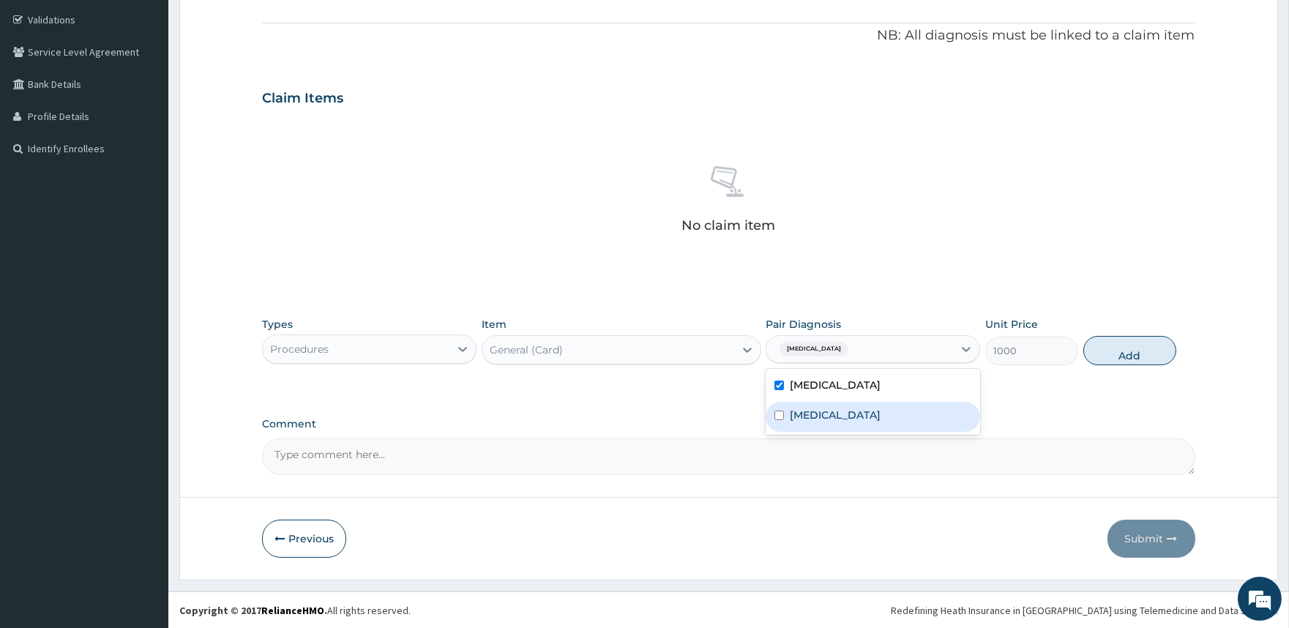
click at [830, 412] on div "[MEDICAL_DATA]" at bounding box center [873, 417] width 215 height 30
checkbox input "true"
click at [1125, 354] on button "Add" at bounding box center [1130, 350] width 93 height 29
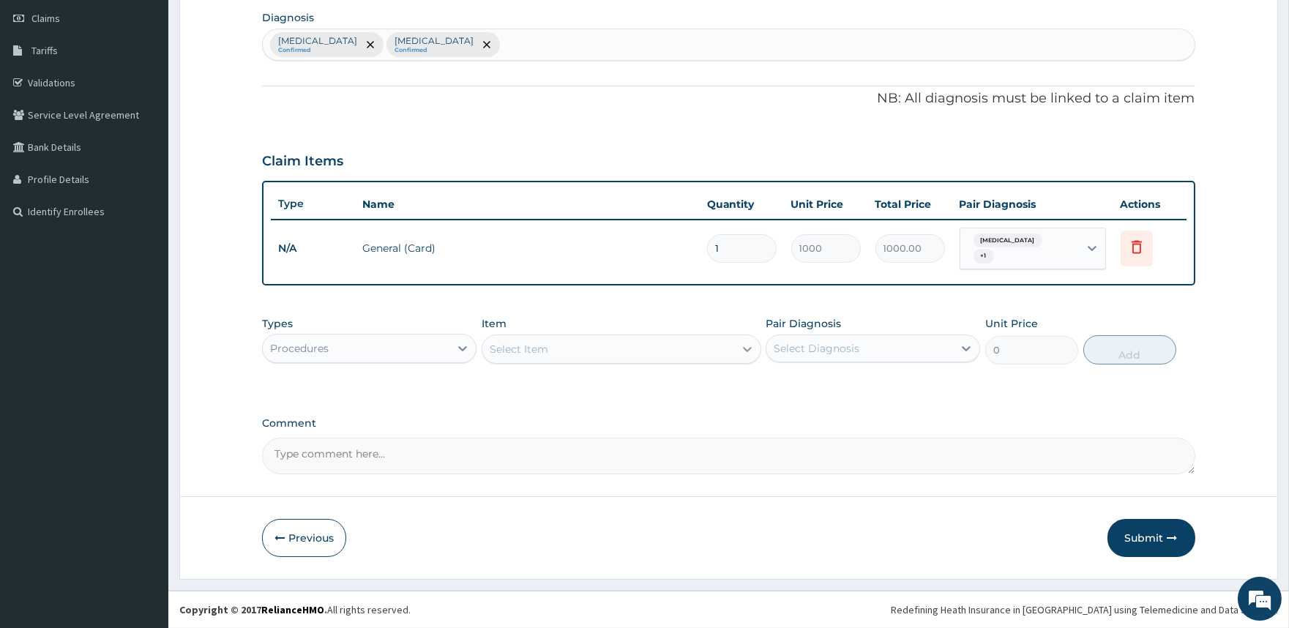
scroll to position [198, 0]
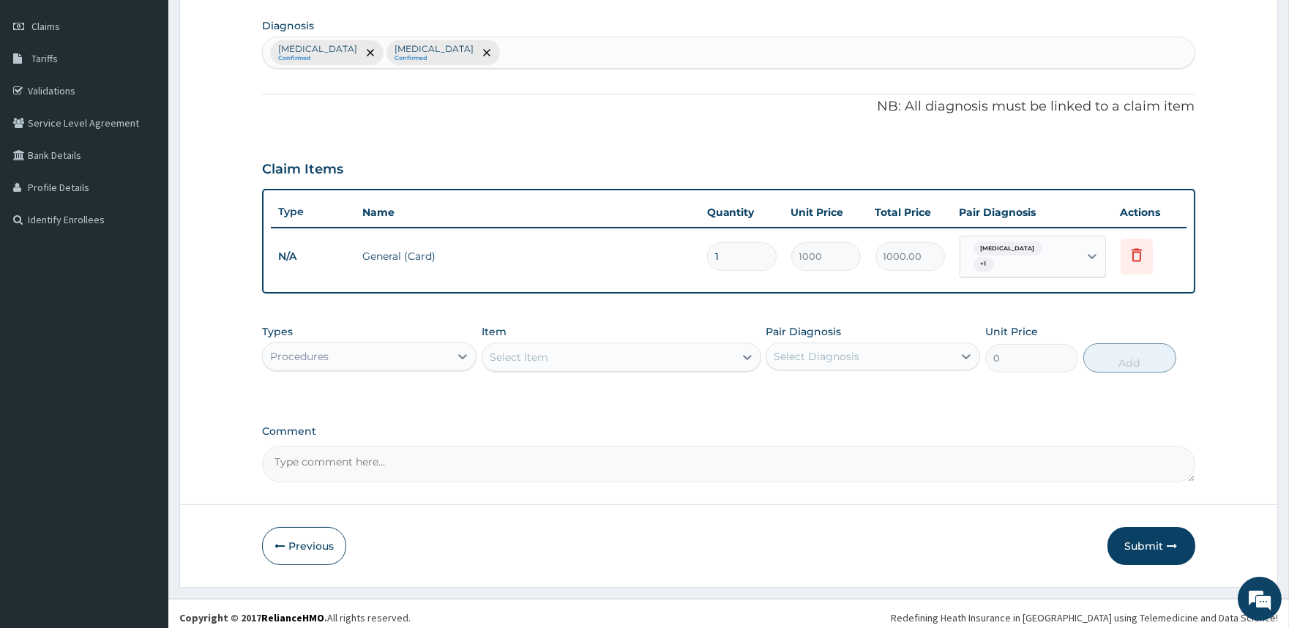
click at [663, 357] on div "Select Item" at bounding box center [609, 357] width 252 height 23
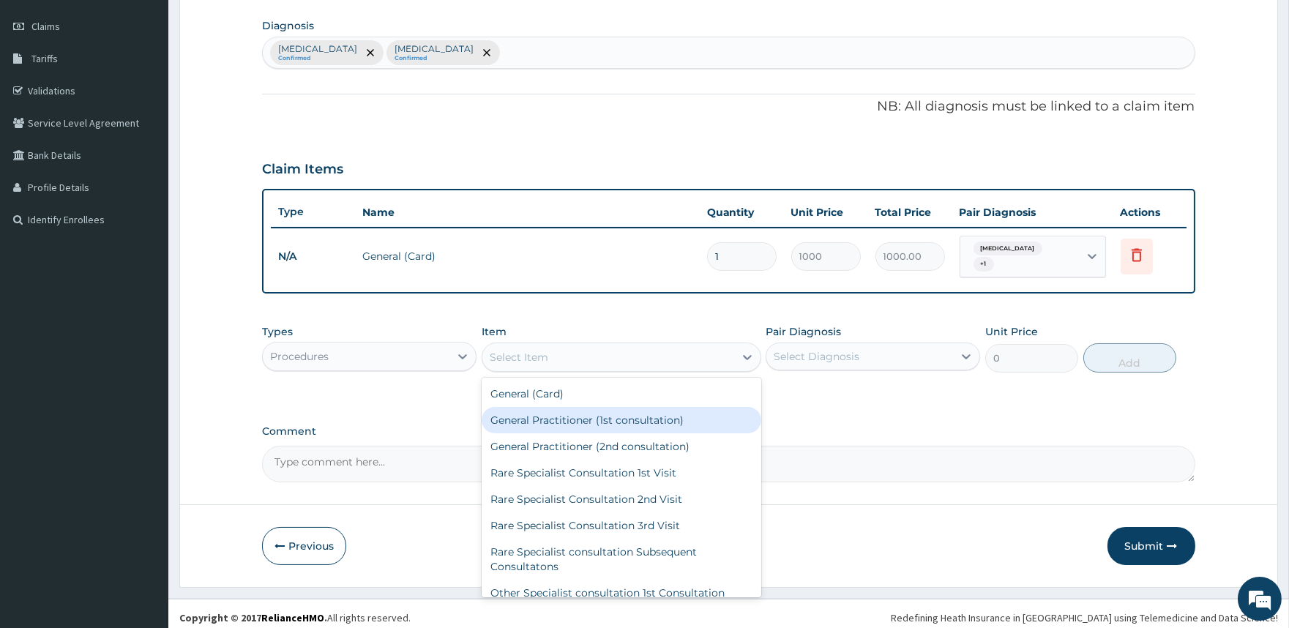
click at [641, 410] on div "General Practitioner (1st consultation)" at bounding box center [622, 420] width 280 height 26
type input "2000"
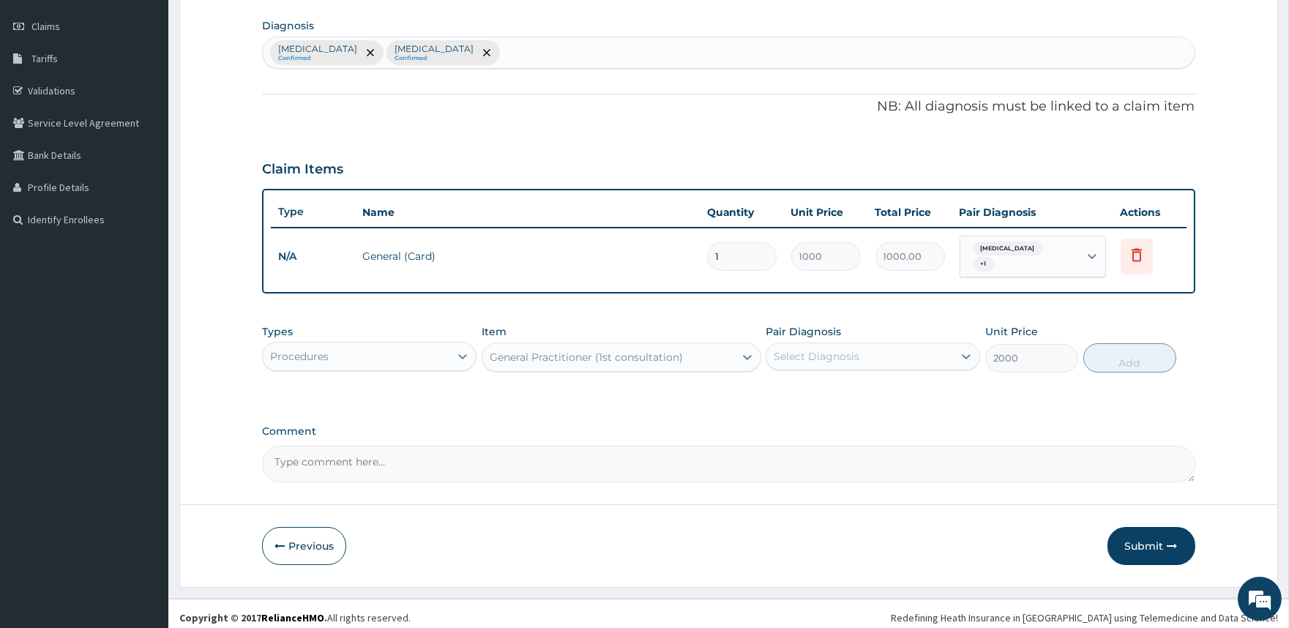
click at [835, 351] on div "Select Diagnosis" at bounding box center [817, 356] width 86 height 15
click at [816, 385] on label "[MEDICAL_DATA]" at bounding box center [835, 392] width 91 height 15
checkbox input "true"
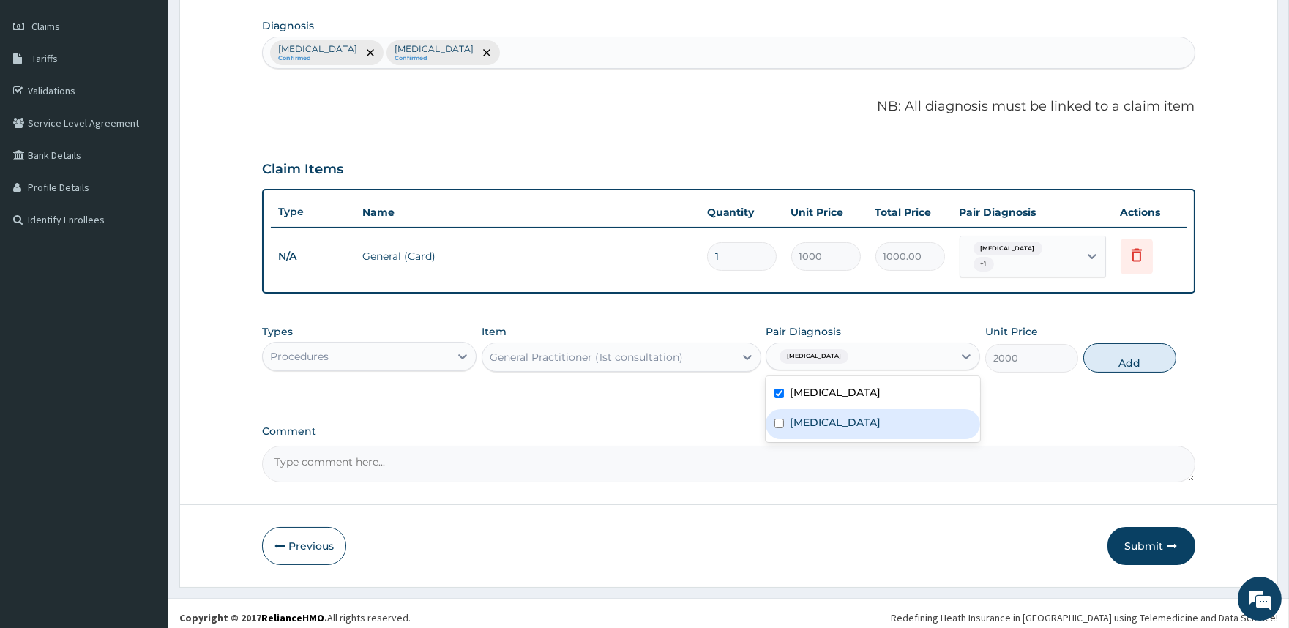
click at [800, 418] on label "[MEDICAL_DATA]" at bounding box center [835, 422] width 91 height 15
click at [818, 416] on label "[MEDICAL_DATA]" at bounding box center [835, 422] width 91 height 15
checkbox input "false"
click at [1133, 357] on button "Add" at bounding box center [1130, 357] width 93 height 29
type input "0"
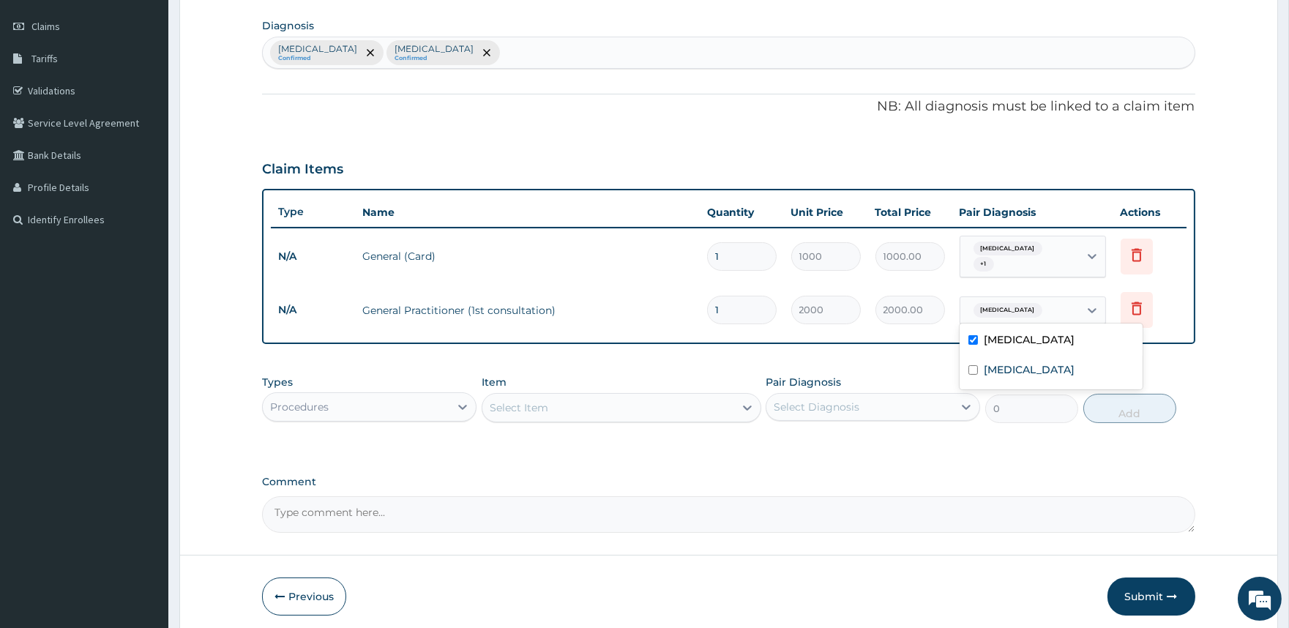
click at [1010, 308] on div "[MEDICAL_DATA]" at bounding box center [1006, 310] width 77 height 19
click at [989, 368] on label "[MEDICAL_DATA]" at bounding box center [1029, 369] width 91 height 15
checkbox input "true"
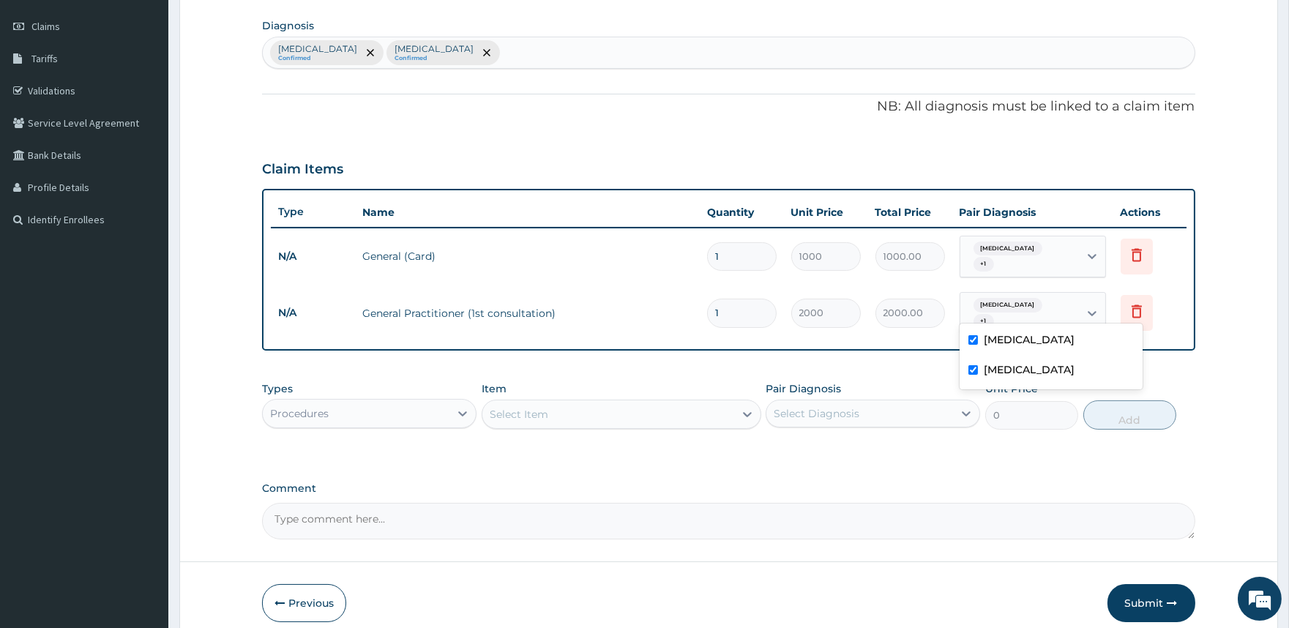
click at [604, 410] on div "Select Item" at bounding box center [609, 414] width 252 height 23
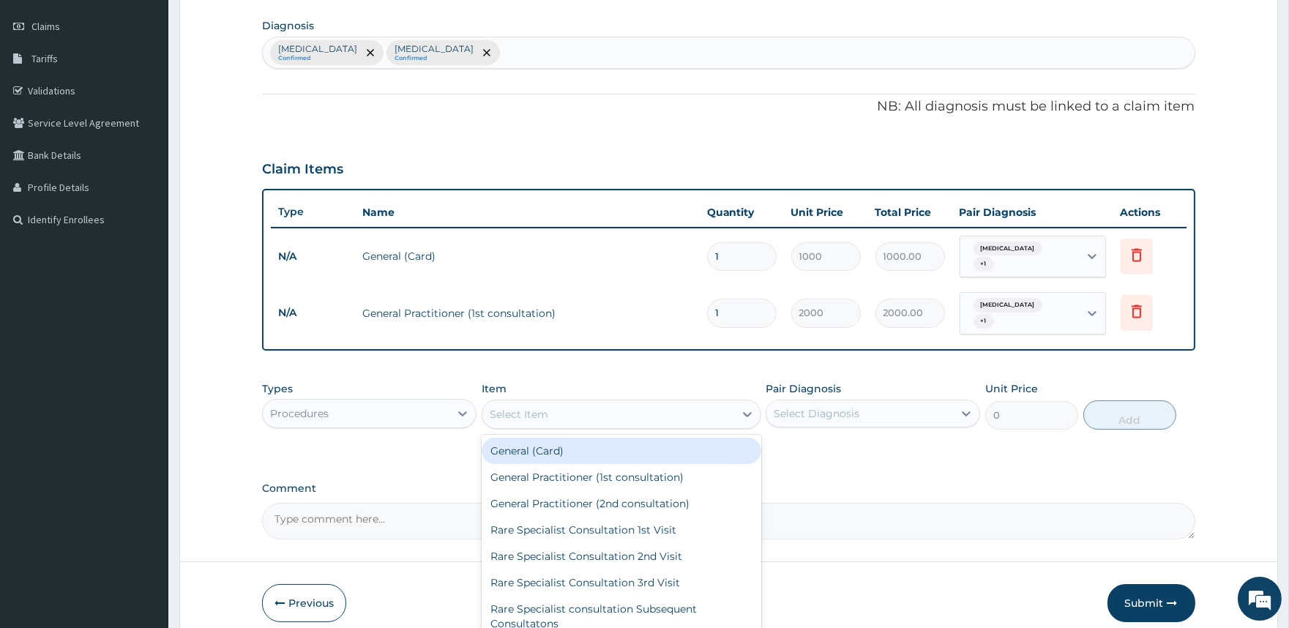
click at [351, 413] on div "Procedures" at bounding box center [369, 413] width 215 height 29
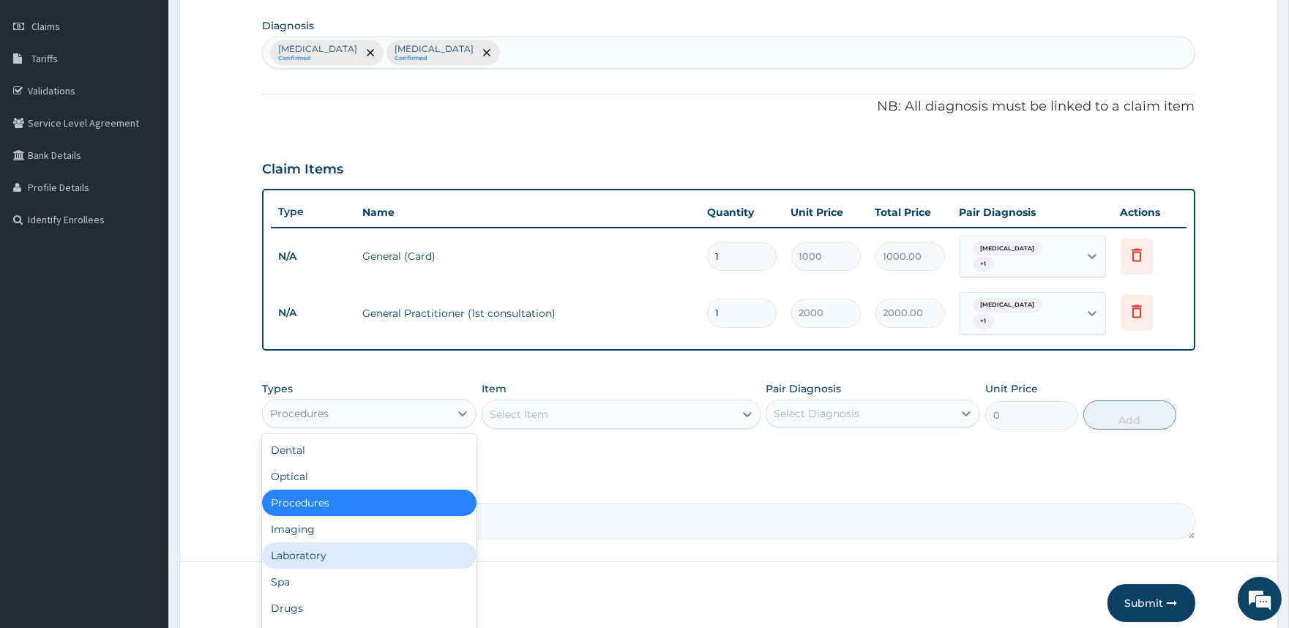
click at [332, 548] on div "Laboratory" at bounding box center [369, 556] width 215 height 26
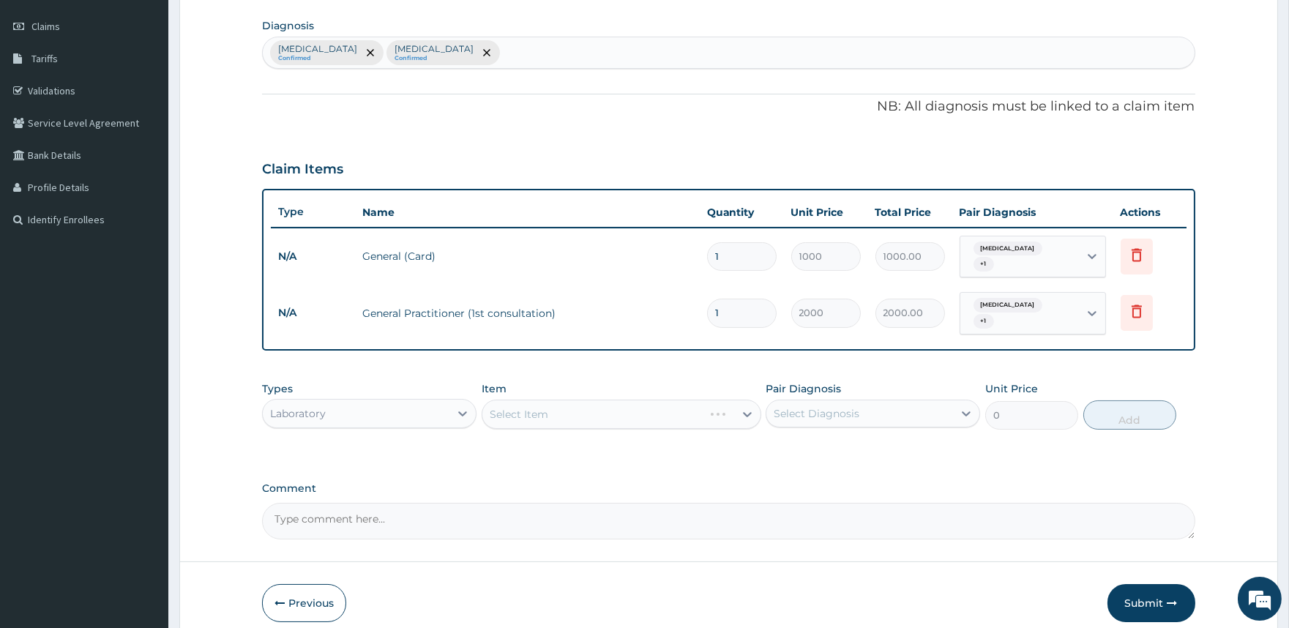
click at [560, 401] on div "Select Item" at bounding box center [622, 414] width 280 height 29
click at [716, 403] on div "Select Item" at bounding box center [609, 414] width 252 height 23
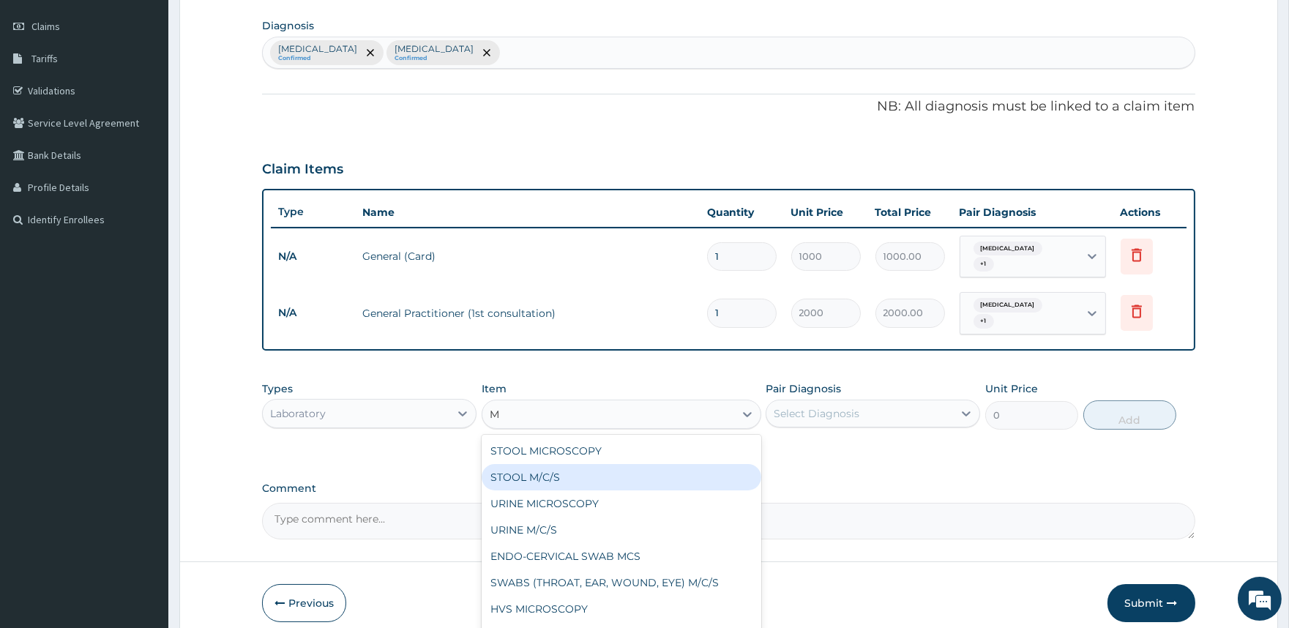
type input "MP"
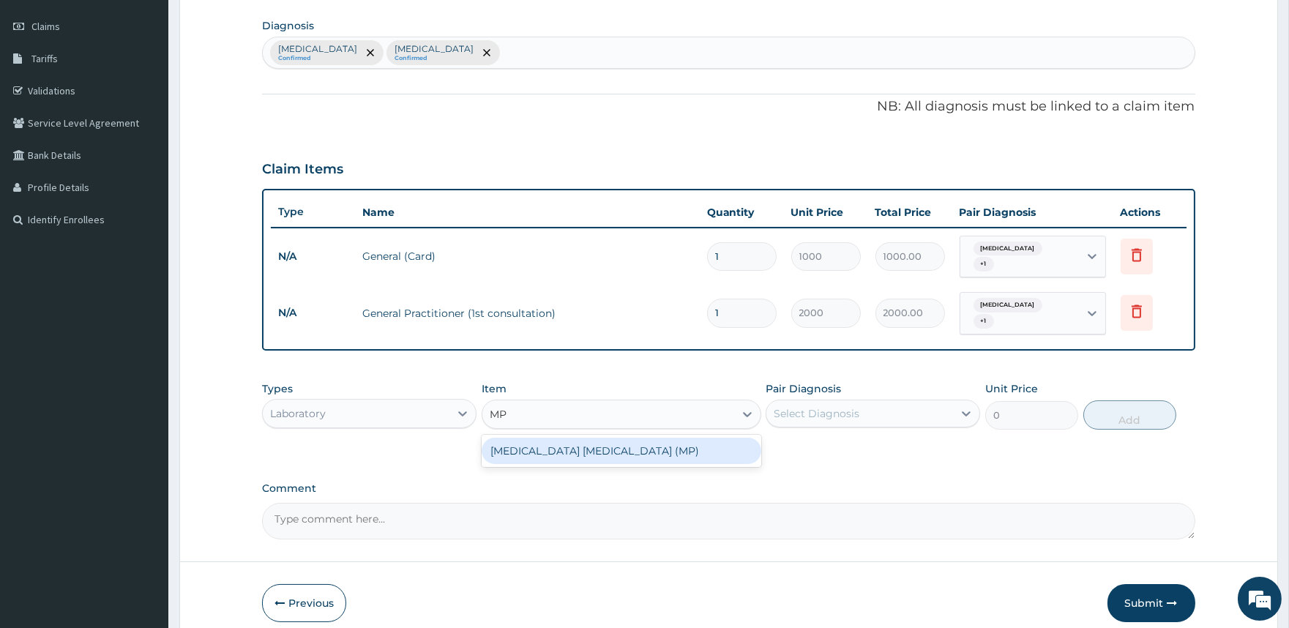
click at [659, 438] on div "[MEDICAL_DATA] [MEDICAL_DATA] (MP)" at bounding box center [622, 451] width 280 height 26
type input "2000"
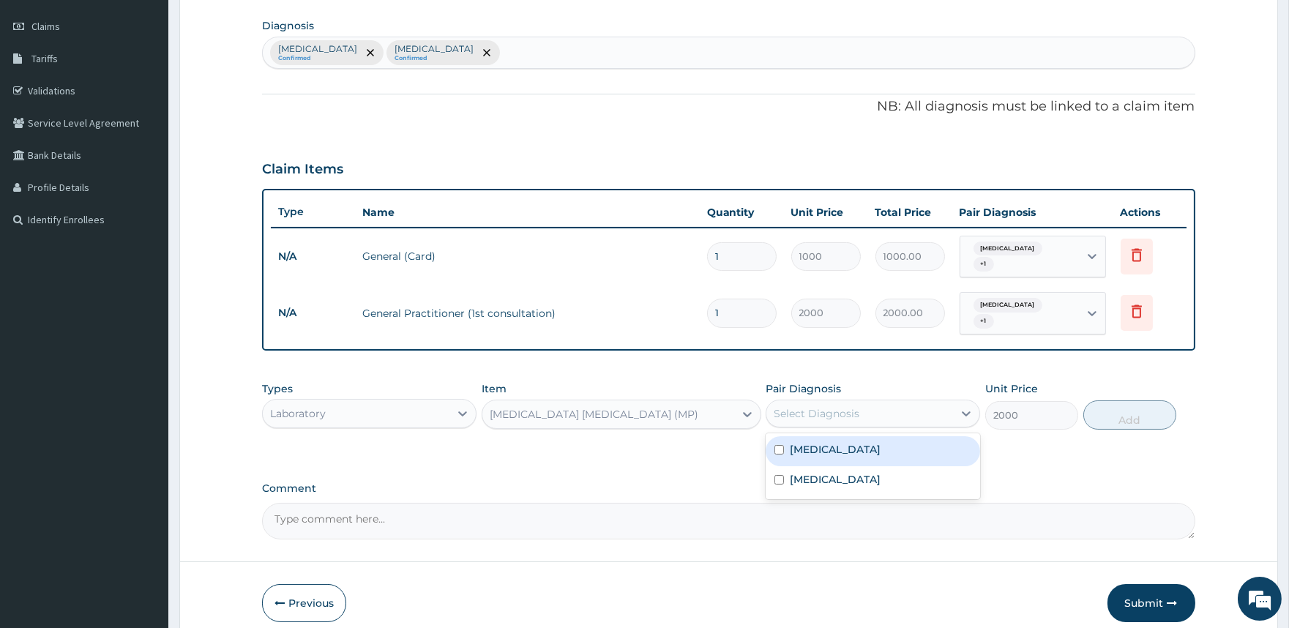
click at [816, 406] on div "Select Diagnosis" at bounding box center [817, 413] width 86 height 15
drag, startPoint x: 820, startPoint y: 436, endPoint x: 984, endPoint y: 450, distance: 164.6
click at [820, 442] on label "[MEDICAL_DATA]" at bounding box center [835, 449] width 91 height 15
checkbox input "true"
click at [1121, 403] on button "Add" at bounding box center [1130, 415] width 93 height 29
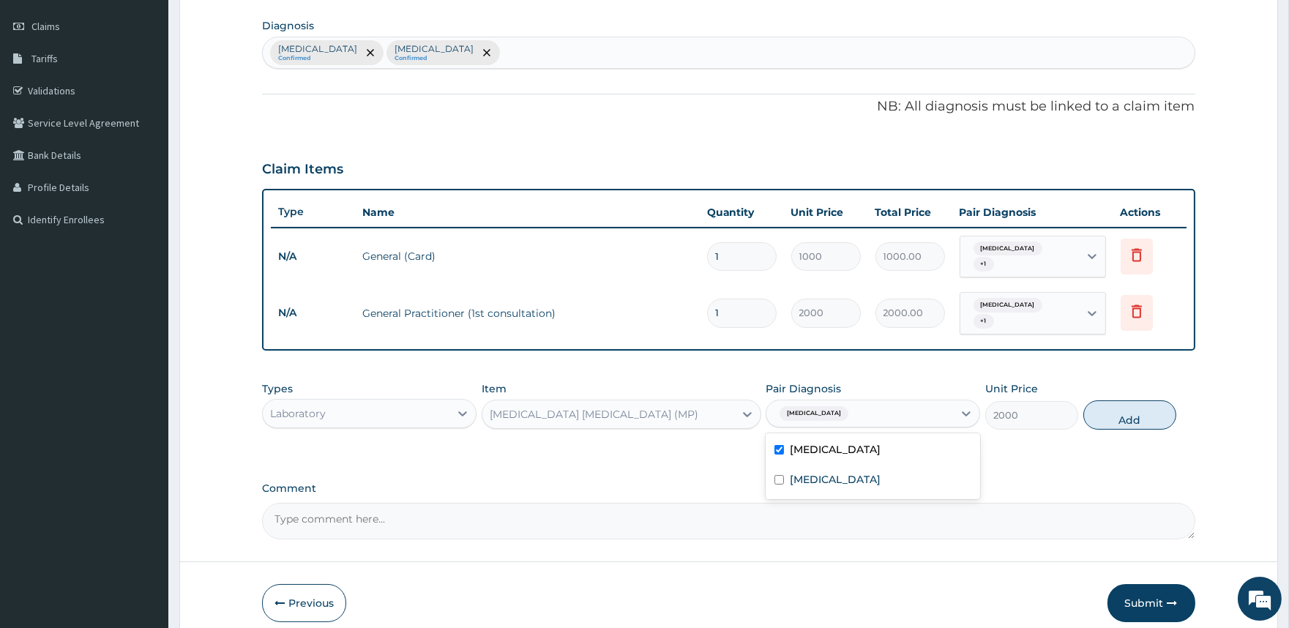
type input "0"
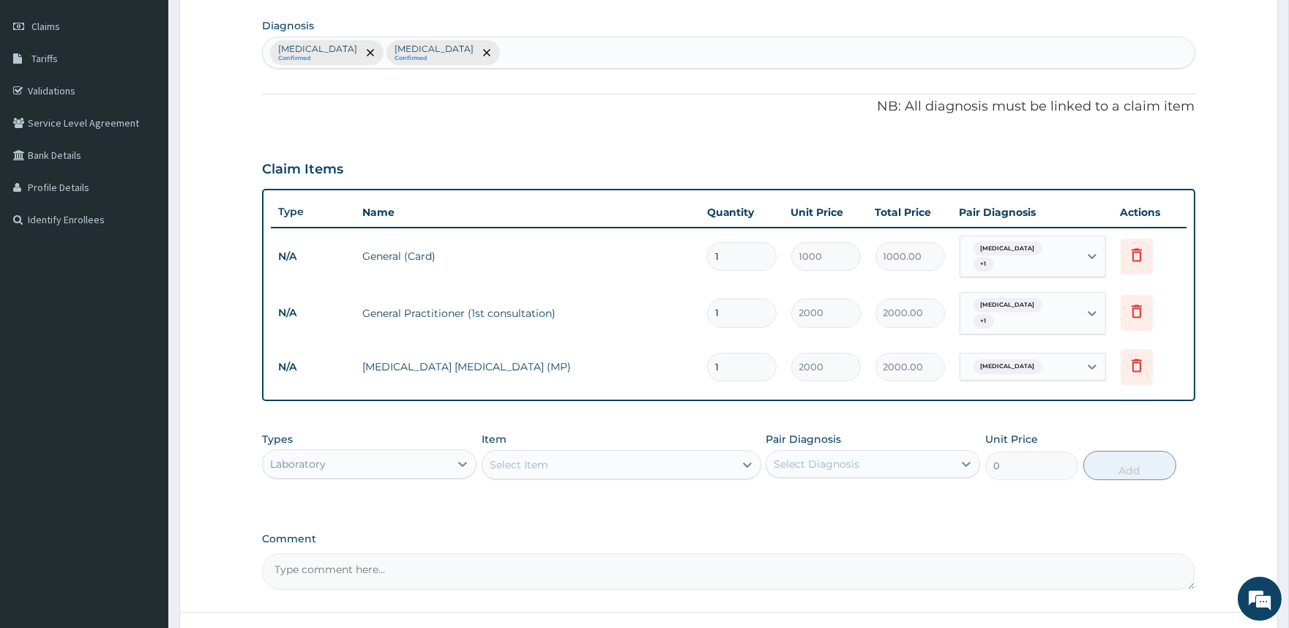
click at [643, 453] on div "Select Item" at bounding box center [609, 464] width 252 height 23
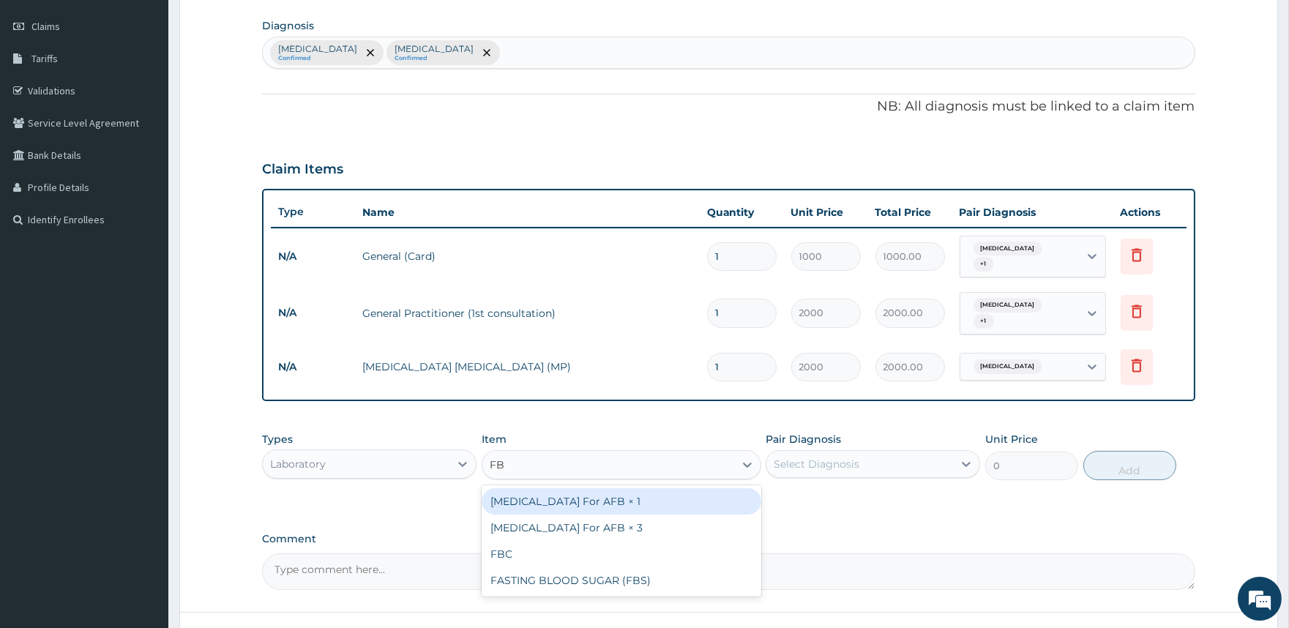
type input "FBC"
click at [705, 488] on div "FBC" at bounding box center [622, 501] width 280 height 26
type input "5000"
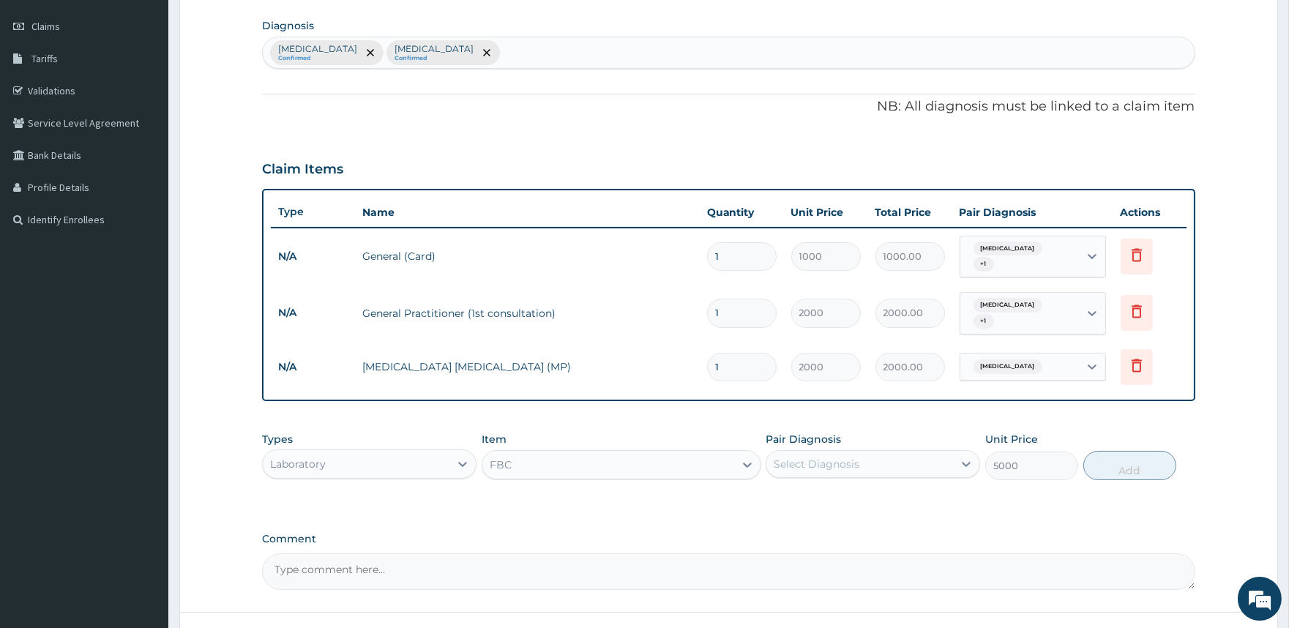
click at [833, 458] on div "Select Diagnosis" at bounding box center [817, 464] width 86 height 15
click at [803, 523] on label "Sepsis" at bounding box center [835, 530] width 91 height 15
checkbox input "true"
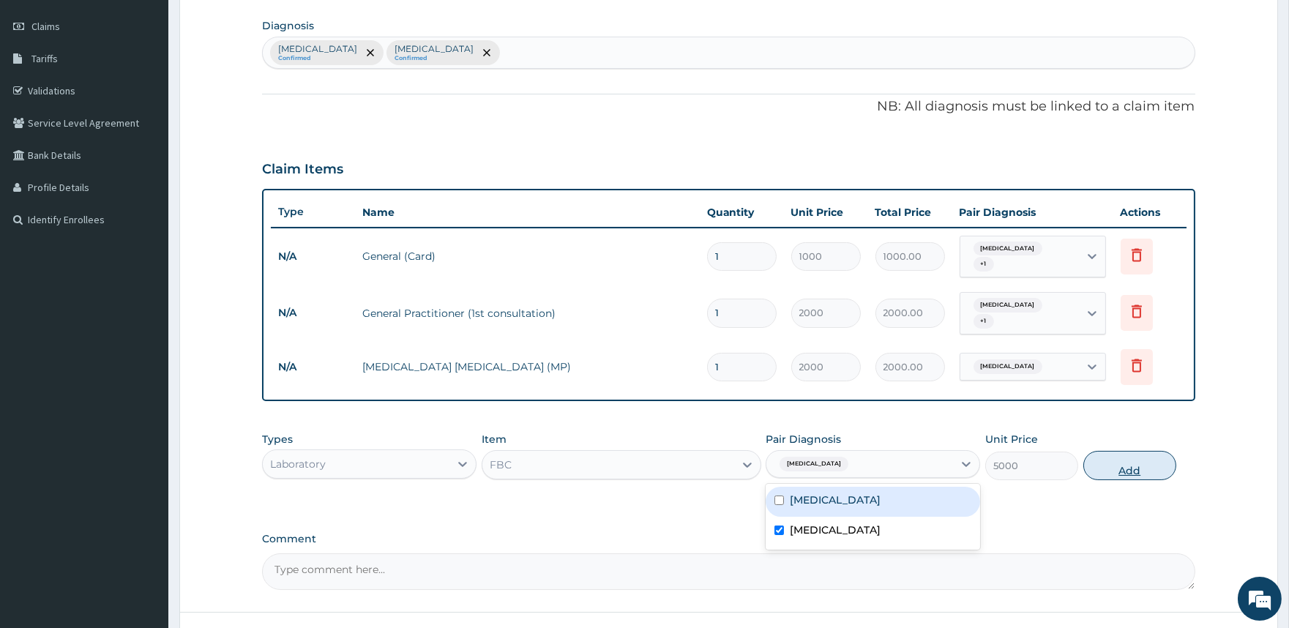
click at [1122, 455] on button "Add" at bounding box center [1130, 465] width 93 height 29
type input "0"
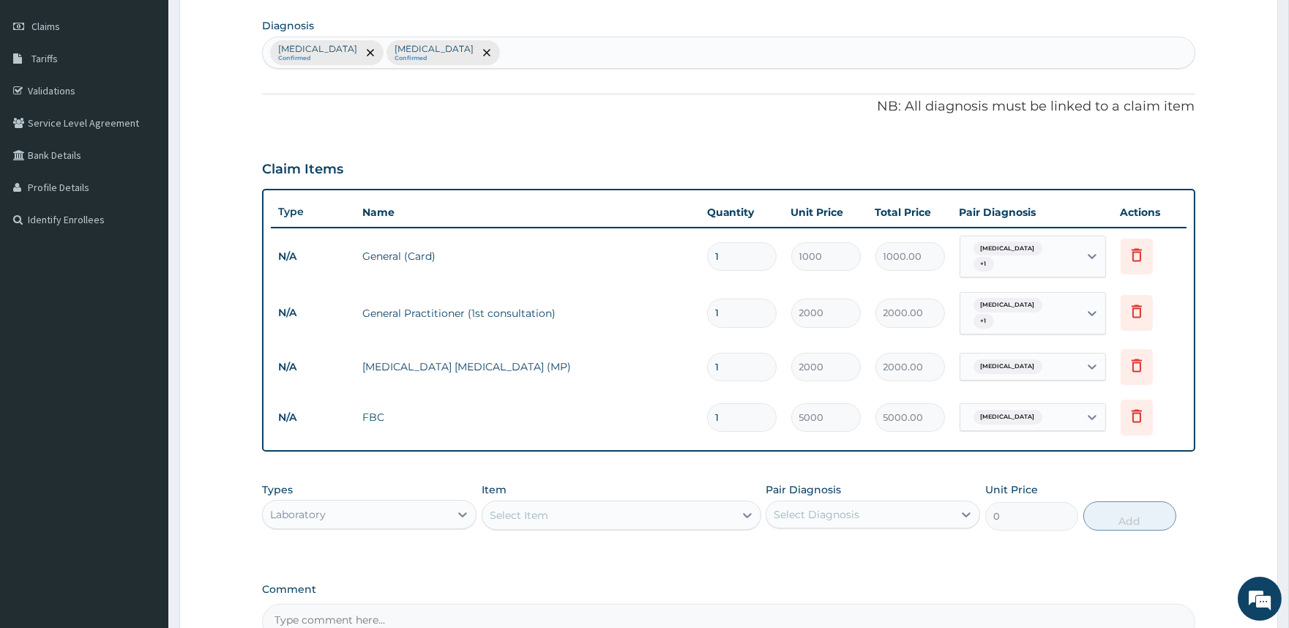
click at [617, 504] on div "Select Item" at bounding box center [609, 515] width 252 height 23
click at [426, 503] on div "Laboratory" at bounding box center [356, 514] width 187 height 23
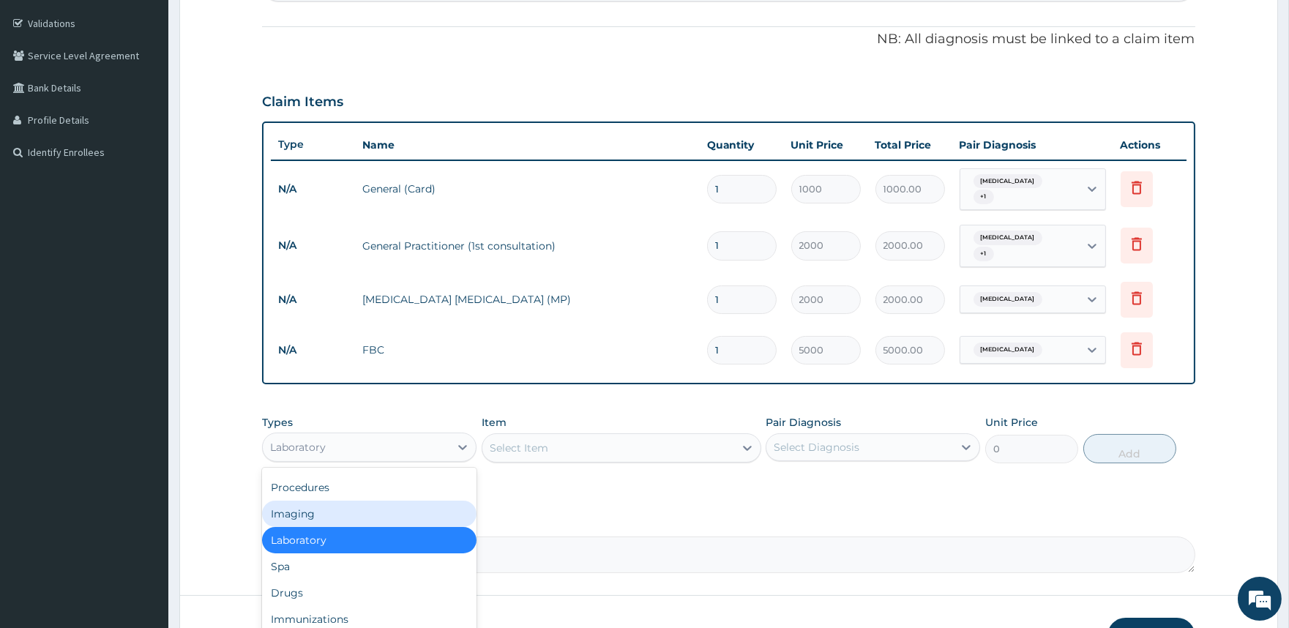
scroll to position [350, 0]
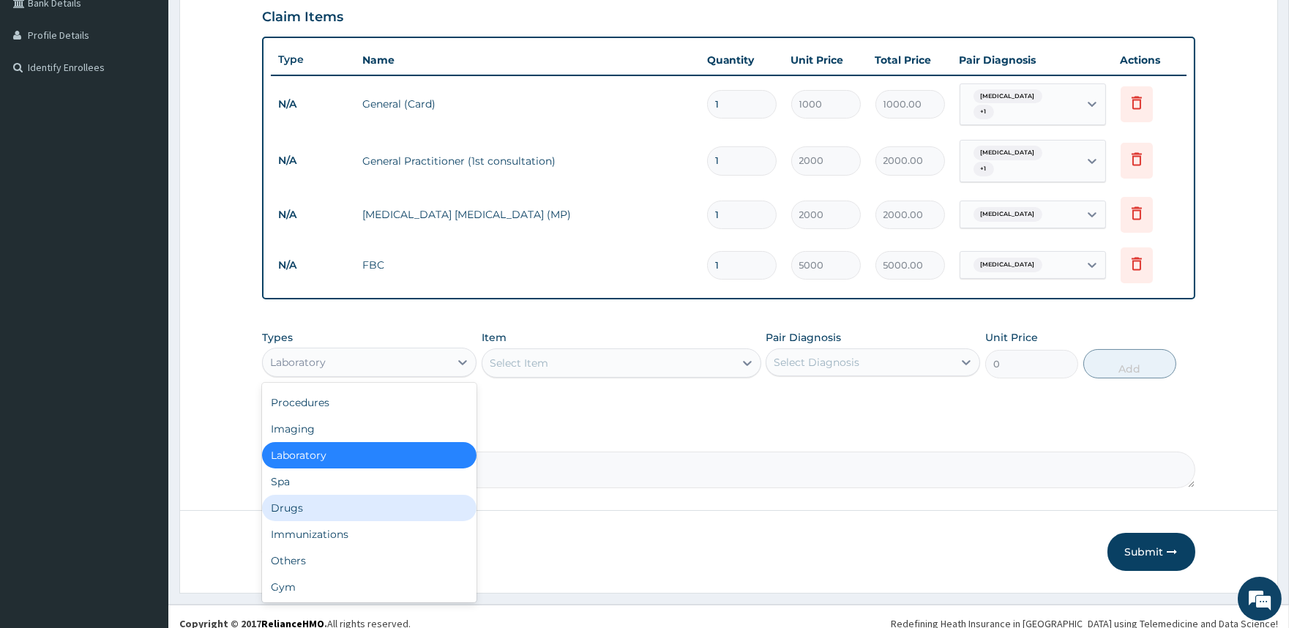
click at [435, 499] on div "Drugs" at bounding box center [369, 508] width 215 height 26
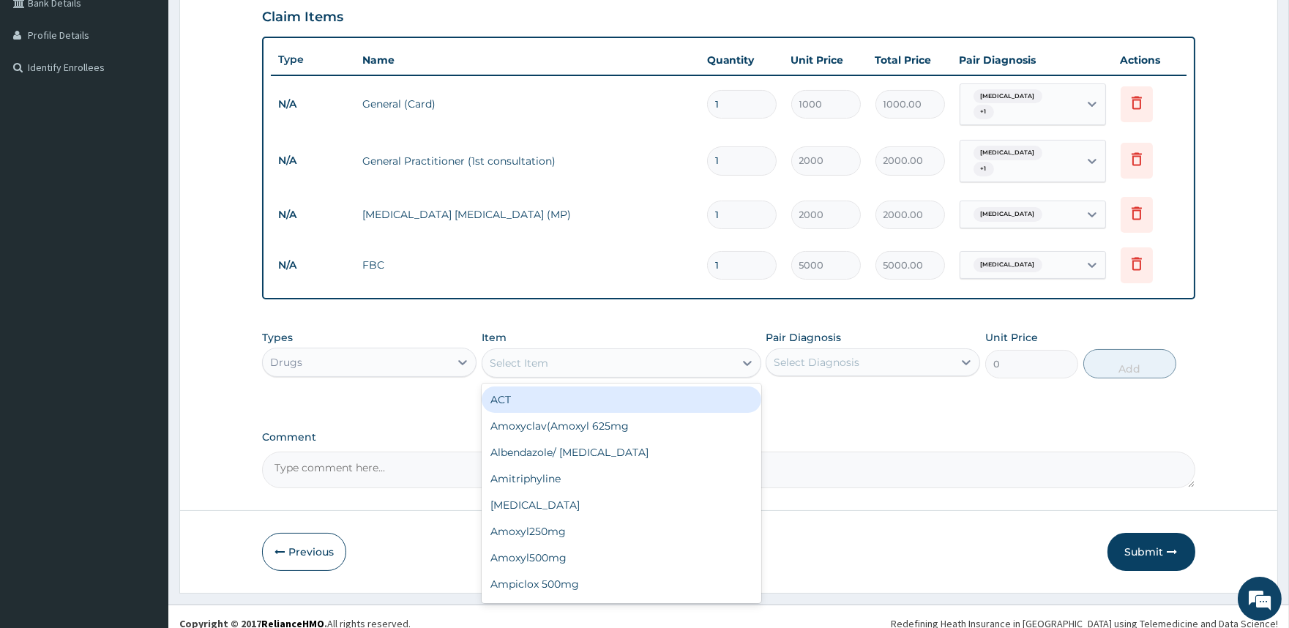
click at [709, 351] on div "Select Item" at bounding box center [609, 362] width 252 height 23
type input "ALA"
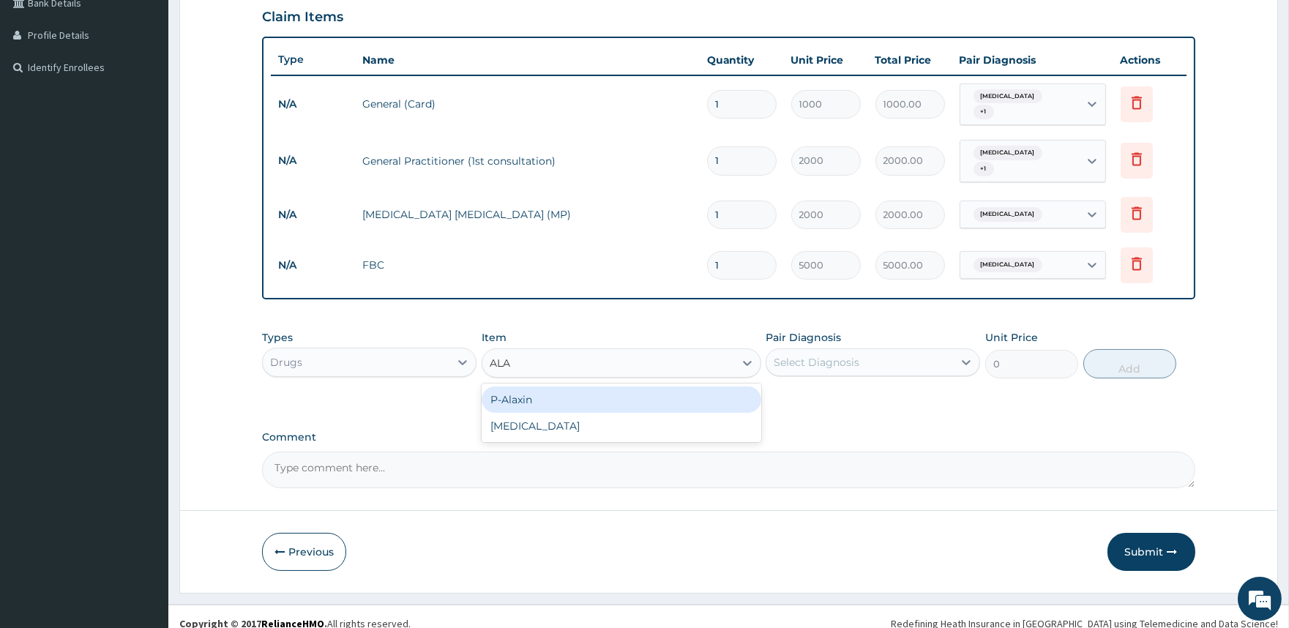
click at [721, 387] on div "P-Alaxin" at bounding box center [622, 400] width 280 height 26
type input "200"
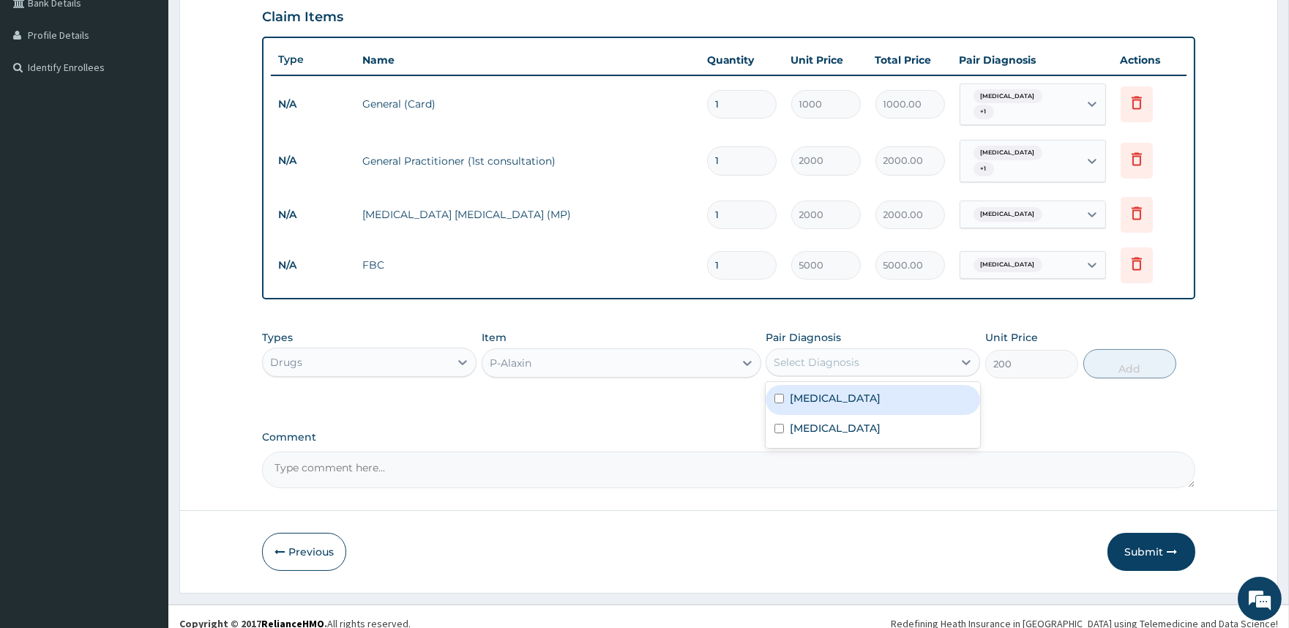
click at [844, 355] on div "Select Diagnosis" at bounding box center [817, 362] width 86 height 15
click at [840, 388] on div "Malaria" at bounding box center [873, 400] width 215 height 30
checkbox input "true"
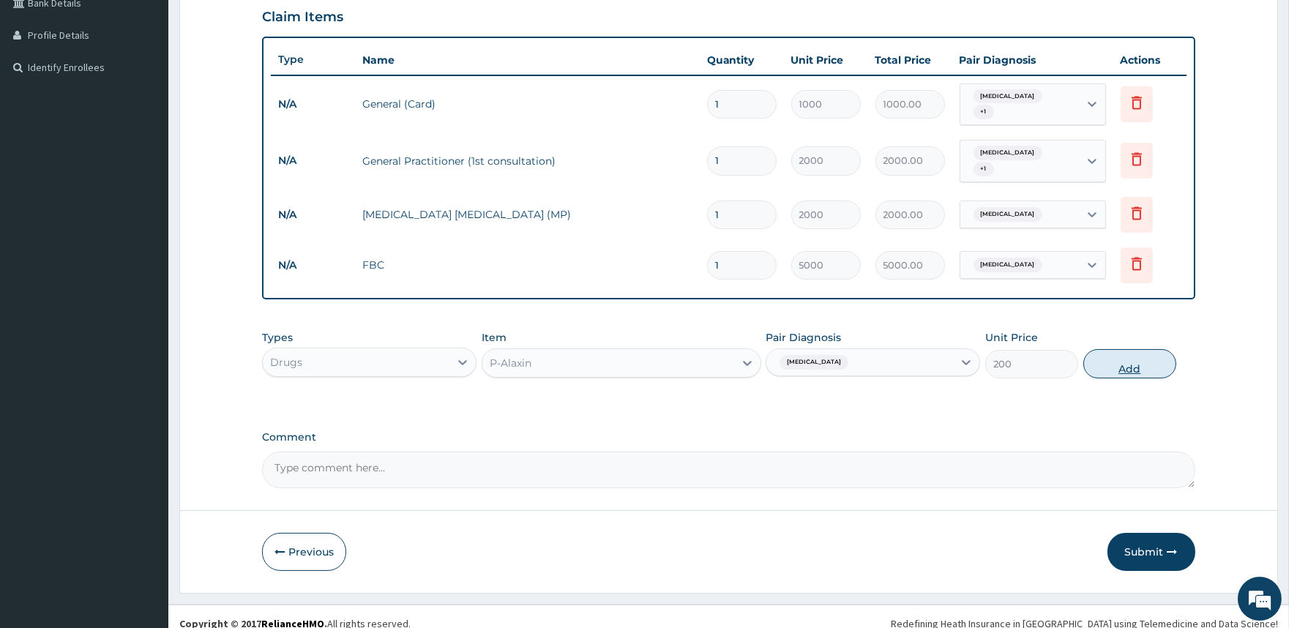
click at [1131, 350] on button "Add" at bounding box center [1130, 363] width 93 height 29
type input "0"
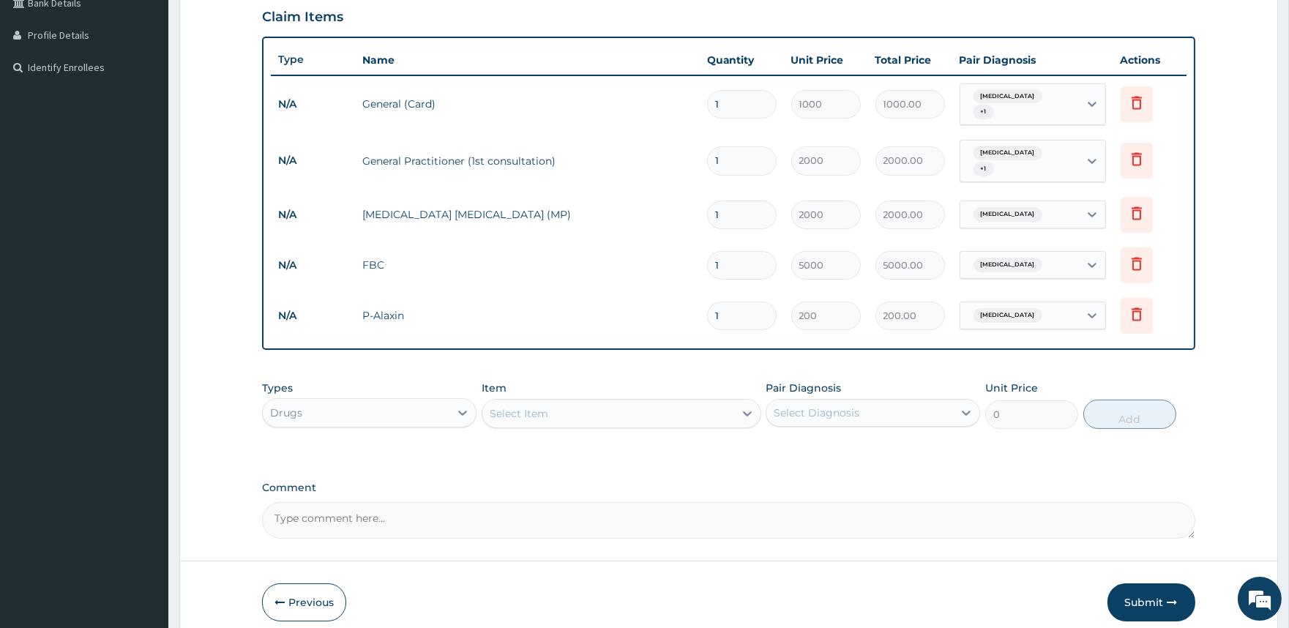
type input "0.00"
type input "9"
type input "1800.00"
type input "9"
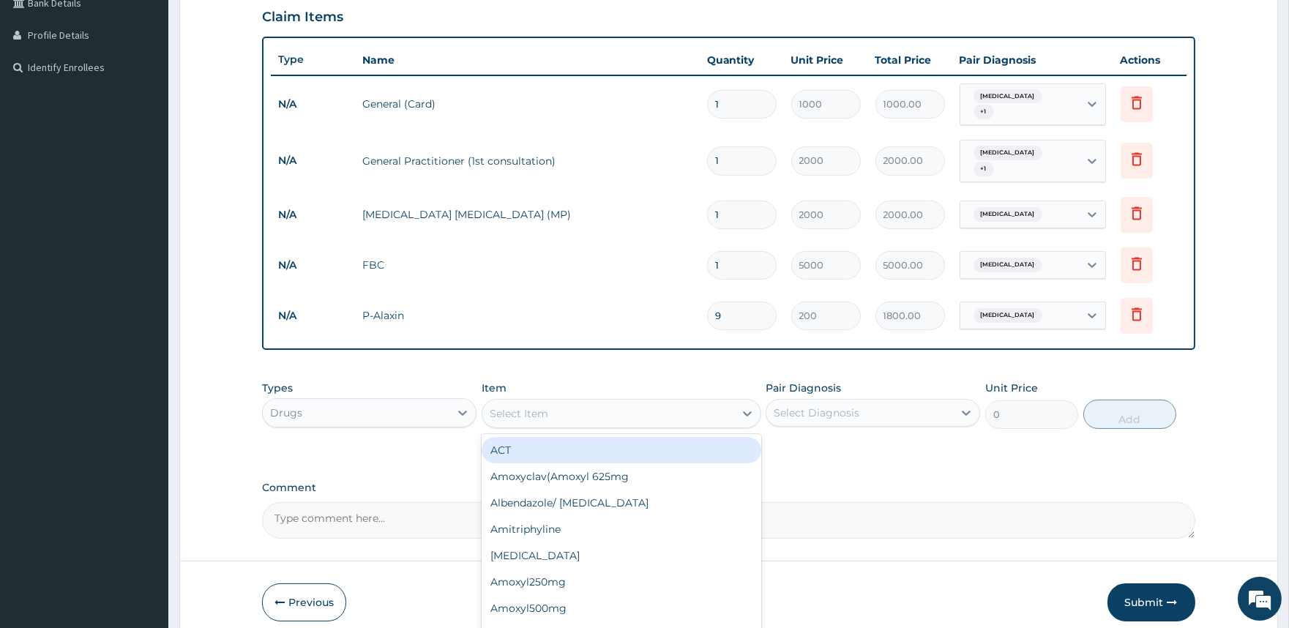
click at [685, 402] on div "Select Item" at bounding box center [609, 413] width 252 height 23
type input "PARAC"
click at [567, 439] on div "Paracetamol 1000" at bounding box center [622, 450] width 280 height 26
type input "20"
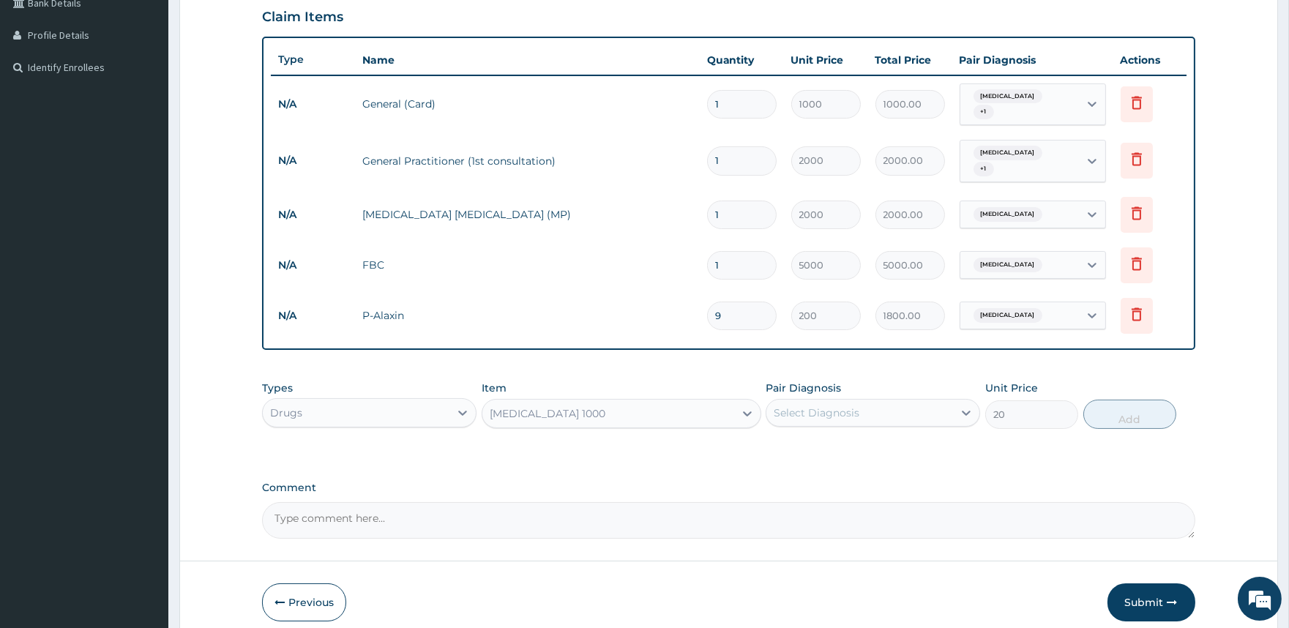
click at [816, 406] on div "Select Diagnosis" at bounding box center [817, 413] width 86 height 15
click at [822, 442] on label "Malaria" at bounding box center [835, 449] width 91 height 15
checkbox input "true"
click at [1111, 400] on button "Add" at bounding box center [1130, 414] width 93 height 29
type input "0"
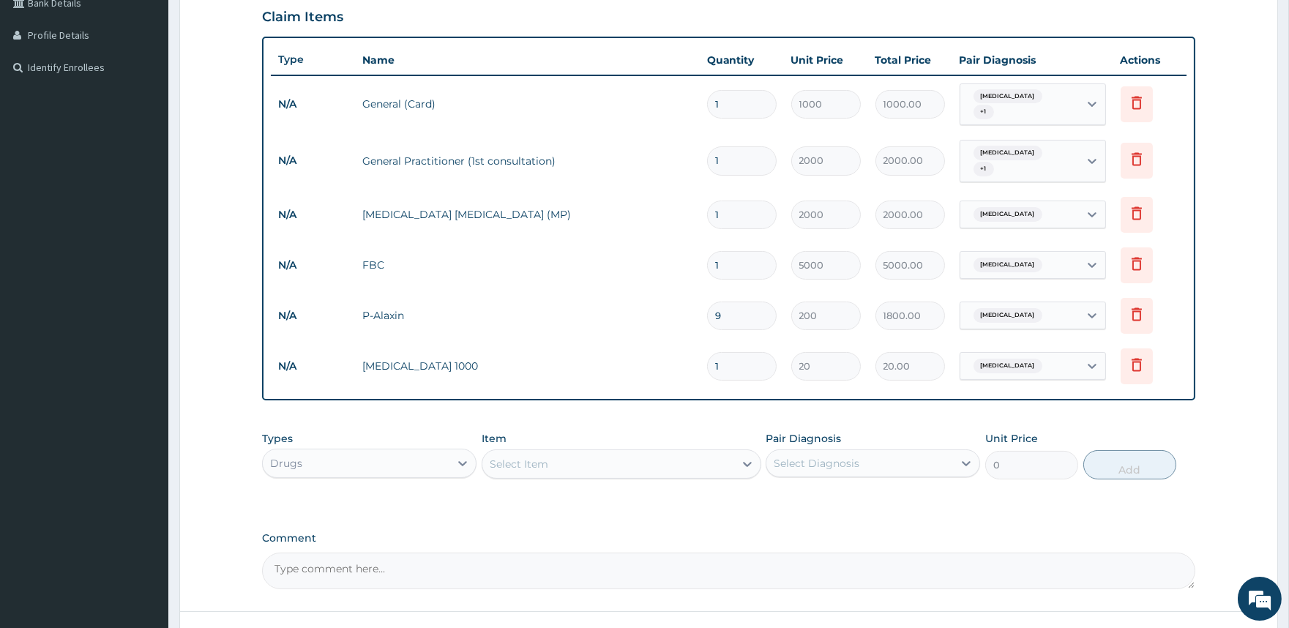
type input "18"
type input "360.00"
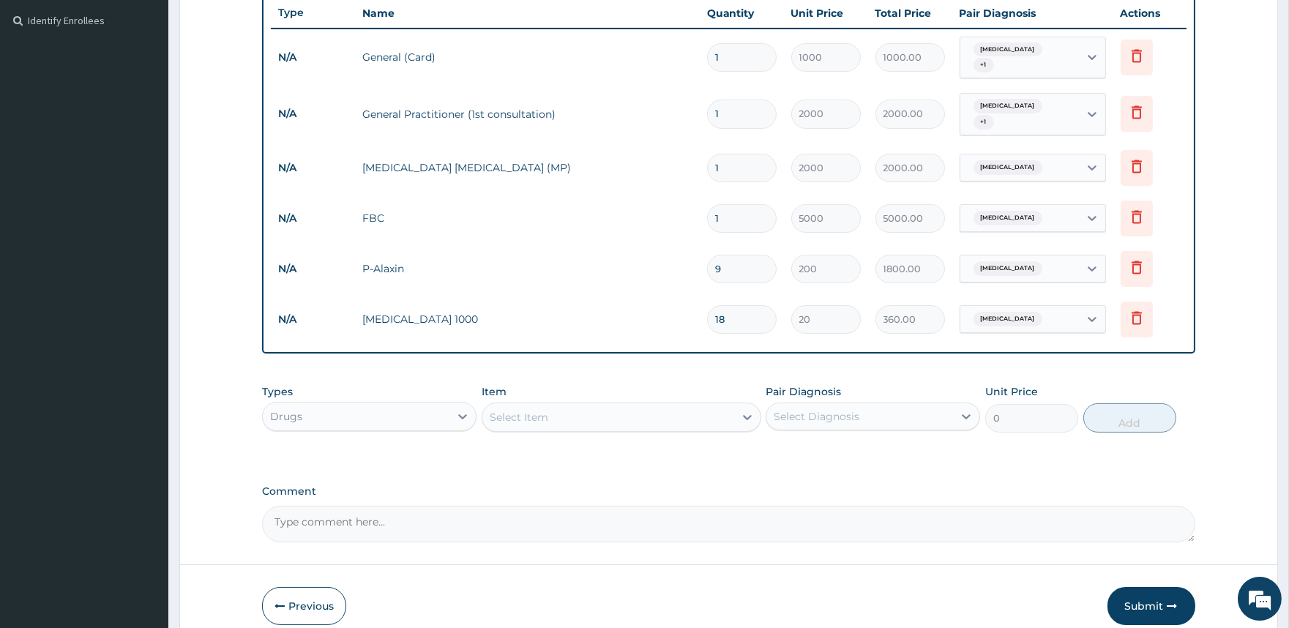
scroll to position [452, 0]
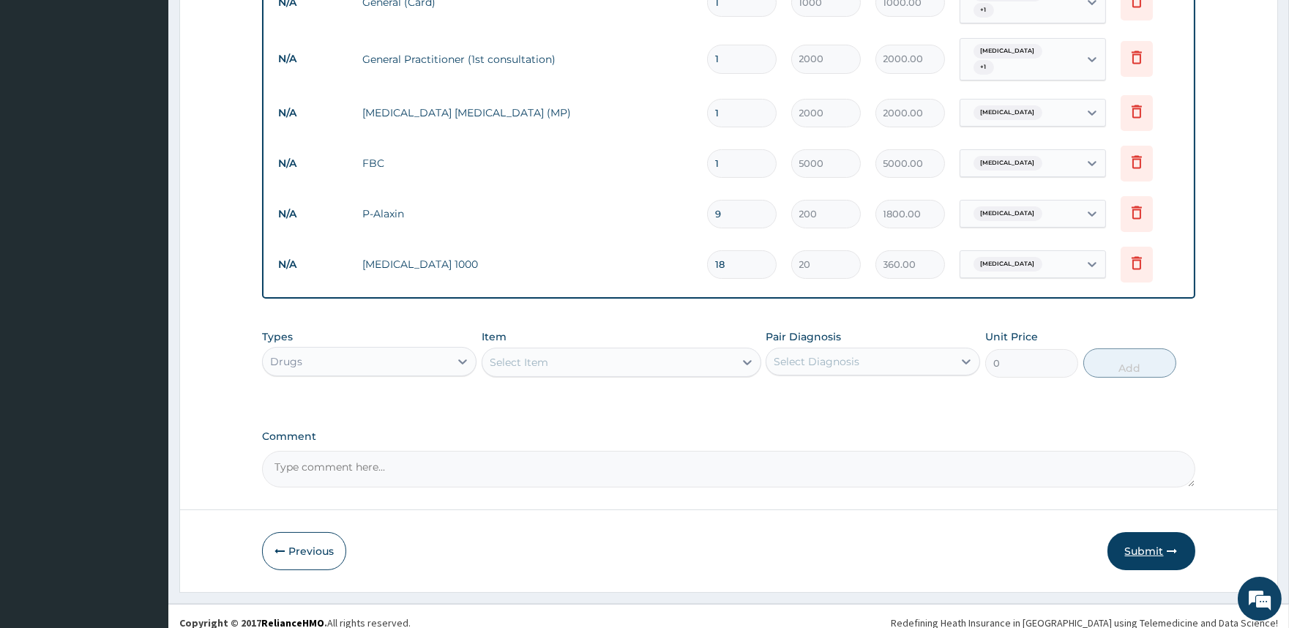
type input "18"
click at [1143, 538] on button "Submit" at bounding box center [1152, 551] width 88 height 38
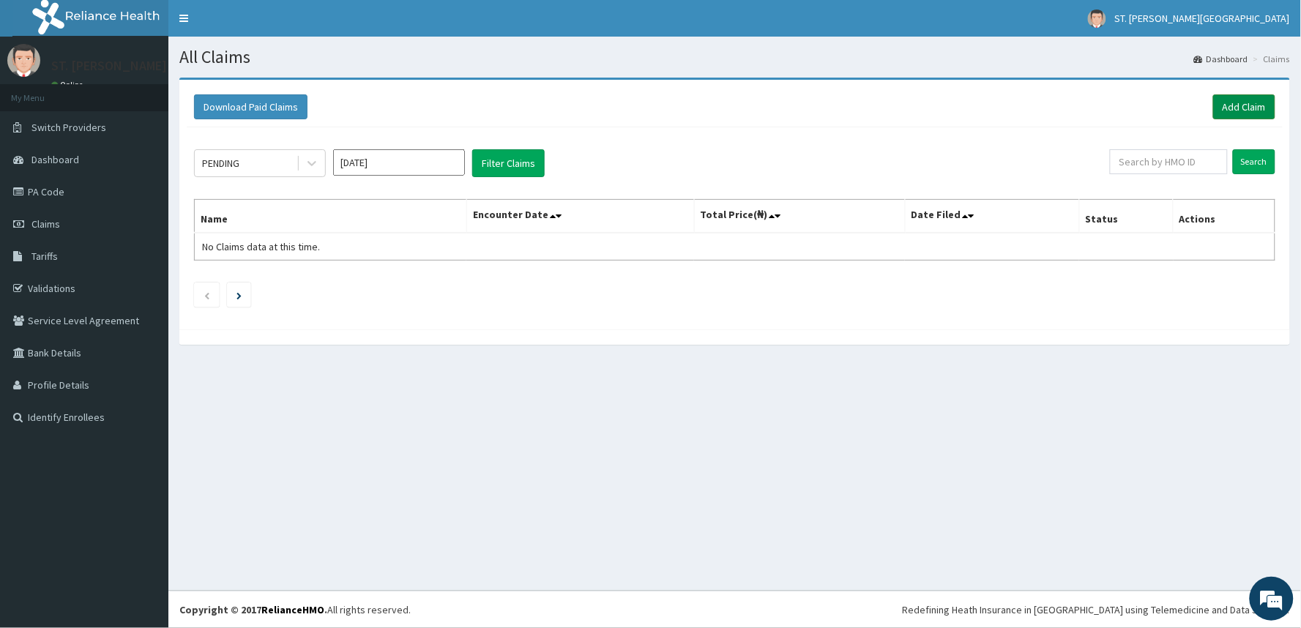
click at [1242, 114] on link "Add Claim" at bounding box center [1244, 106] width 62 height 25
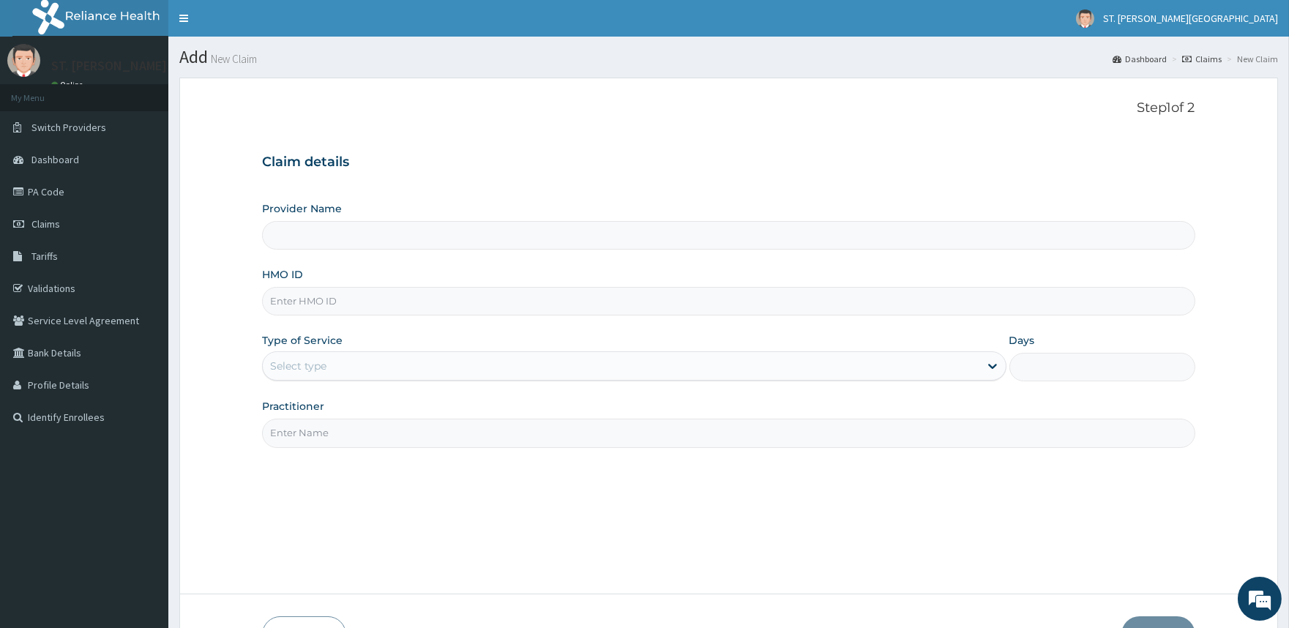
type input "ST. [PERSON_NAME][GEOGRAPHIC_DATA]"
